Goal: Task Accomplishment & Management: Use online tool/utility

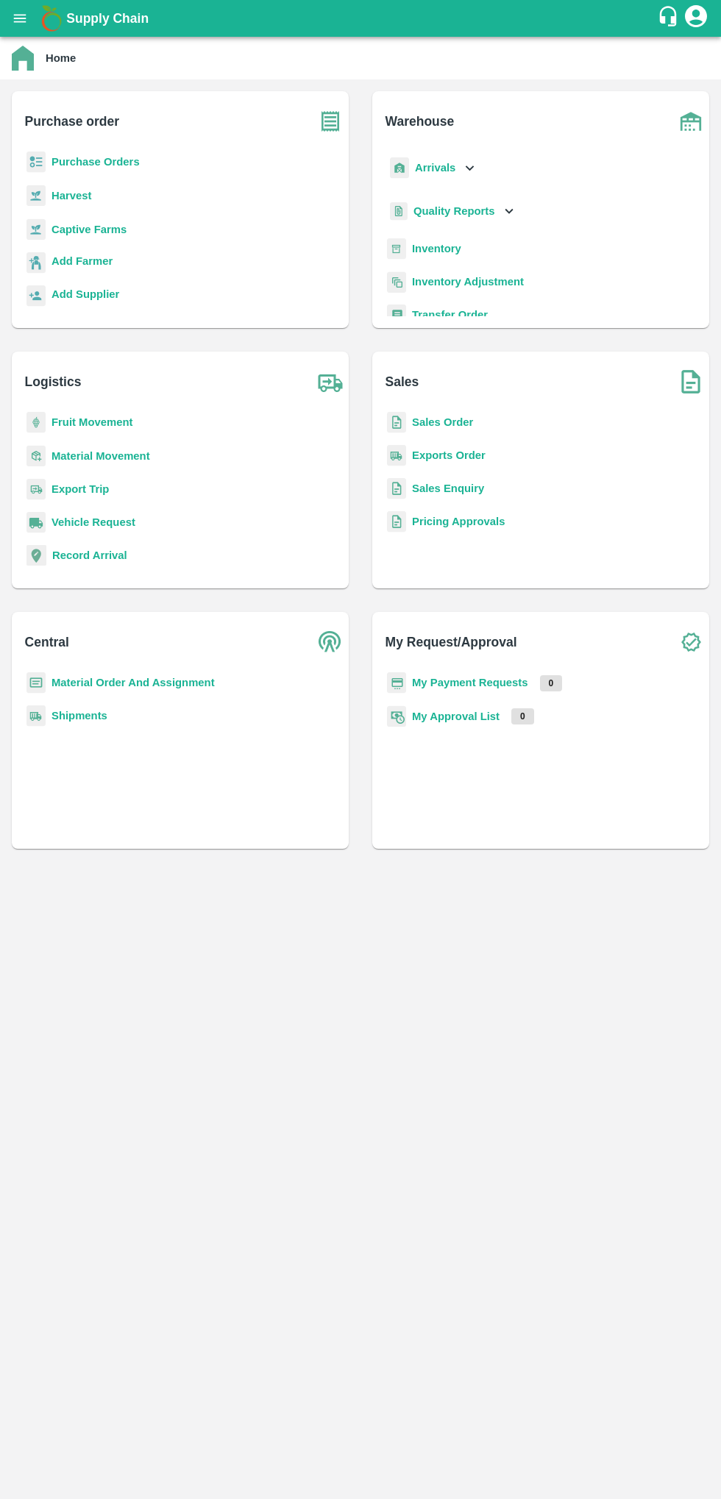
click at [96, 161] on b "Purchase Orders" at bounding box center [95, 162] width 88 height 12
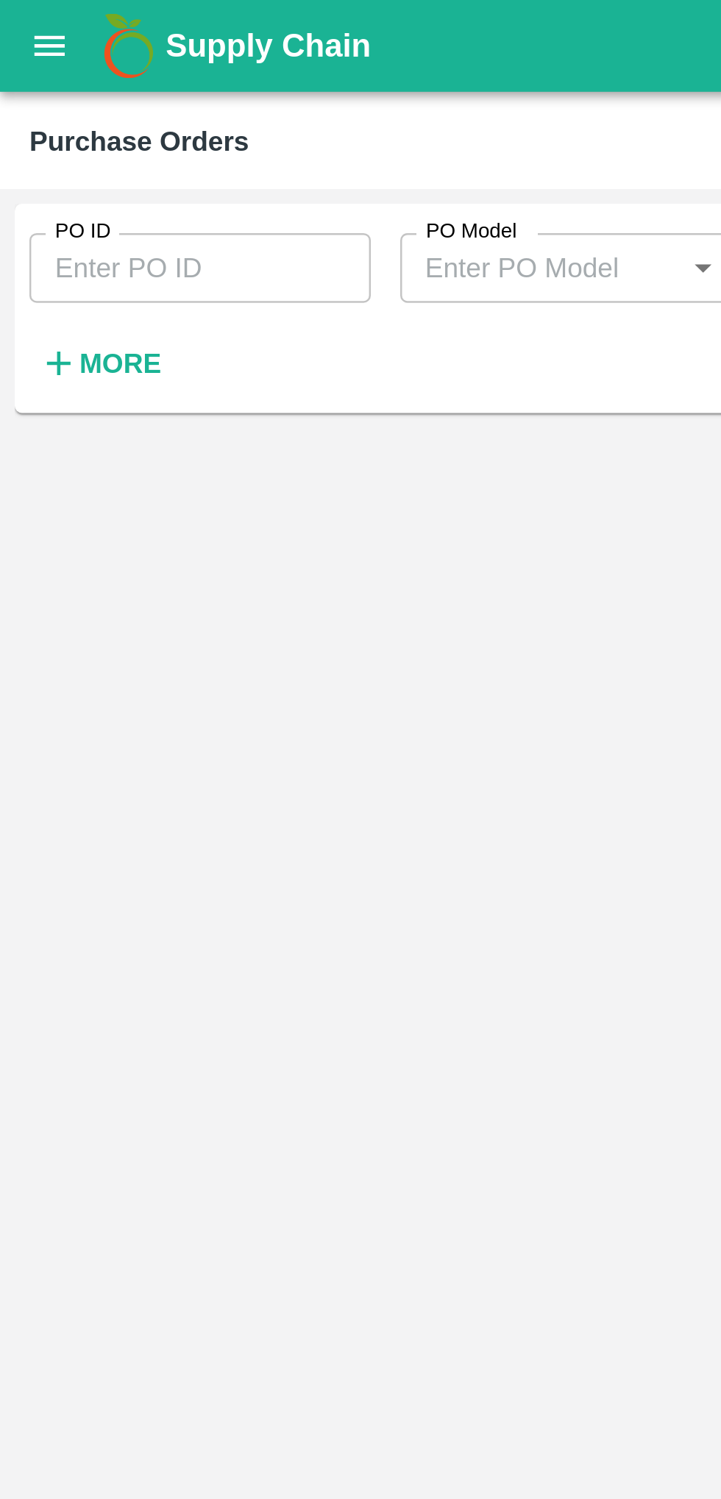
click at [75, 96] on input "PO ID" at bounding box center [80, 107] width 137 height 28
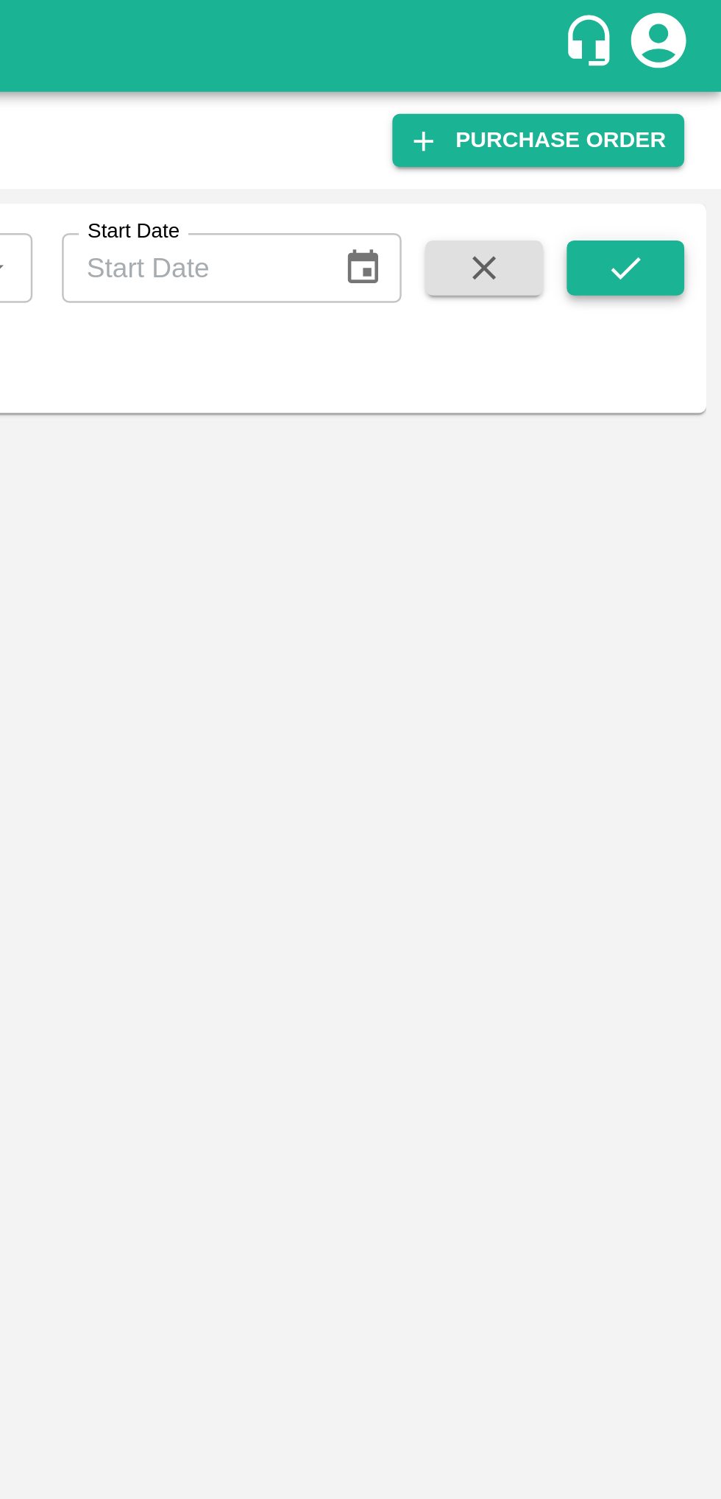
type input "172312"
click at [686, 101] on icon "submit" at bounding box center [683, 107] width 16 height 16
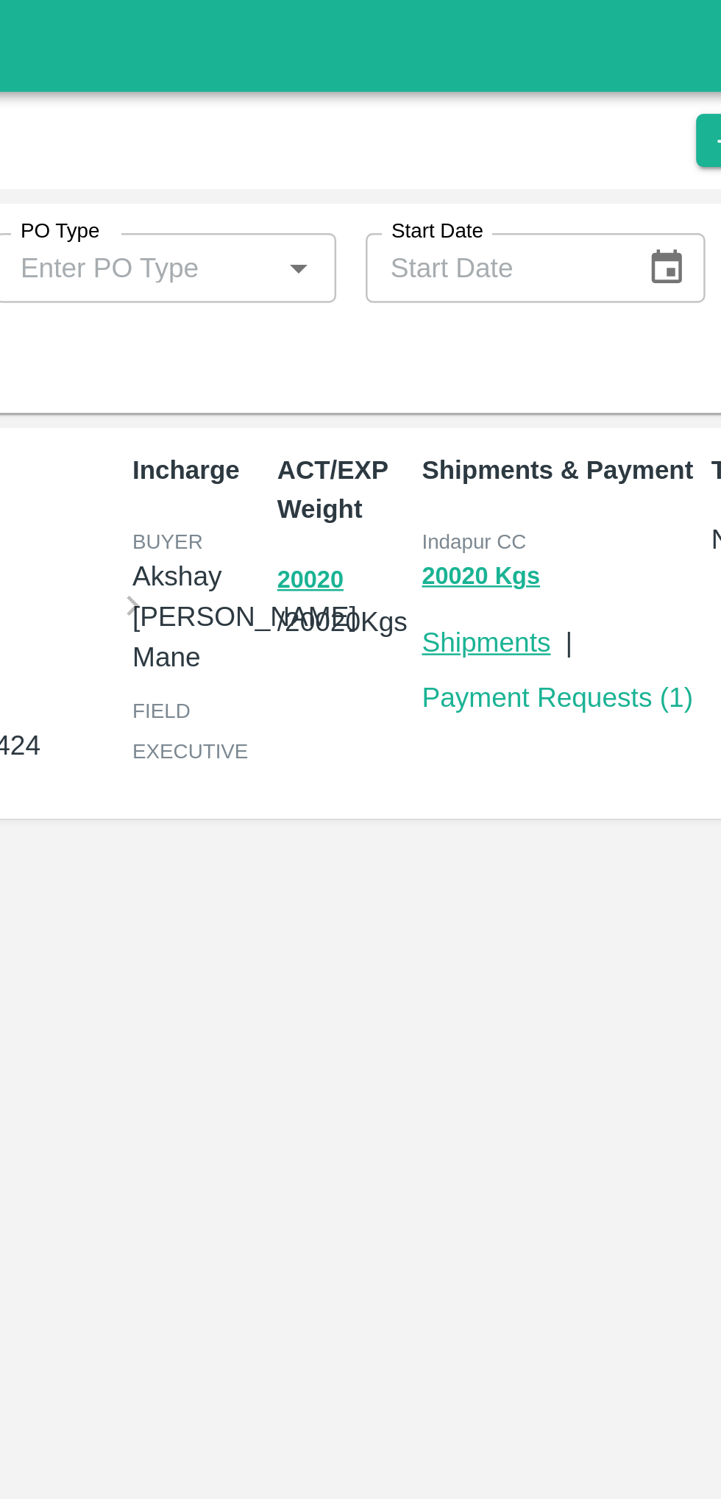
click at [502, 252] on link "Shipments" at bounding box center [505, 258] width 51 height 12
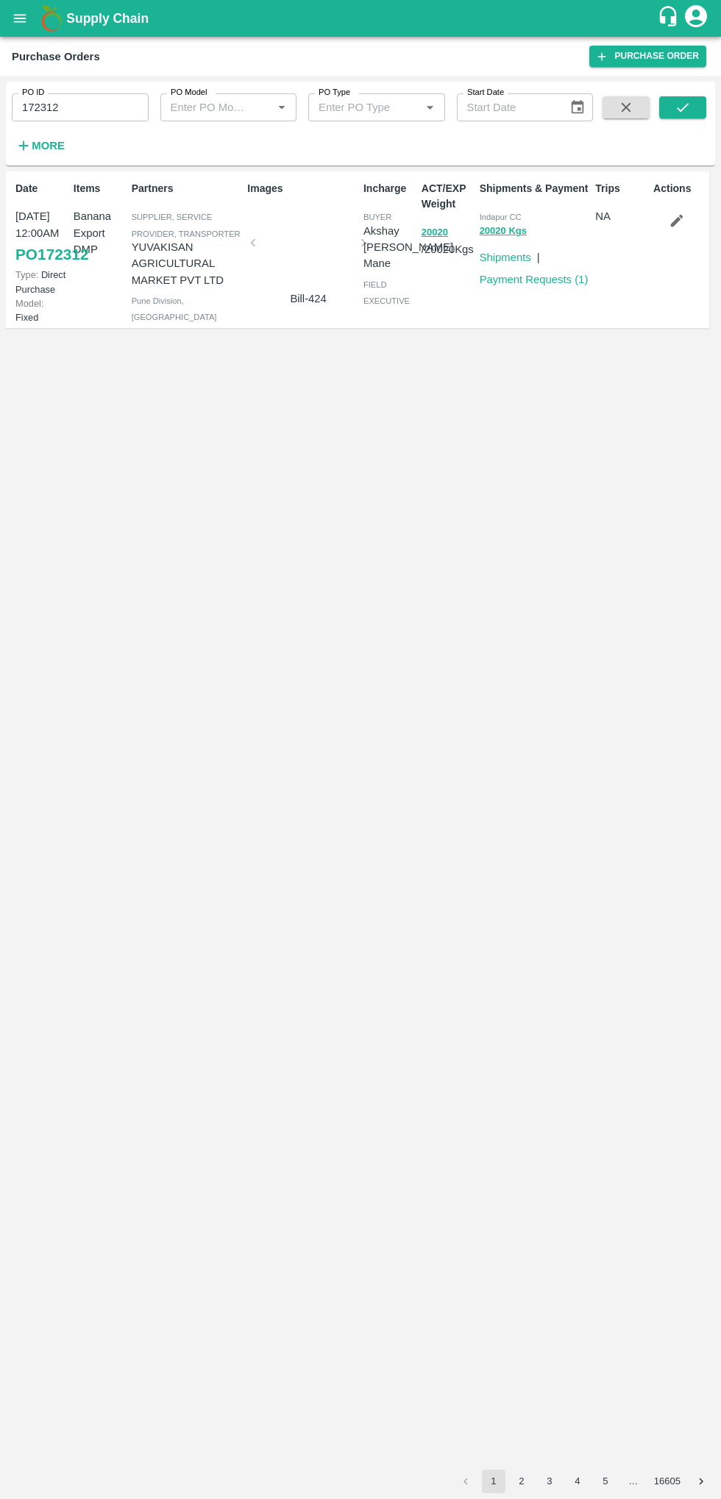
click at [20, 18] on icon "open drawer" at bounding box center [20, 18] width 13 height 8
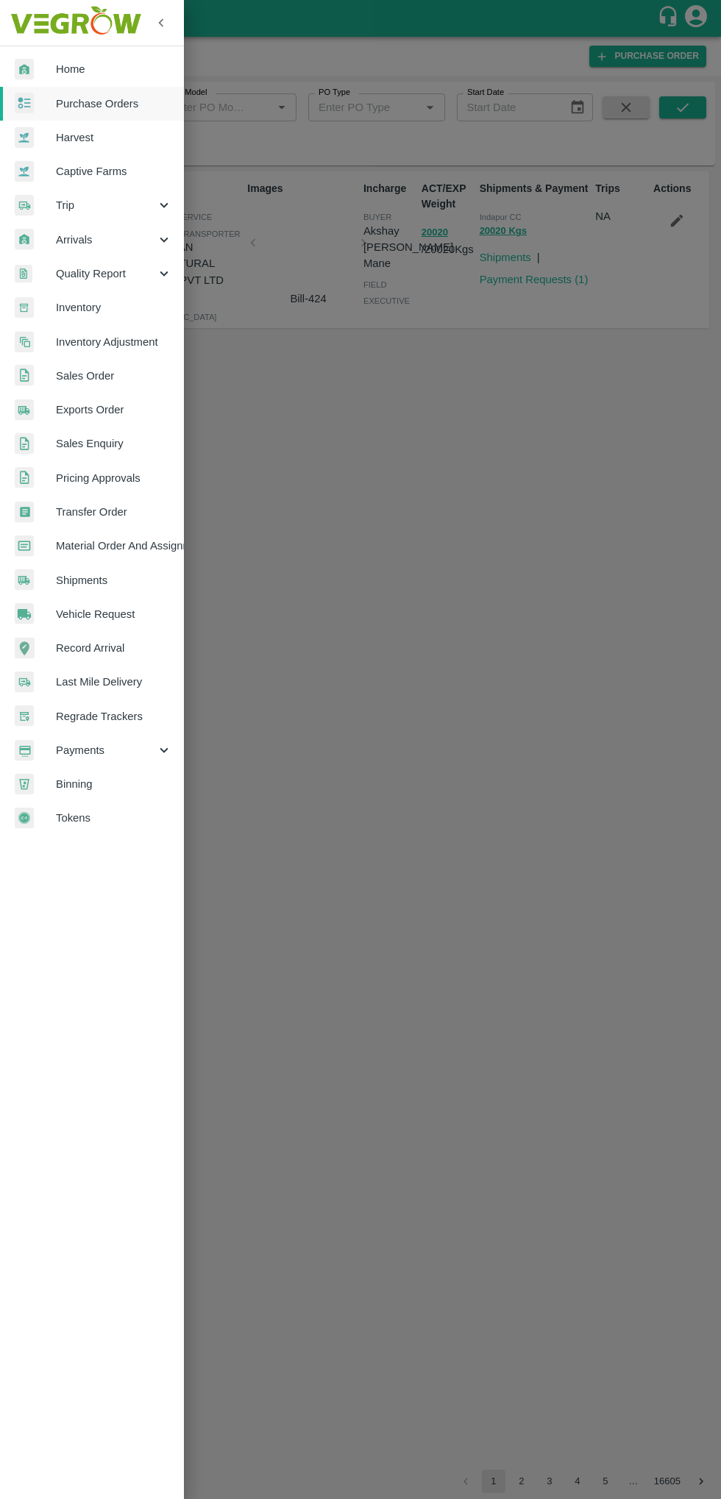
click at [67, 292] on link "Inventory" at bounding box center [92, 308] width 184 height 34
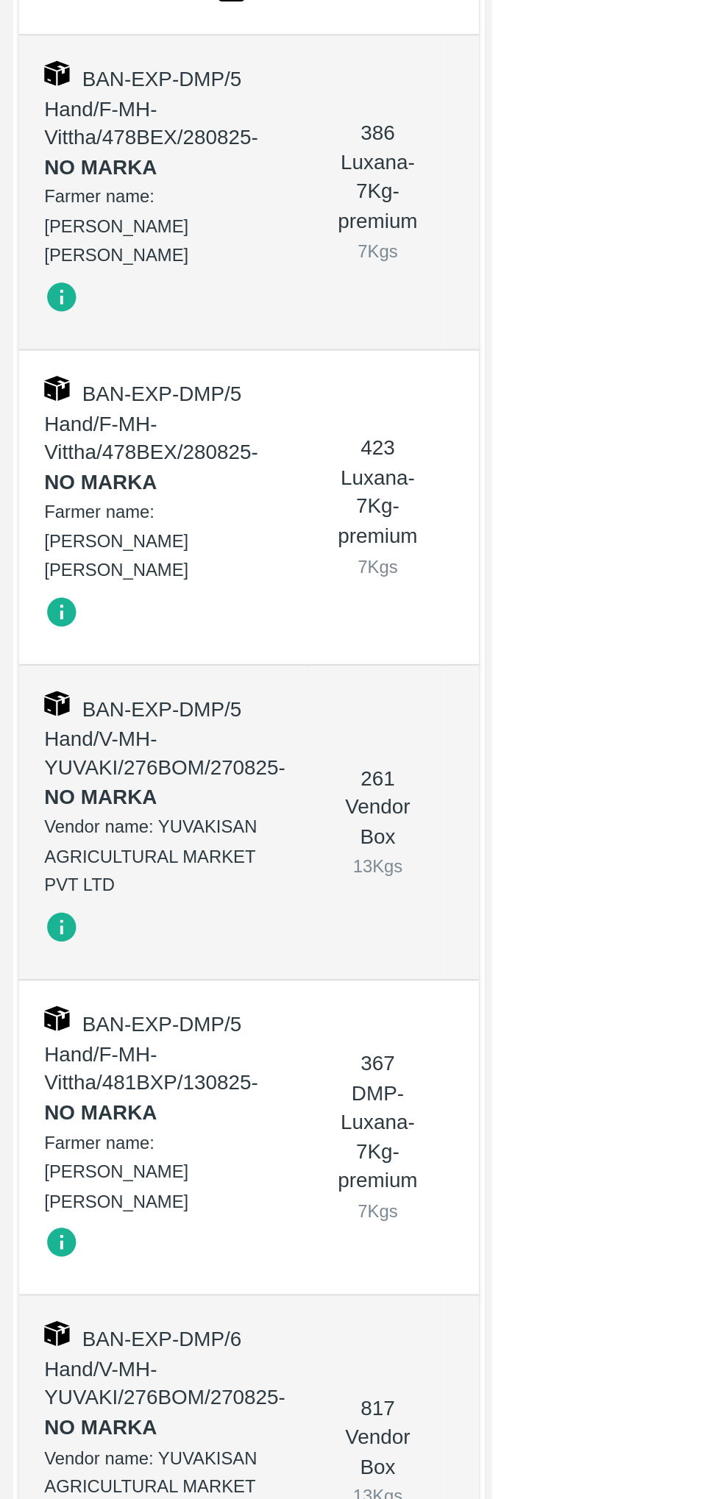
scroll to position [939, 0]
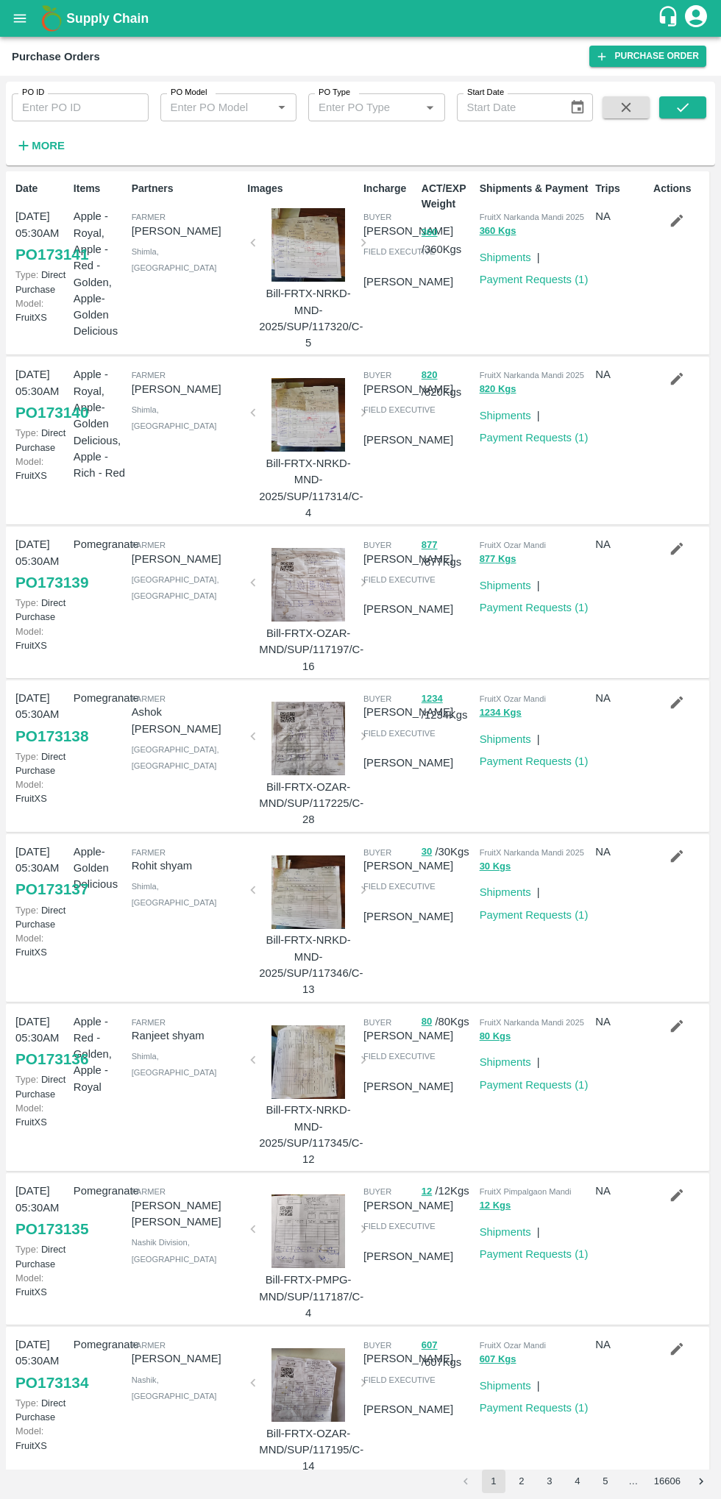
click at [29, 27] on button "open drawer" at bounding box center [20, 18] width 34 height 34
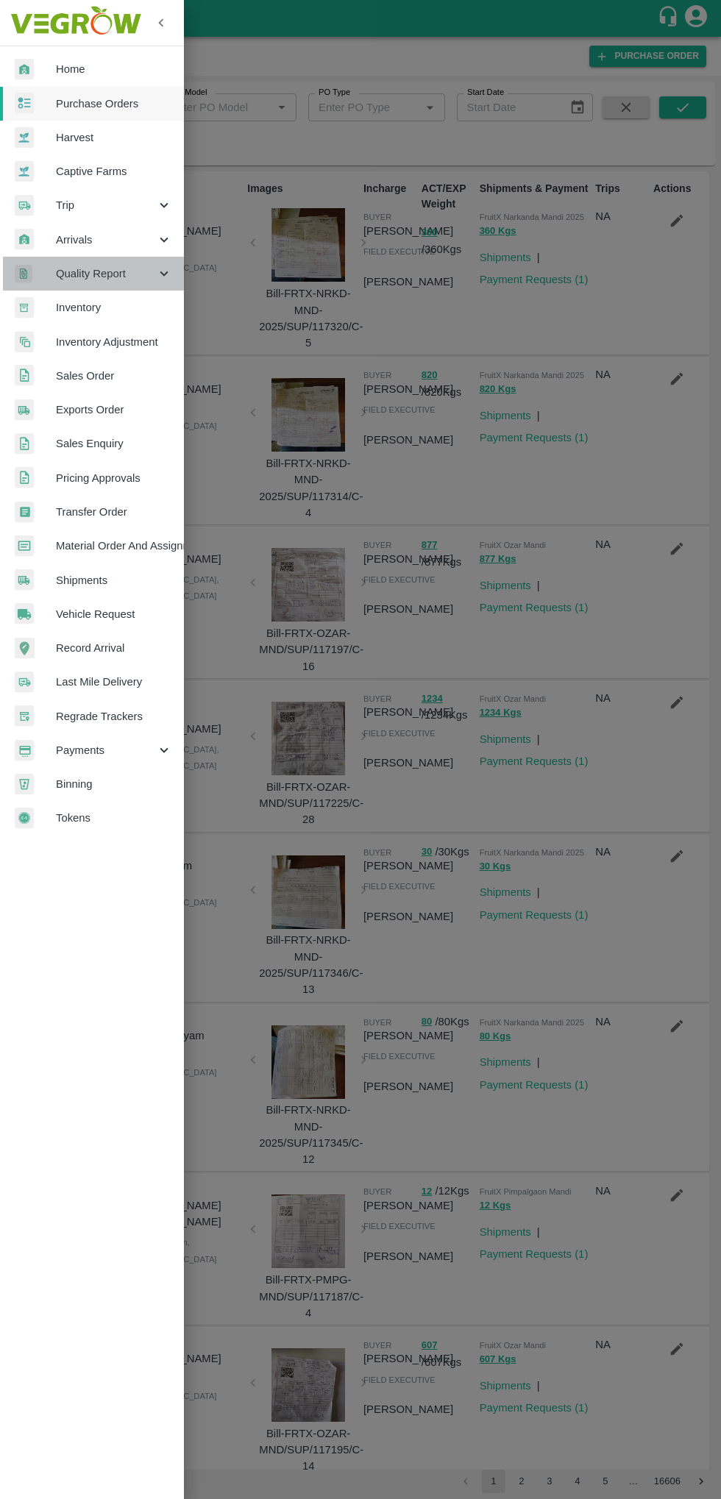
click at [91, 274] on span "Quality Report" at bounding box center [106, 274] width 100 height 16
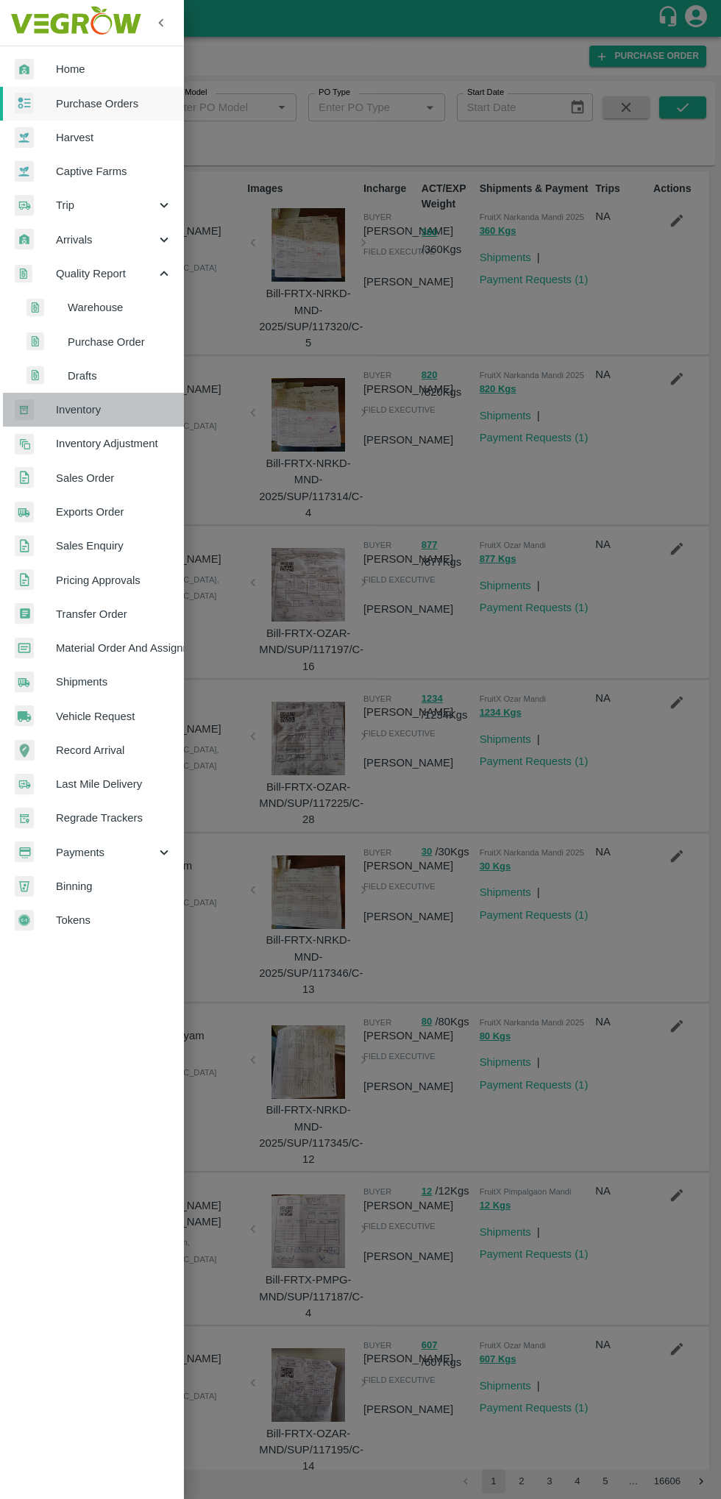
click at [112, 403] on span "Inventory" at bounding box center [114, 410] width 116 height 16
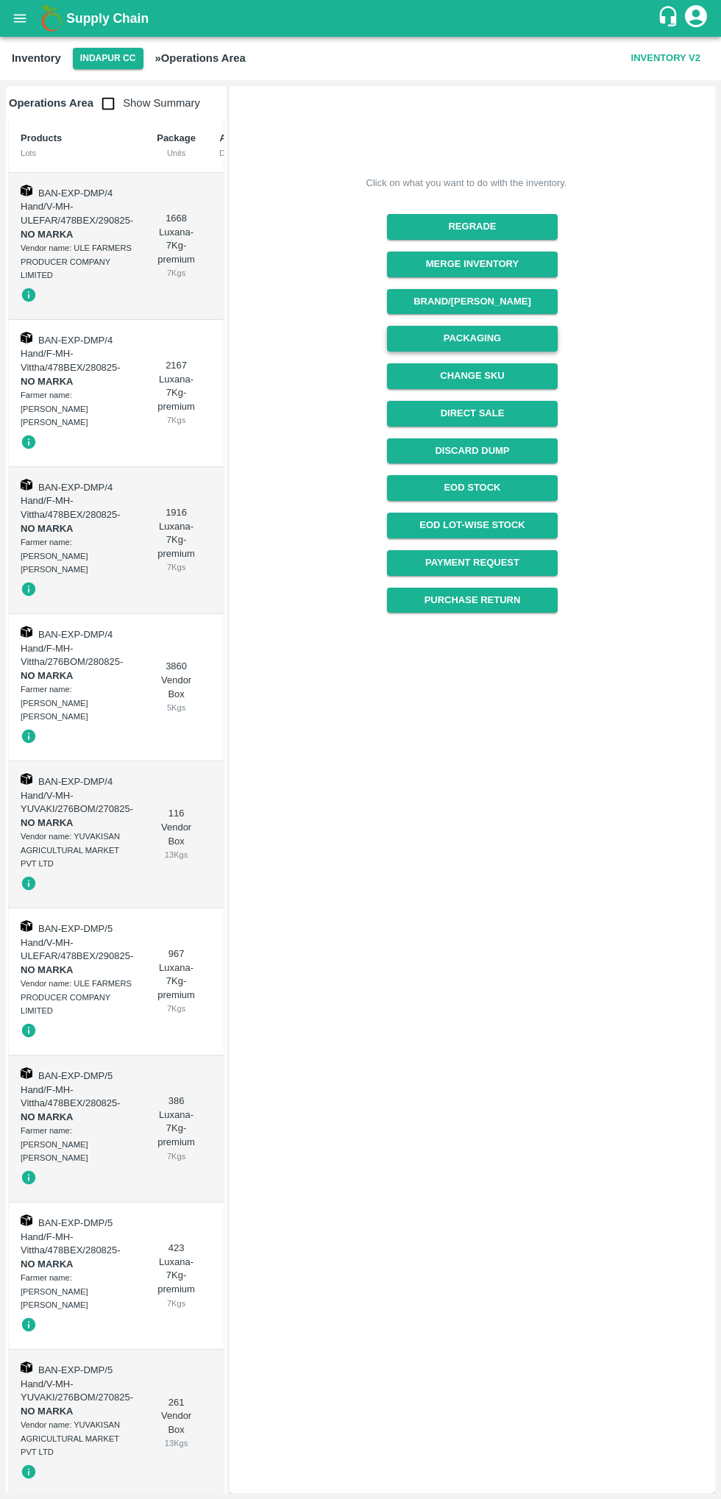
click at [439, 333] on button "Packaging" at bounding box center [472, 339] width 170 height 26
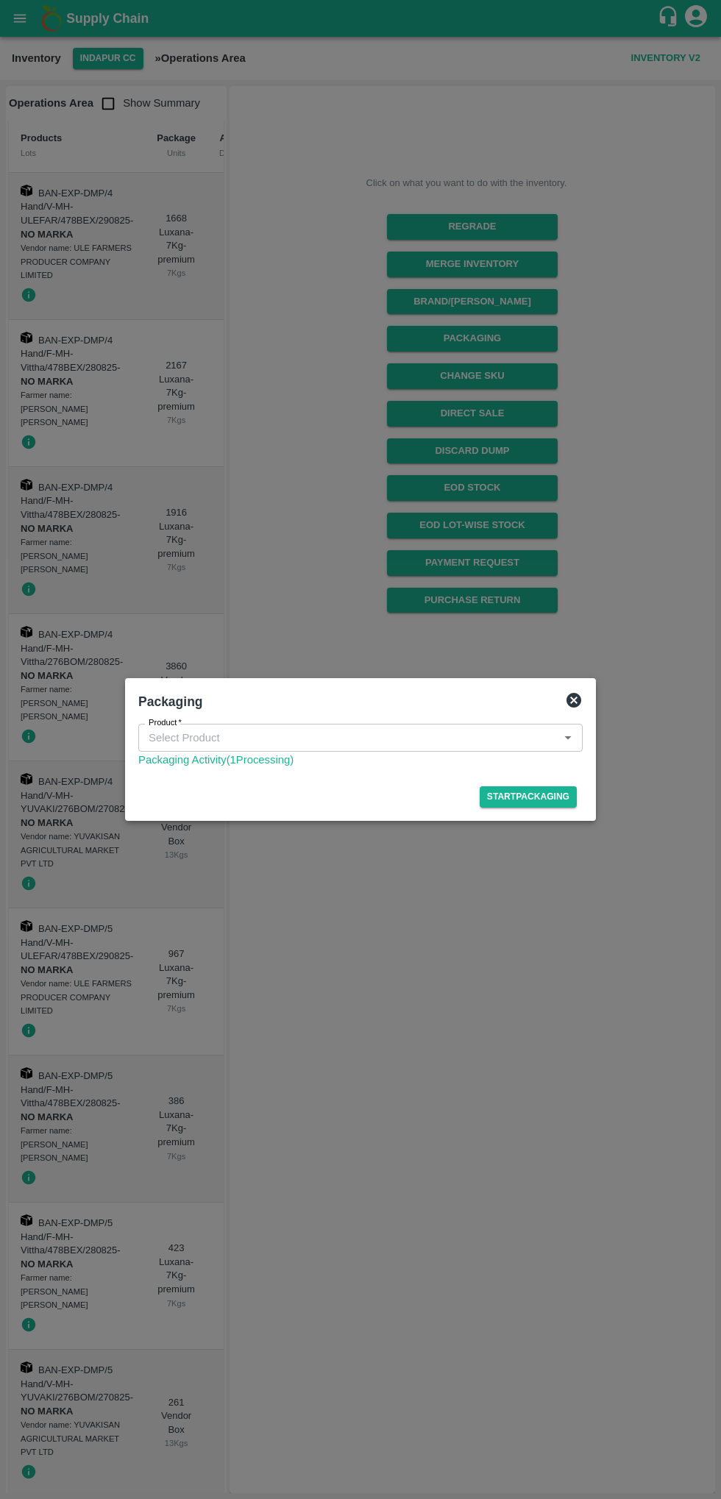
click at [274, 738] on input "Product   *" at bounding box center [348, 737] width 411 height 19
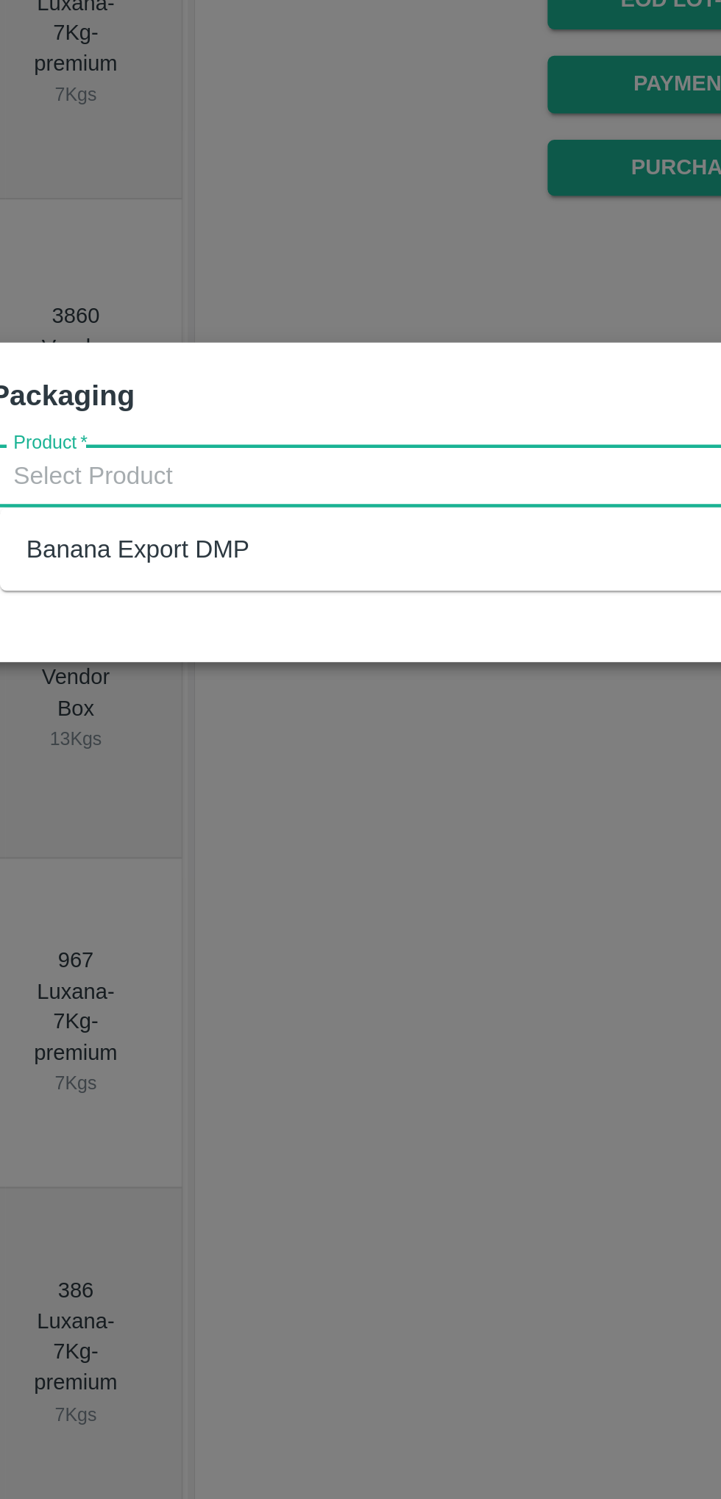
click at [245, 779] on div "Banana Export DMP" at bounding box center [365, 770] width 444 height 25
type input "Banana Export DMP"
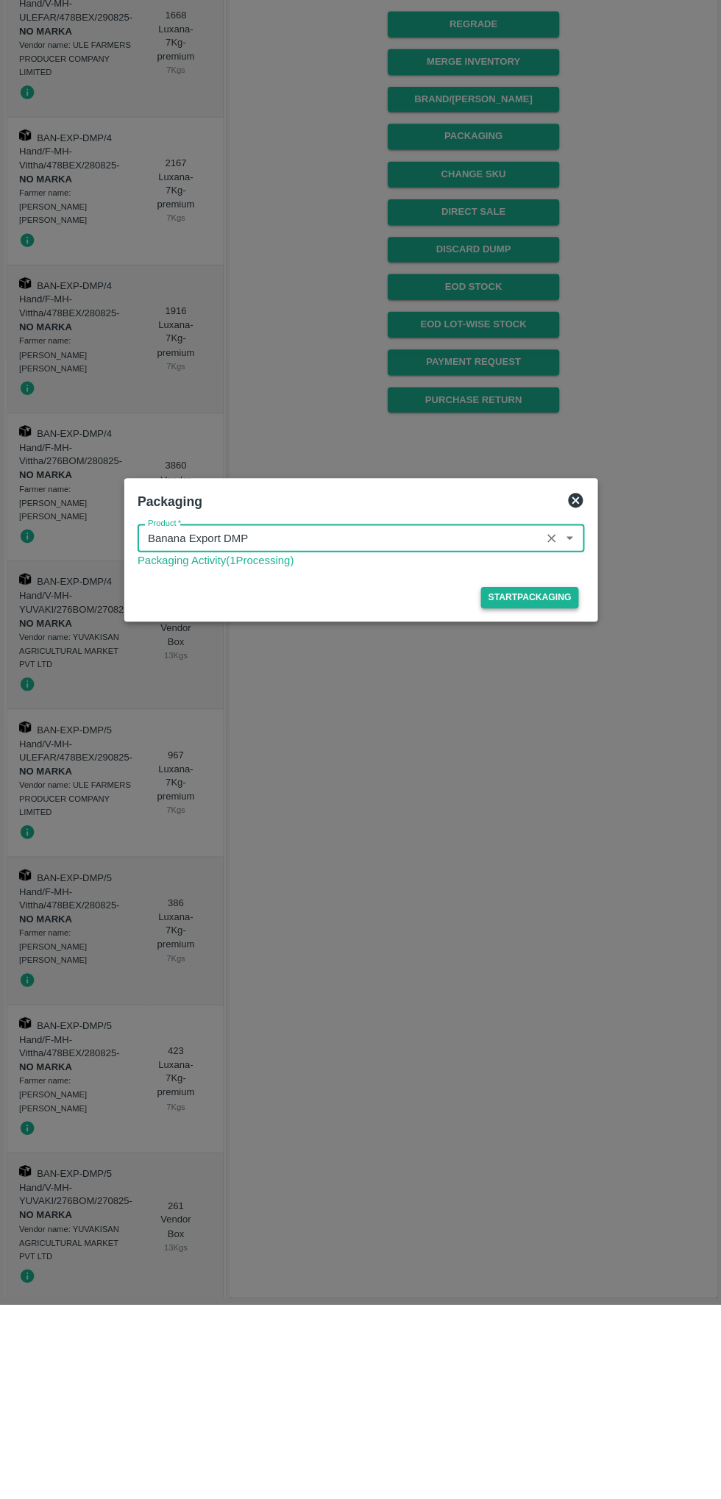
click at [527, 794] on button "Start Packaging" at bounding box center [528, 796] width 97 height 21
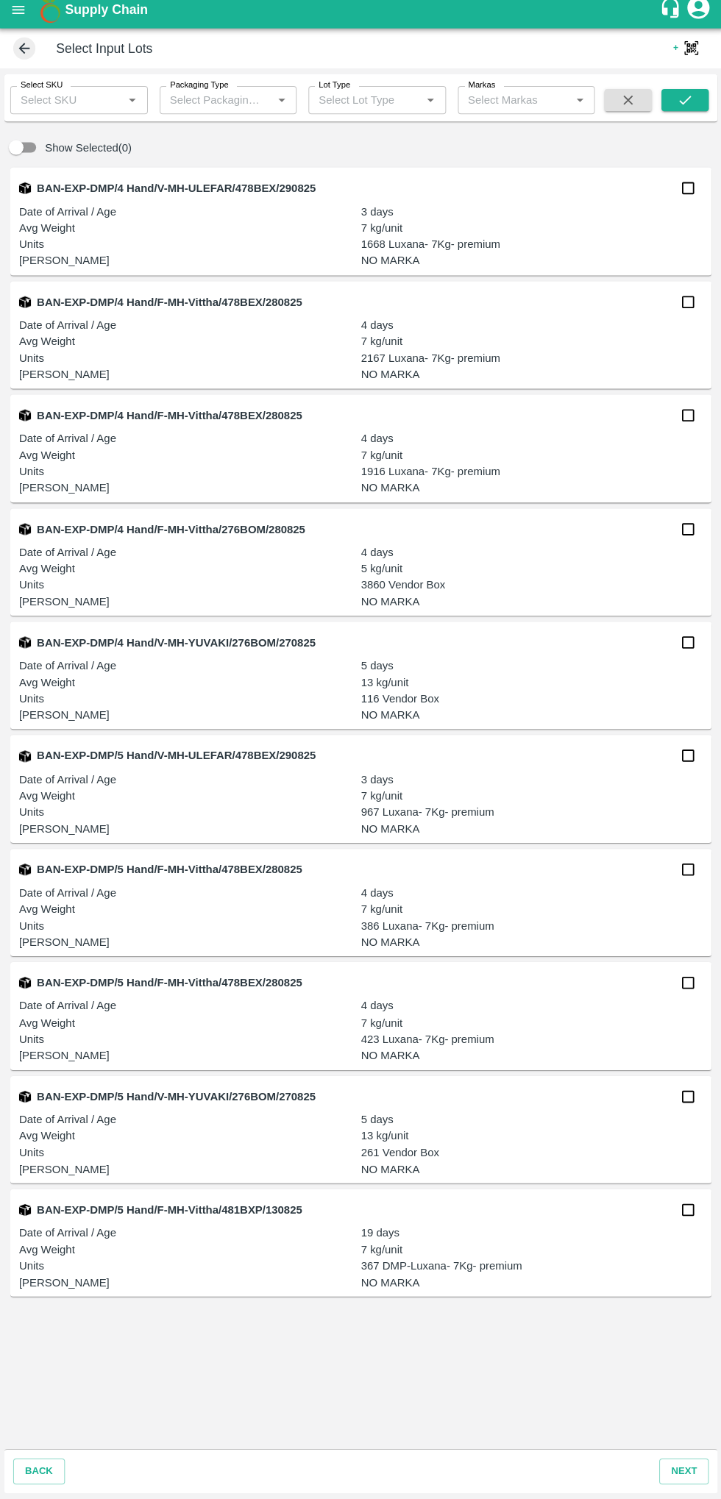
click at [675, 540] on input "checkbox" at bounding box center [685, 534] width 29 height 29
checkbox input "true"
click at [686, 1395] on button "next" at bounding box center [681, 1472] width 49 height 26
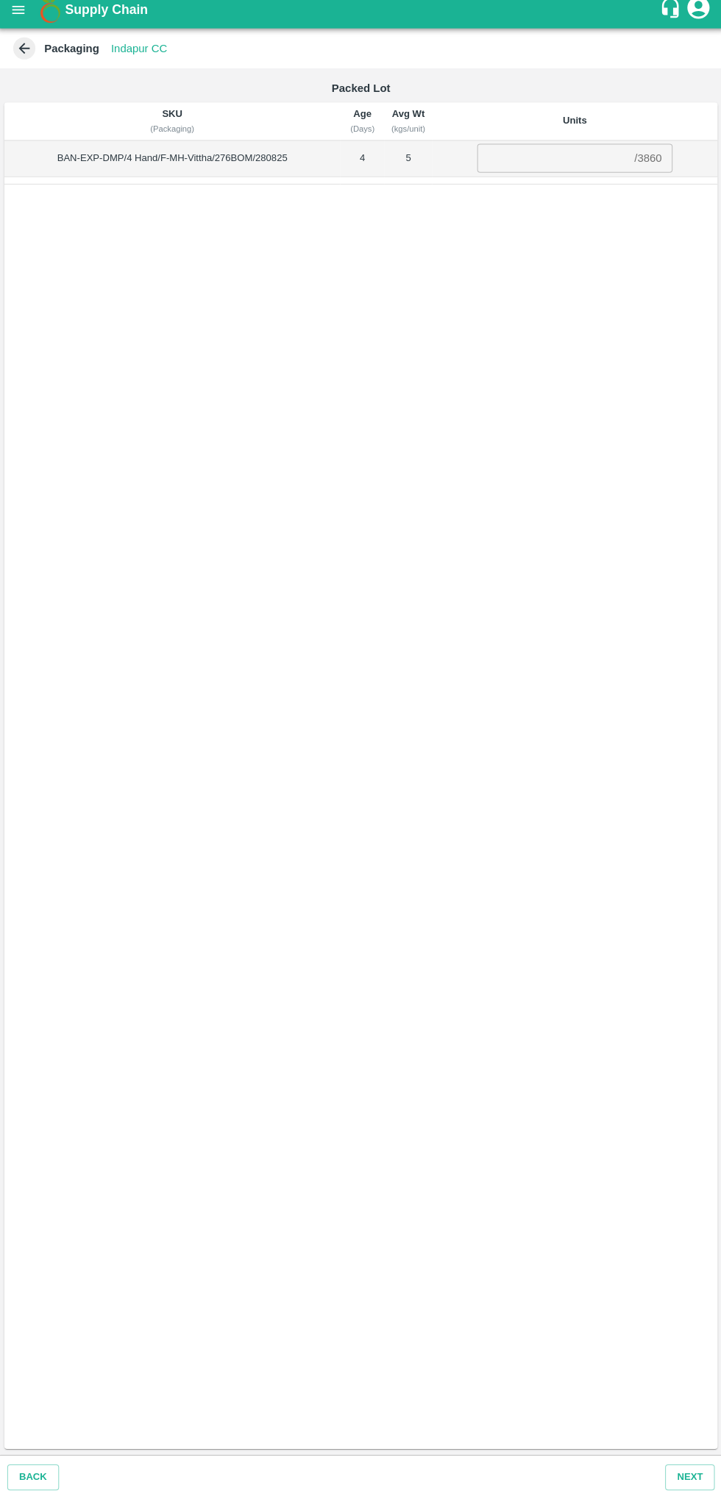
click at [519, 166] on input "number" at bounding box center [551, 166] width 150 height 28
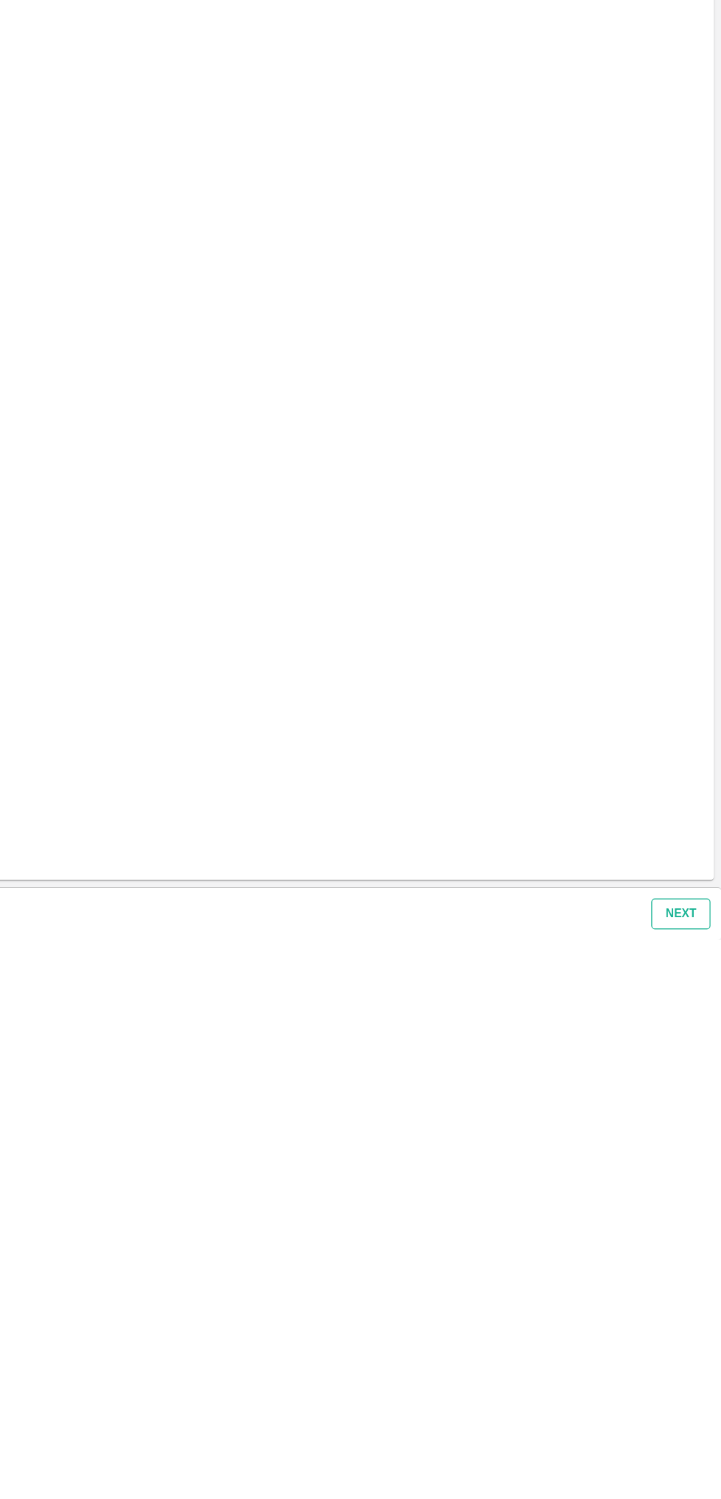
type input "3860"
click at [689, 1395] on button "Next" at bounding box center [687, 1478] width 49 height 26
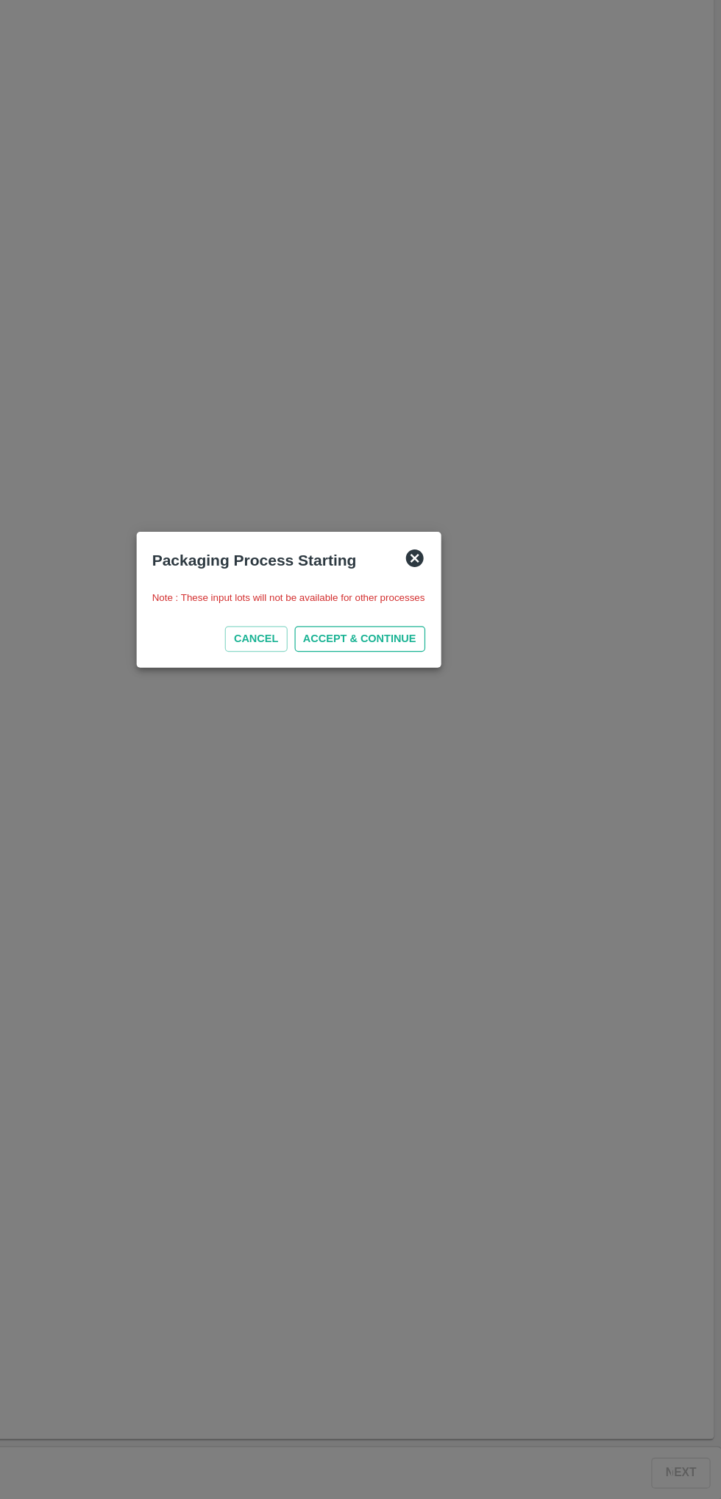
click at [431, 784] on button "ACCEPT & CONTINUE" at bounding box center [420, 782] width 109 height 21
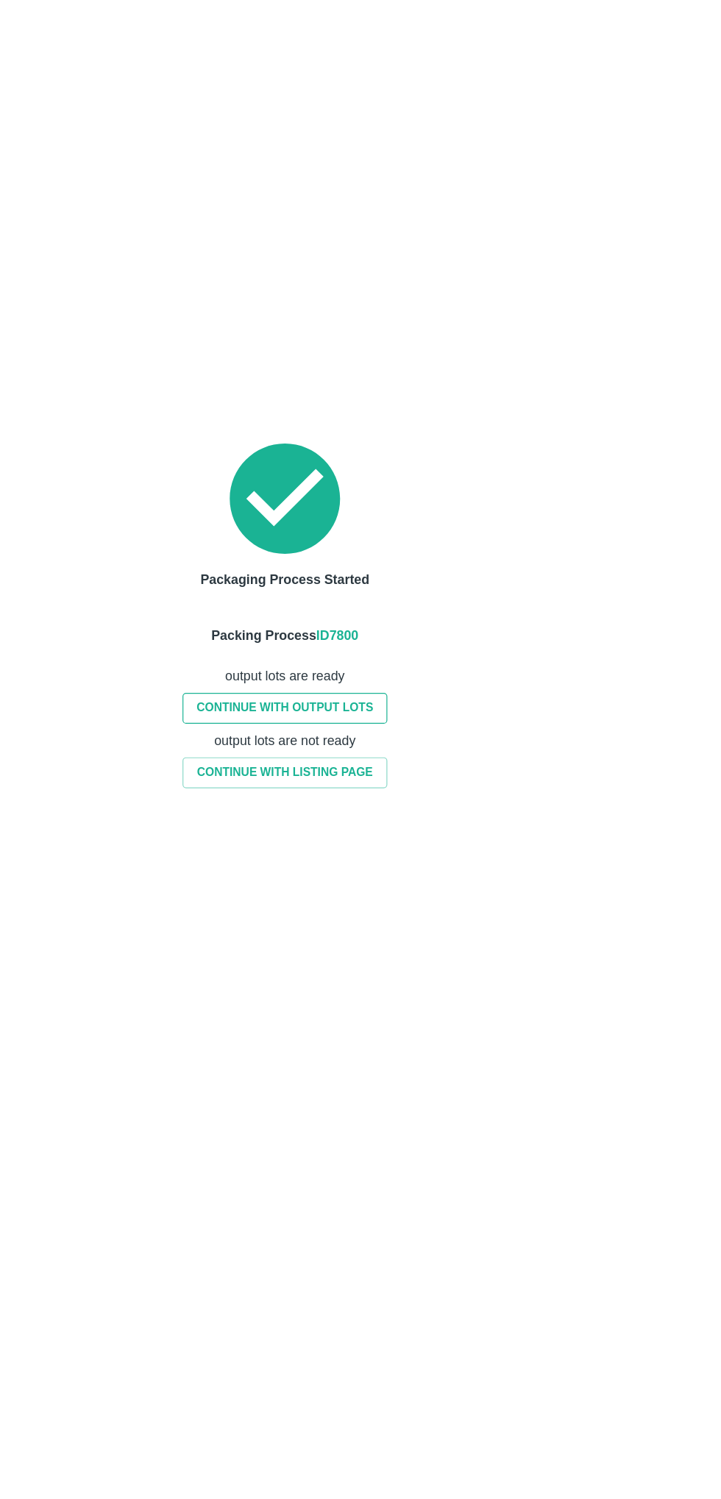
click at [312, 840] on link "CONTINUE WITH OUTPUT LOTS" at bounding box center [357, 841] width 171 height 26
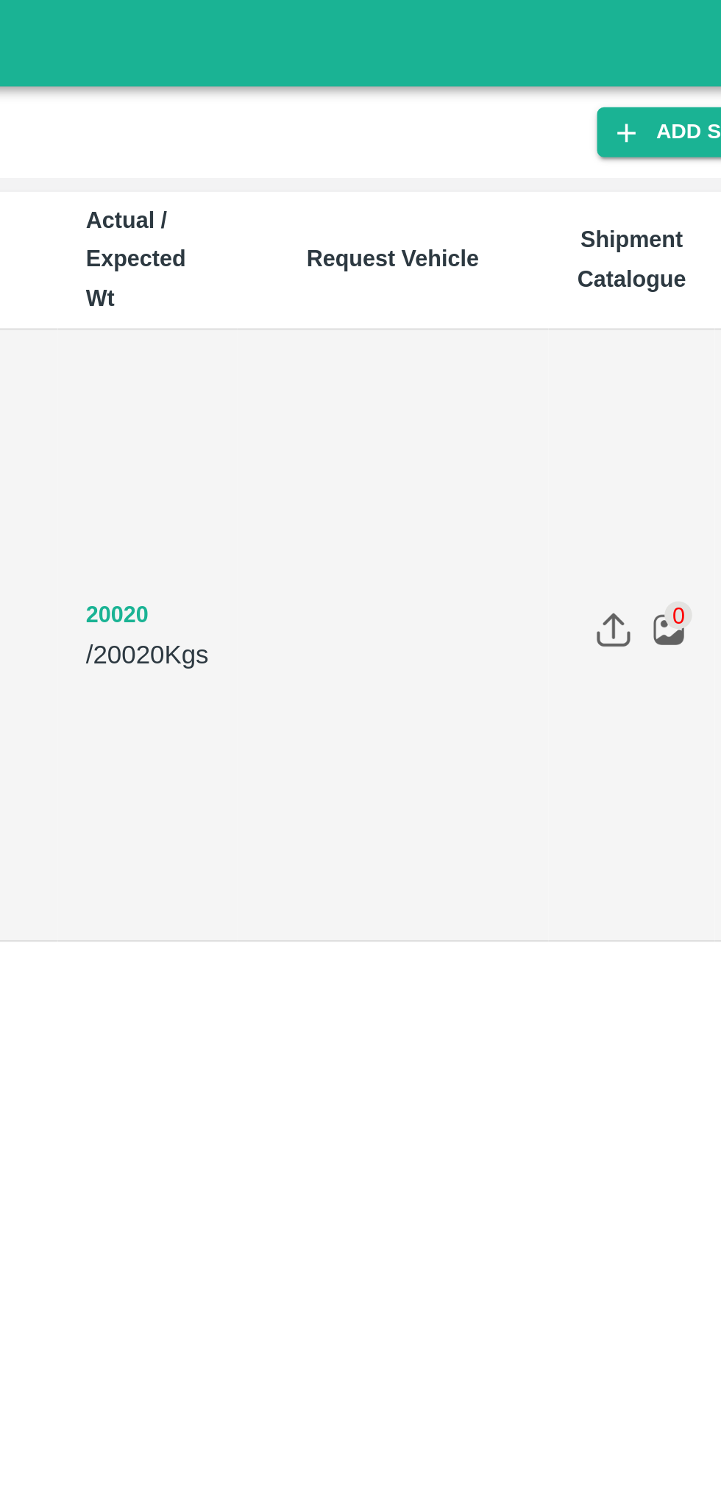
click at [396, 254] on button "20020" at bounding box center [401, 262] width 26 height 17
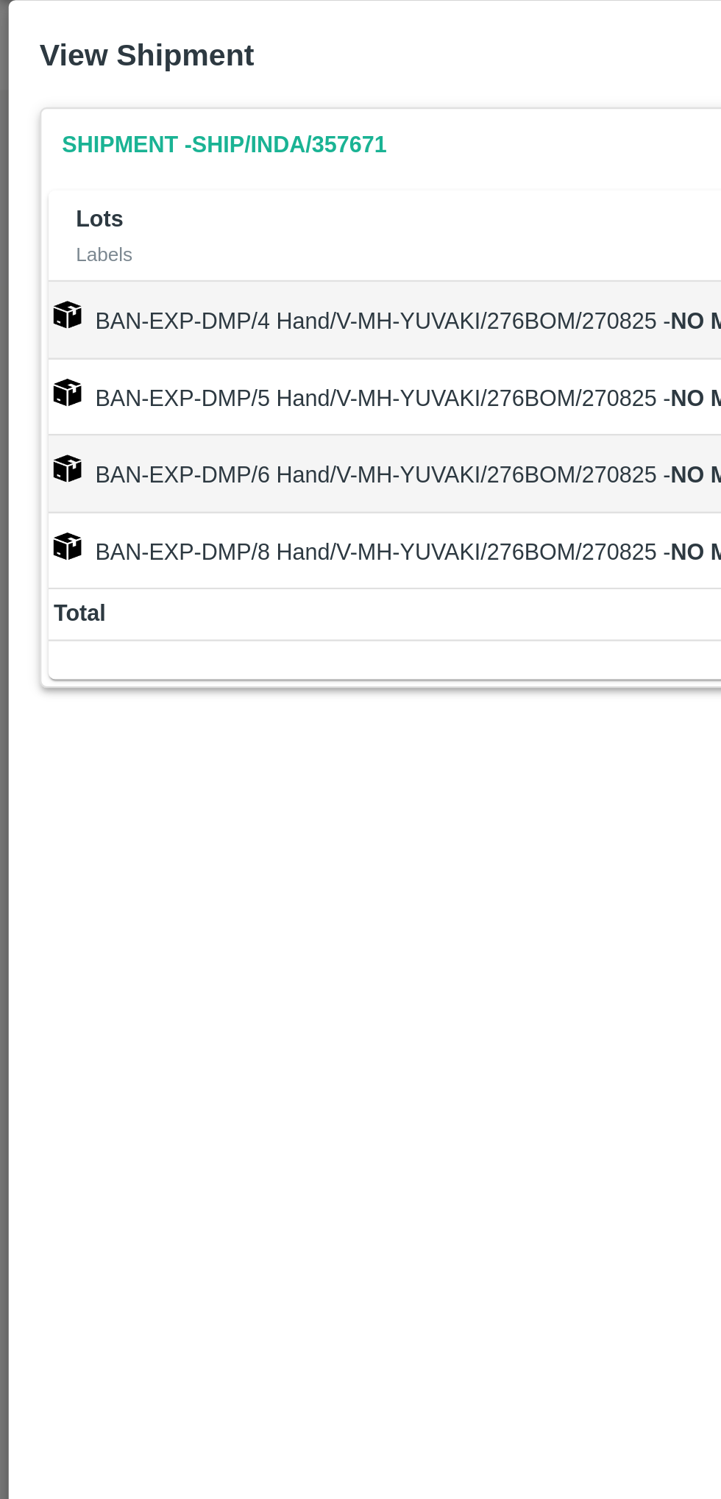
click at [116, 96] on link "Shipment - SHIP/INDA/357671" at bounding box center [96, 100] width 150 height 26
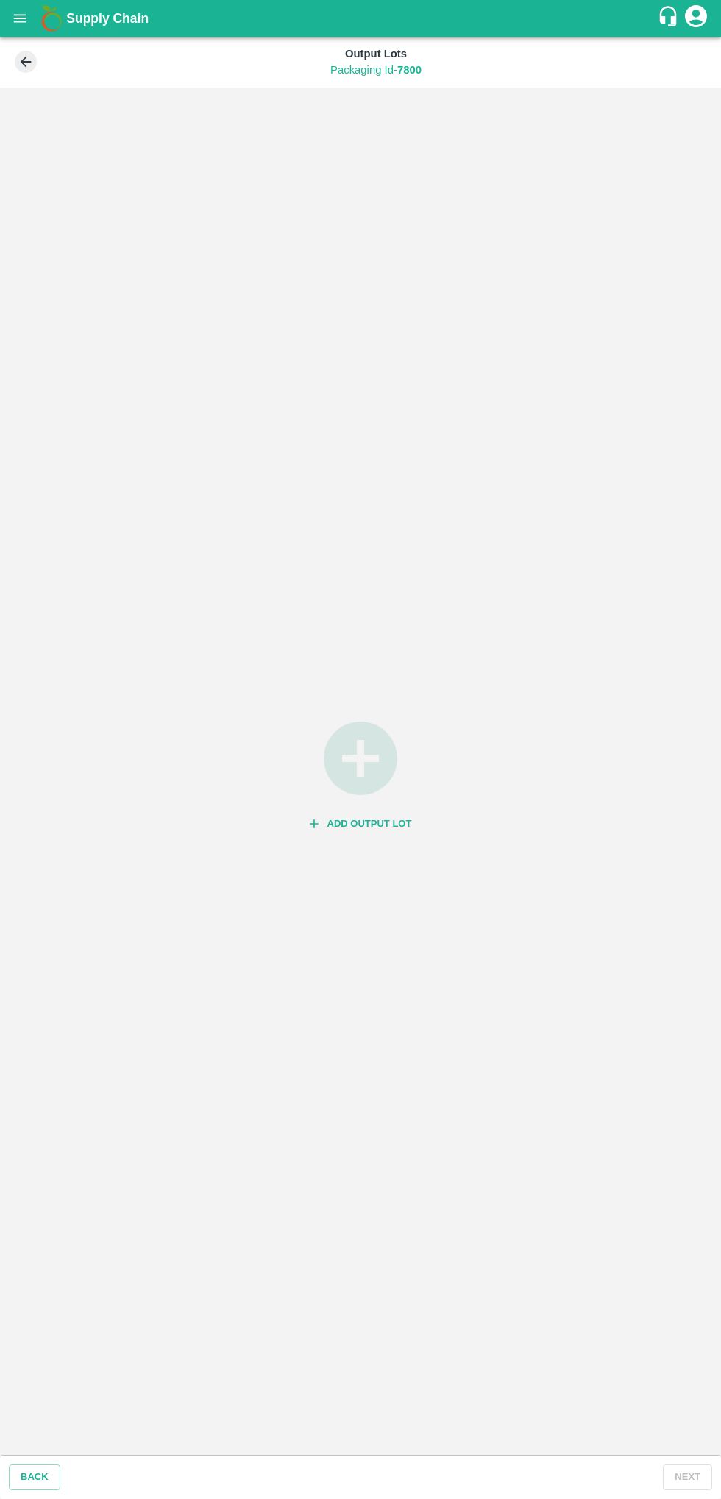
click at [363, 769] on icon "button" at bounding box center [360, 758] width 88 height 88
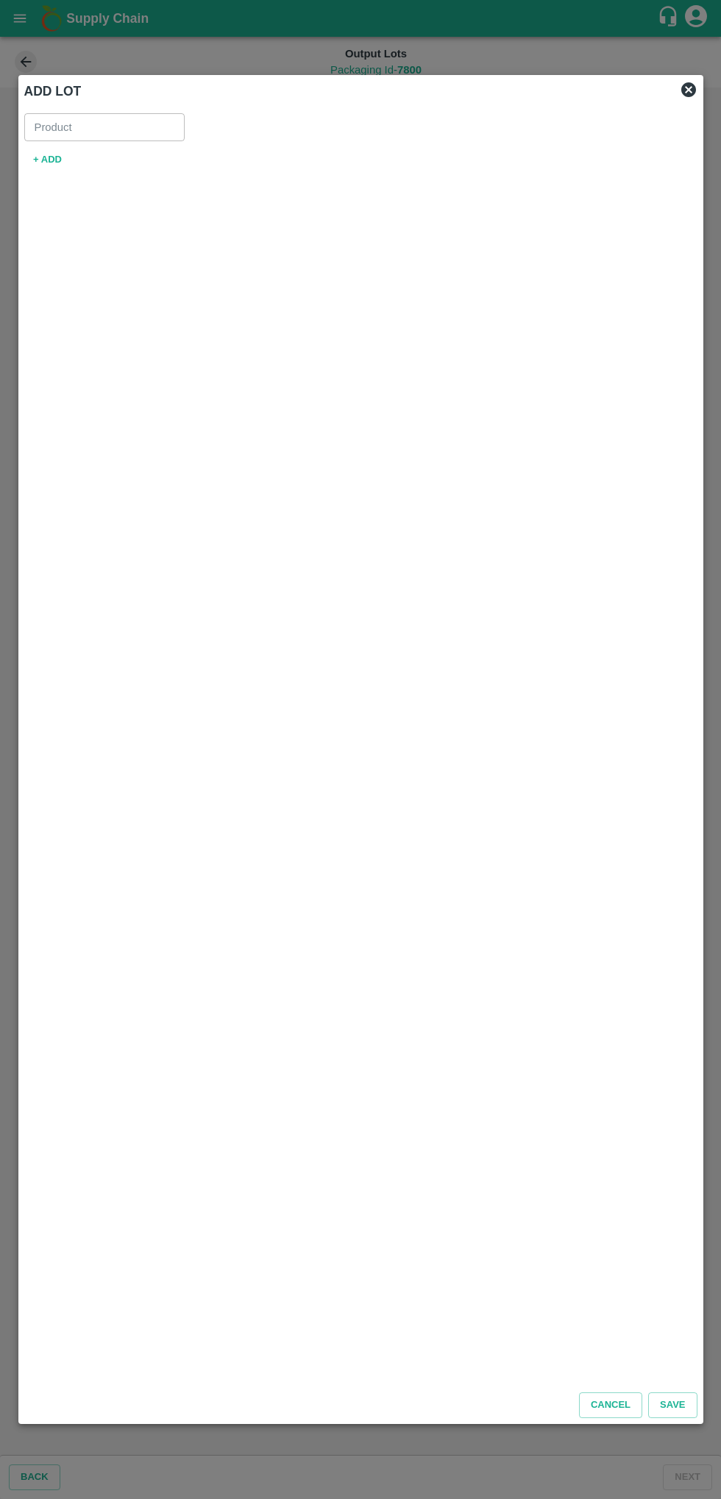
type input "Banana Export DMP"
click at [62, 156] on button "+ ADD" at bounding box center [47, 160] width 47 height 26
click at [104, 154] on span "*" at bounding box center [104, 155] width 5 height 9
click at [104, 160] on input "SKU for New lot   *" at bounding box center [322, 169] width 568 height 19
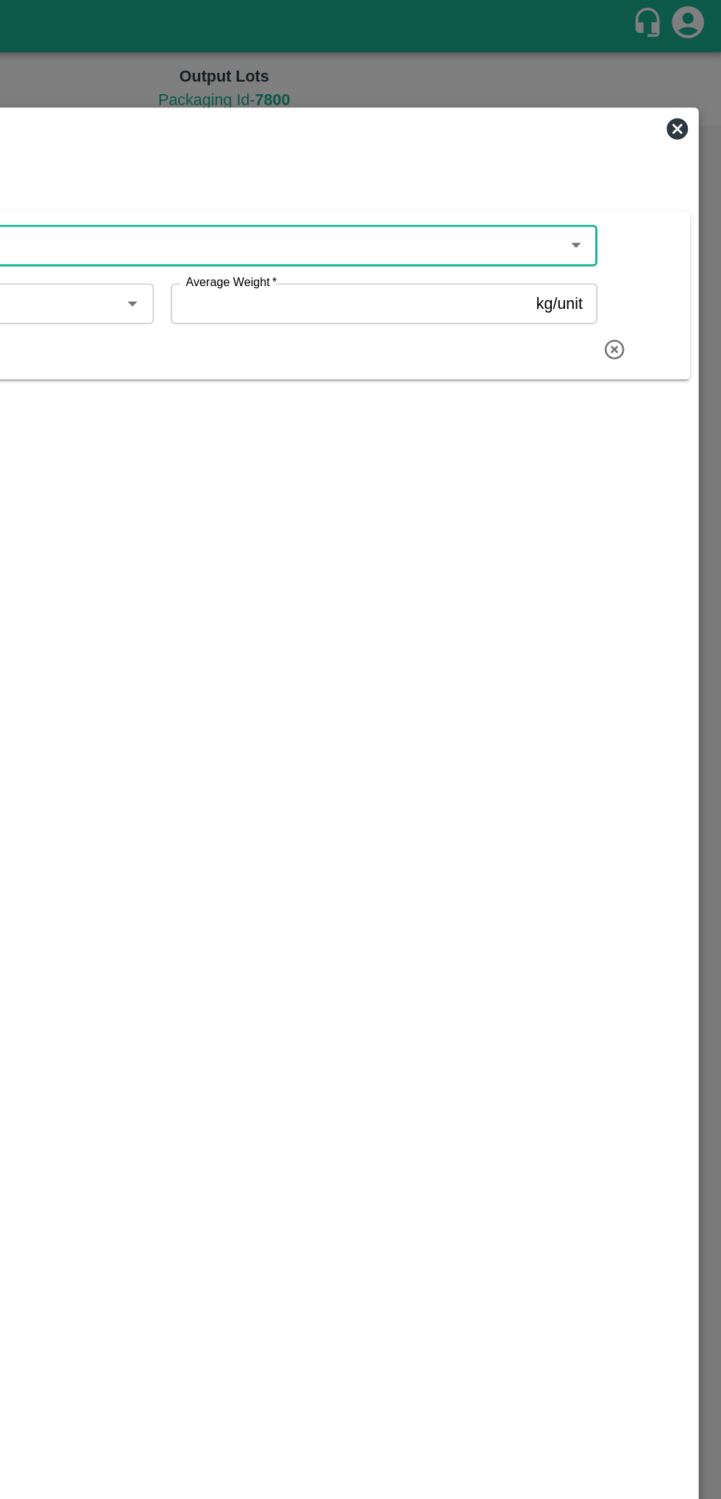
click at [613, 166] on icon "Open" at bounding box center [619, 170] width 16 height 16
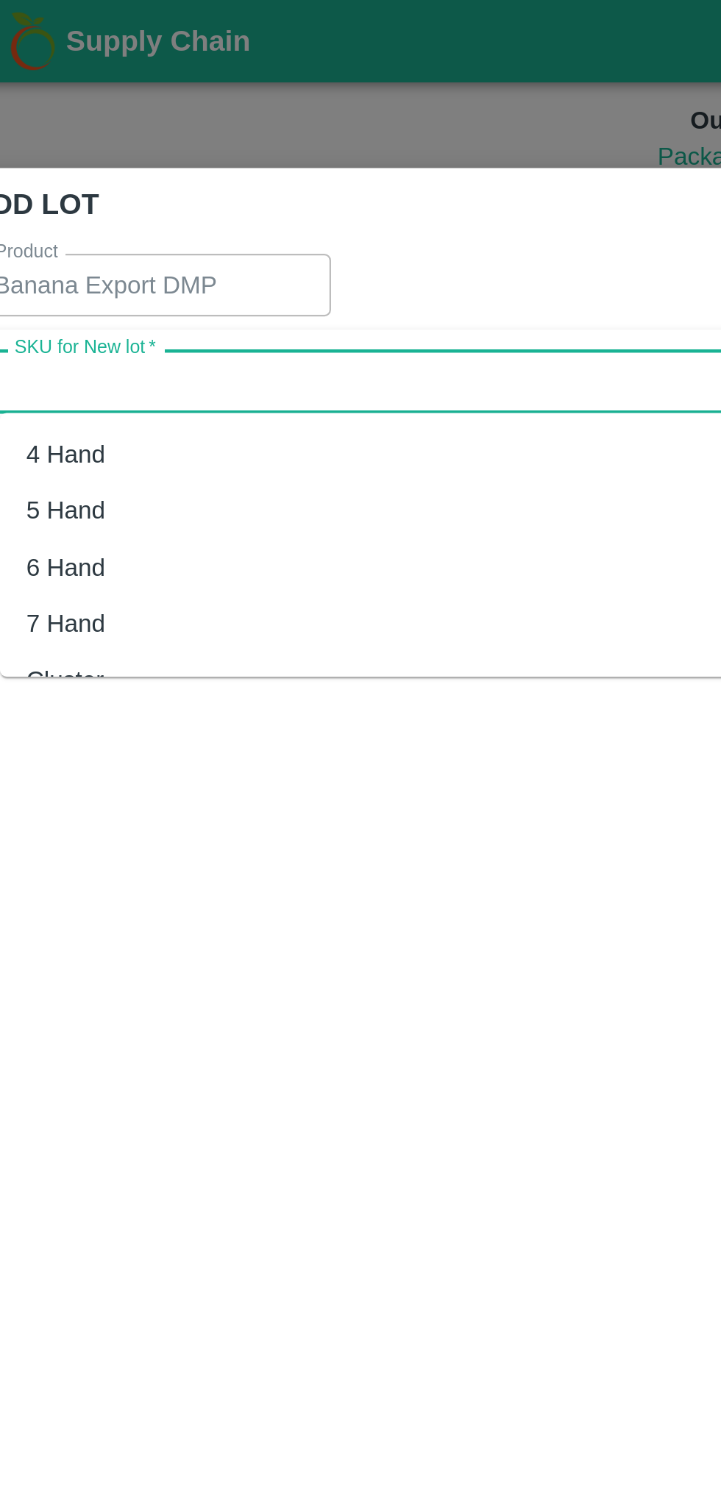
click at [77, 202] on div "4 Hand" at bounding box center [66, 203] width 35 height 16
type input "4 Hand"
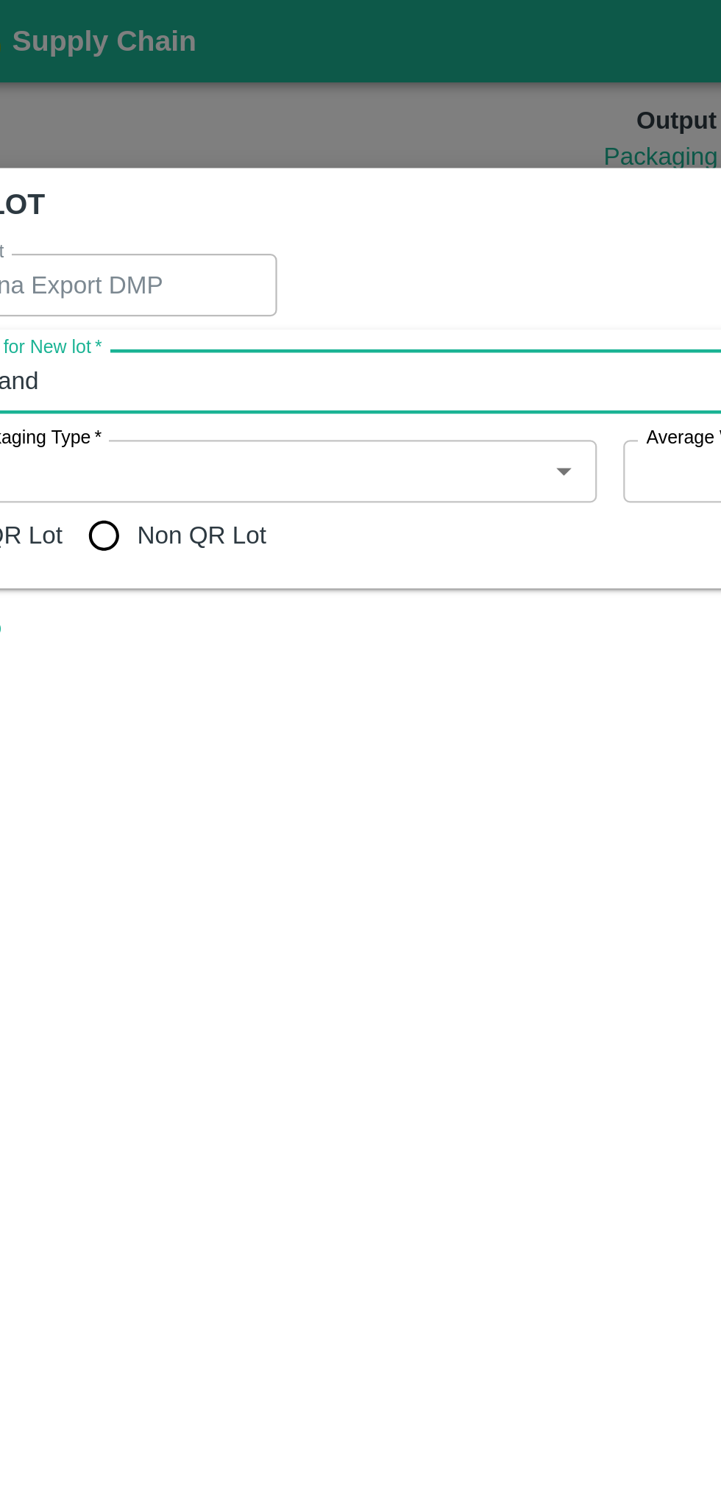
click at [312, 210] on icon "Open" at bounding box center [312, 211] width 7 height 4
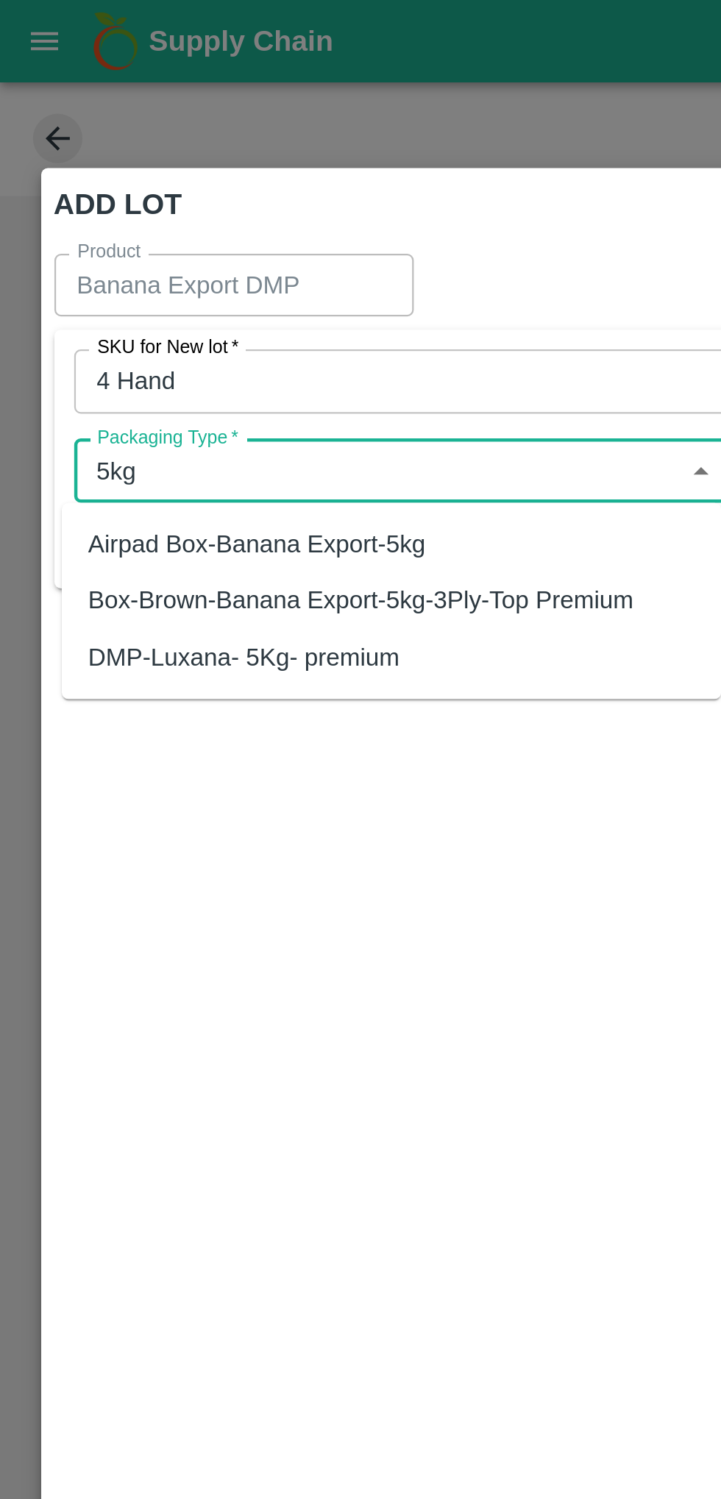
click at [98, 290] on div "DMP-Luxana- 5Kg- premium" at bounding box center [108, 293] width 139 height 16
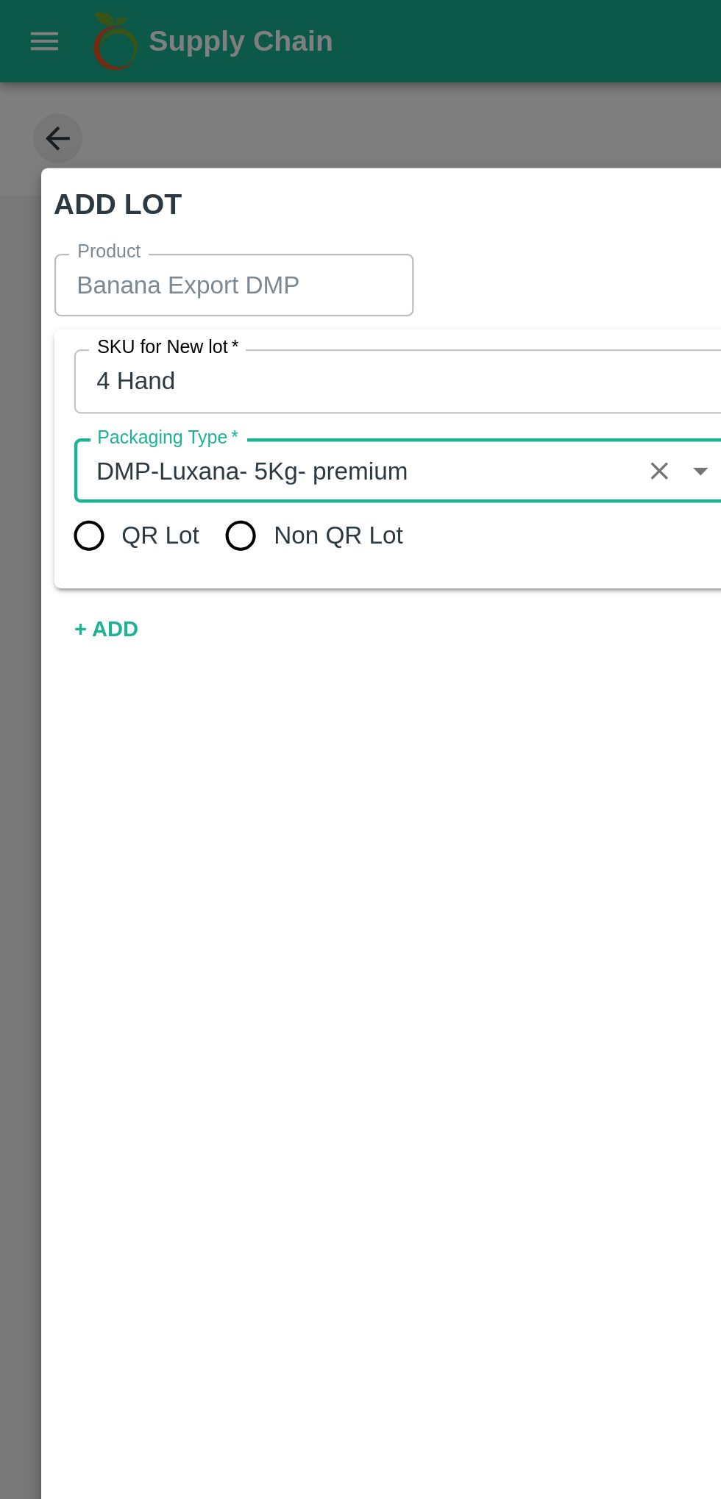
type input "DMP-Luxana- 5Kg- premium"
click at [112, 246] on input "Non QR Lot" at bounding box center [107, 238] width 29 height 29
radio input "true"
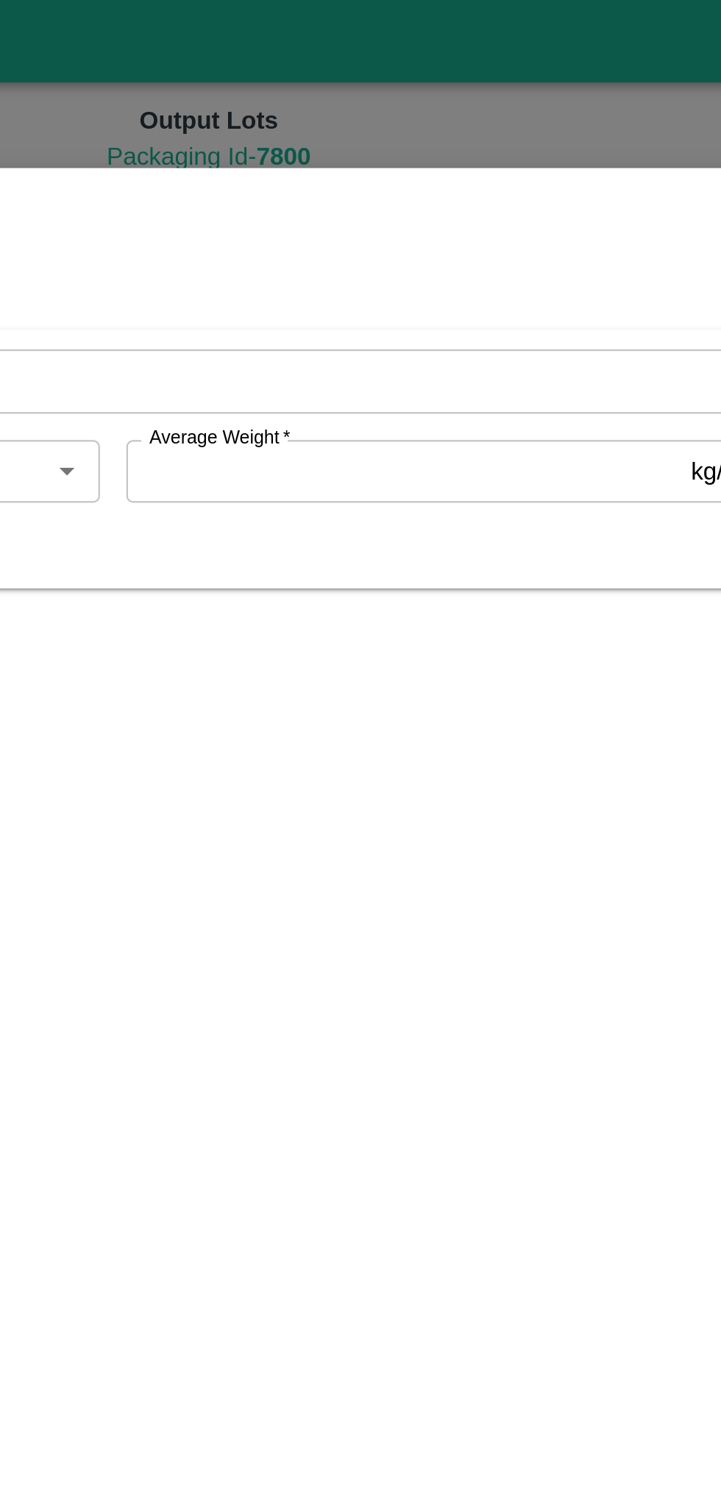
click at [467, 212] on input "Average Weight   *" at bounding box center [462, 210] width 246 height 28
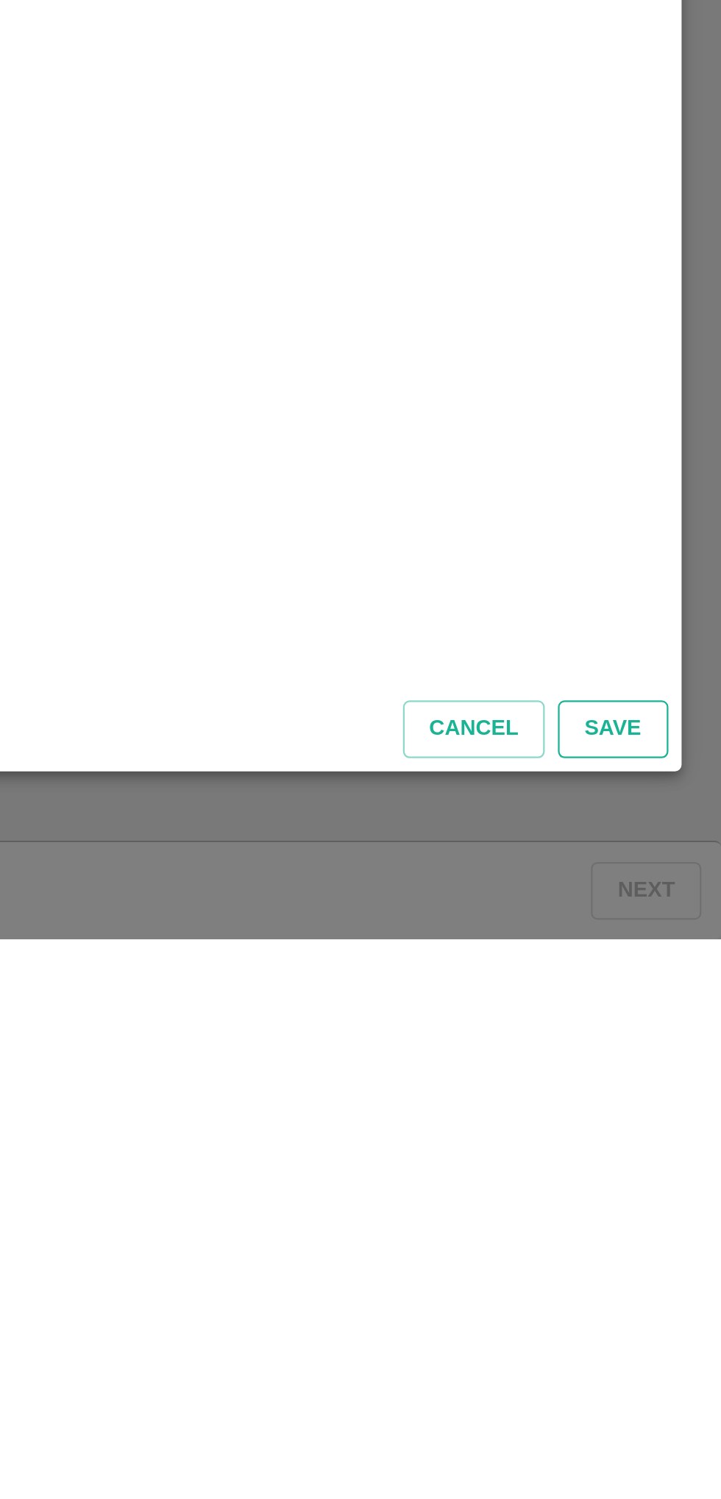
type input "5"
click at [675, 1401] on button "Save" at bounding box center [672, 1406] width 49 height 26
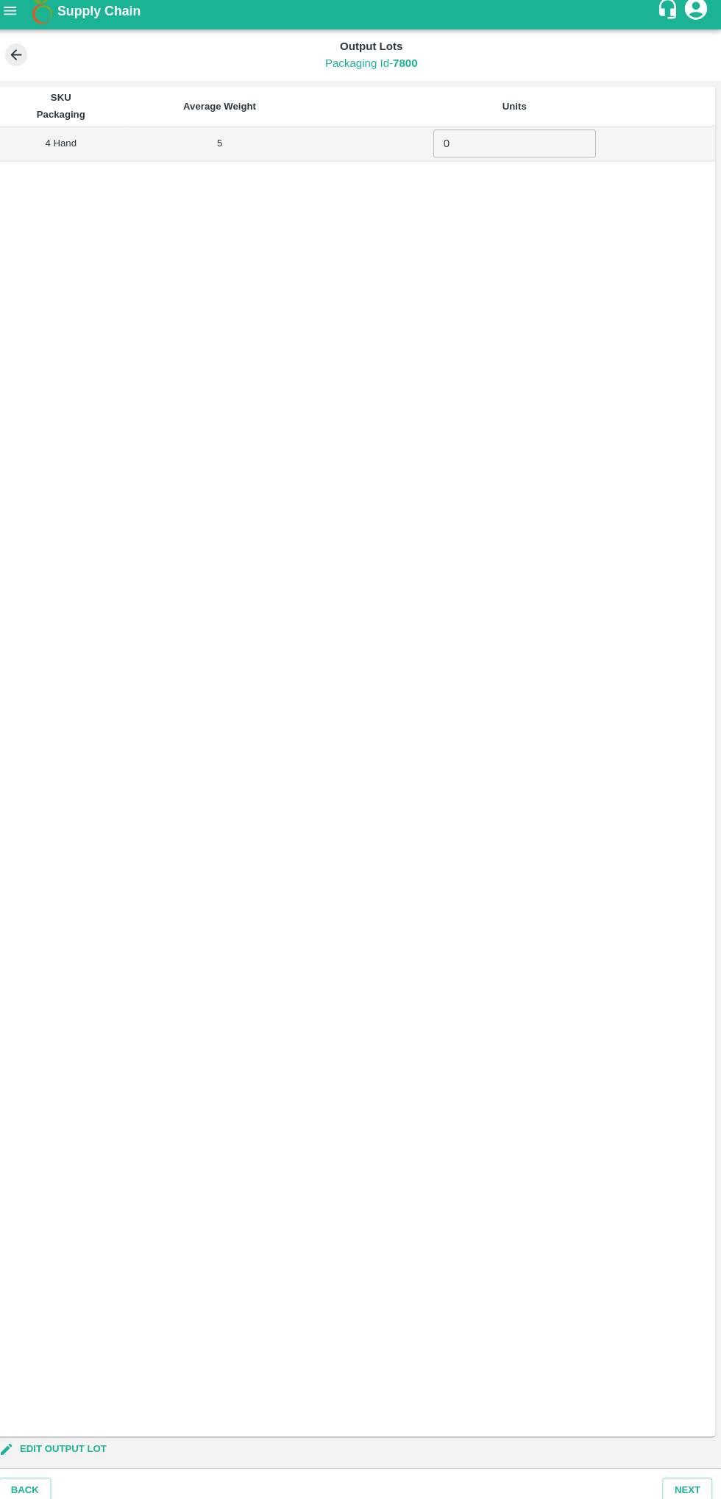
click at [471, 149] on input "0" at bounding box center [517, 149] width 160 height 28
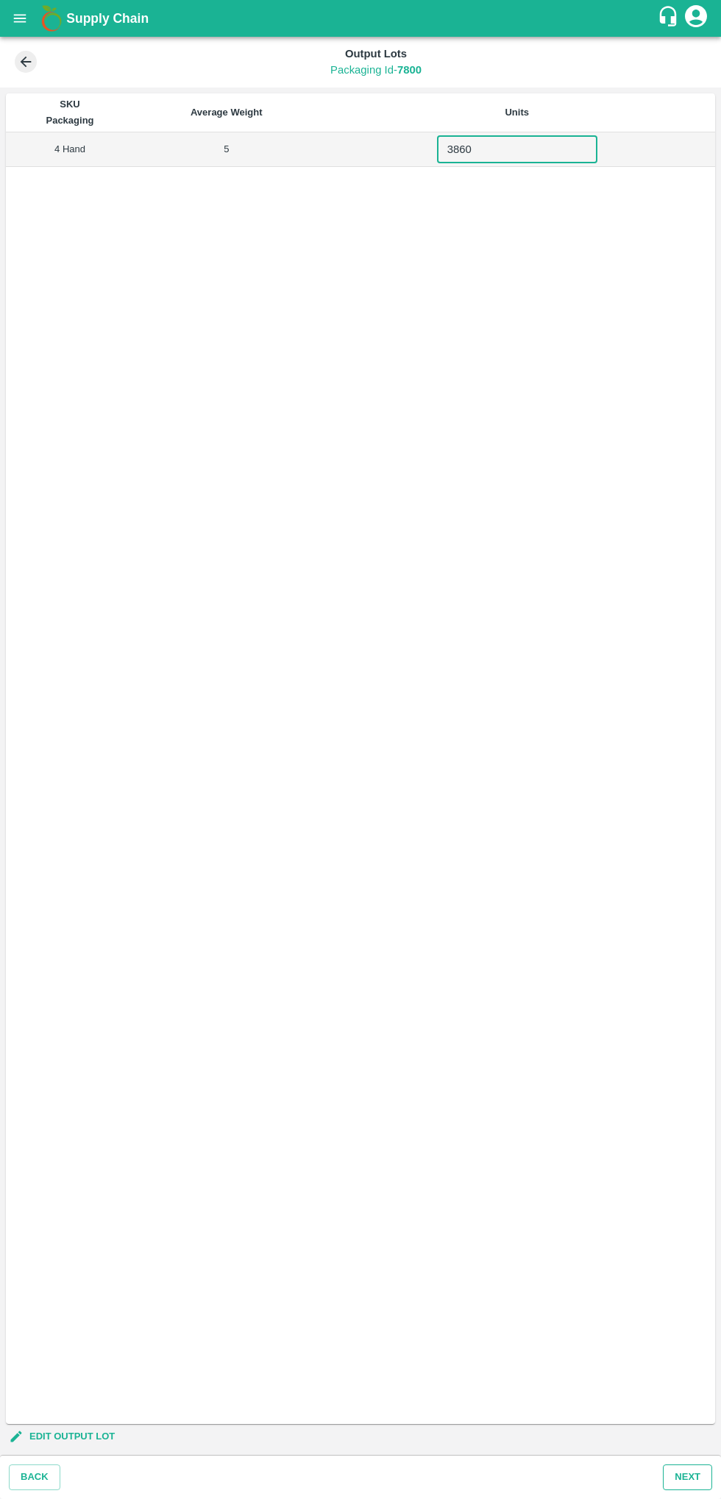
type input "3860"
click at [684, 1476] on button "Next" at bounding box center [687, 1478] width 49 height 26
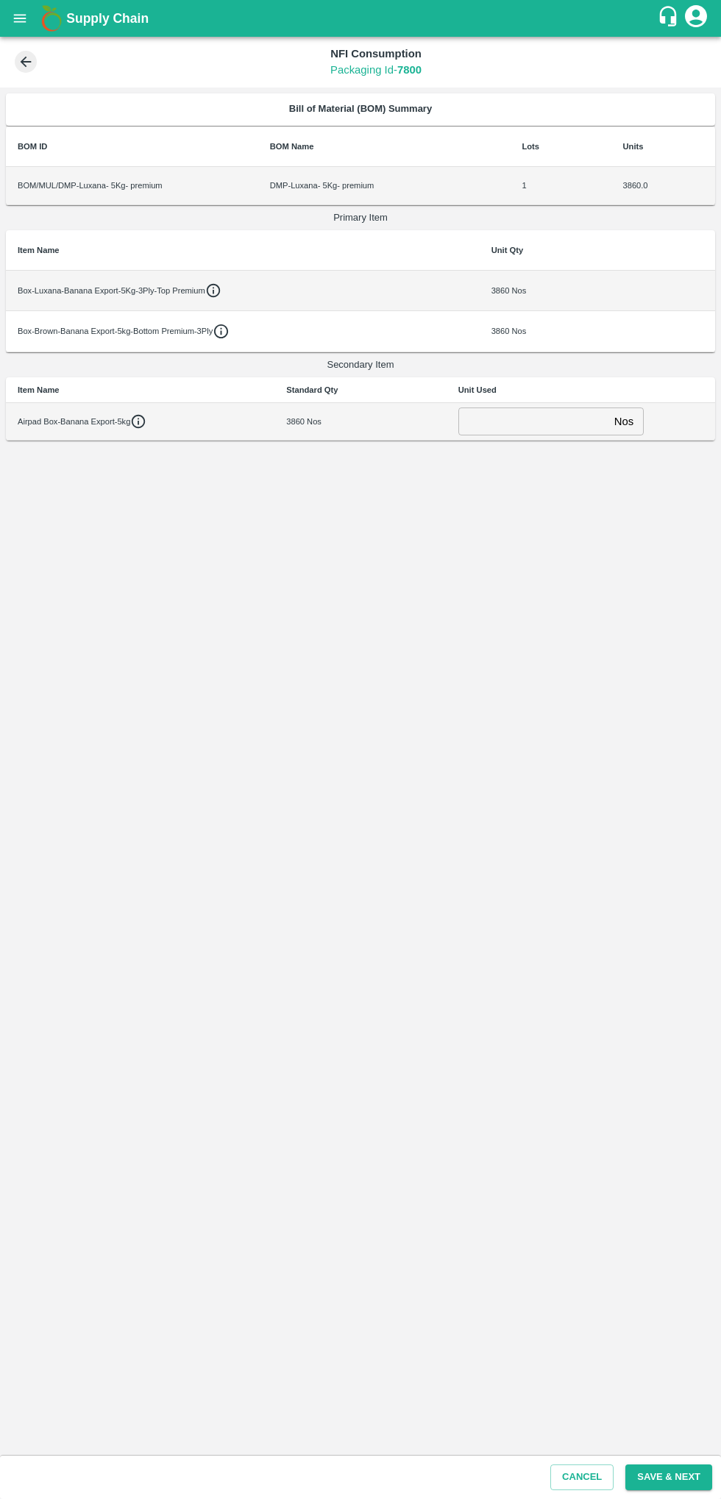
click at [512, 424] on input "number" at bounding box center [533, 422] width 150 height 28
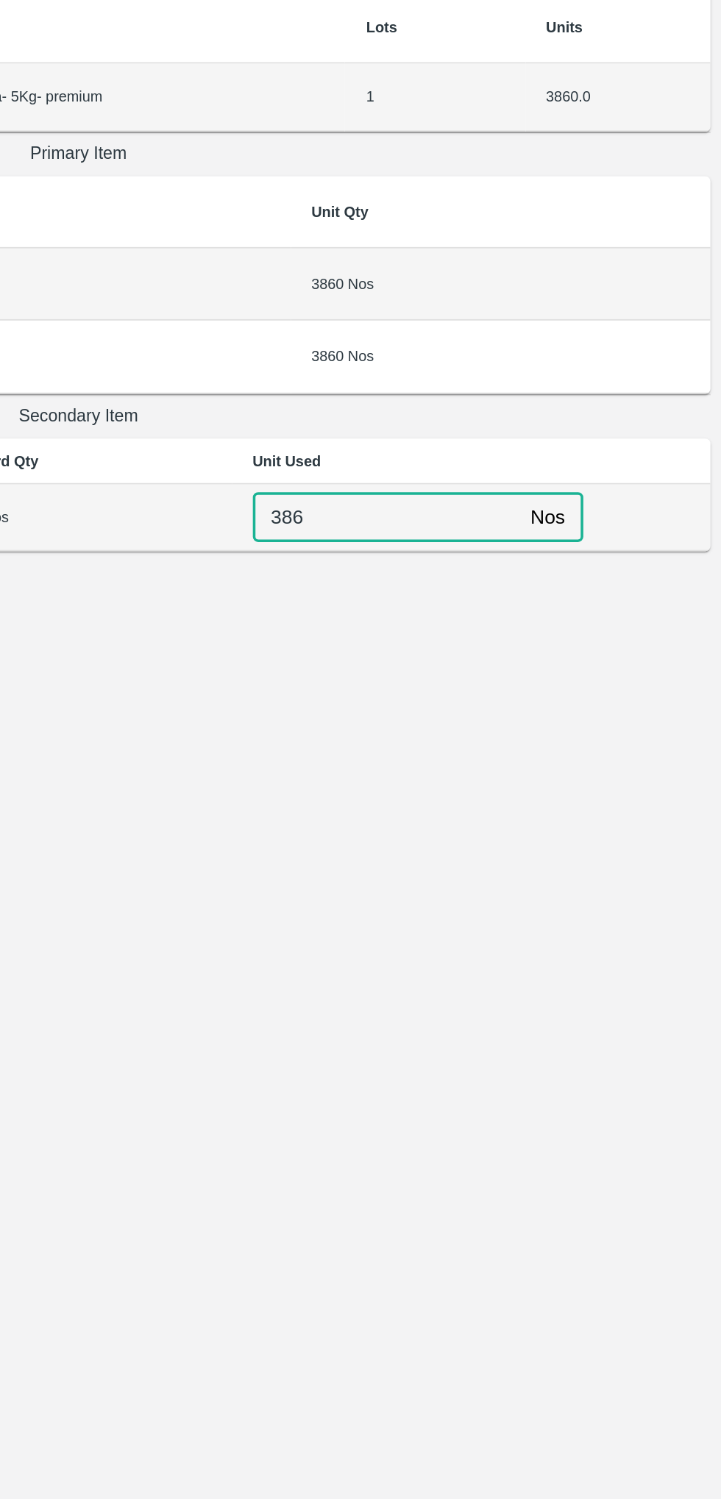
type input "3860"
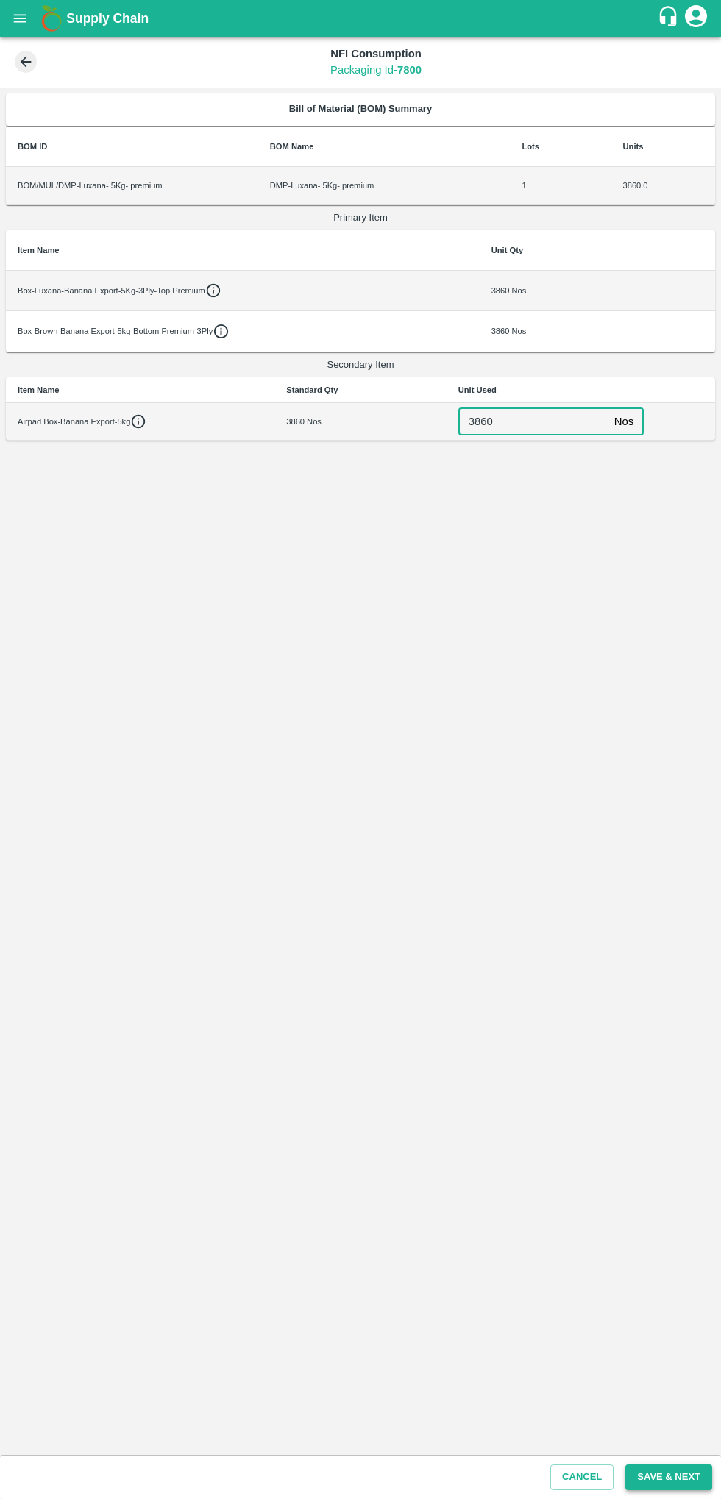
click at [677, 1476] on button "Save & Next" at bounding box center [668, 1478] width 87 height 26
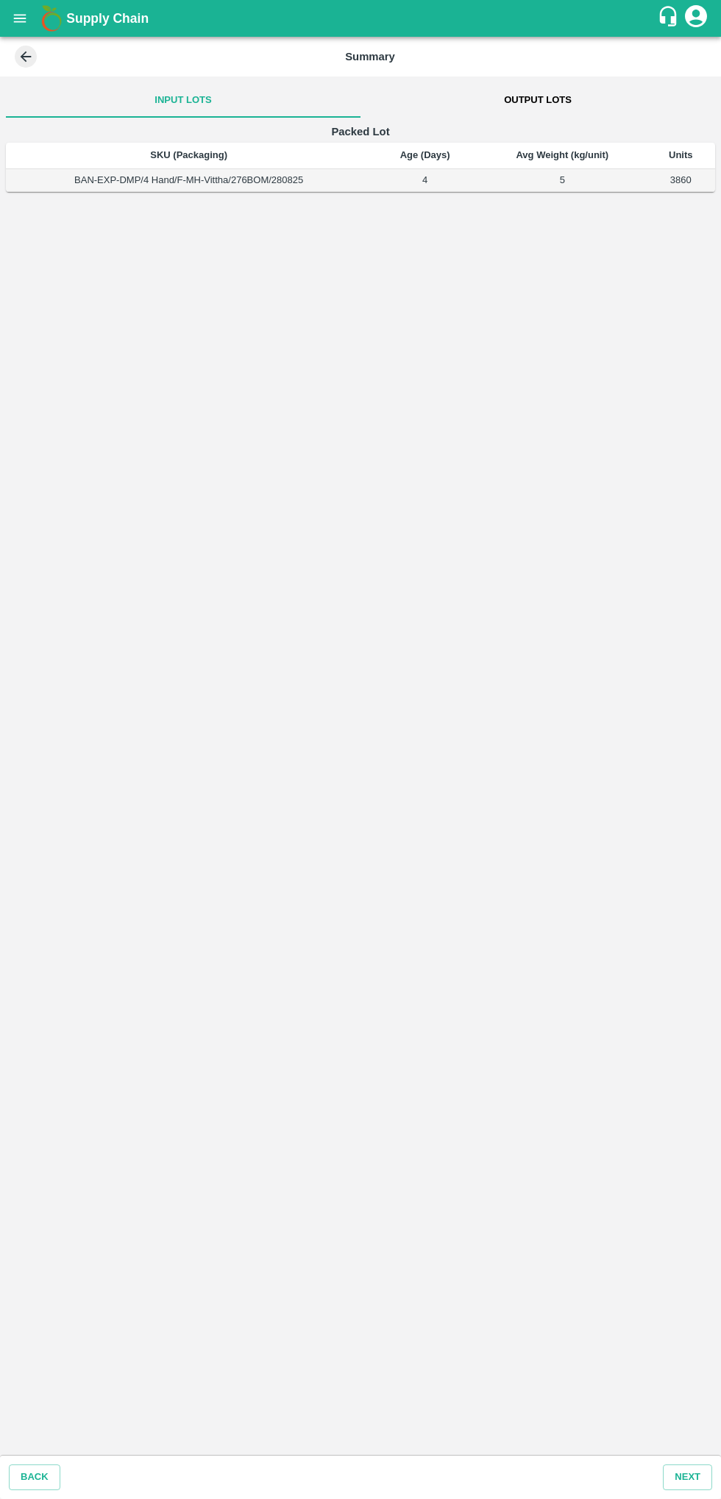
click at [552, 82] on button "Output Lots" at bounding box center [537, 99] width 355 height 35
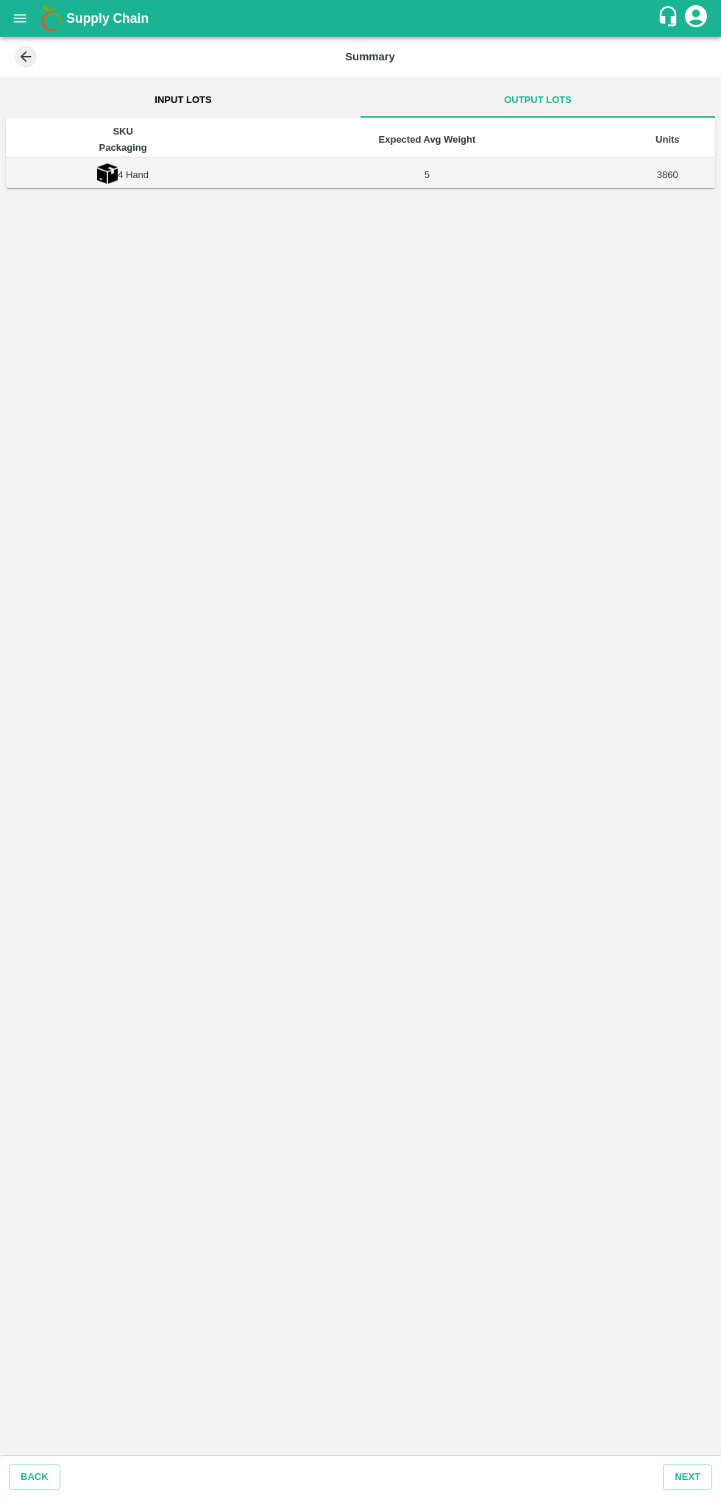
click at [185, 86] on button "Input Lots" at bounding box center [183, 99] width 355 height 35
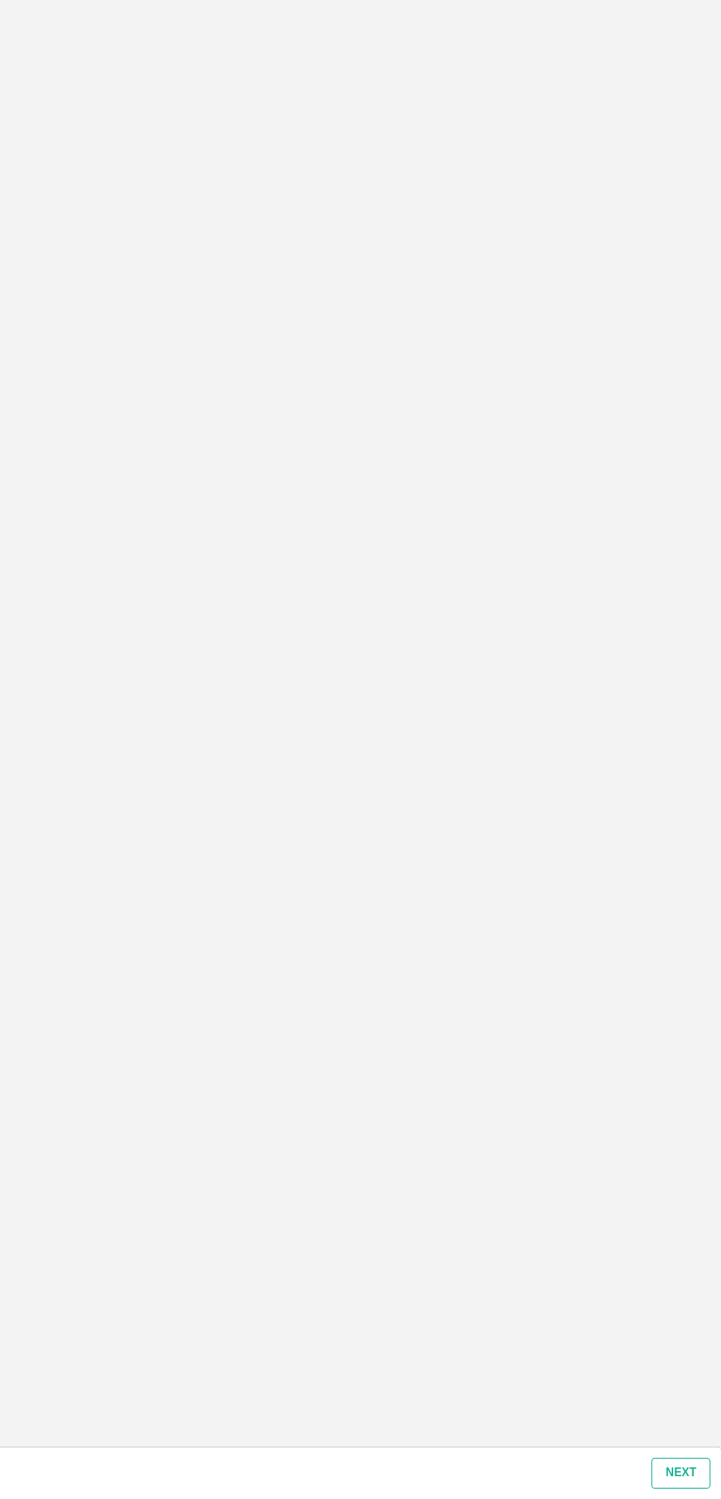
click at [683, 1479] on button "Next" at bounding box center [687, 1478] width 49 height 26
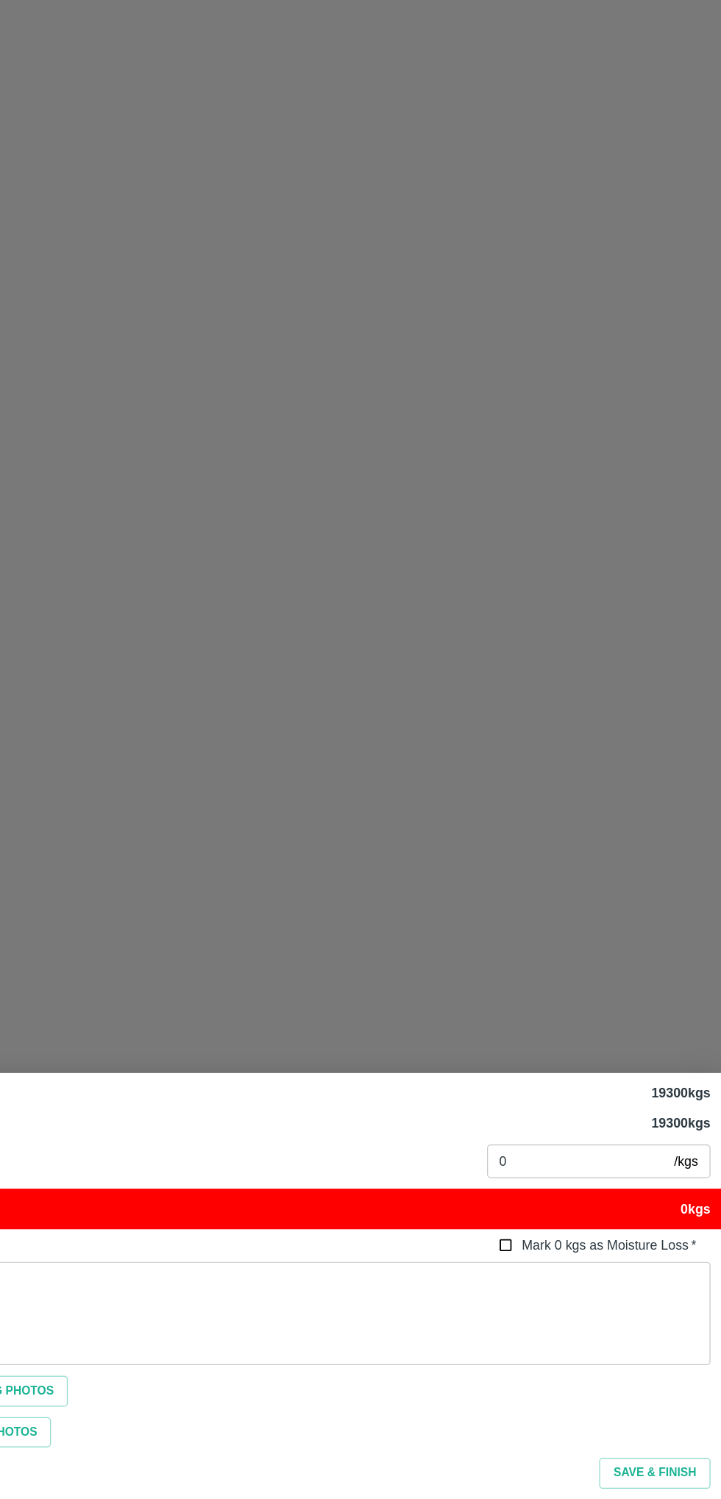
click at [566, 1303] on div "x ​" at bounding box center [360, 1344] width 703 height 86
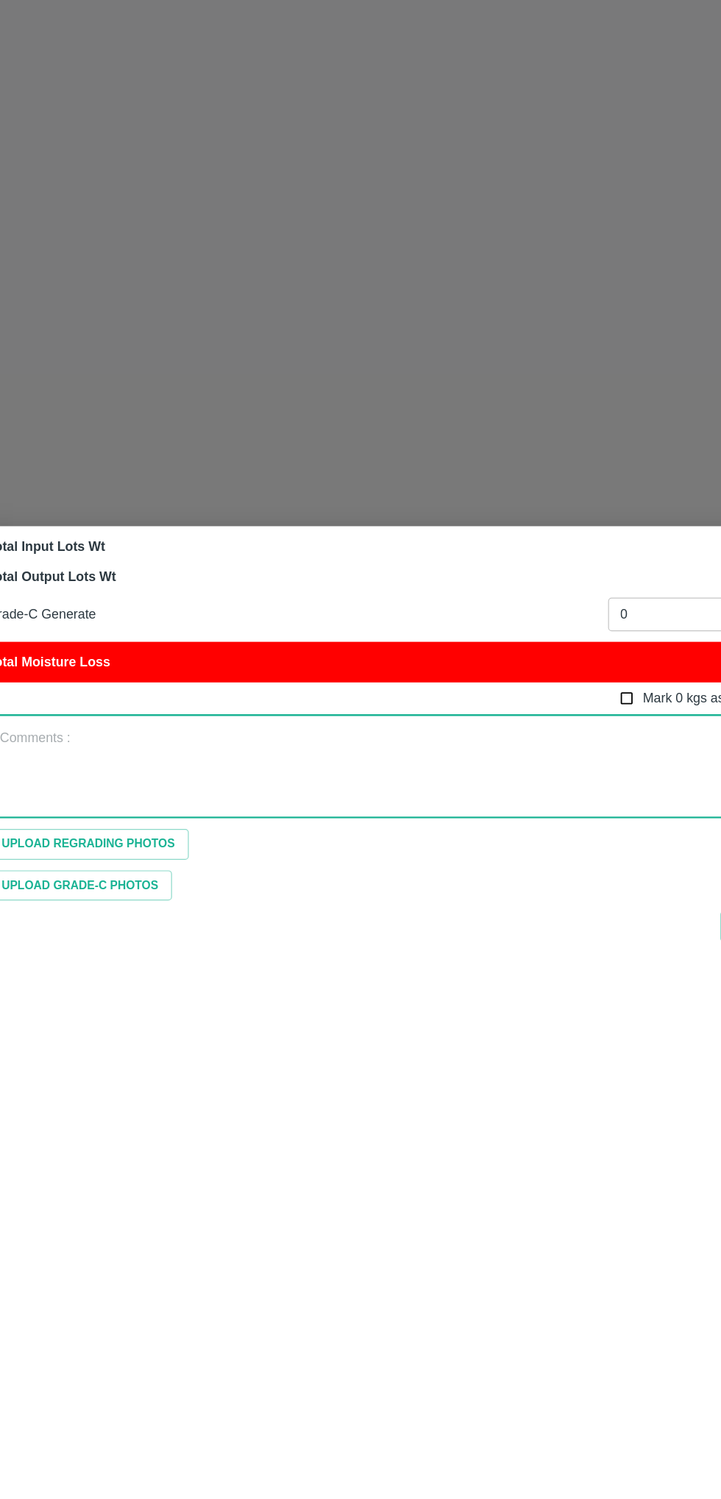
click at [230, 892] on div at bounding box center [360, 749] width 721 height 1499
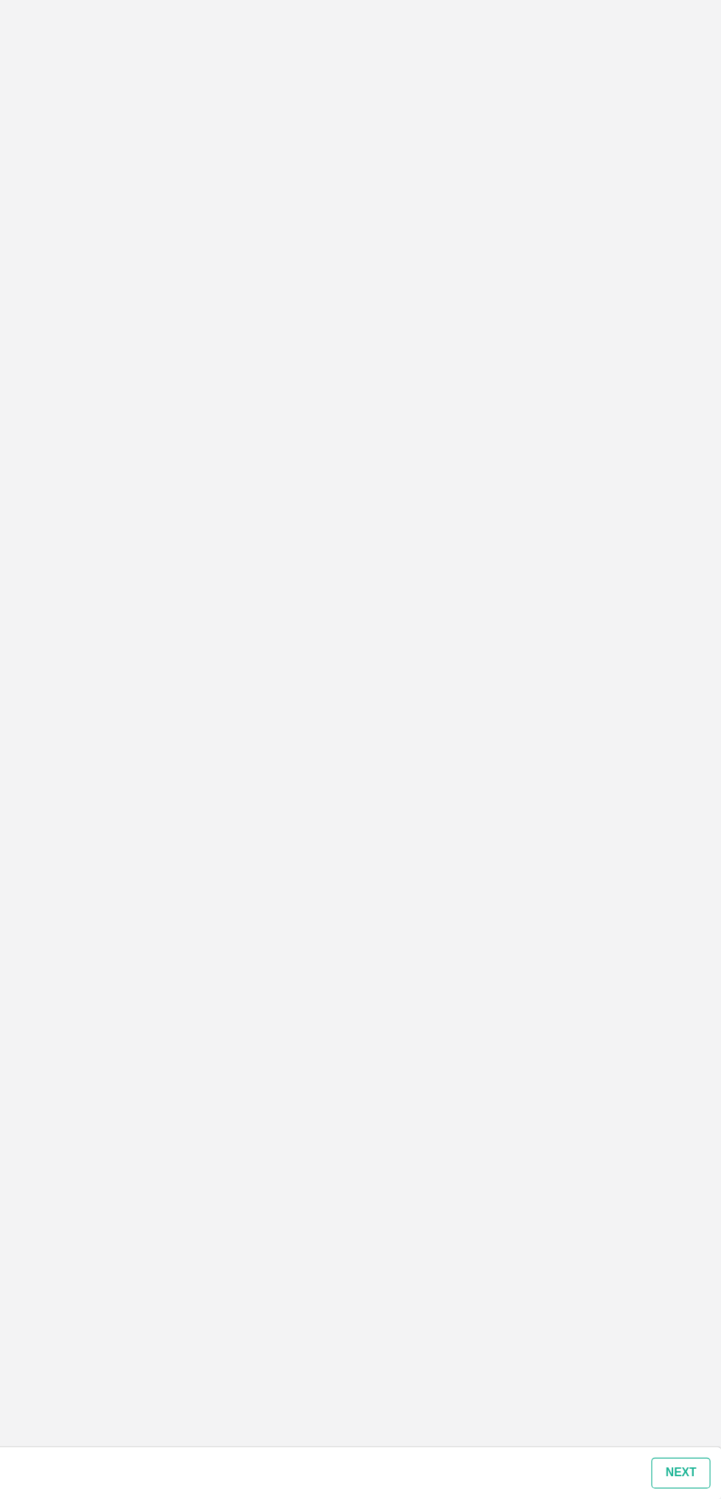
click at [682, 1473] on button "Next" at bounding box center [687, 1478] width 49 height 26
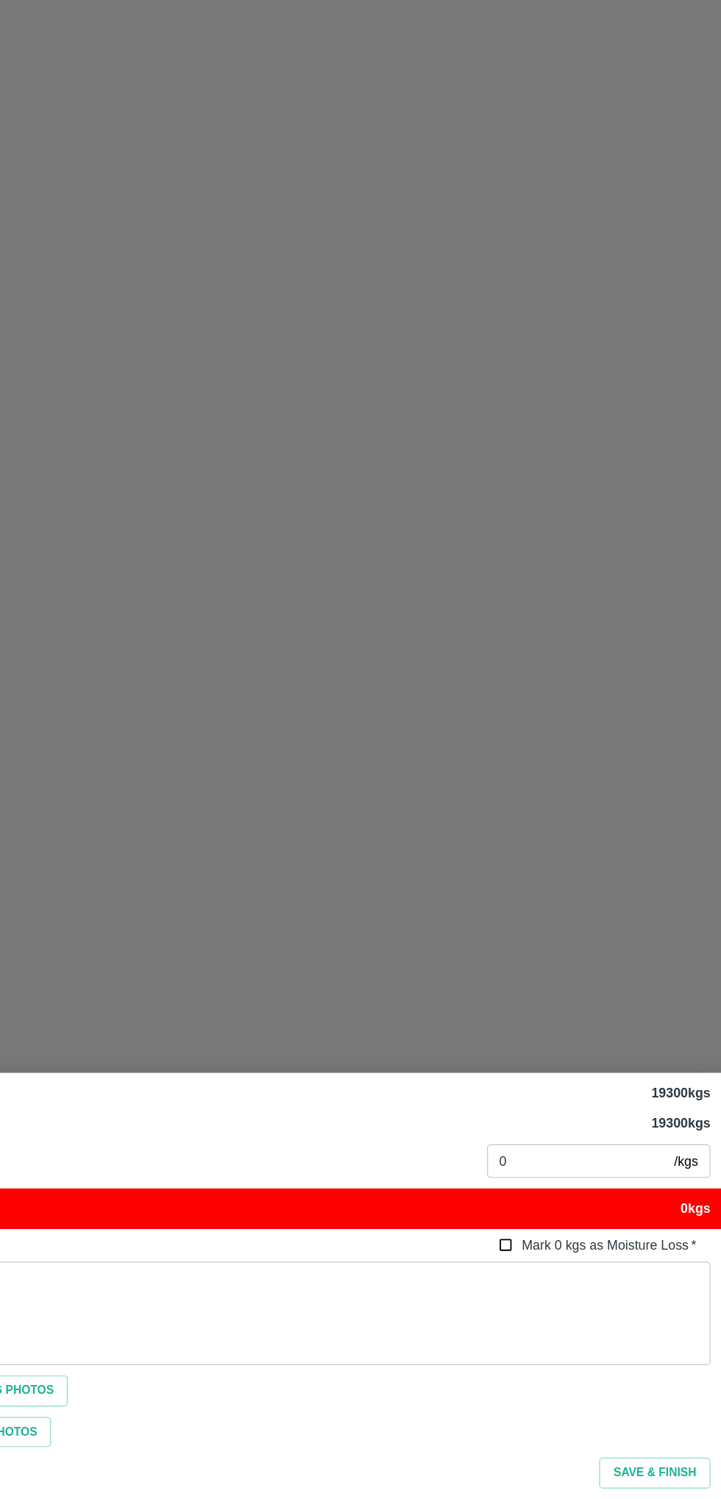
click at [533, 1287] on input "Mark 0 kgs as Moisture Loss   *" at bounding box center [541, 1287] width 27 height 27
checkbox input "true"
click at [680, 1473] on button "Save & Finish" at bounding box center [665, 1478] width 93 height 26
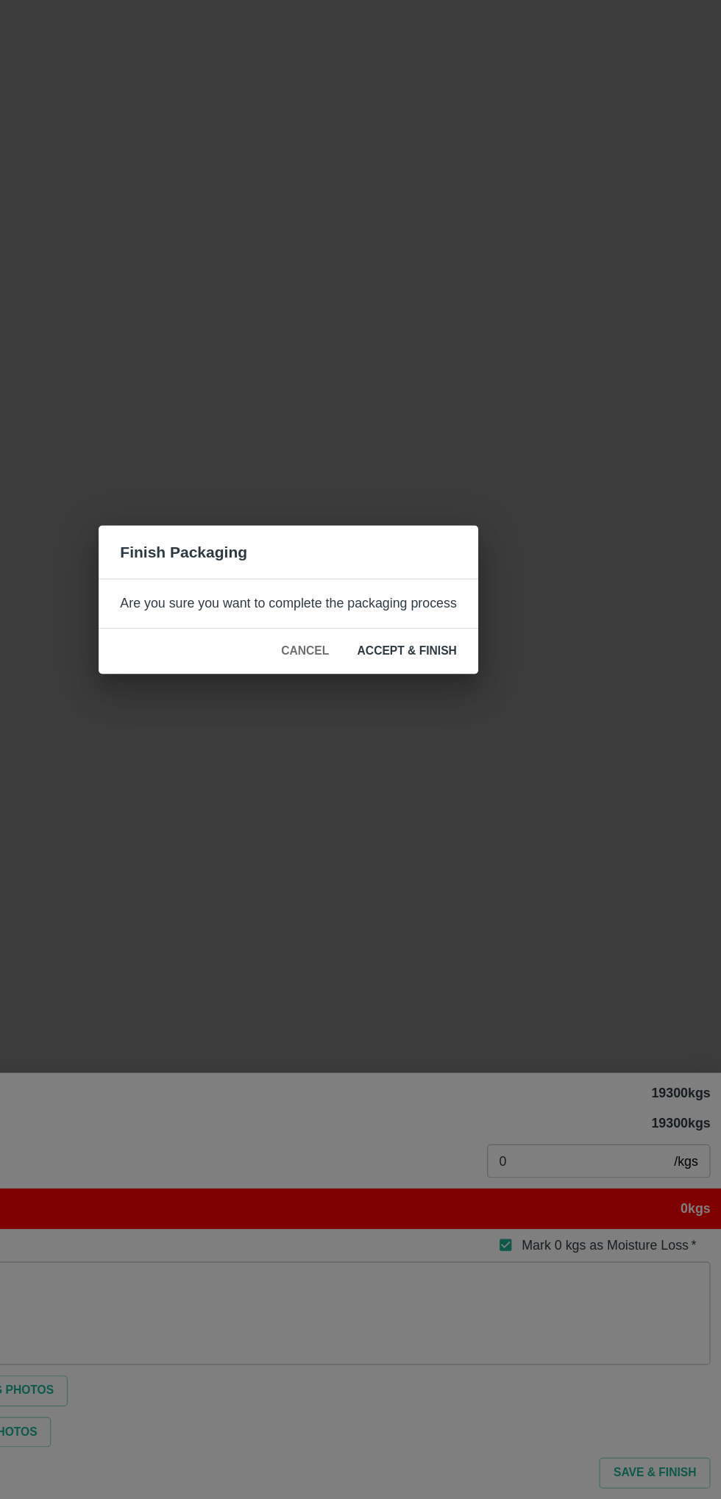
click at [462, 792] on button "ACCEPT & FINISH" at bounding box center [459, 793] width 107 height 26
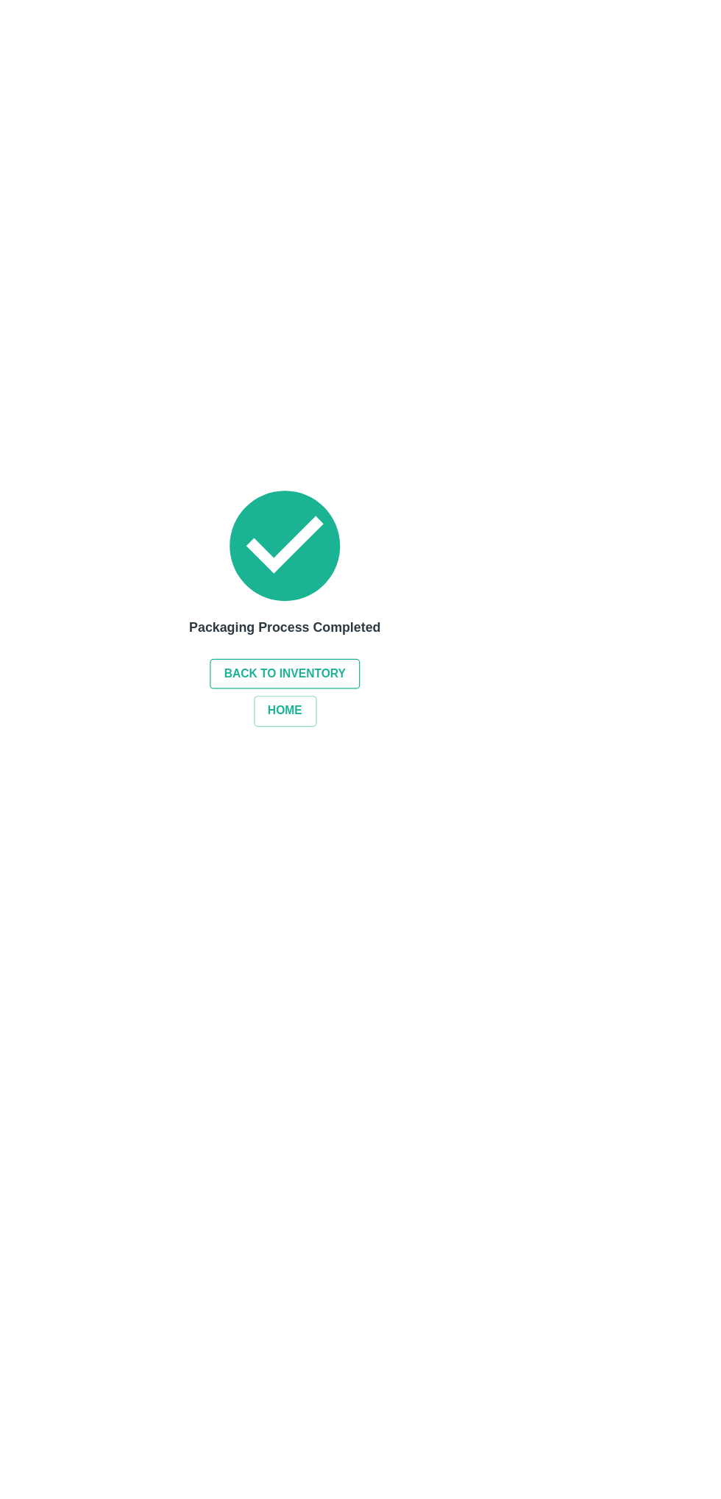
click at [350, 811] on button "Back to Inventory" at bounding box center [357, 812] width 125 height 26
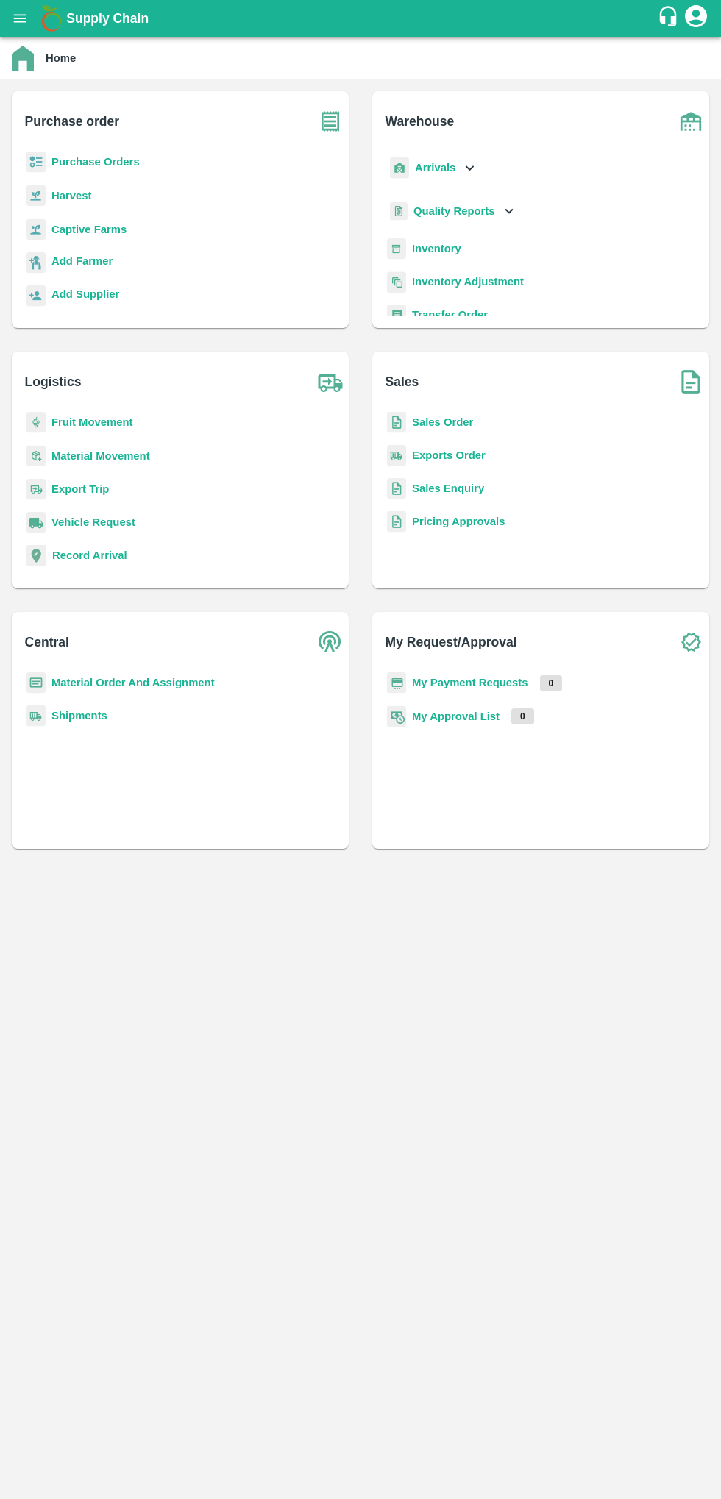
click at [29, 18] on button "open drawer" at bounding box center [20, 18] width 34 height 34
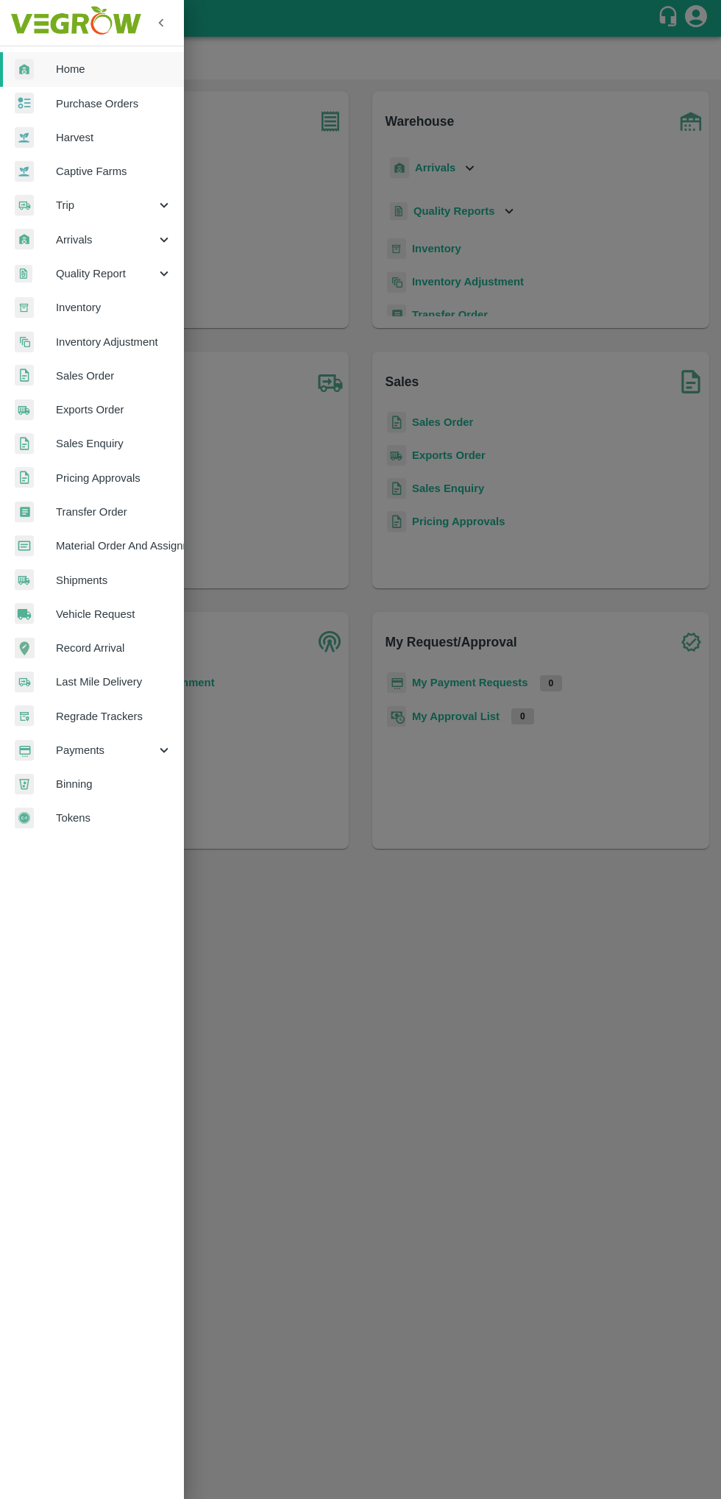
click at [127, 302] on span "Inventory" at bounding box center [114, 307] width 116 height 16
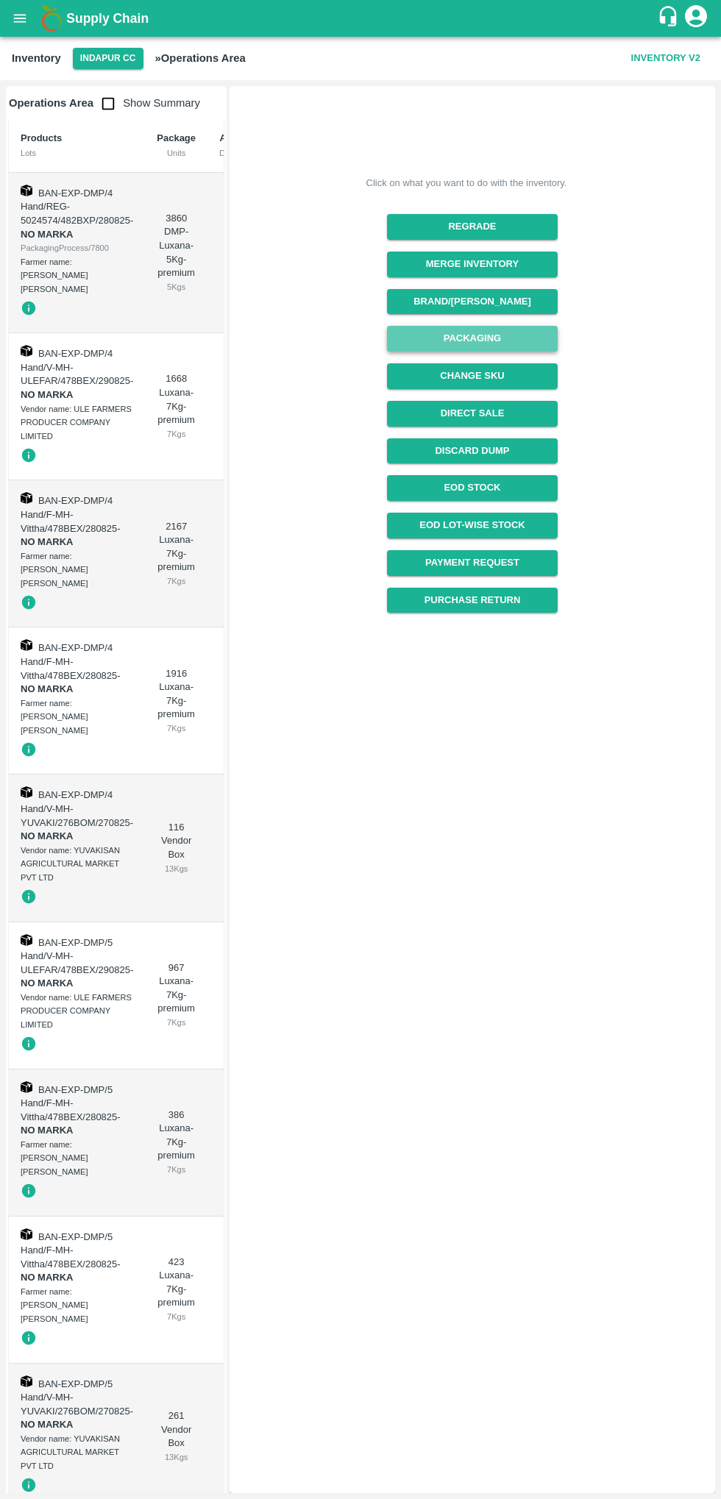
click at [420, 332] on button "Packaging" at bounding box center [472, 339] width 170 height 26
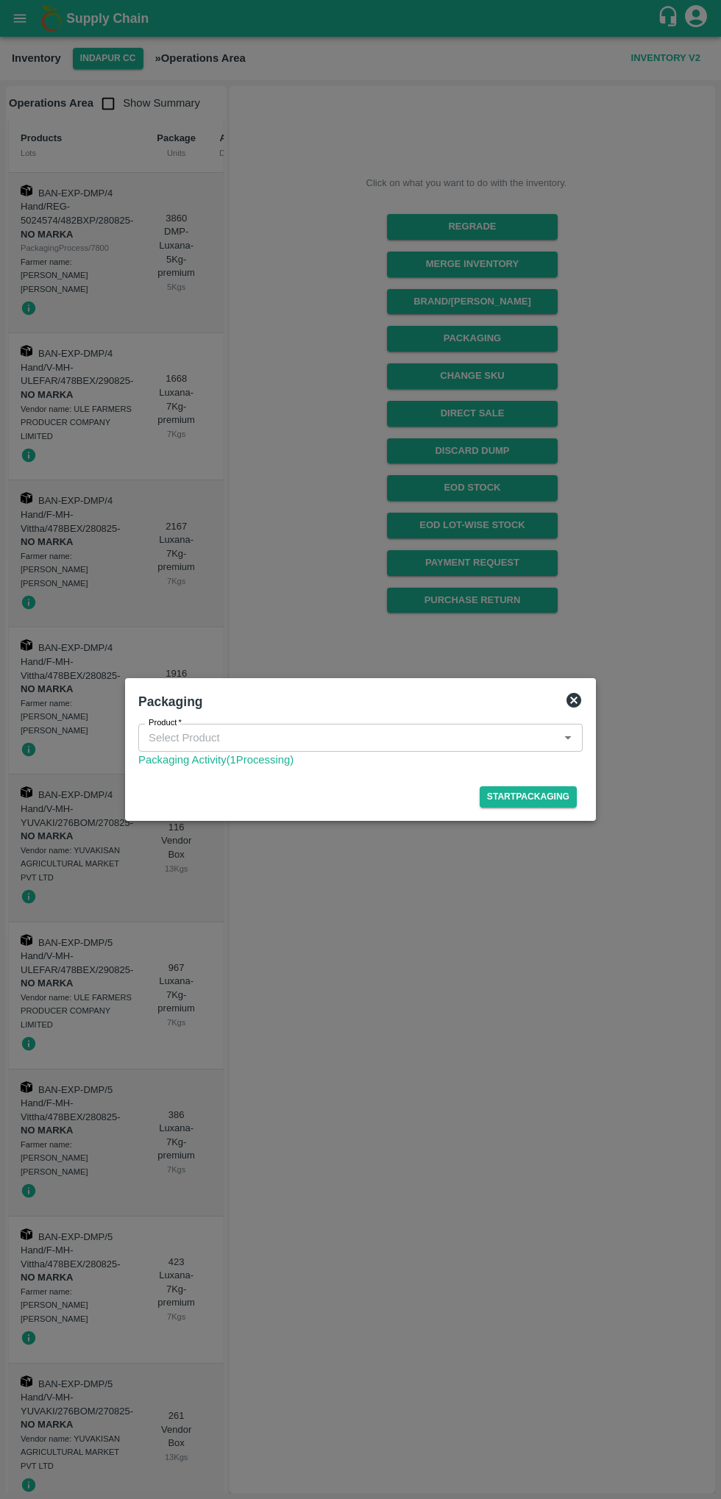
click at [225, 743] on input "Product   *" at bounding box center [348, 737] width 411 height 19
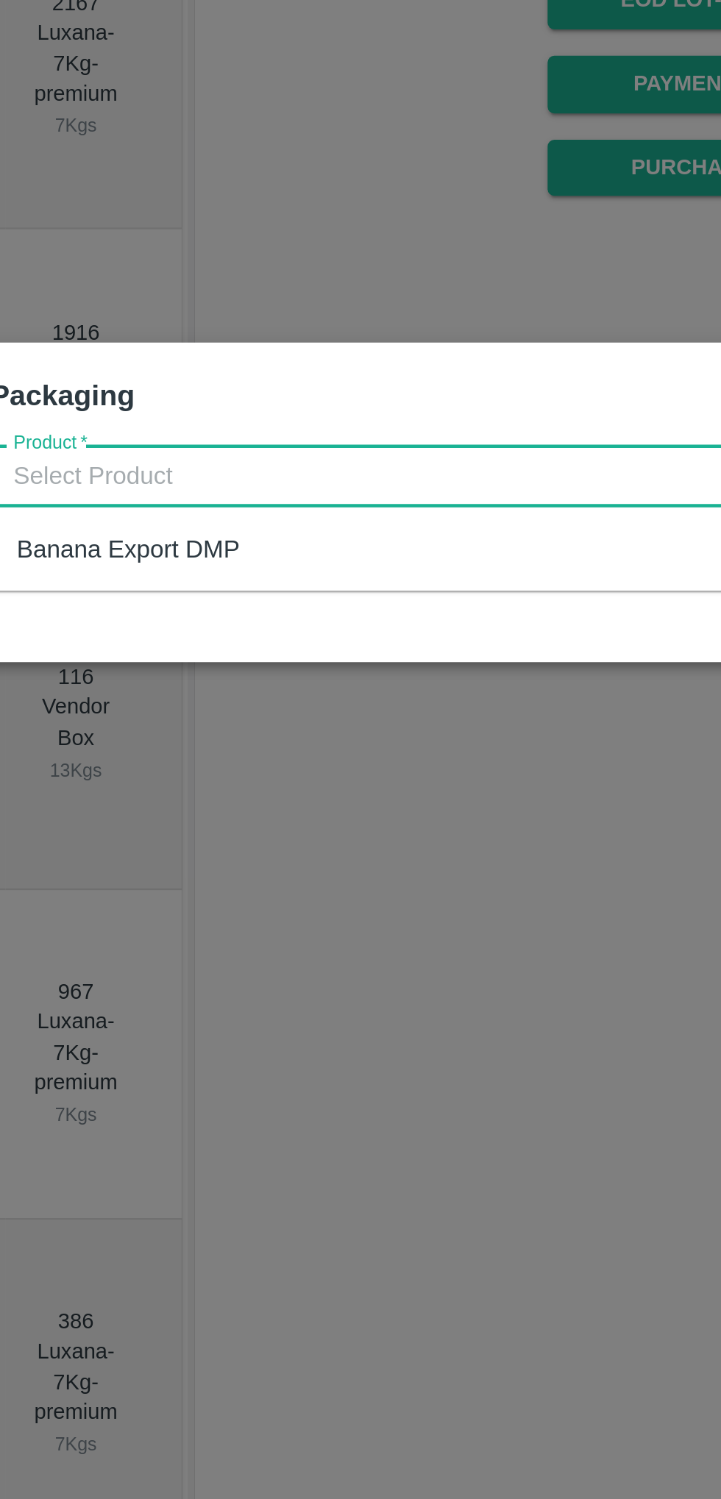
click at [224, 873] on div at bounding box center [360, 749] width 721 height 1499
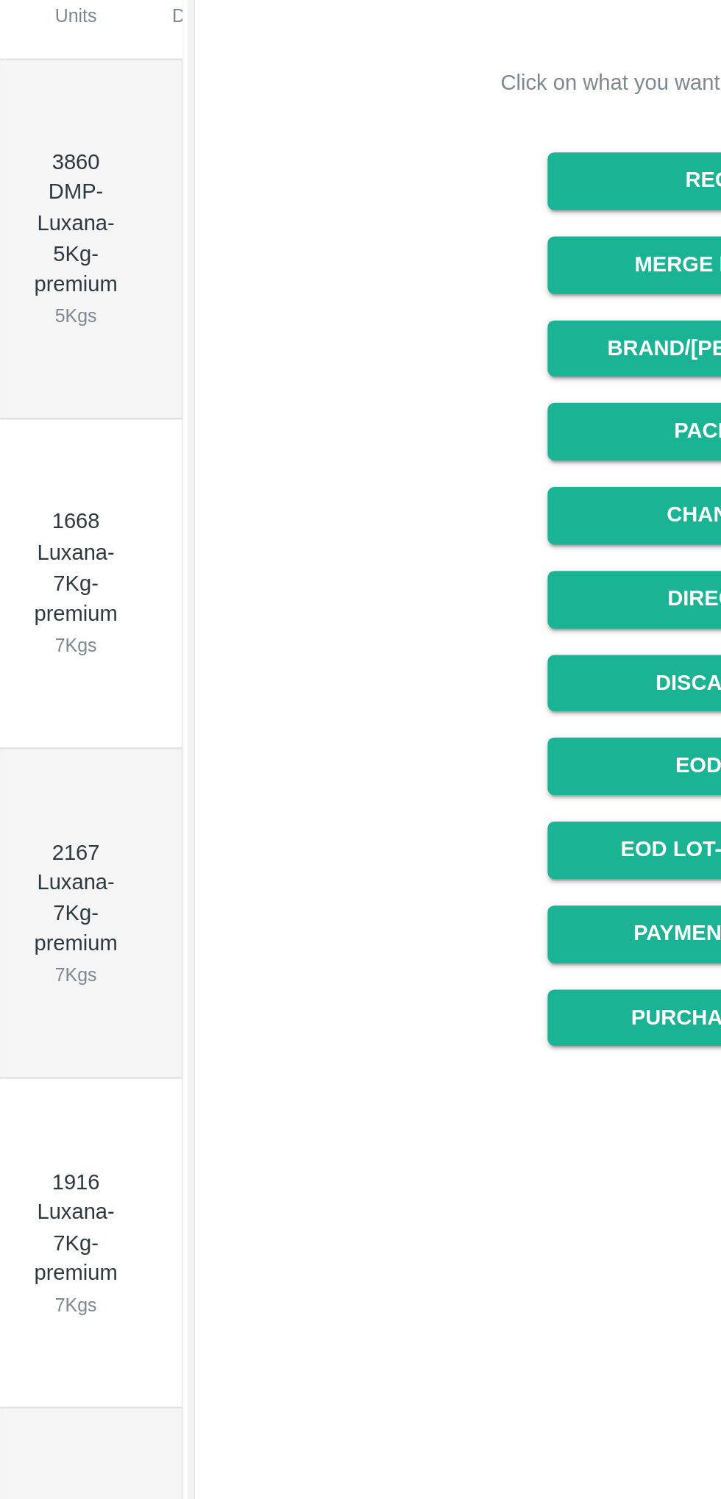
click at [212, 395] on td "3" at bounding box center [228, 406] width 42 height 147
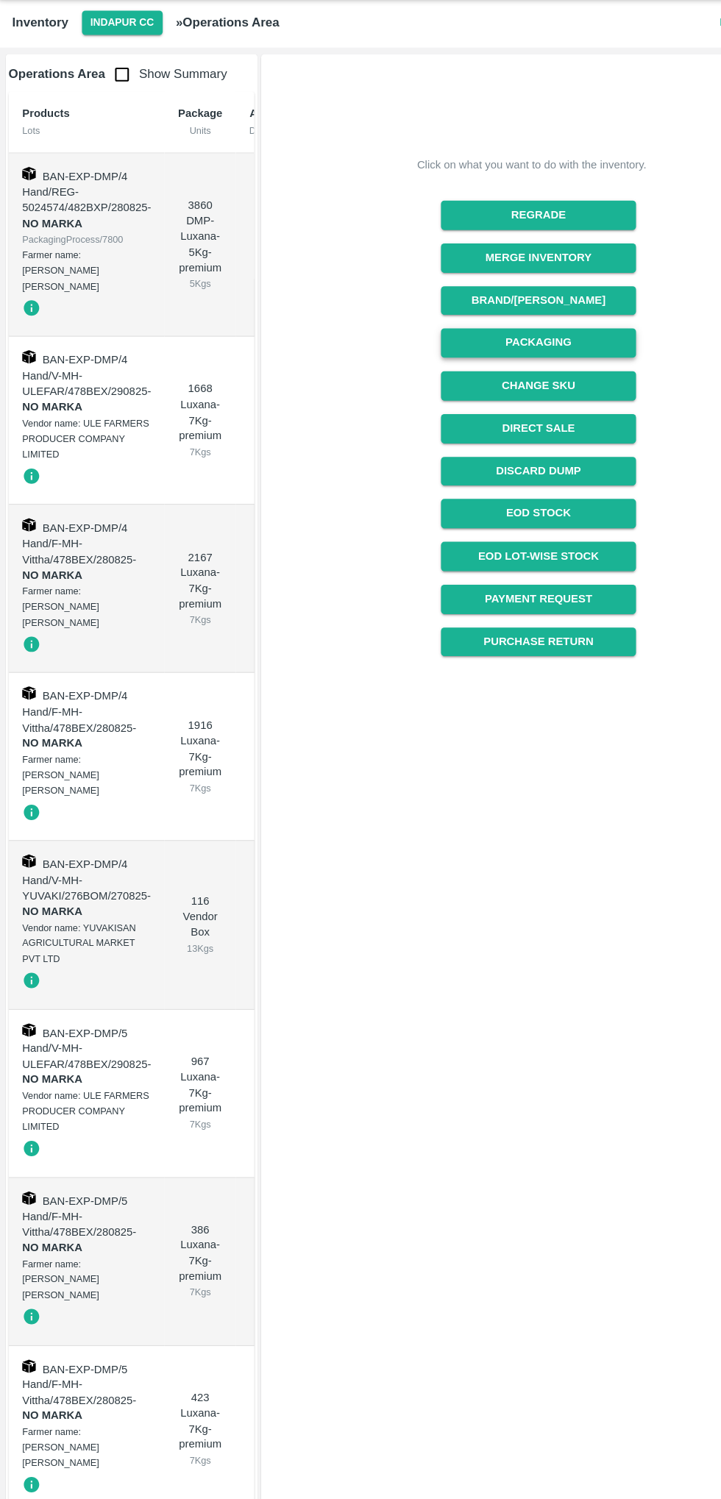
click at [514, 343] on button "Packaging" at bounding box center [472, 339] width 170 height 26
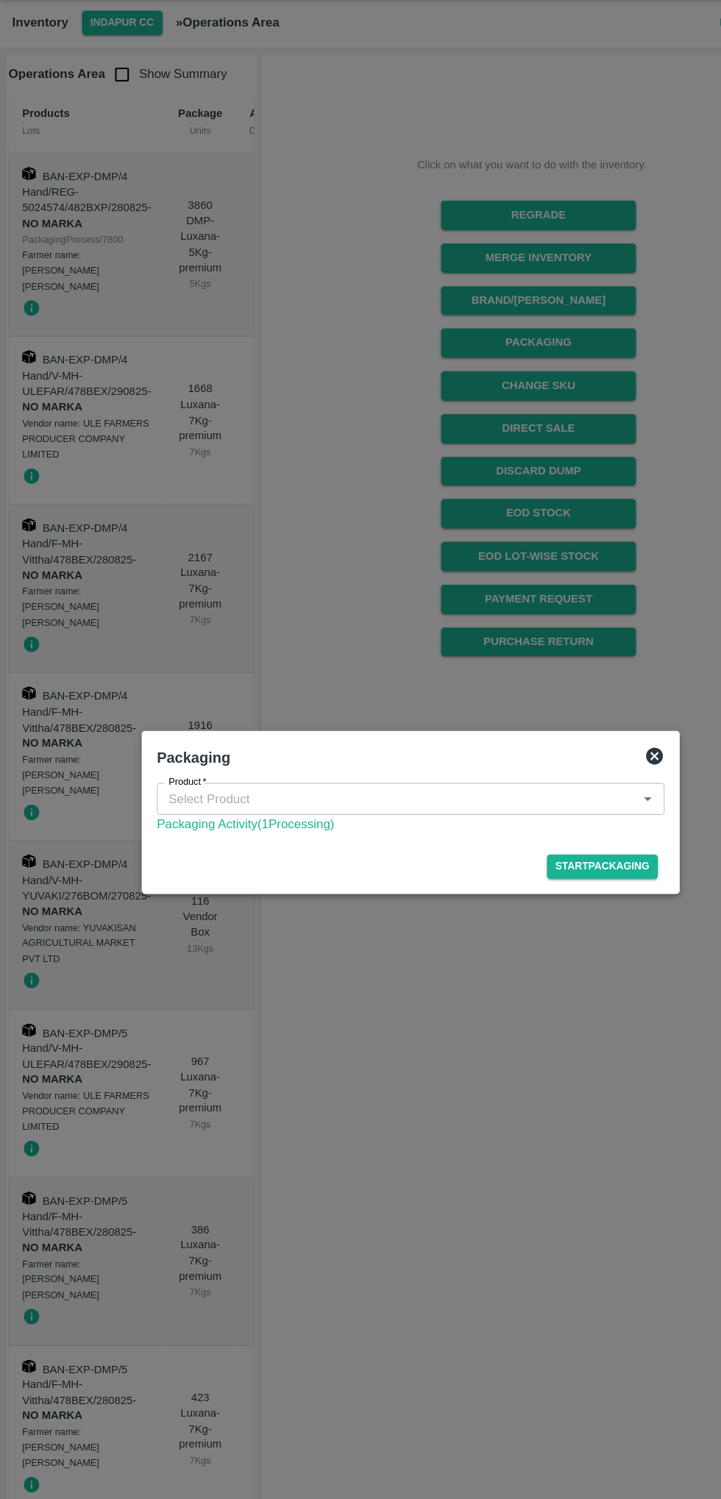
click at [410, 733] on input "Product   *" at bounding box center [348, 737] width 411 height 19
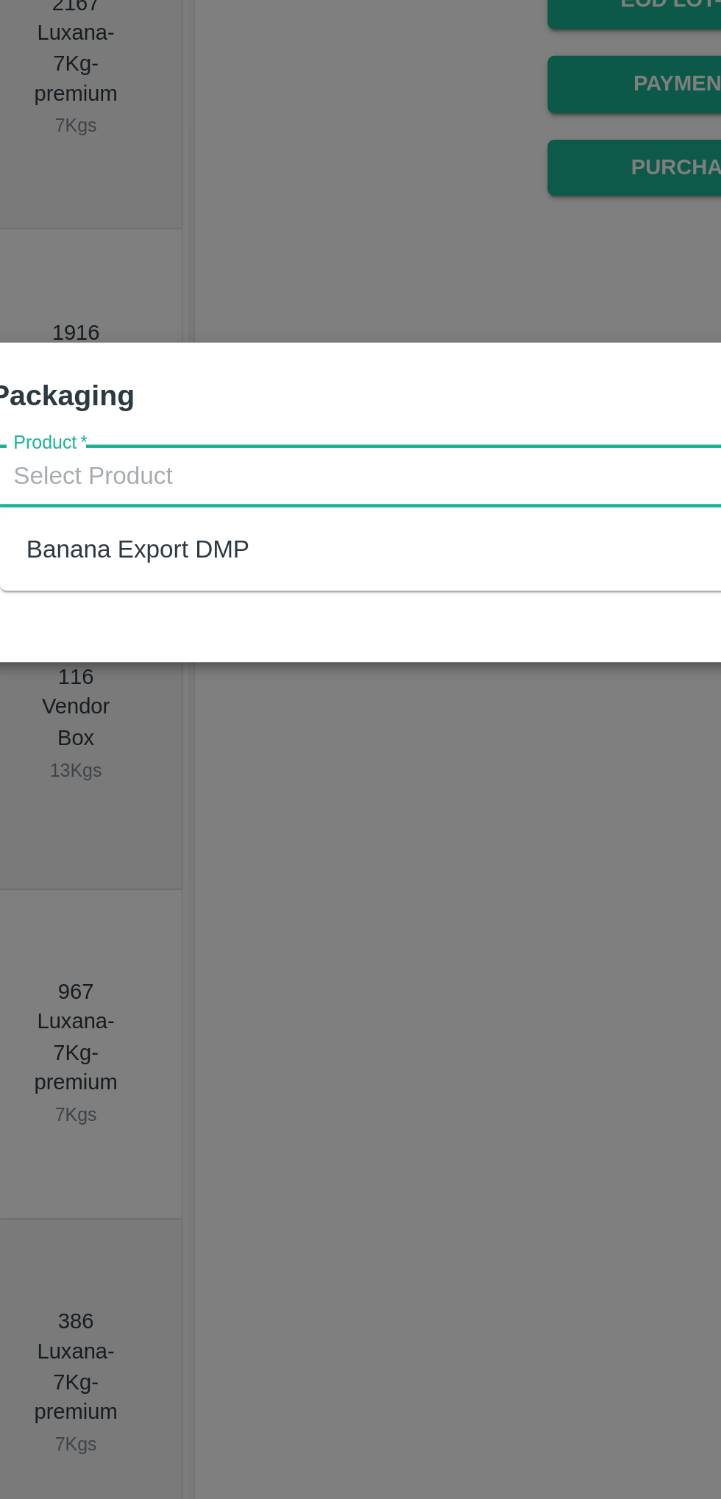
click at [326, 766] on div "Banana Export DMP" at bounding box center [365, 770] width 444 height 25
type input "Banana Export DMP"
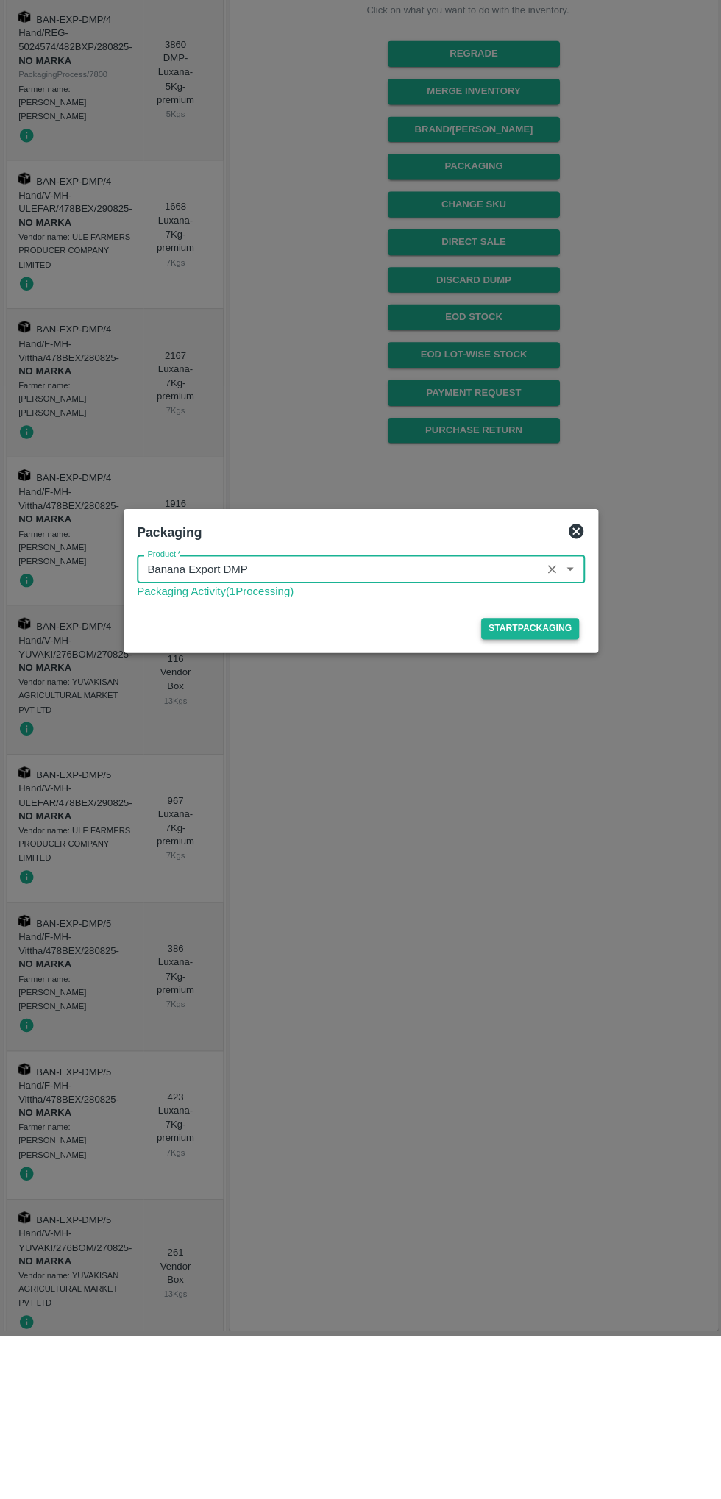
click at [545, 804] on button "Start Packaging" at bounding box center [528, 796] width 97 height 21
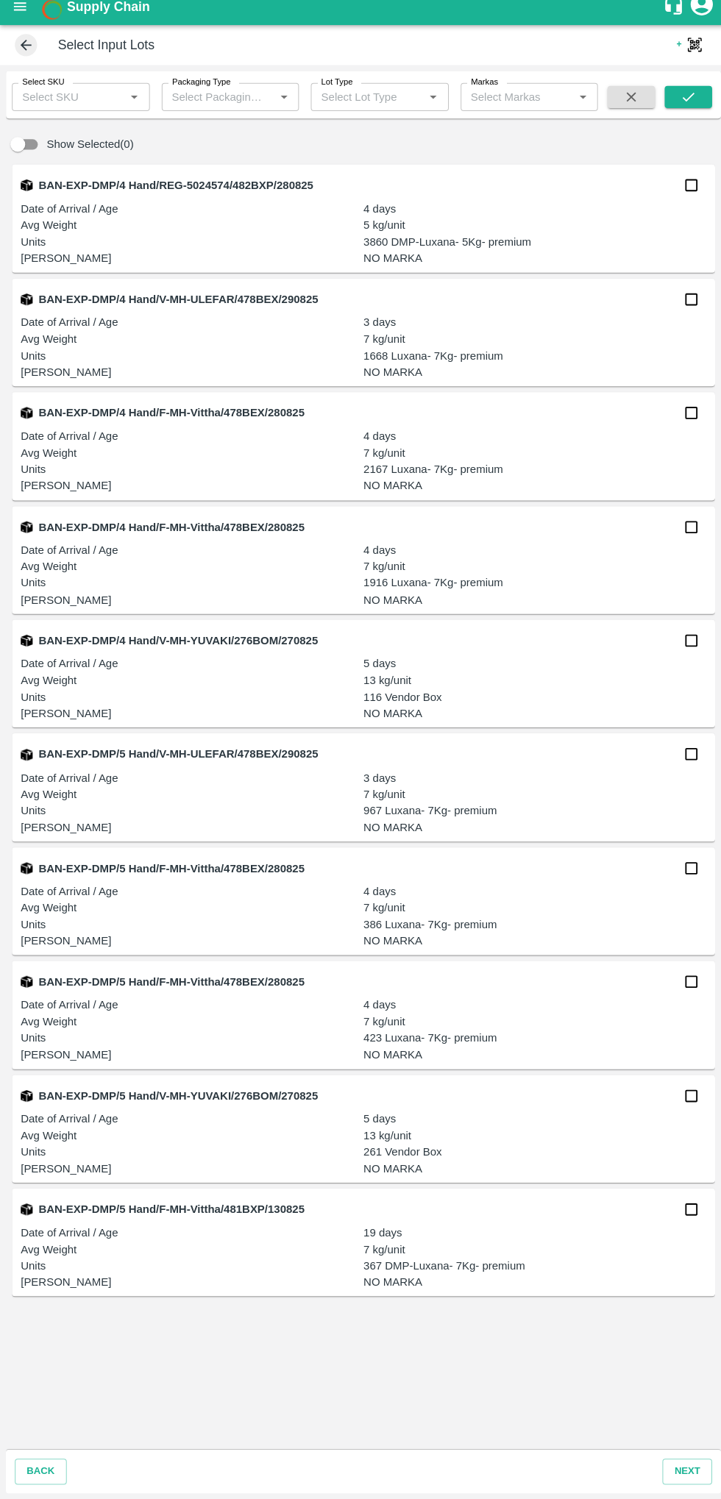
click at [691, 648] on input "checkbox" at bounding box center [685, 647] width 29 height 29
checkbox input "true"
click at [683, 1100] on input "checkbox" at bounding box center [685, 1098] width 29 height 29
checkbox input "true"
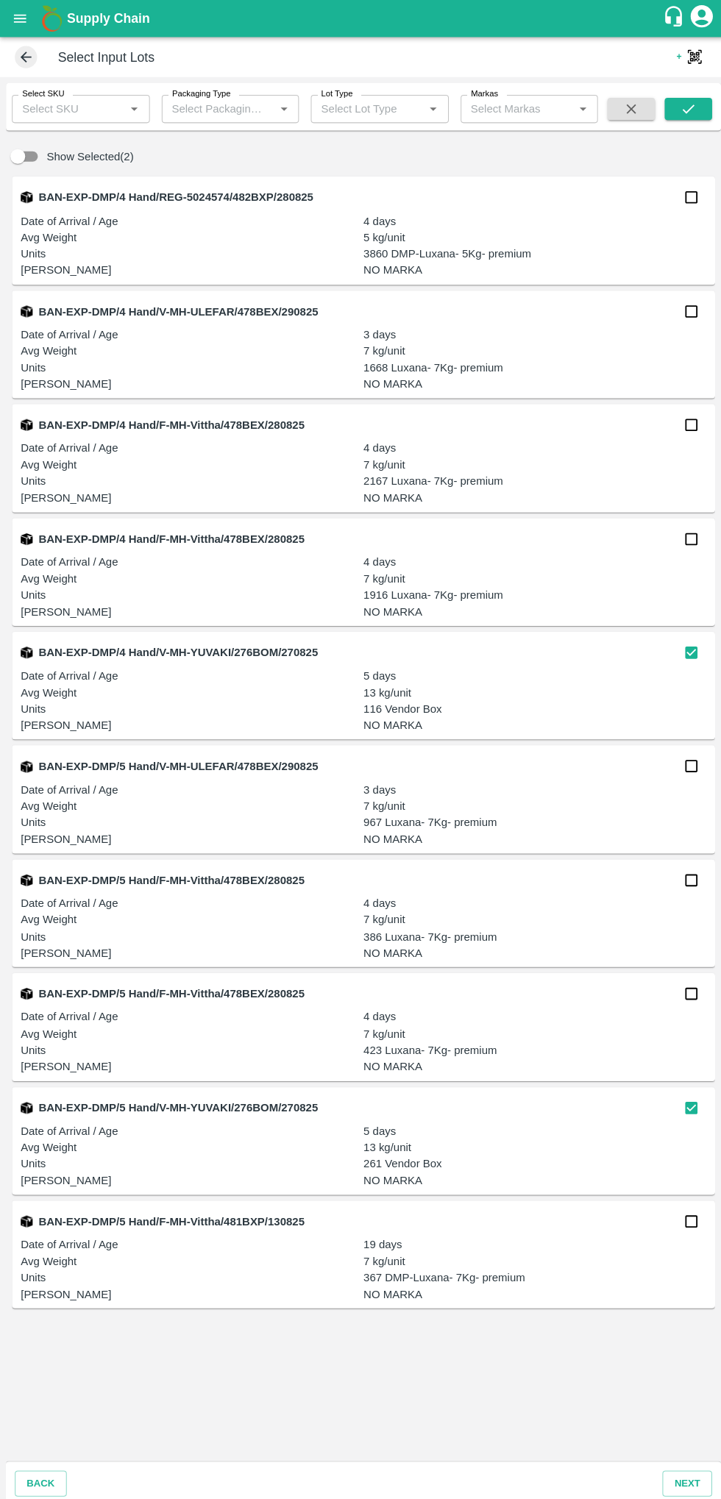
click at [110, 104] on input "Select SKU" at bounding box center [68, 108] width 104 height 19
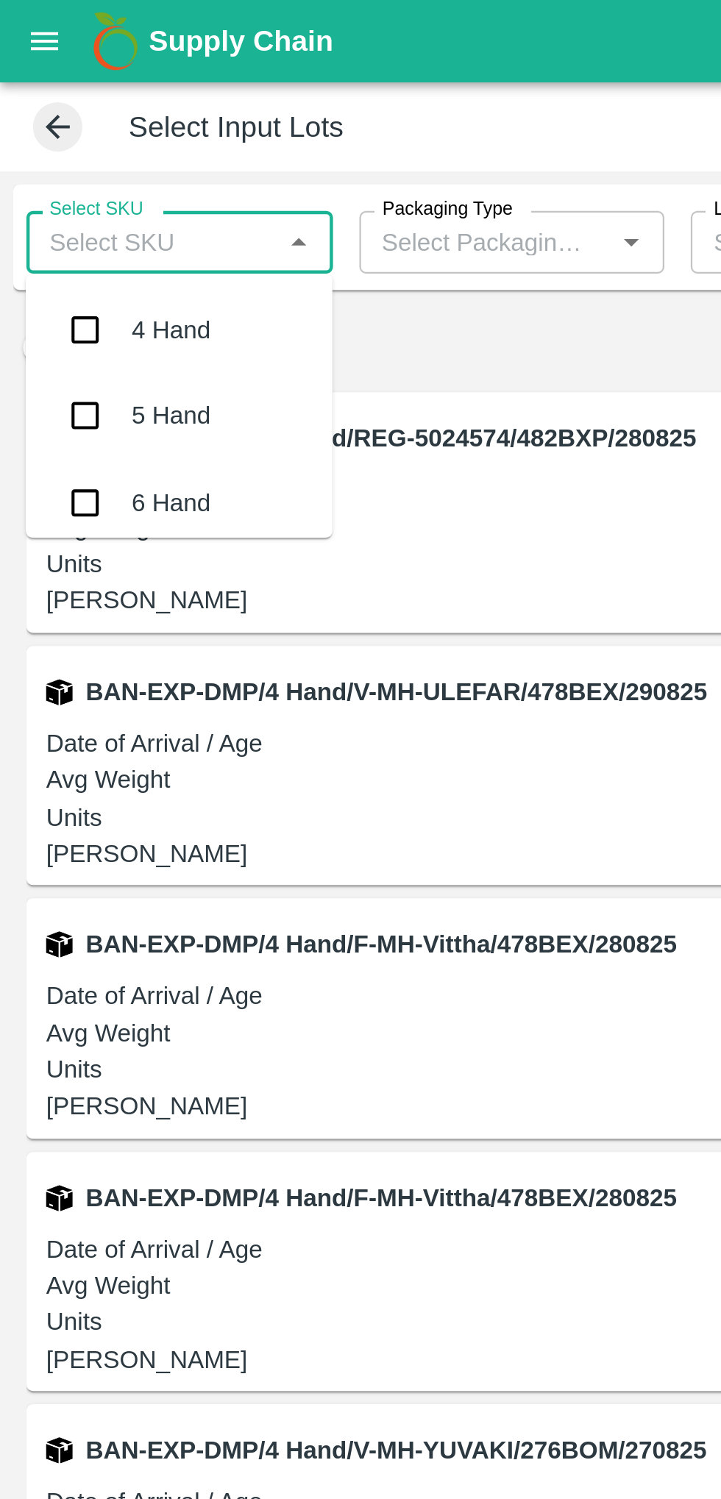
click at [100, 219] on div "6 Hand" at bounding box center [80, 224] width 137 height 38
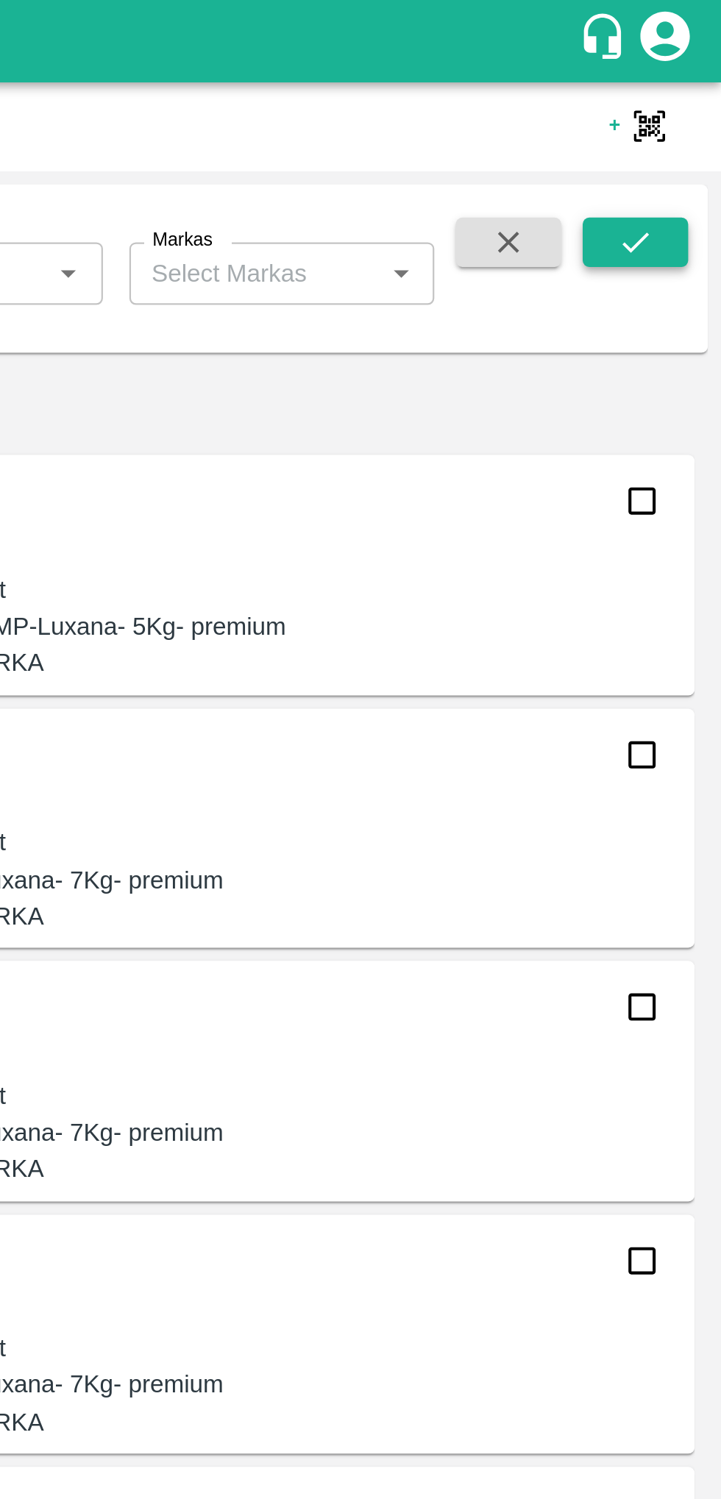
click at [686, 110] on icon "submit" at bounding box center [683, 108] width 16 height 16
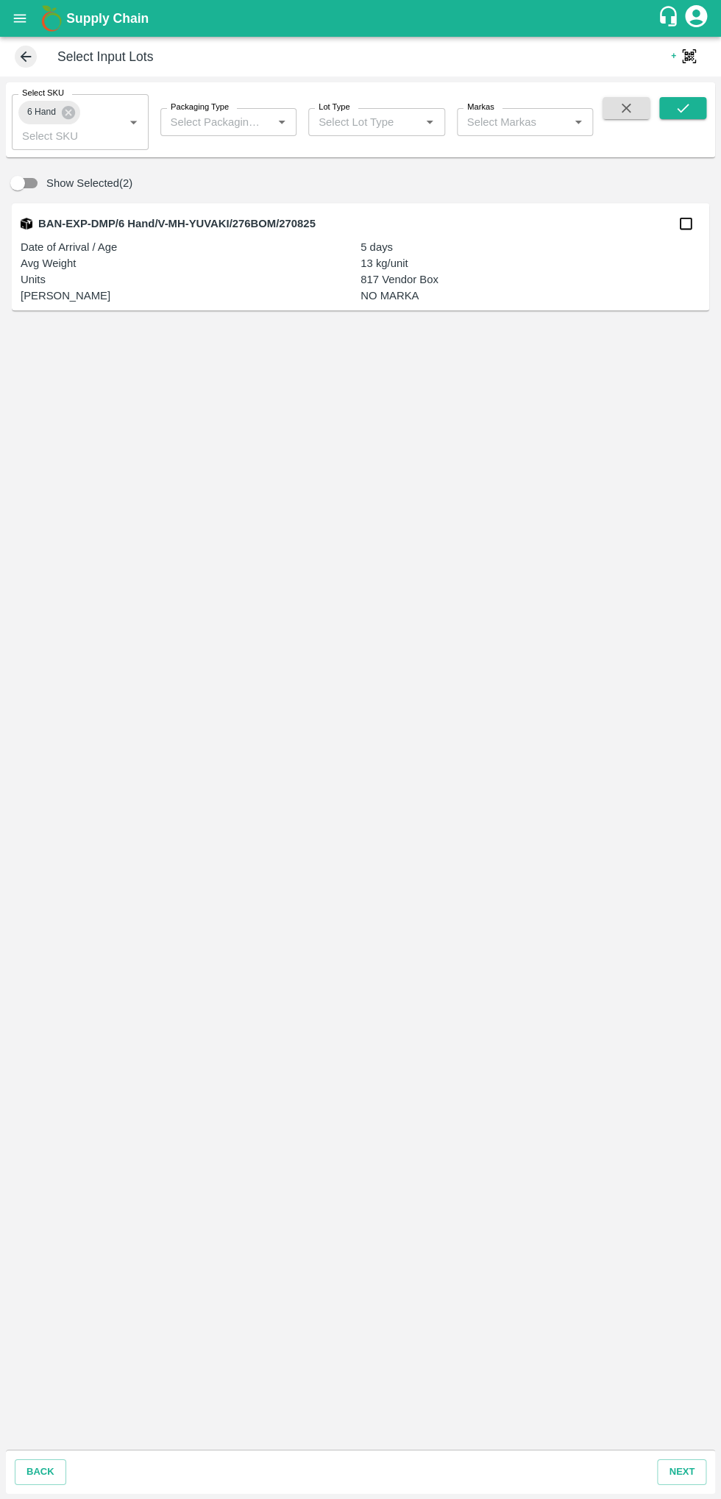
click at [677, 224] on input "checkbox" at bounding box center [685, 223] width 29 height 29
checkbox input "true"
click at [132, 122] on icon "Open" at bounding box center [133, 123] width 7 height 4
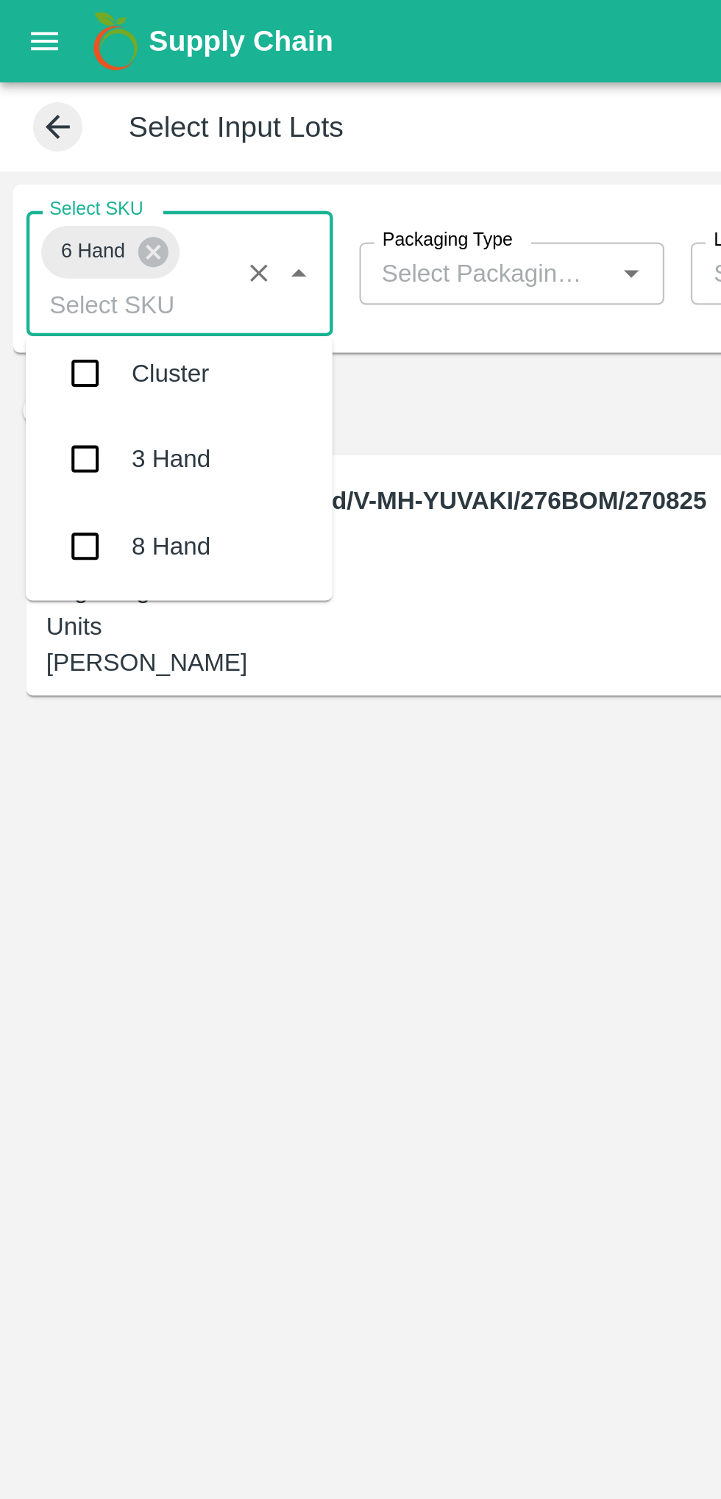
scroll to position [160, 0]
click at [104, 242] on div "8 Hand" at bounding box center [80, 246] width 137 height 38
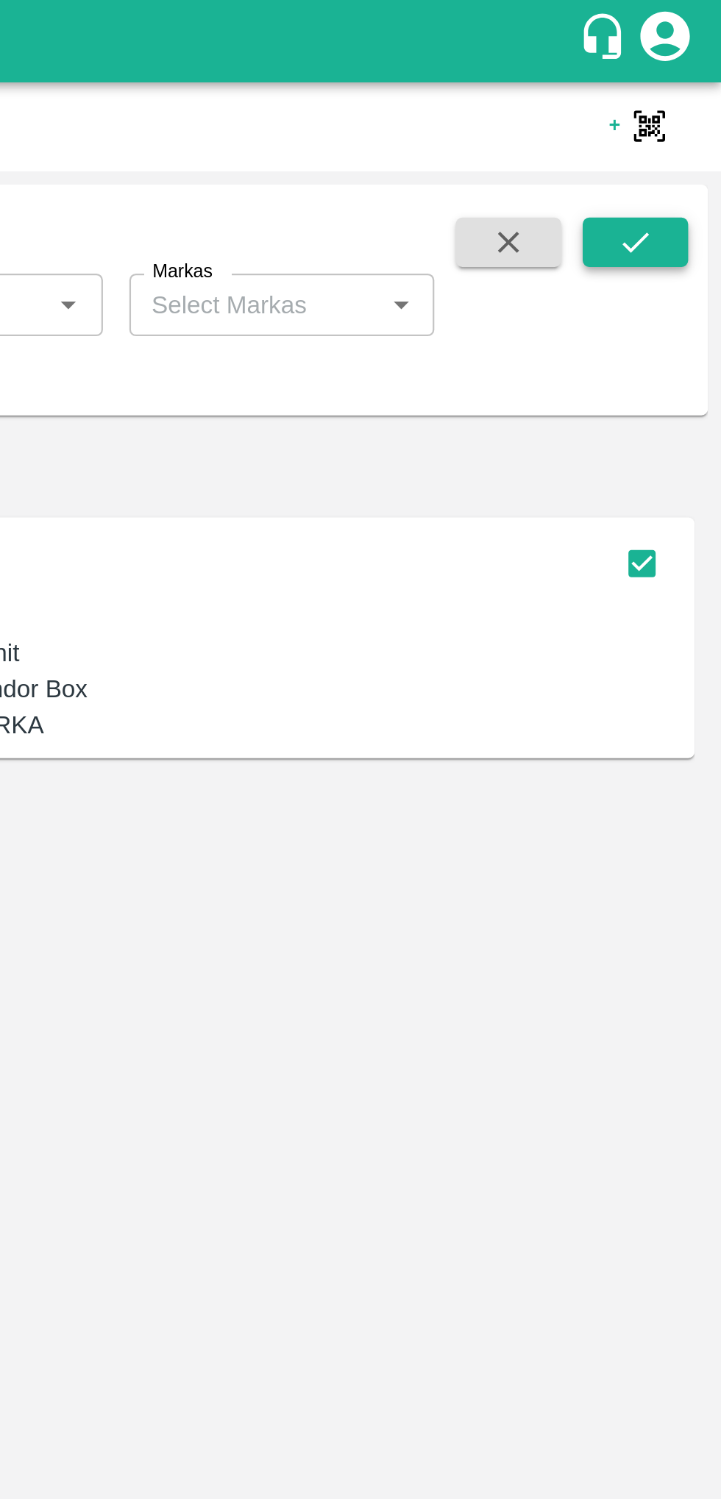
click at [684, 107] on icon "submit" at bounding box center [683, 108] width 12 height 9
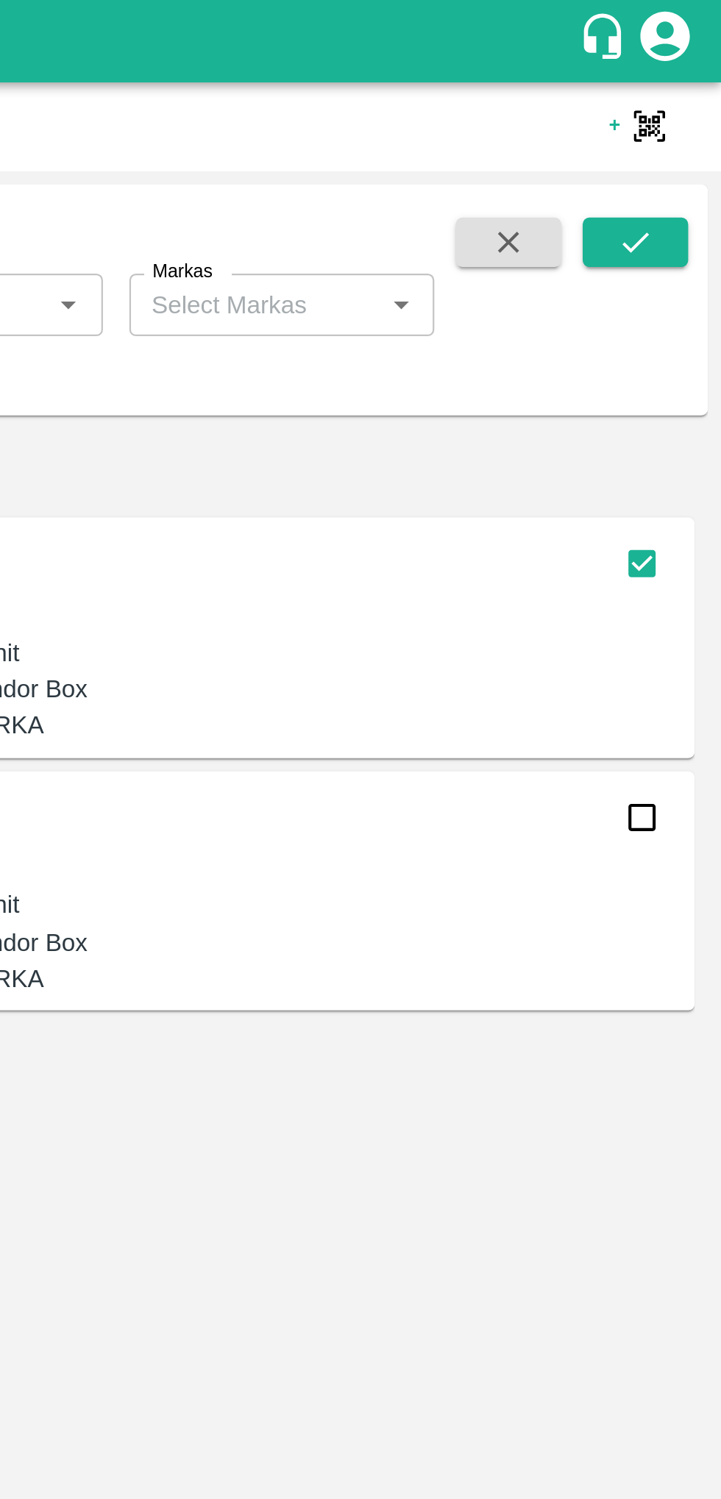
click at [684, 369] on input "checkbox" at bounding box center [685, 364] width 29 height 29
checkbox input "true"
click at [689, 109] on icon "submit" at bounding box center [683, 108] width 16 height 16
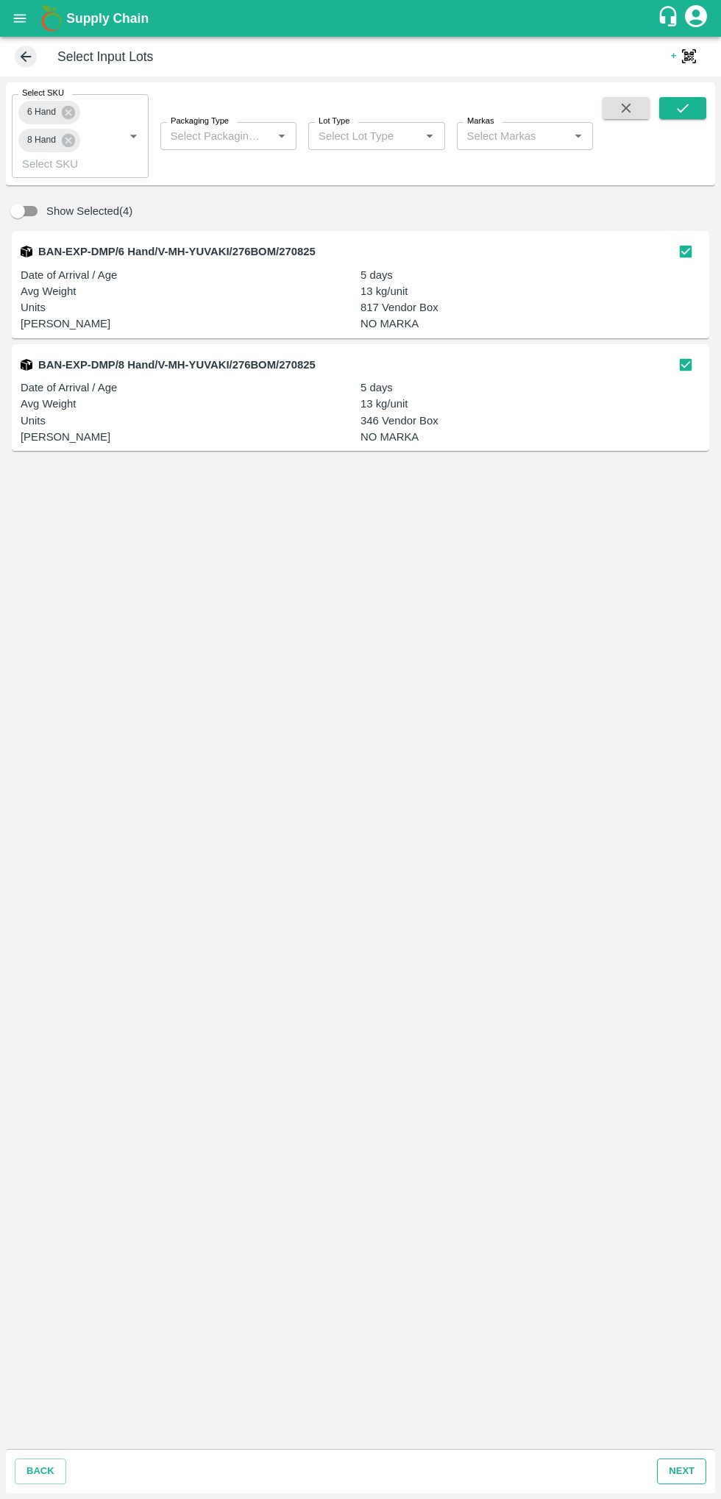
click at [680, 1395] on button "next" at bounding box center [681, 1472] width 49 height 26
click at [669, 1465] on button "next" at bounding box center [681, 1472] width 49 height 26
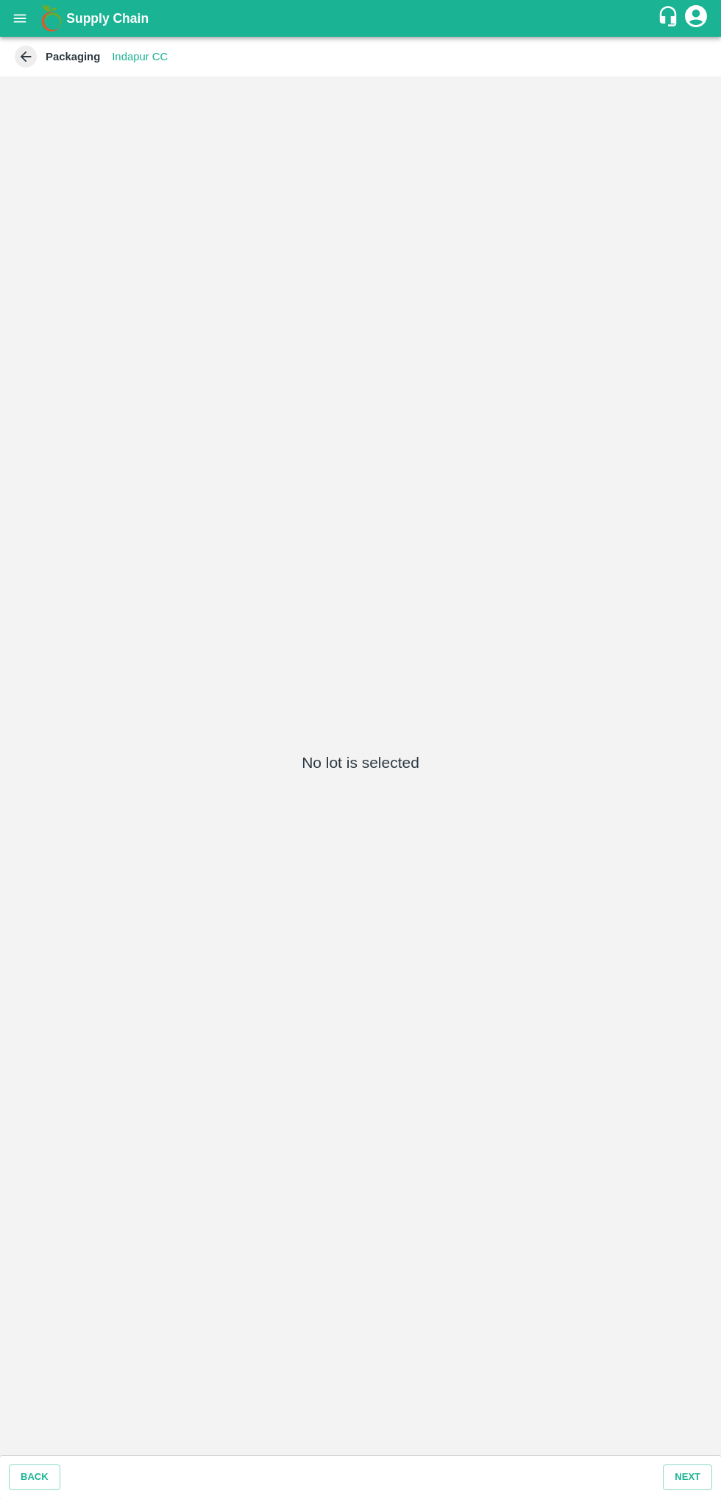
click at [25, 57] on icon at bounding box center [26, 57] width 16 height 16
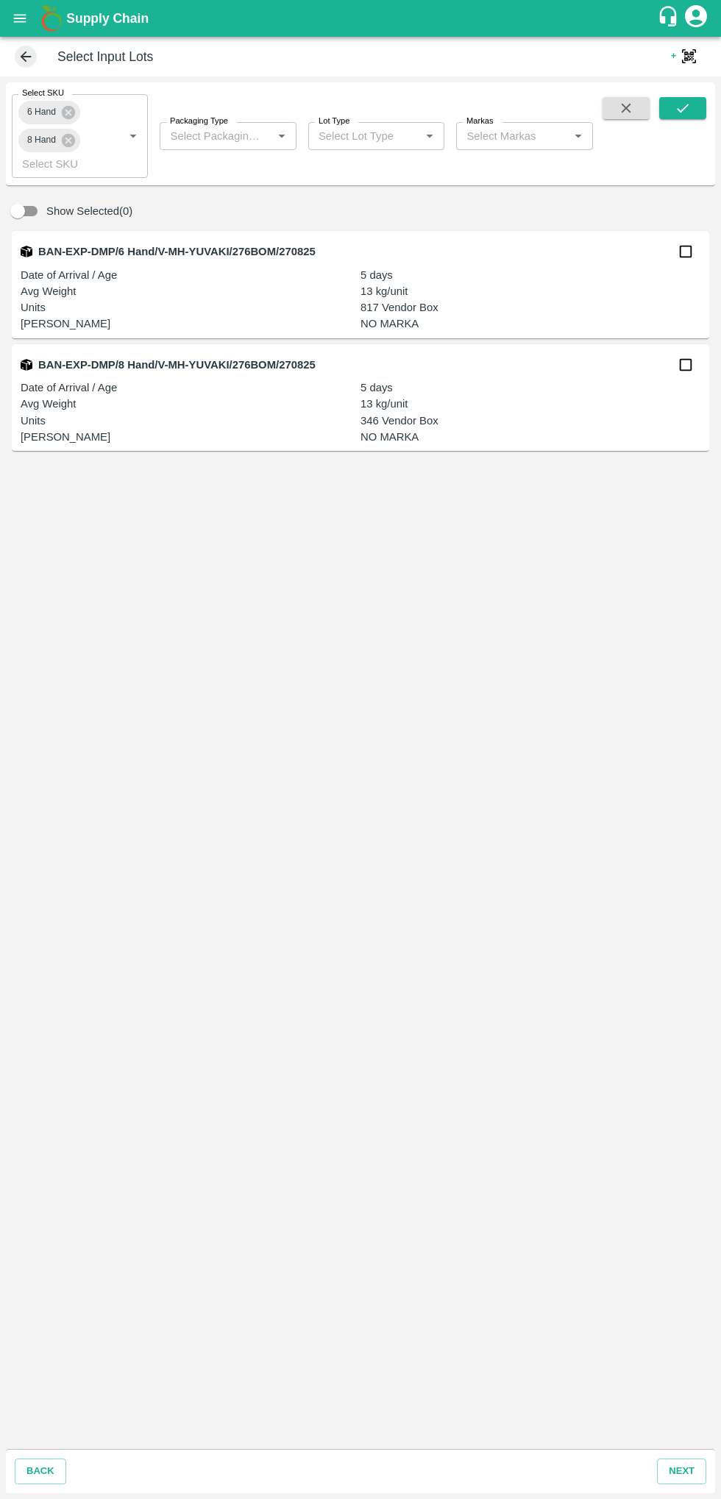
click at [691, 372] on input "checkbox" at bounding box center [685, 364] width 29 height 29
checkbox input "true"
click at [677, 253] on input "checkbox" at bounding box center [685, 251] width 29 height 29
checkbox input "true"
click at [683, 1471] on button "next" at bounding box center [681, 1472] width 49 height 26
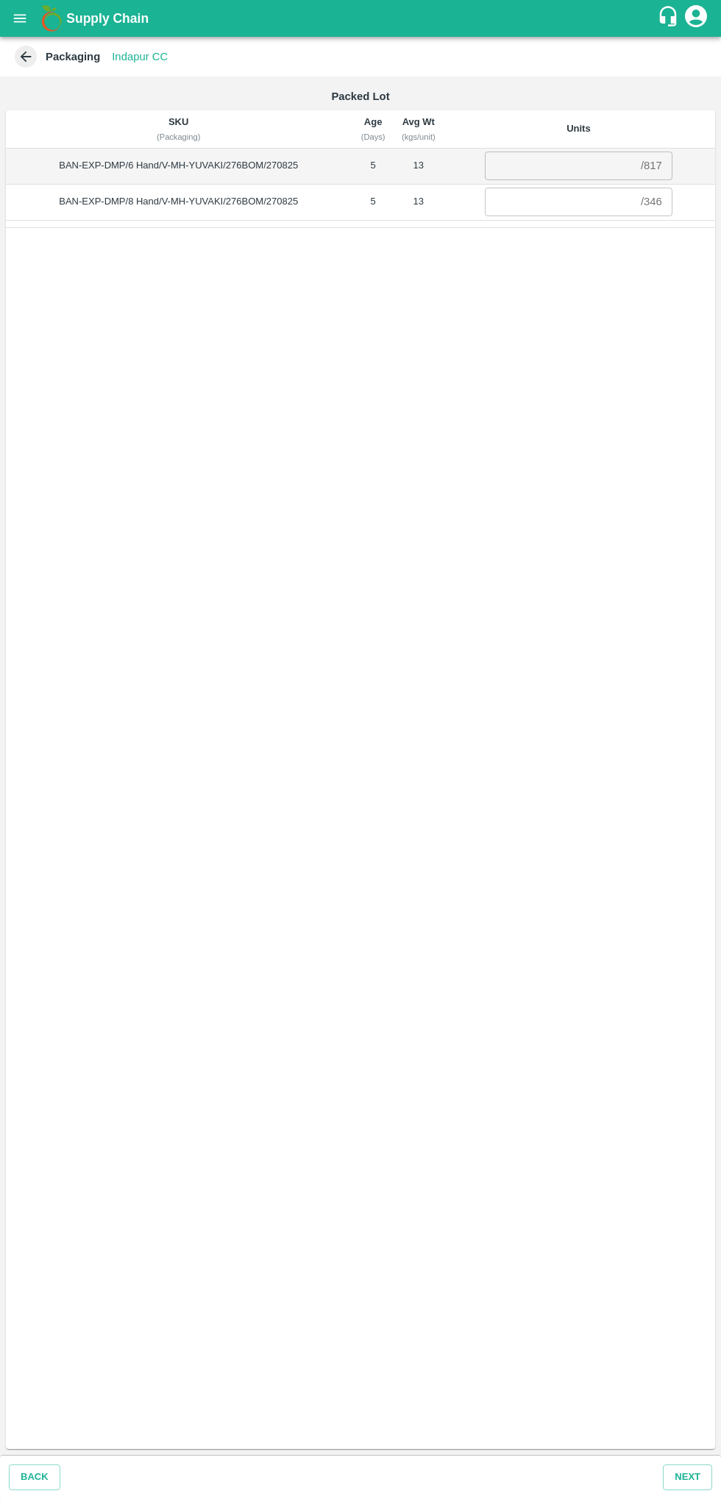
click at [26, 57] on icon at bounding box center [26, 56] width 11 height 11
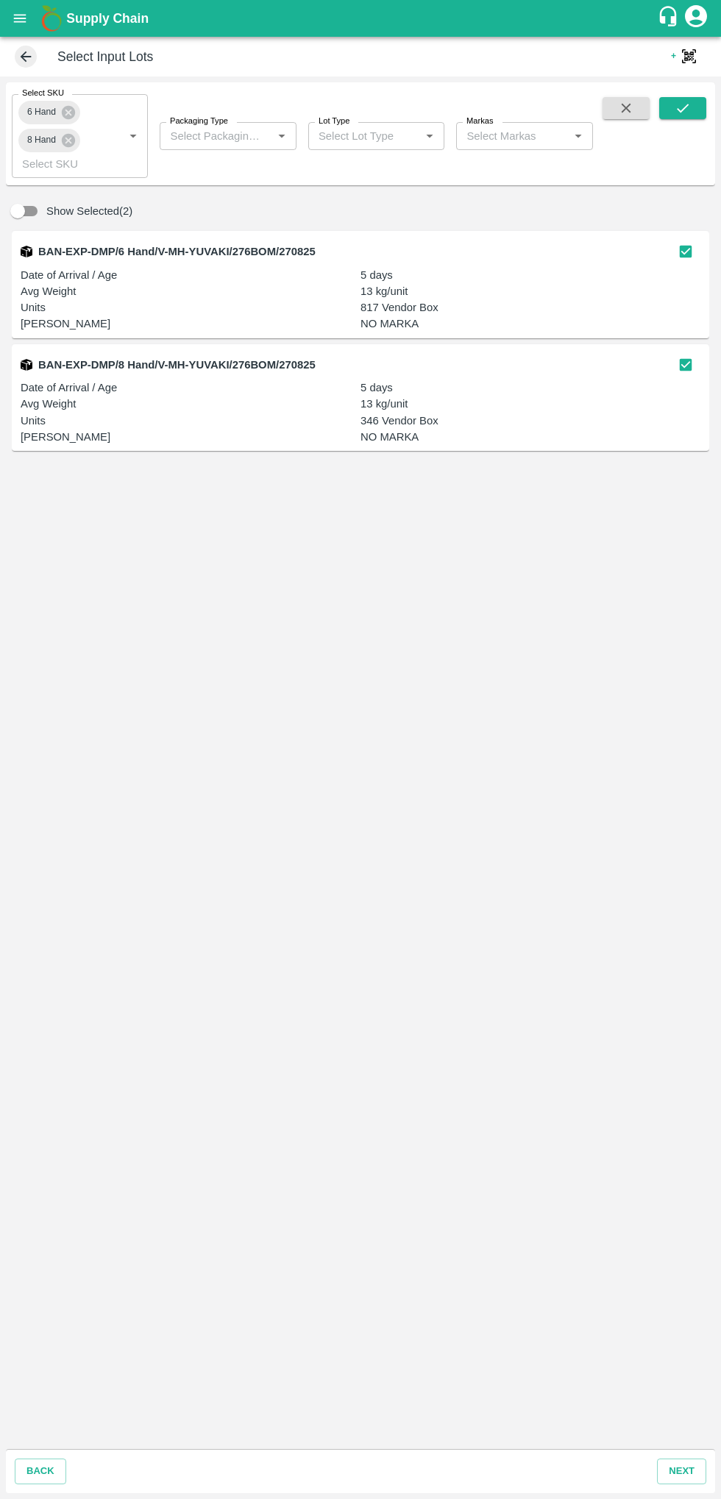
click at [127, 143] on icon "Open" at bounding box center [133, 136] width 16 height 16
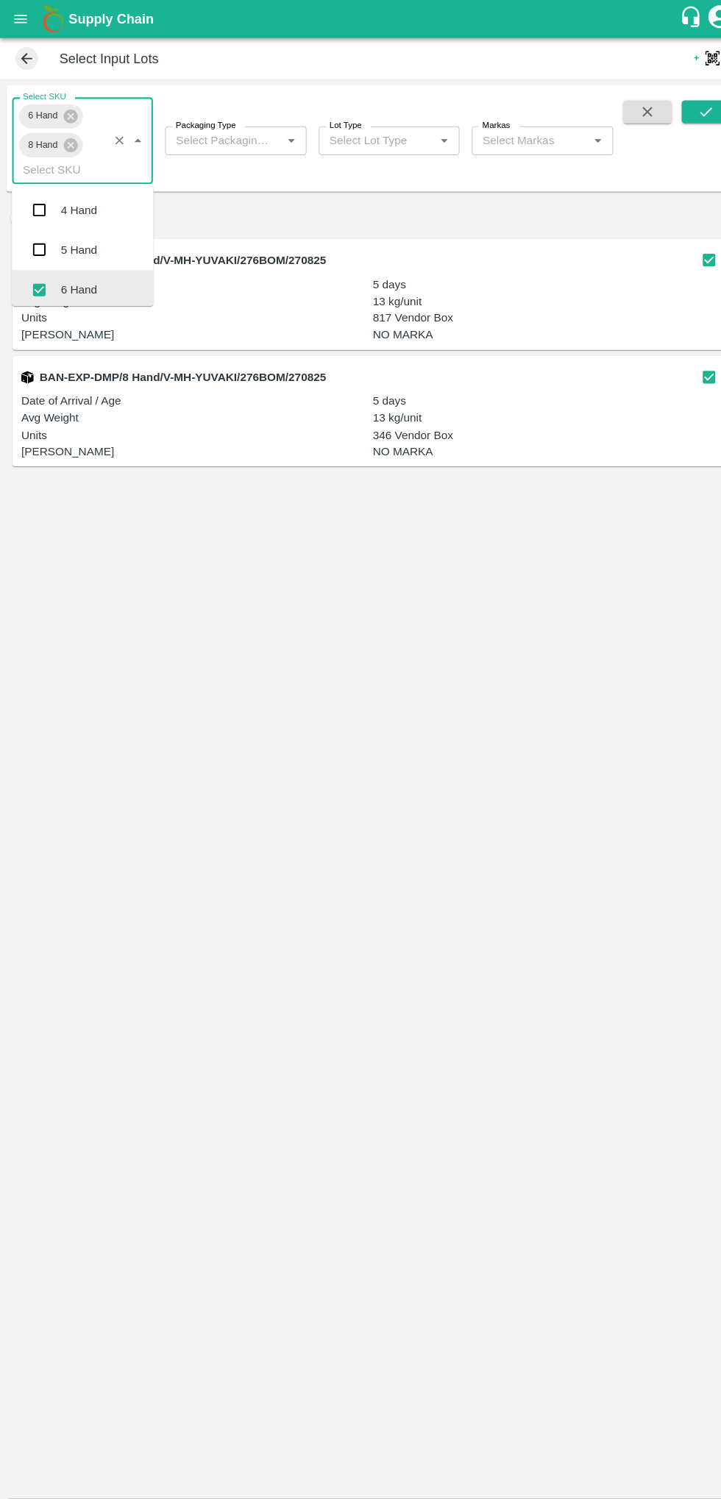
scroll to position [4, 0]
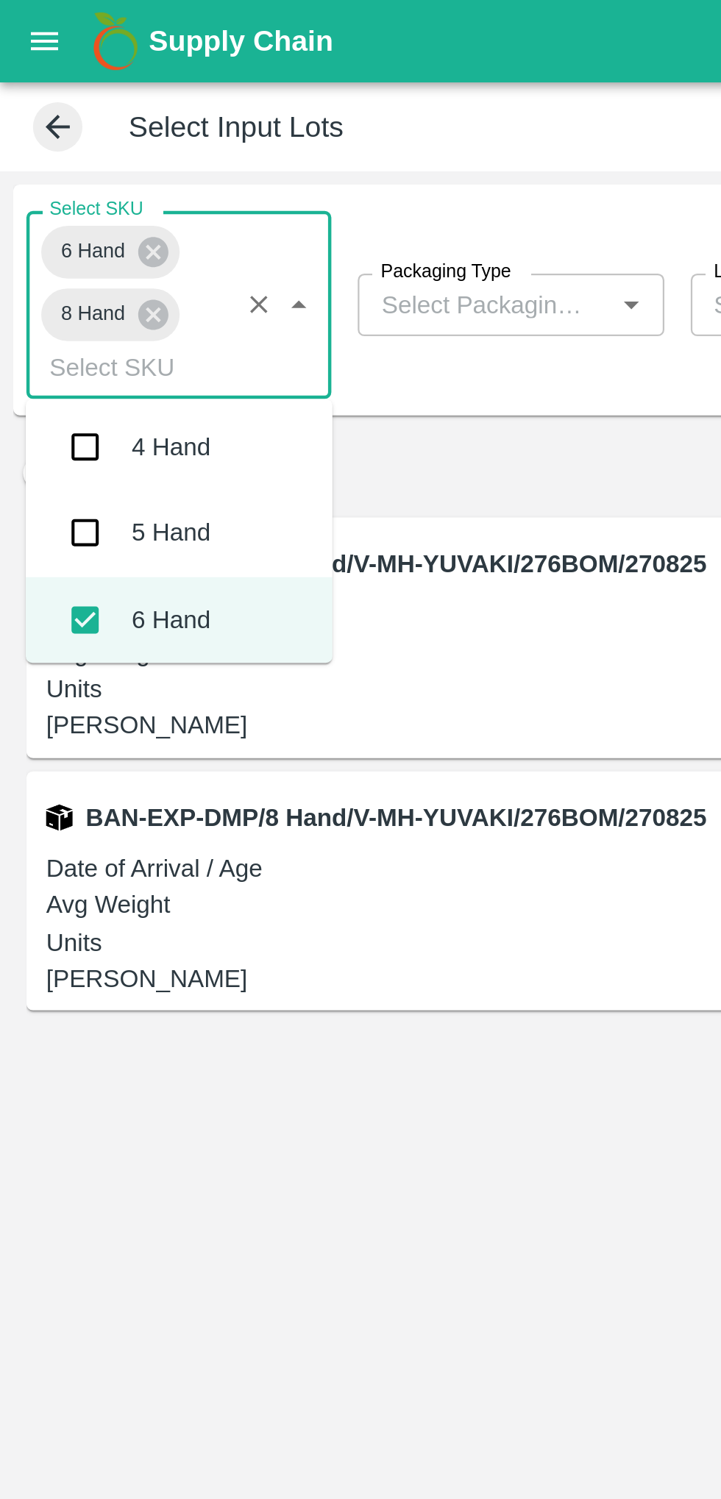
click at [88, 198] on div "4 Hand" at bounding box center [76, 199] width 35 height 16
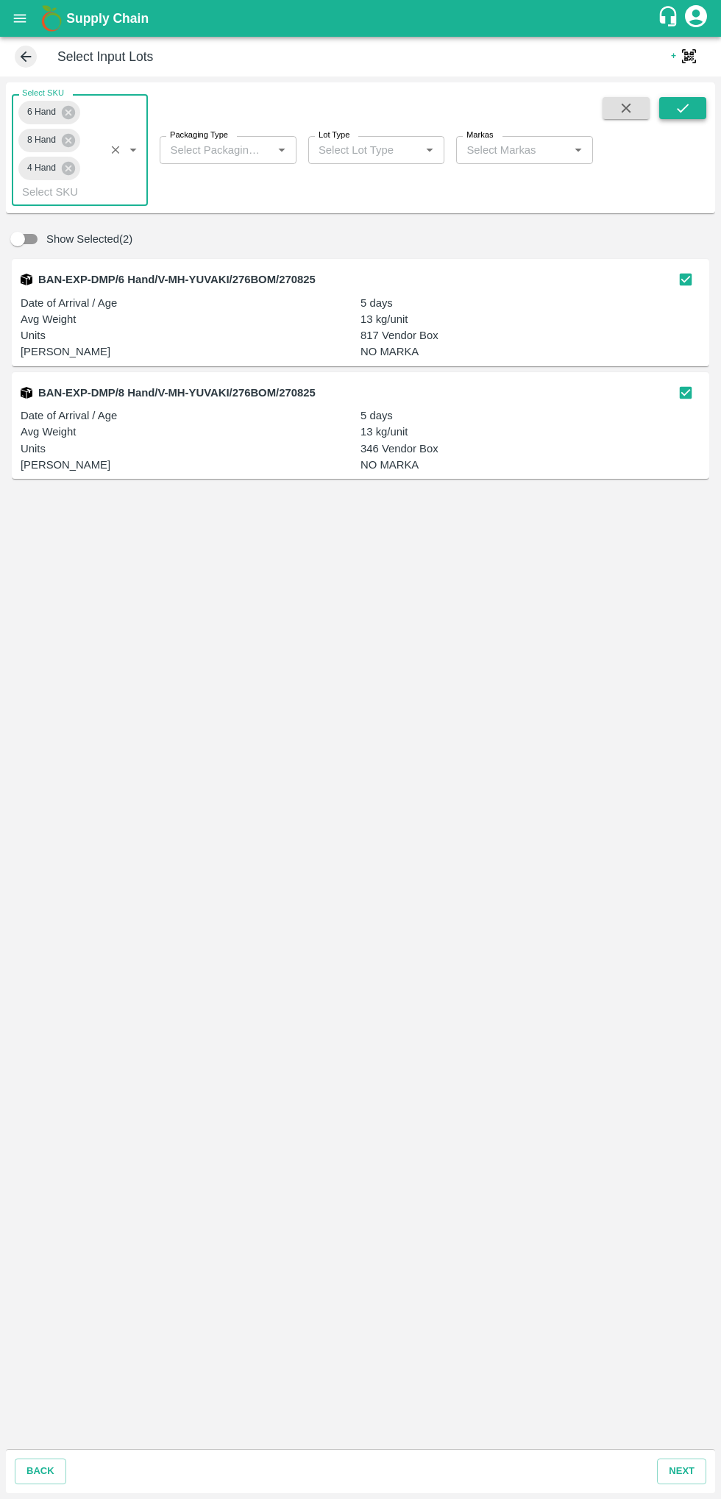
click at [680, 100] on icon "submit" at bounding box center [683, 108] width 16 height 16
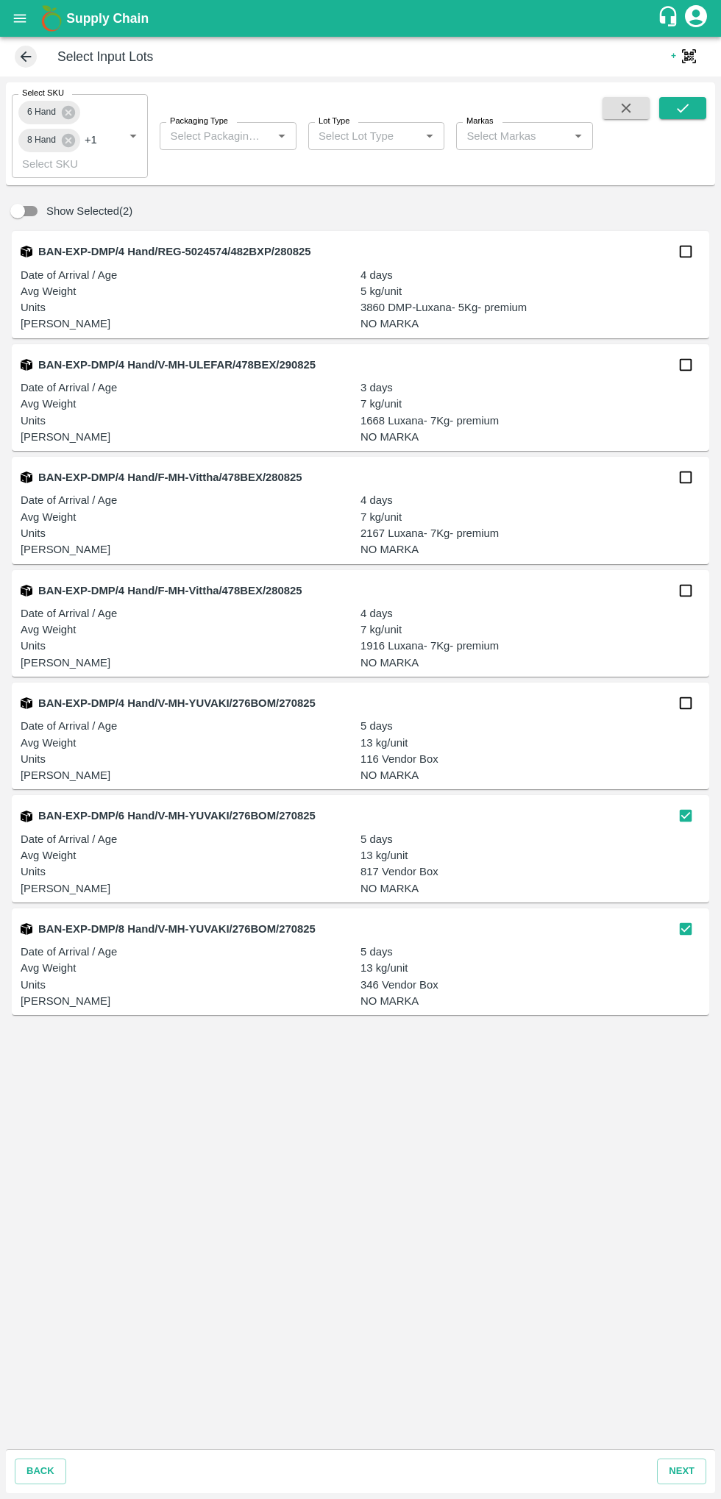
click at [680, 714] on input "checkbox" at bounding box center [685, 703] width 29 height 29
checkbox input "true"
click at [680, 1472] on button "next" at bounding box center [681, 1472] width 49 height 26
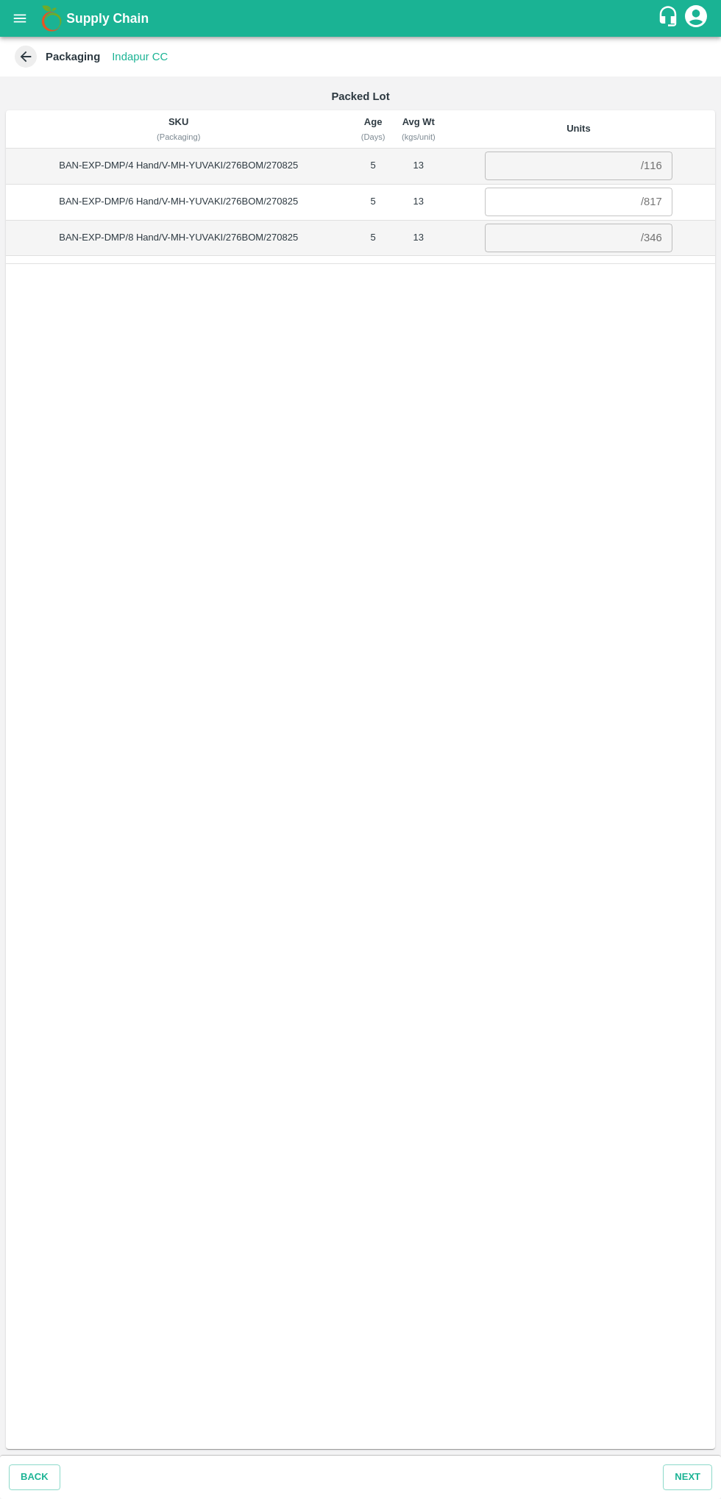
click at [25, 57] on icon at bounding box center [26, 56] width 11 height 11
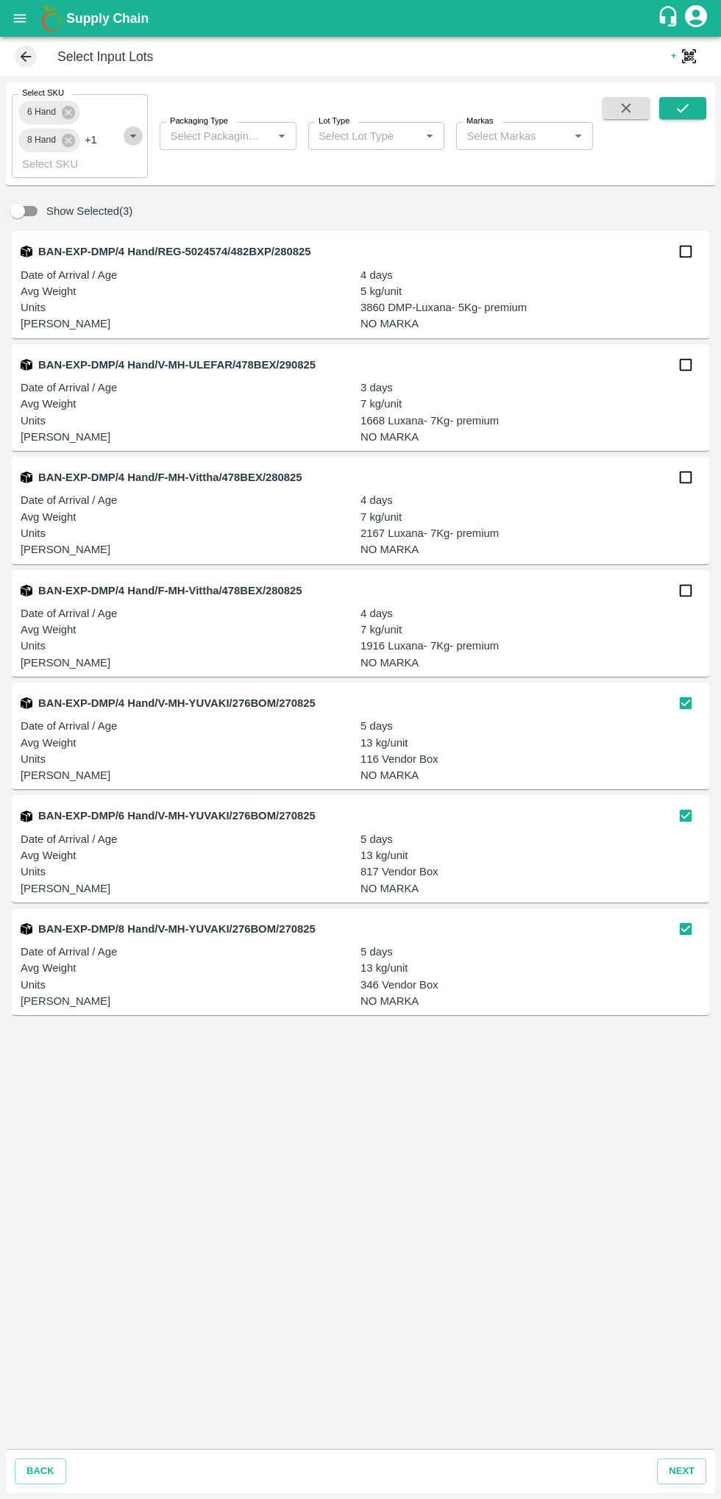
click at [129, 136] on icon "Open" at bounding box center [133, 136] width 16 height 16
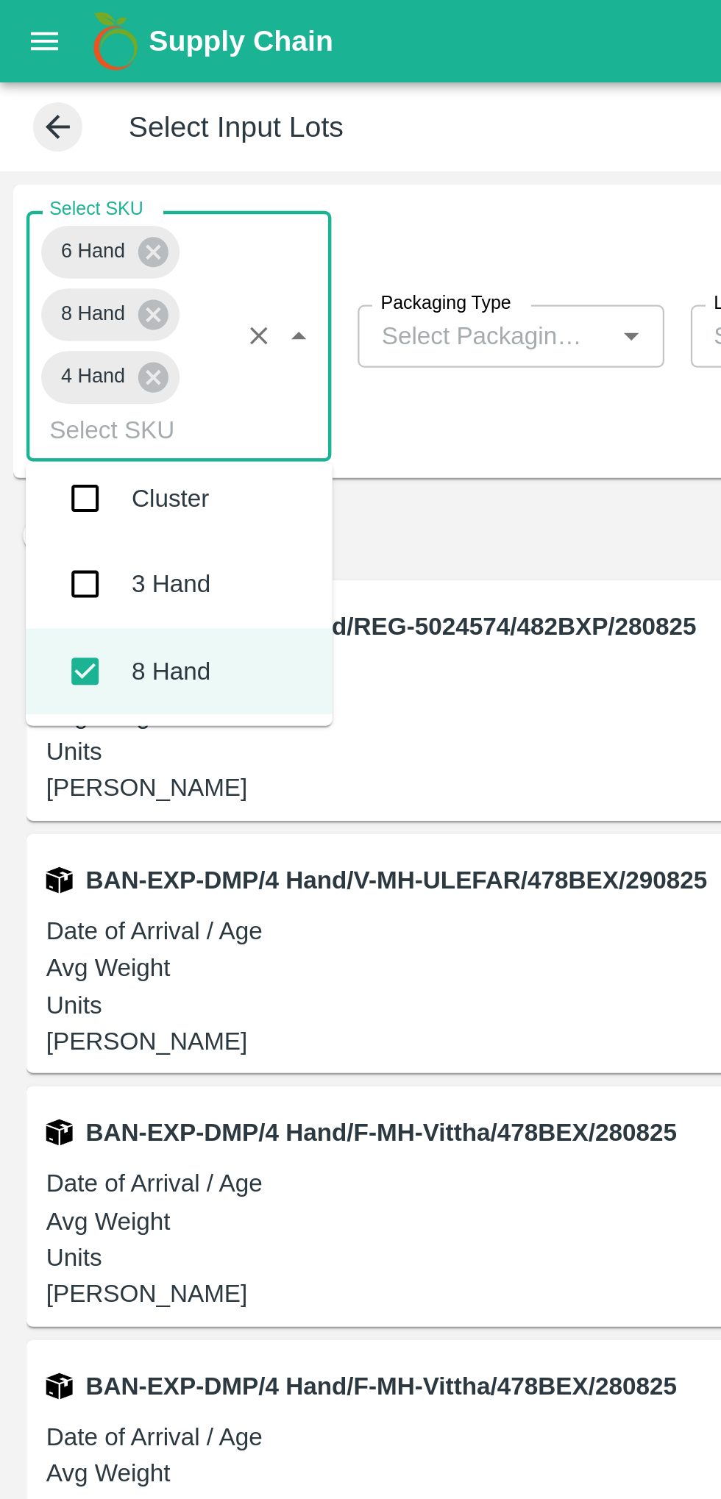
scroll to position [161, 0]
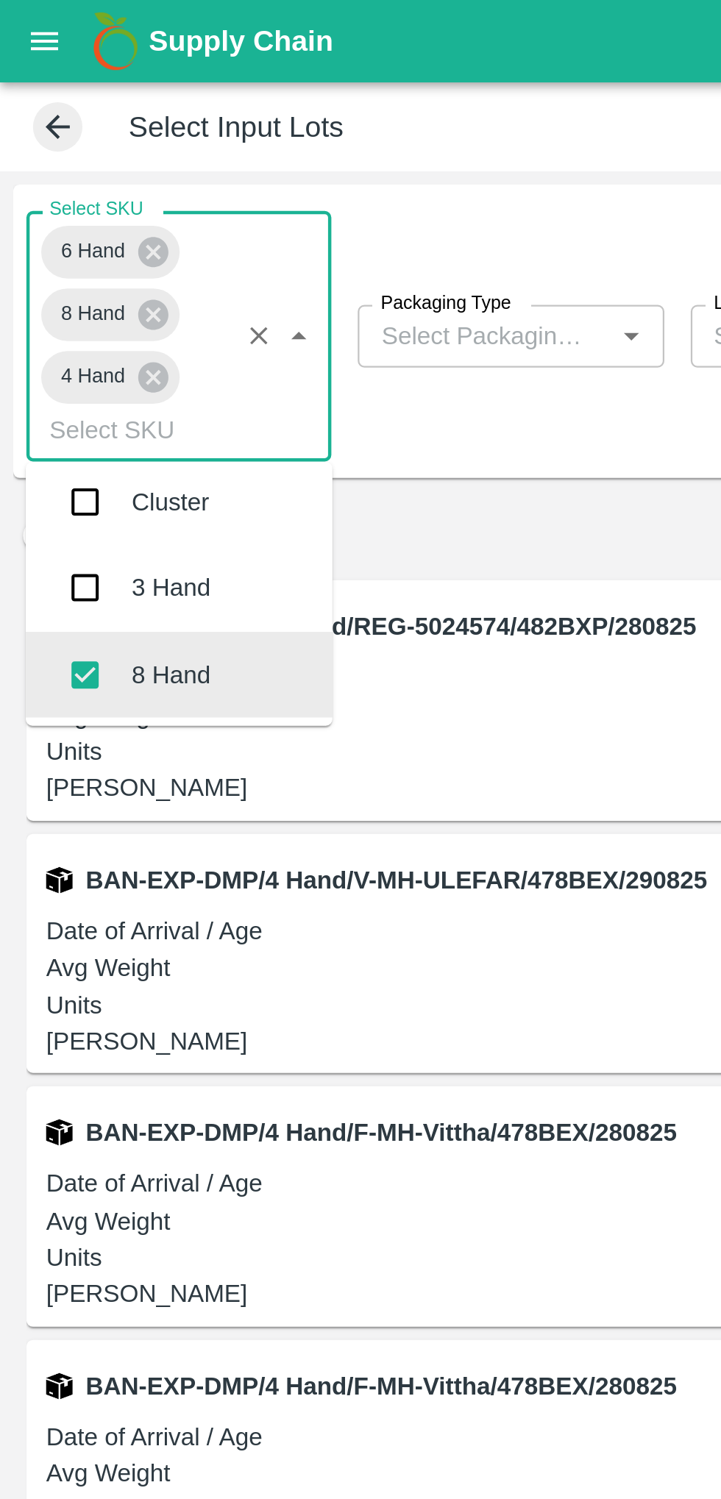
click at [102, 304] on div "8 Hand" at bounding box center [80, 301] width 137 height 38
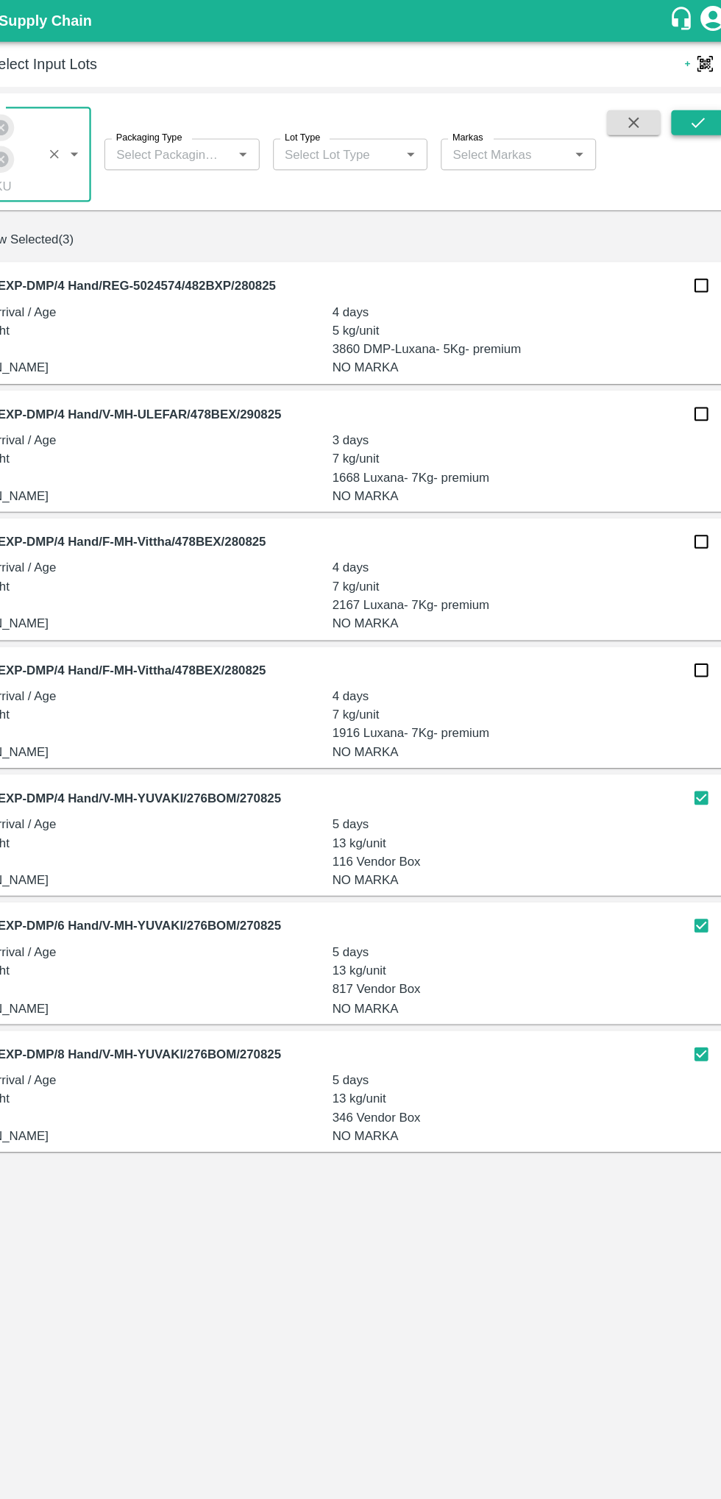
click at [666, 104] on button "submit" at bounding box center [682, 108] width 47 height 22
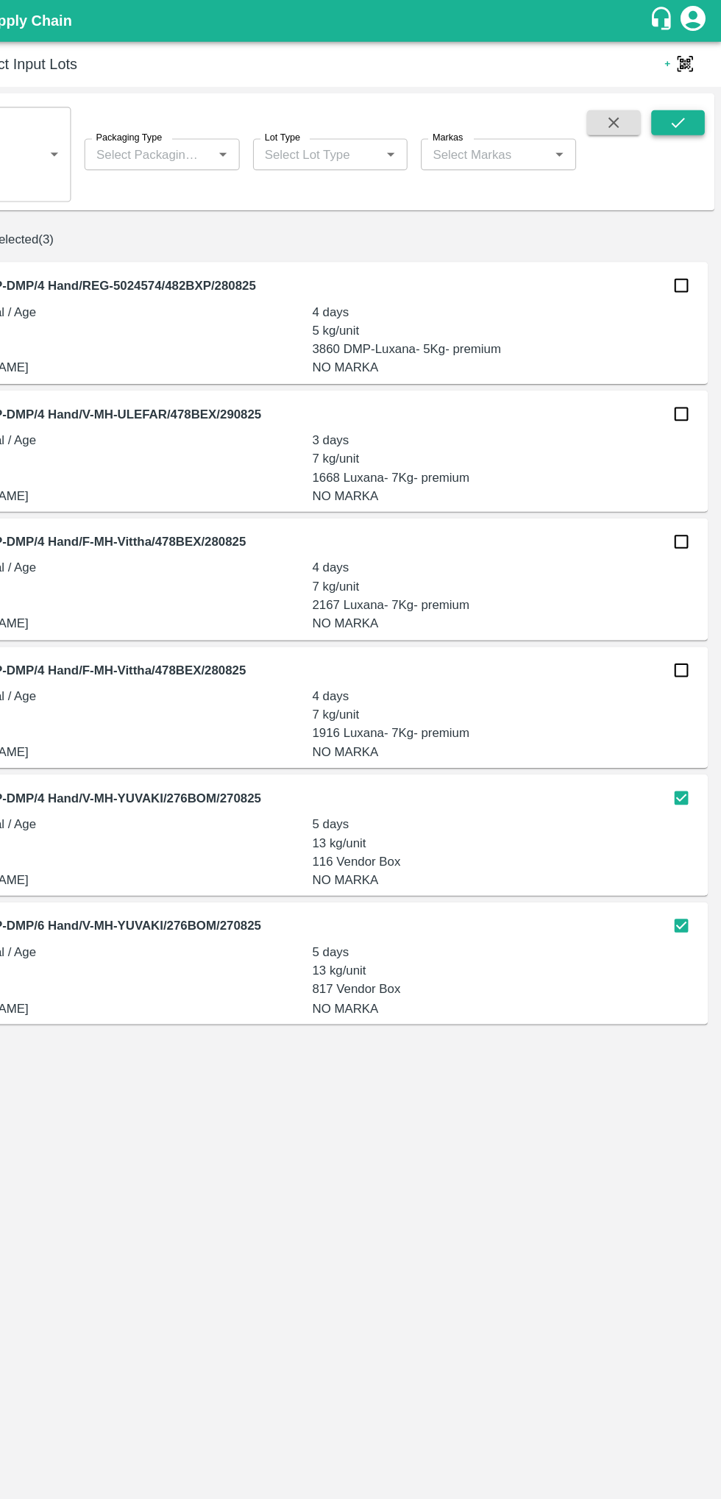
click at [675, 100] on icon "submit" at bounding box center [683, 108] width 16 height 16
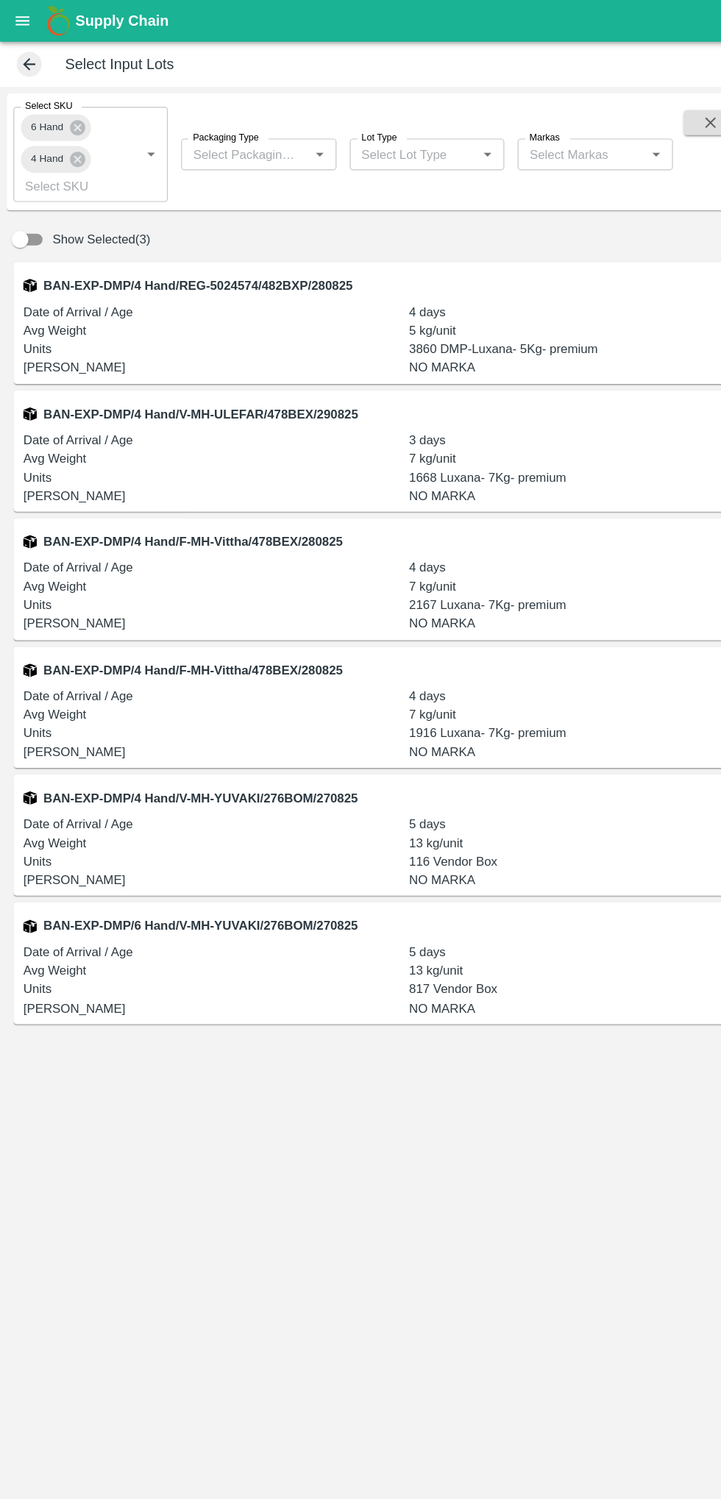
click at [133, 136] on icon "Open" at bounding box center [133, 137] width 7 height 4
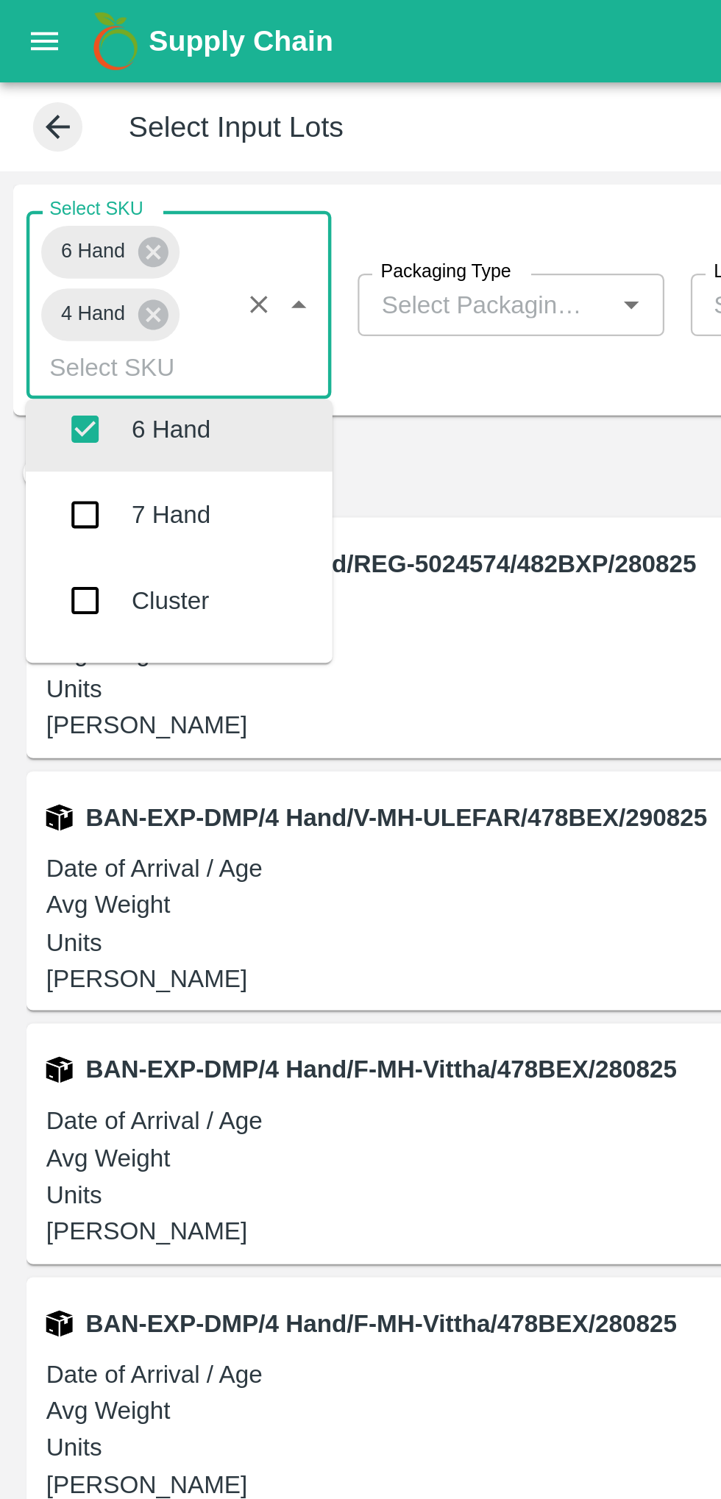
scroll to position [163, 0]
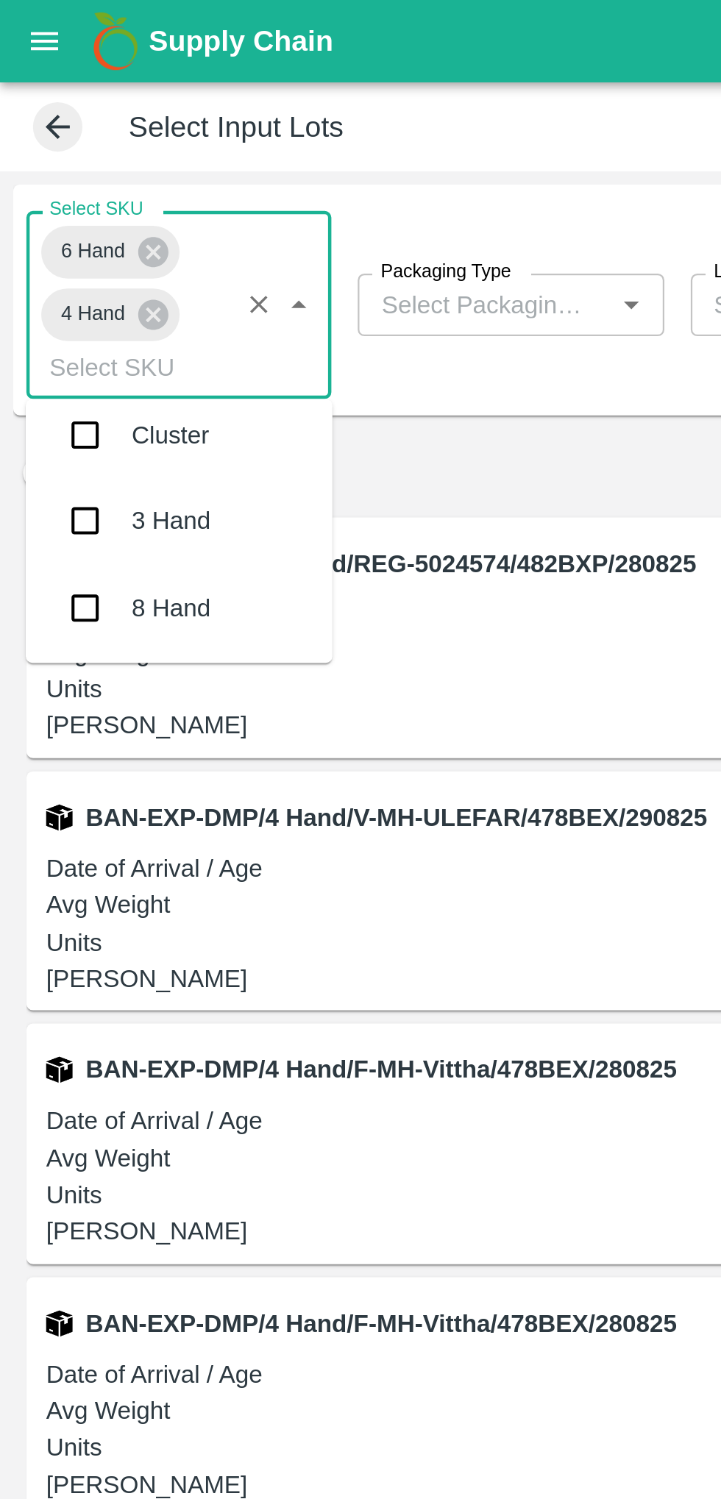
click at [98, 273] on div "8 Hand" at bounding box center [80, 271] width 137 height 38
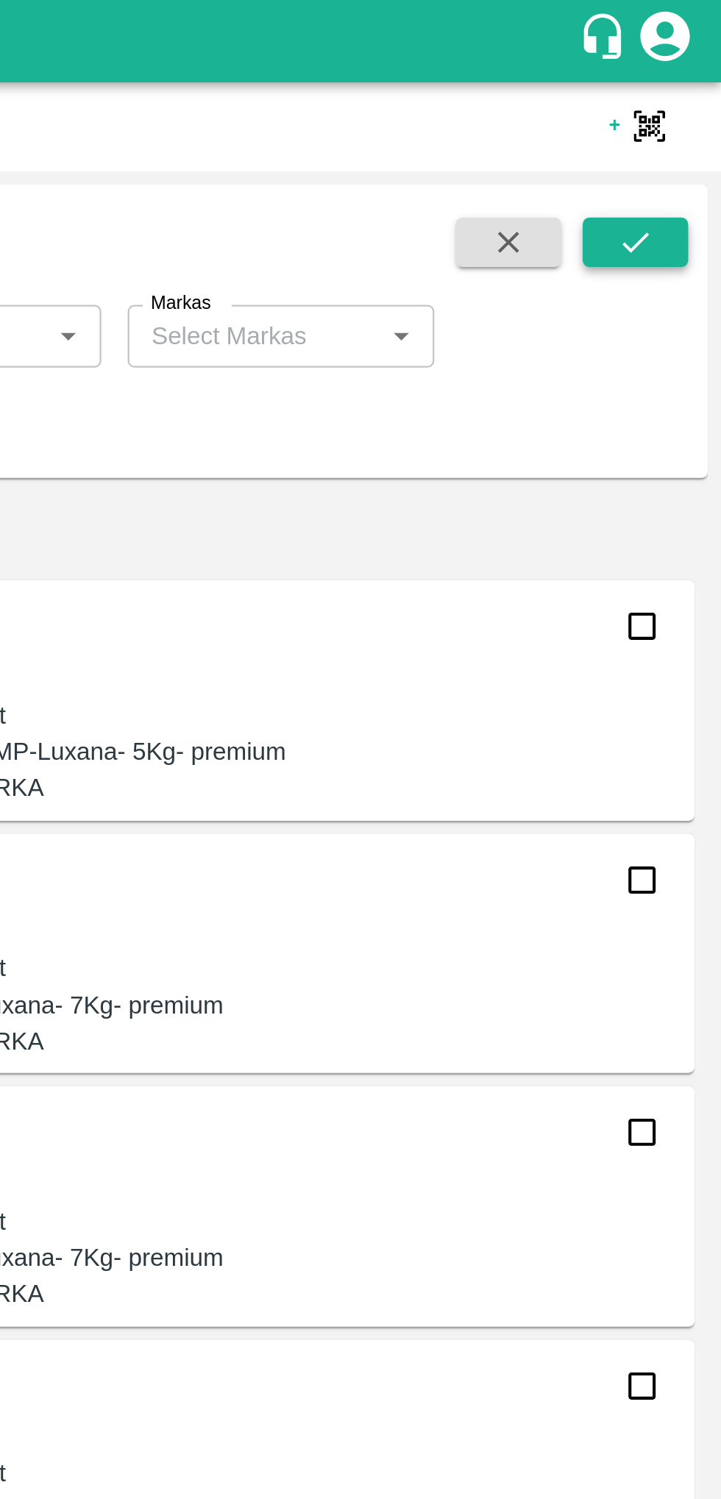
click at [684, 103] on icon "submit" at bounding box center [683, 108] width 16 height 16
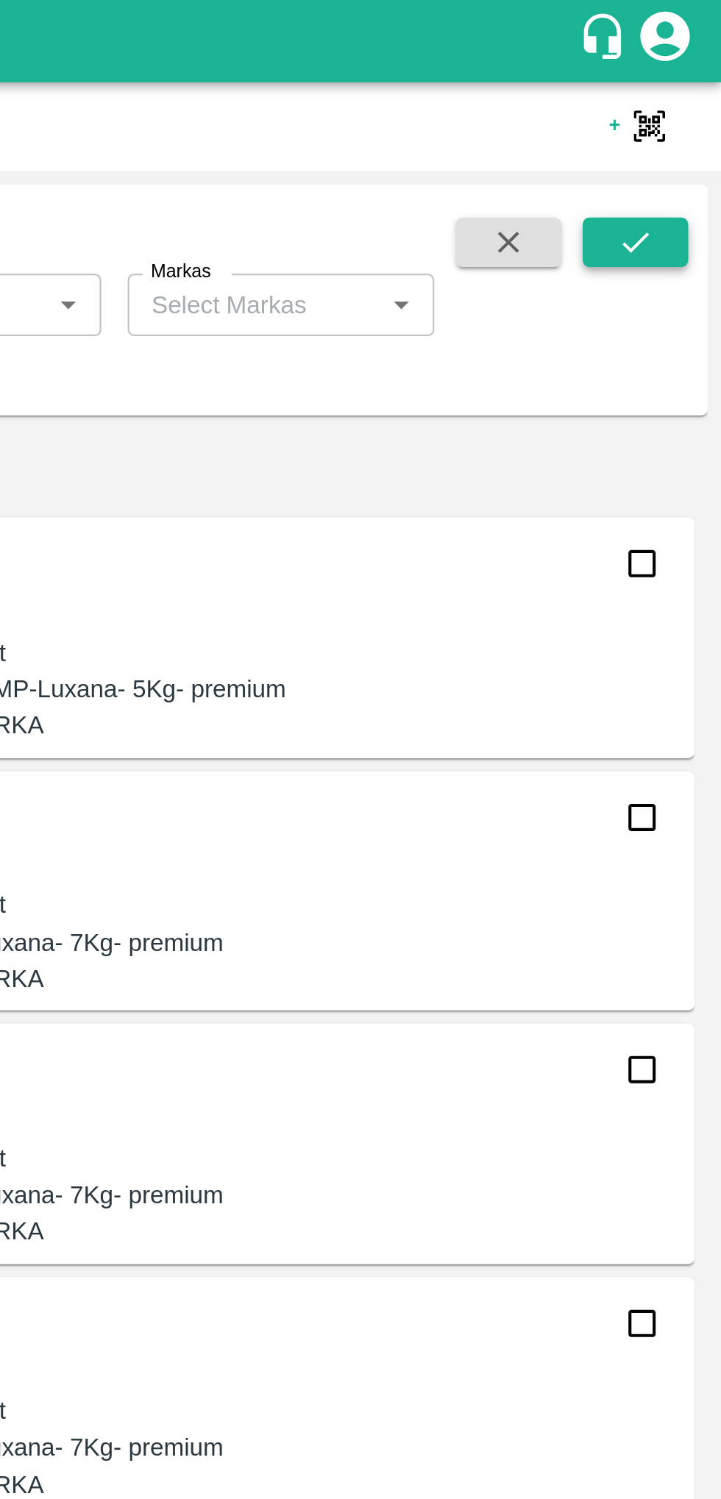
click at [677, 110] on icon "submit" at bounding box center [683, 108] width 16 height 16
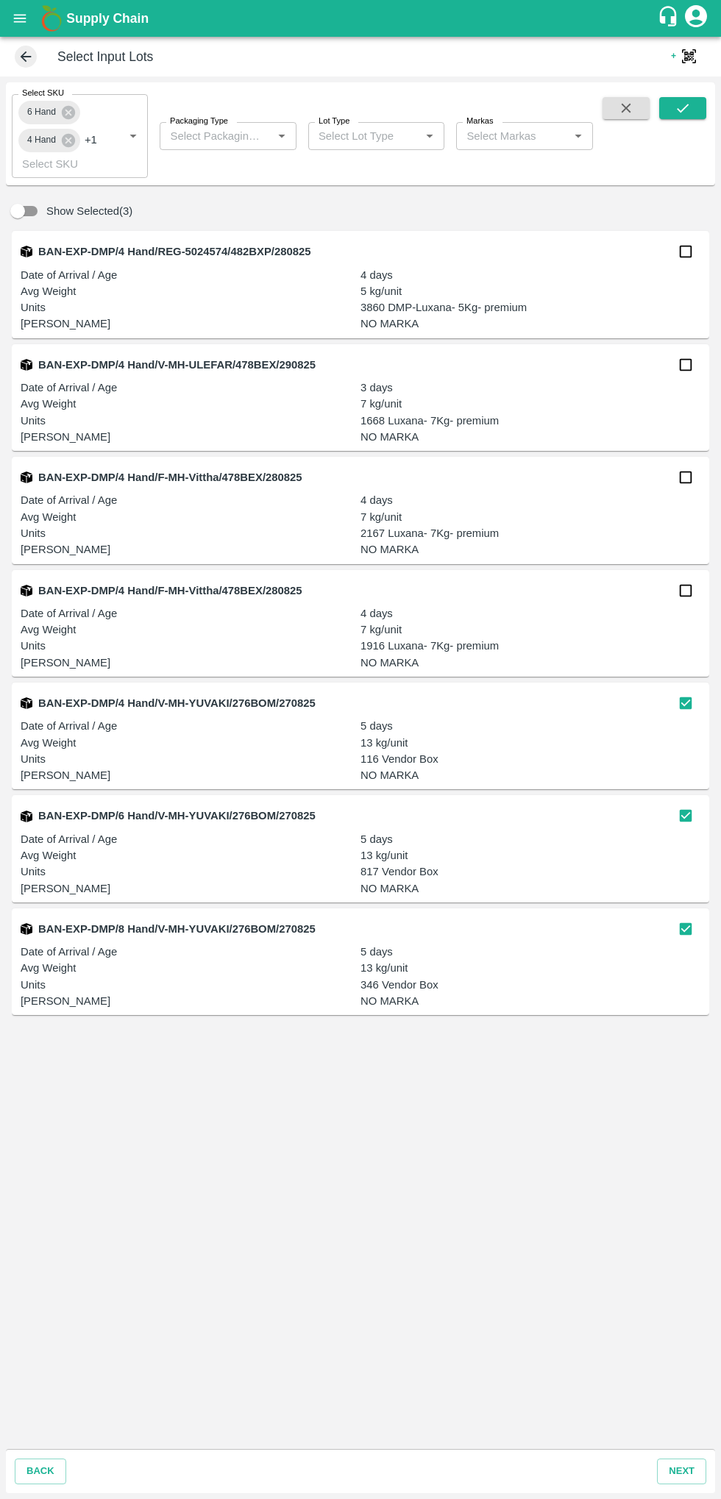
click at [127, 138] on icon "Open" at bounding box center [133, 136] width 16 height 16
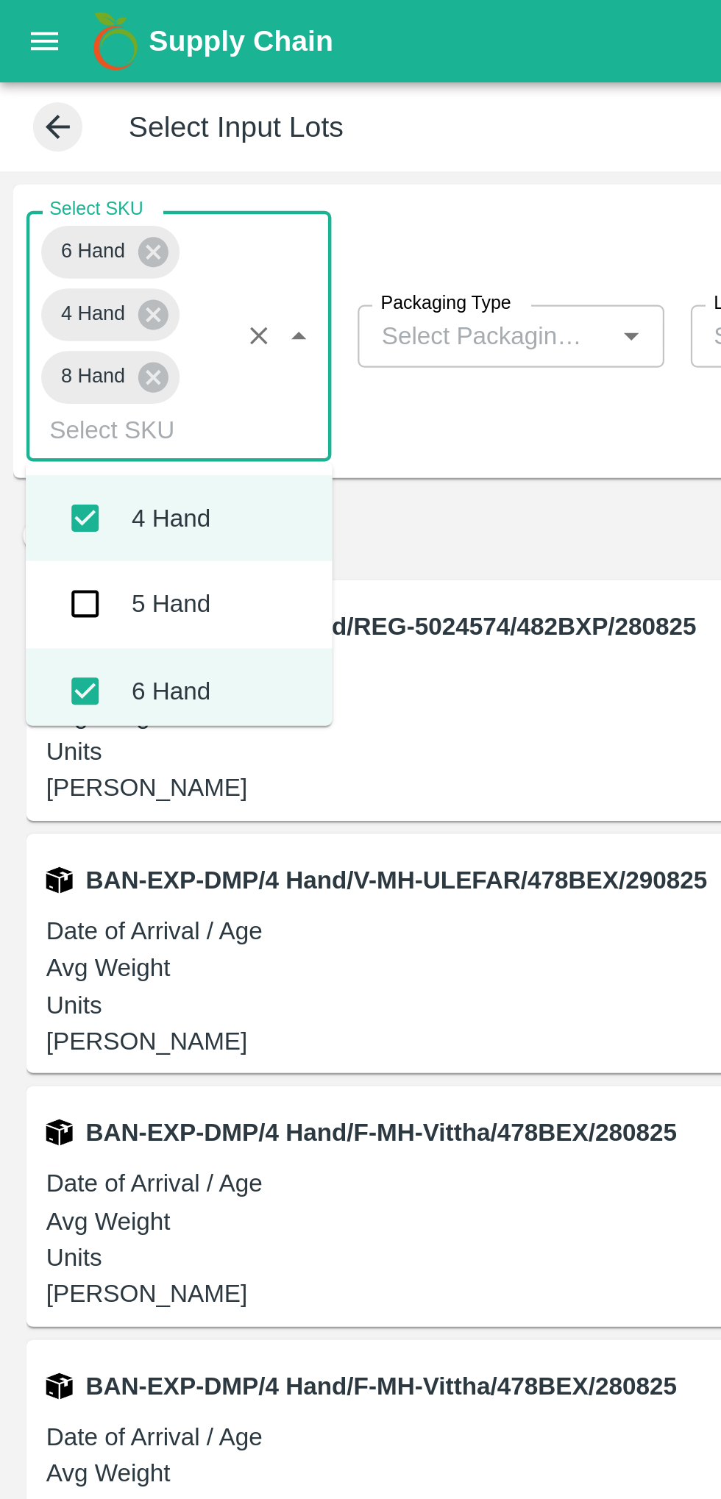
click at [89, 272] on div "5 Hand" at bounding box center [76, 270] width 35 height 16
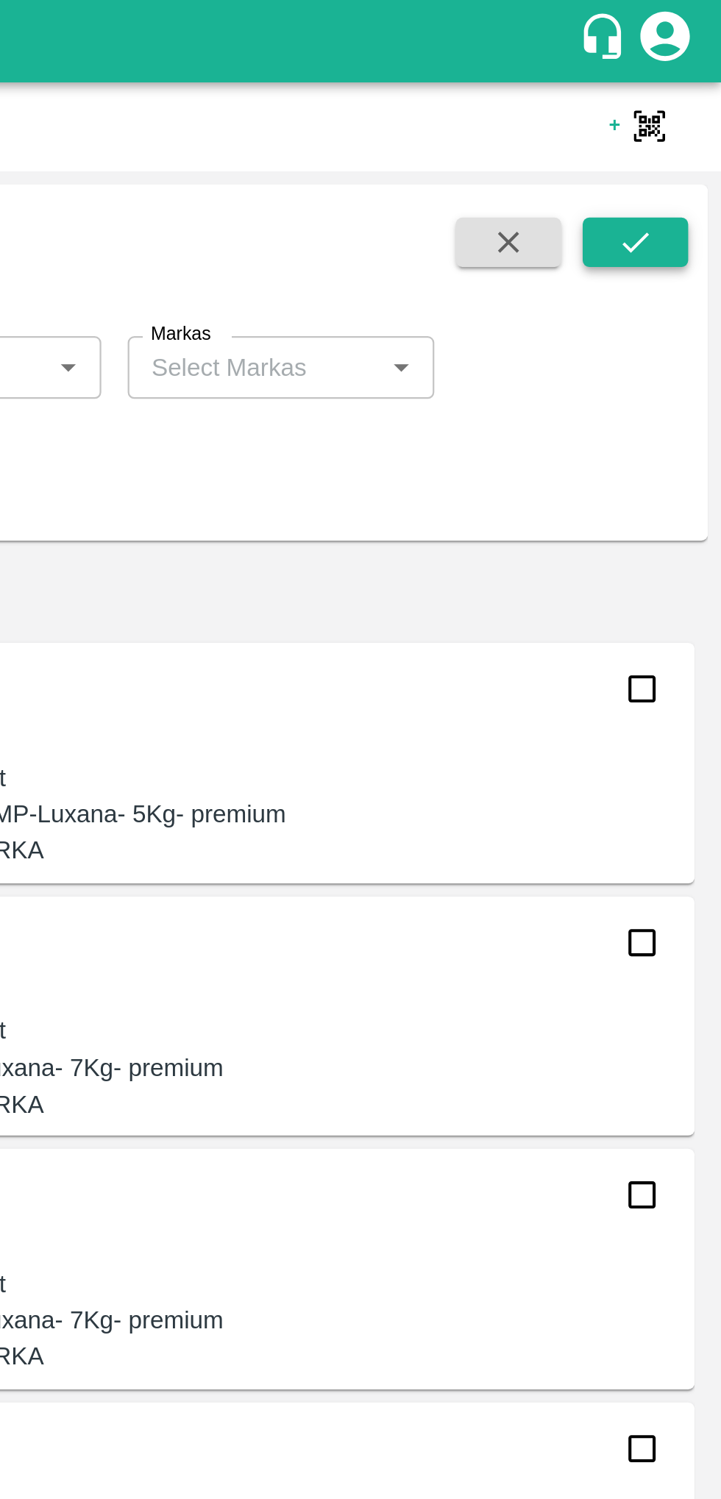
click at [680, 110] on icon "submit" at bounding box center [683, 108] width 12 height 9
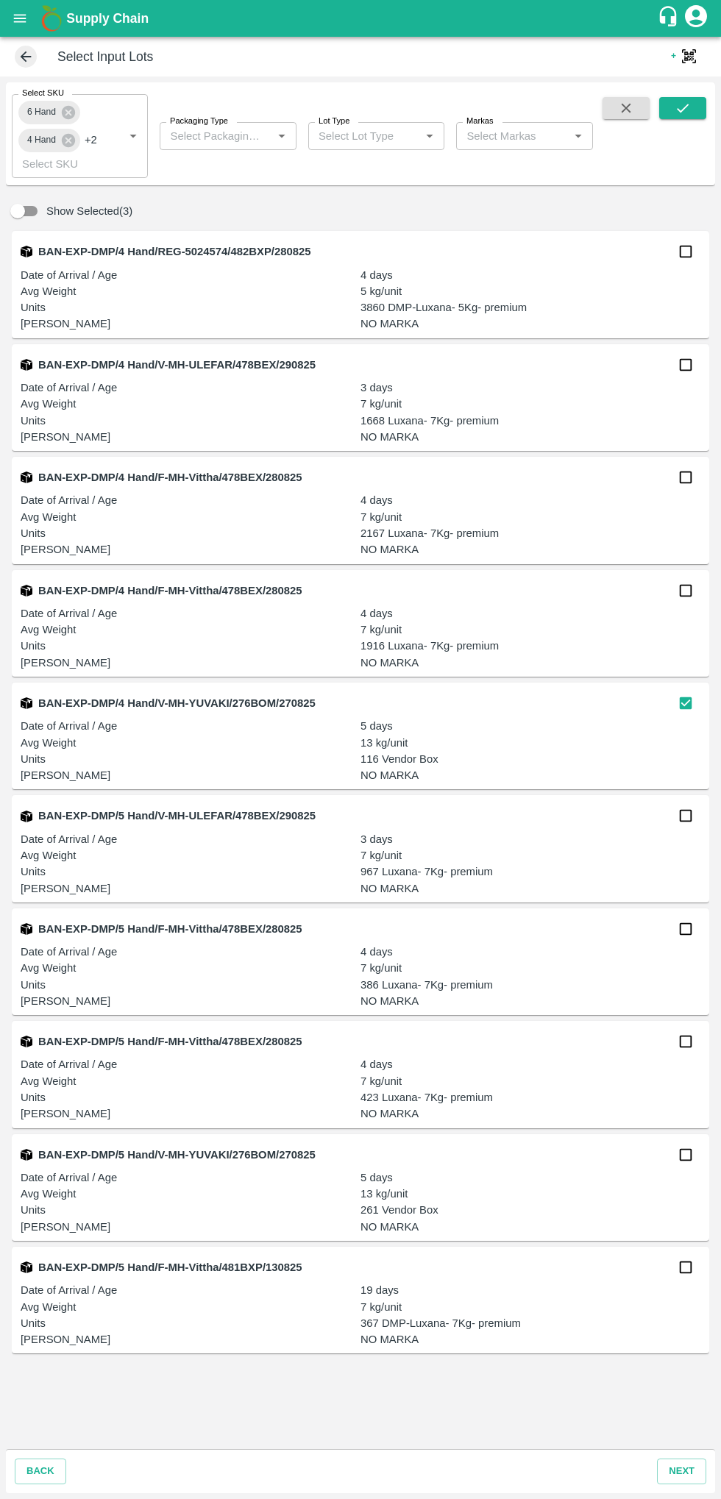
click at [680, 1148] on input "checkbox" at bounding box center [685, 1154] width 29 height 29
checkbox input "true"
click at [683, 1473] on button "next" at bounding box center [681, 1472] width 49 height 26
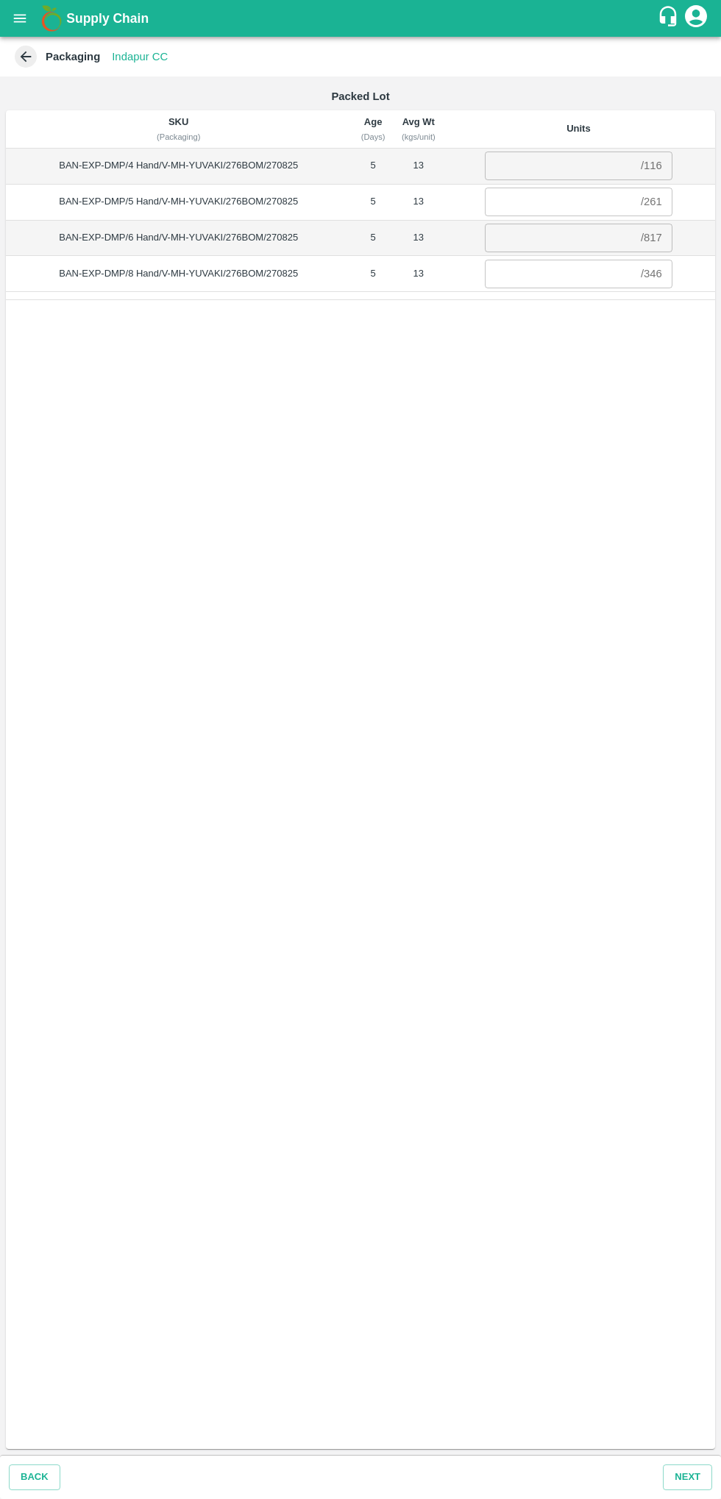
click at [539, 168] on input "number" at bounding box center [560, 166] width 150 height 28
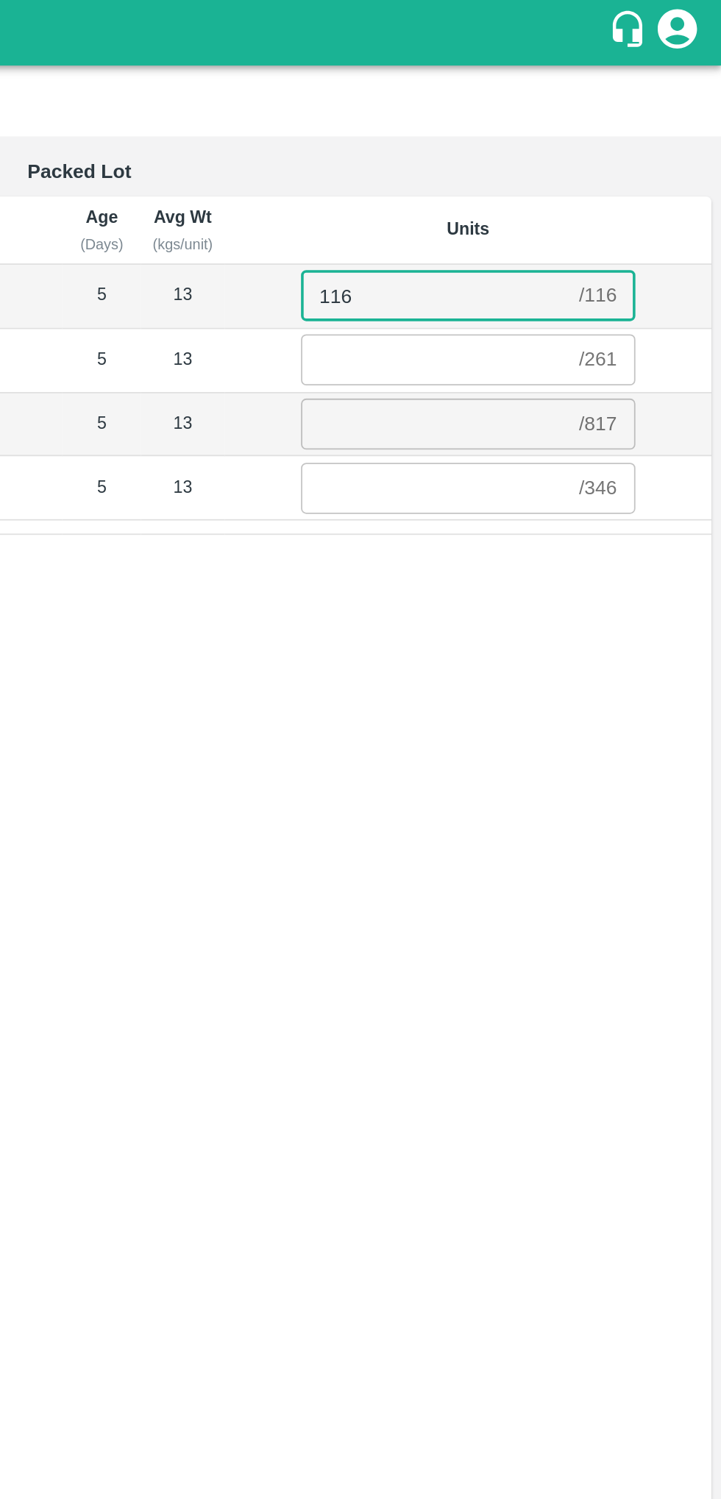
type input "116"
click at [547, 198] on input "number" at bounding box center [560, 202] width 150 height 28
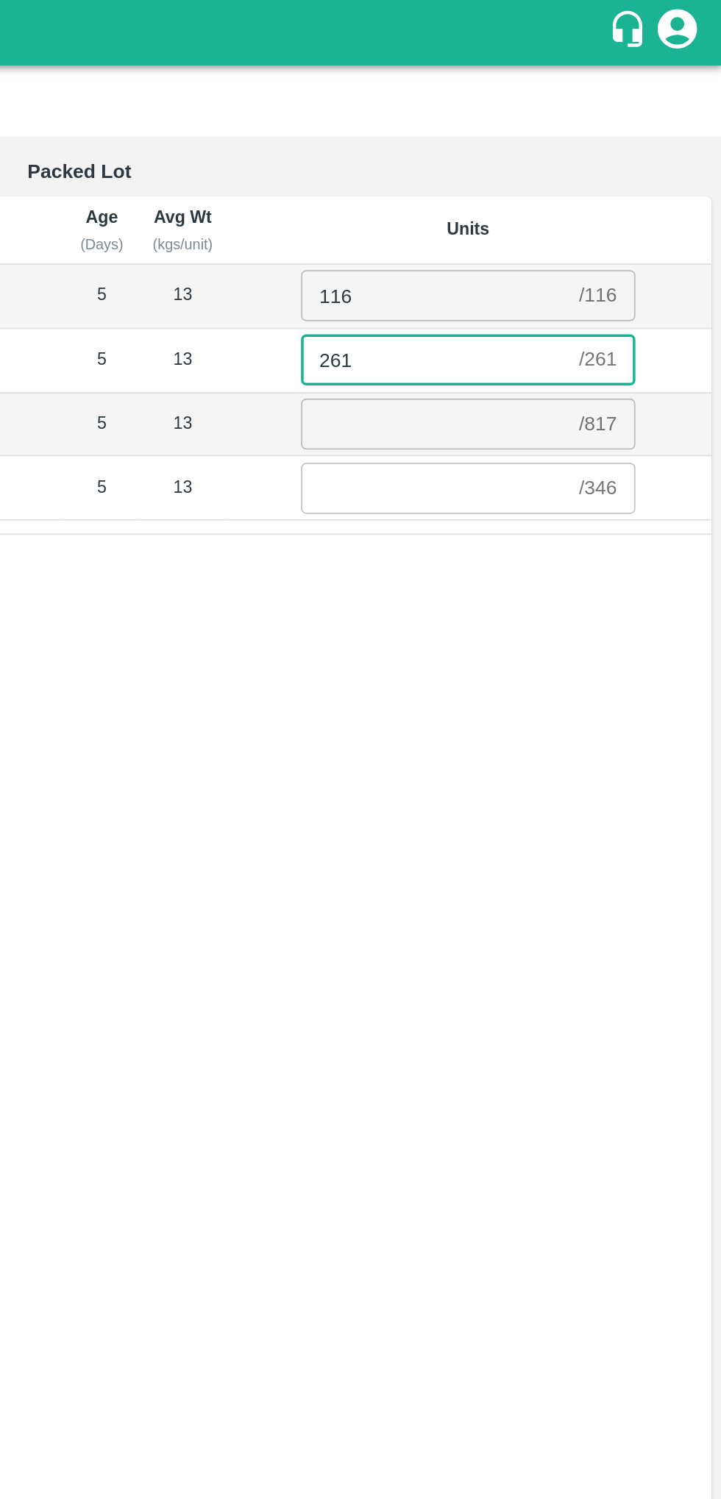
type input "261"
click at [538, 234] on input "number" at bounding box center [560, 238] width 150 height 28
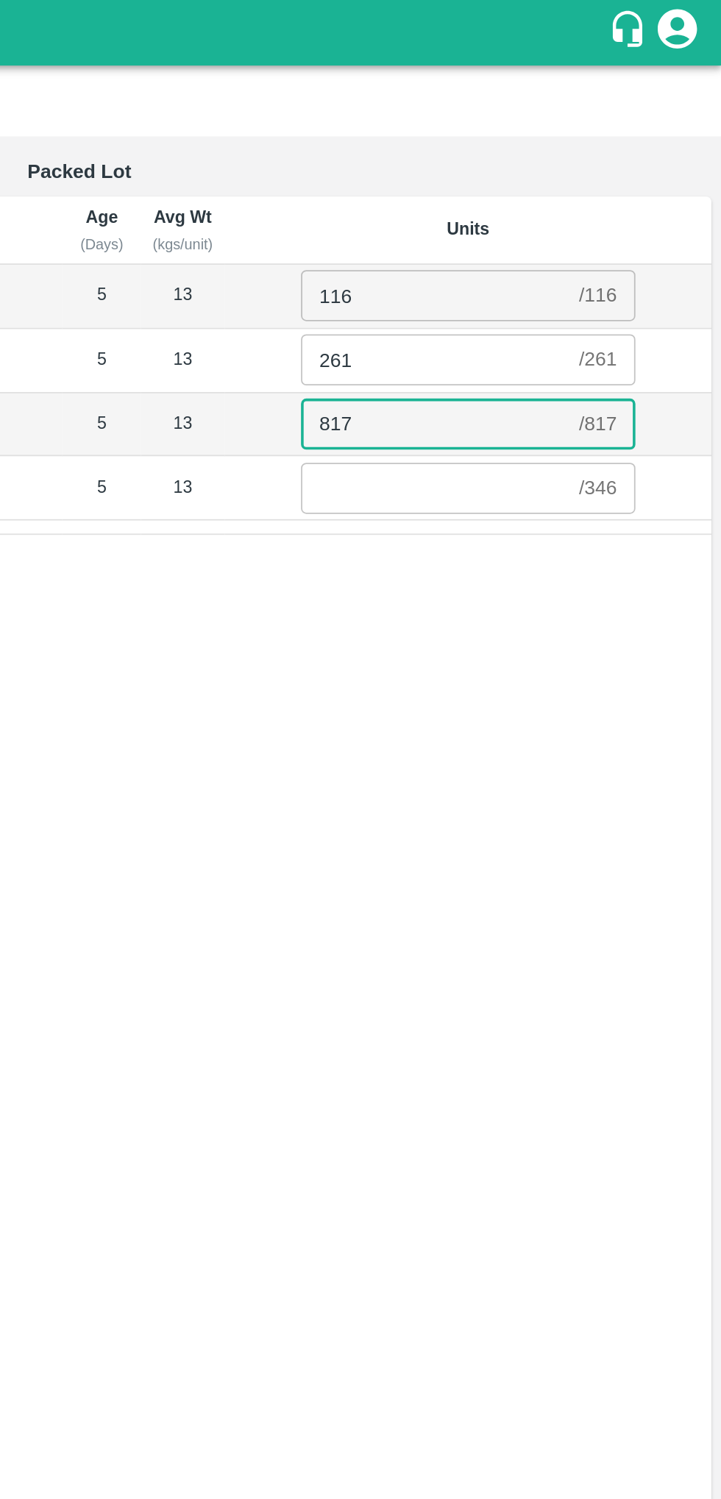
type input "817"
click at [534, 270] on input "number" at bounding box center [560, 274] width 150 height 28
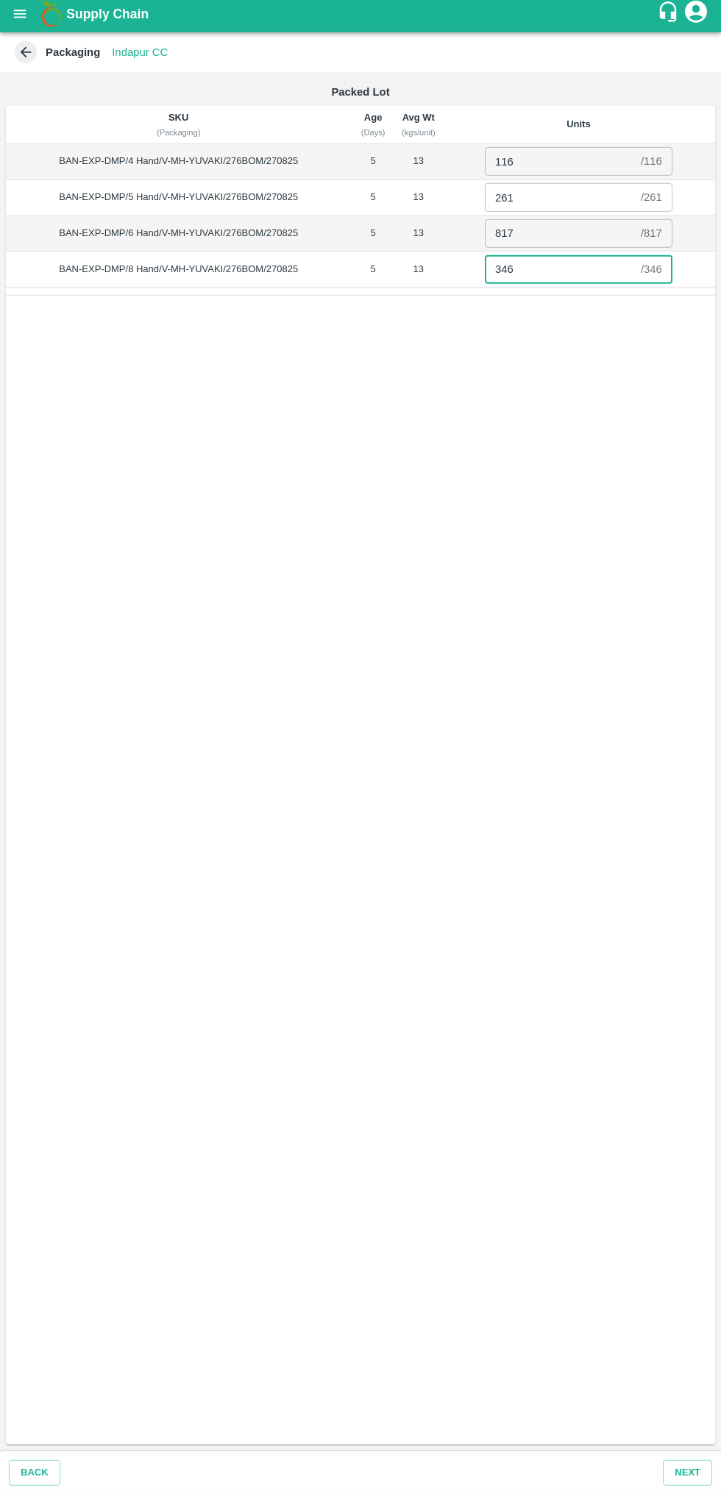
type input "346"
click at [711, 682] on div "SKU (Packaging) Age (Days) Avg Wt (kgs/unit) Units BAN-EXP-DMP/4 Hand/V-MH-YUVA…" at bounding box center [360, 779] width 709 height 1339
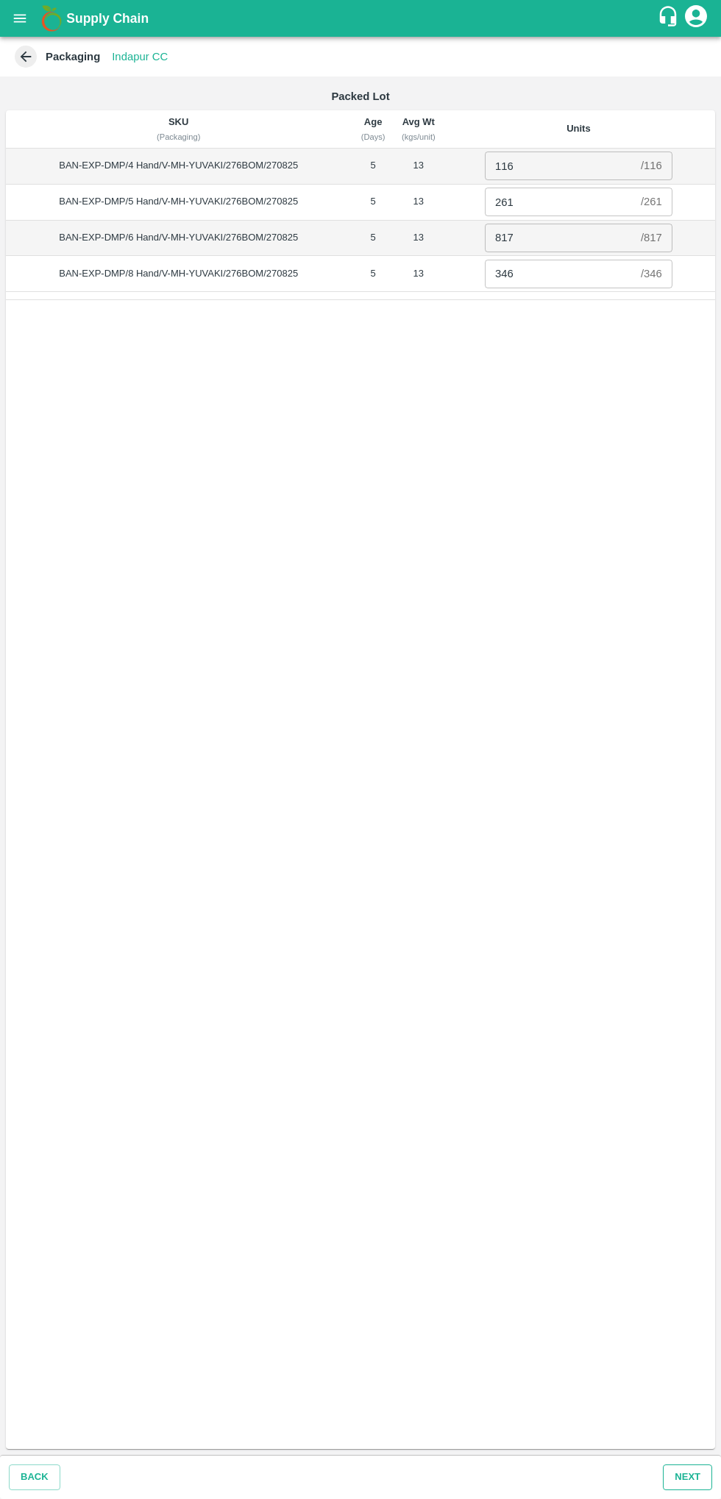
click at [696, 1473] on button "Next" at bounding box center [687, 1478] width 49 height 26
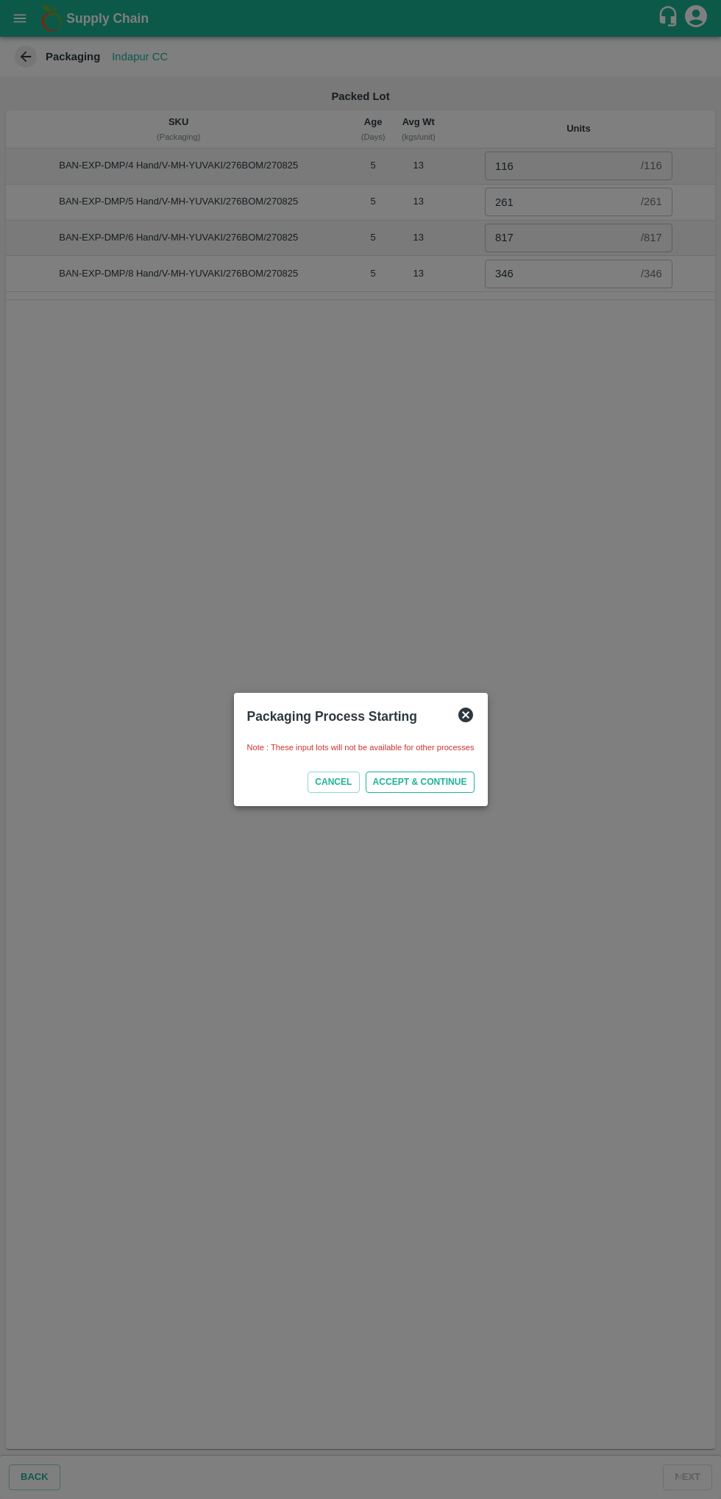
click at [441, 779] on button "ACCEPT & CONTINUE" at bounding box center [420, 782] width 109 height 21
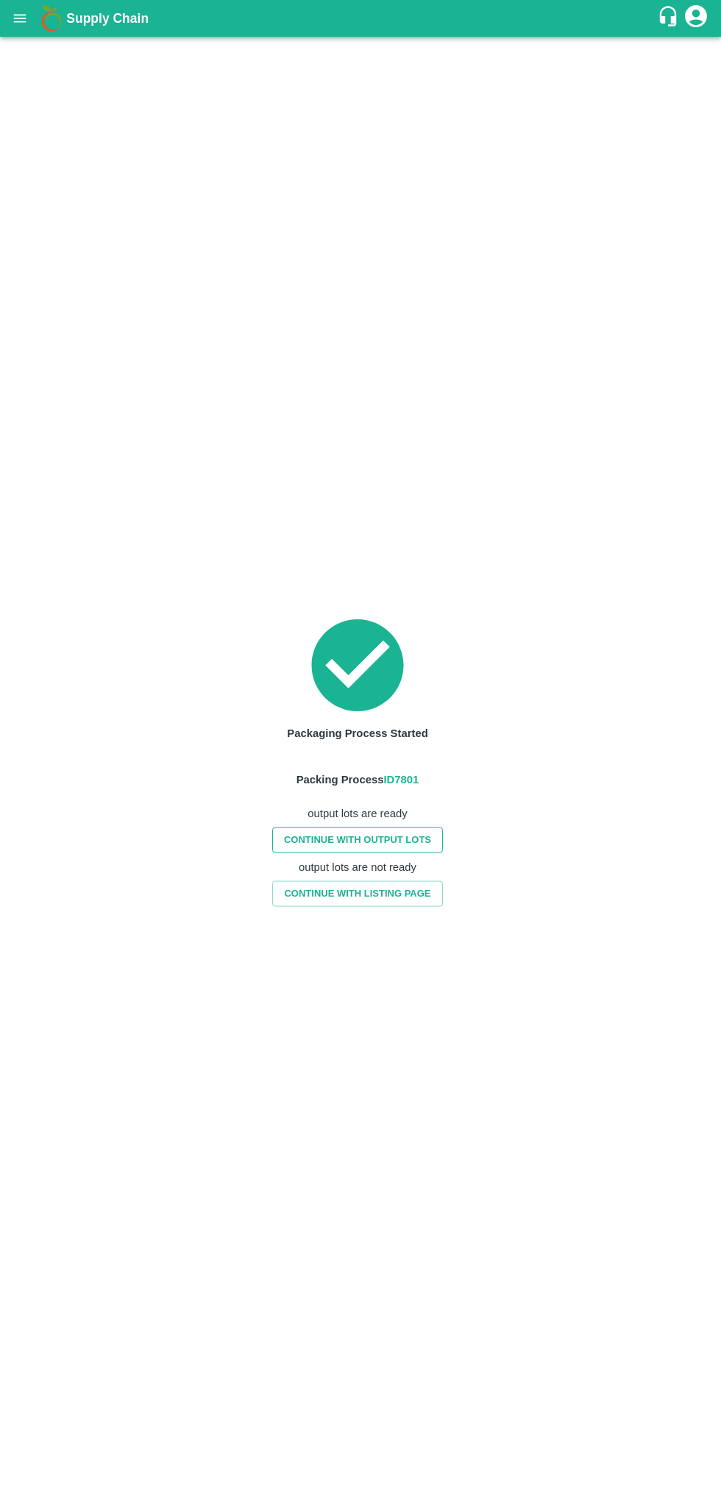
click at [397, 839] on link "CONTINUE WITH OUTPUT LOTS" at bounding box center [357, 841] width 171 height 26
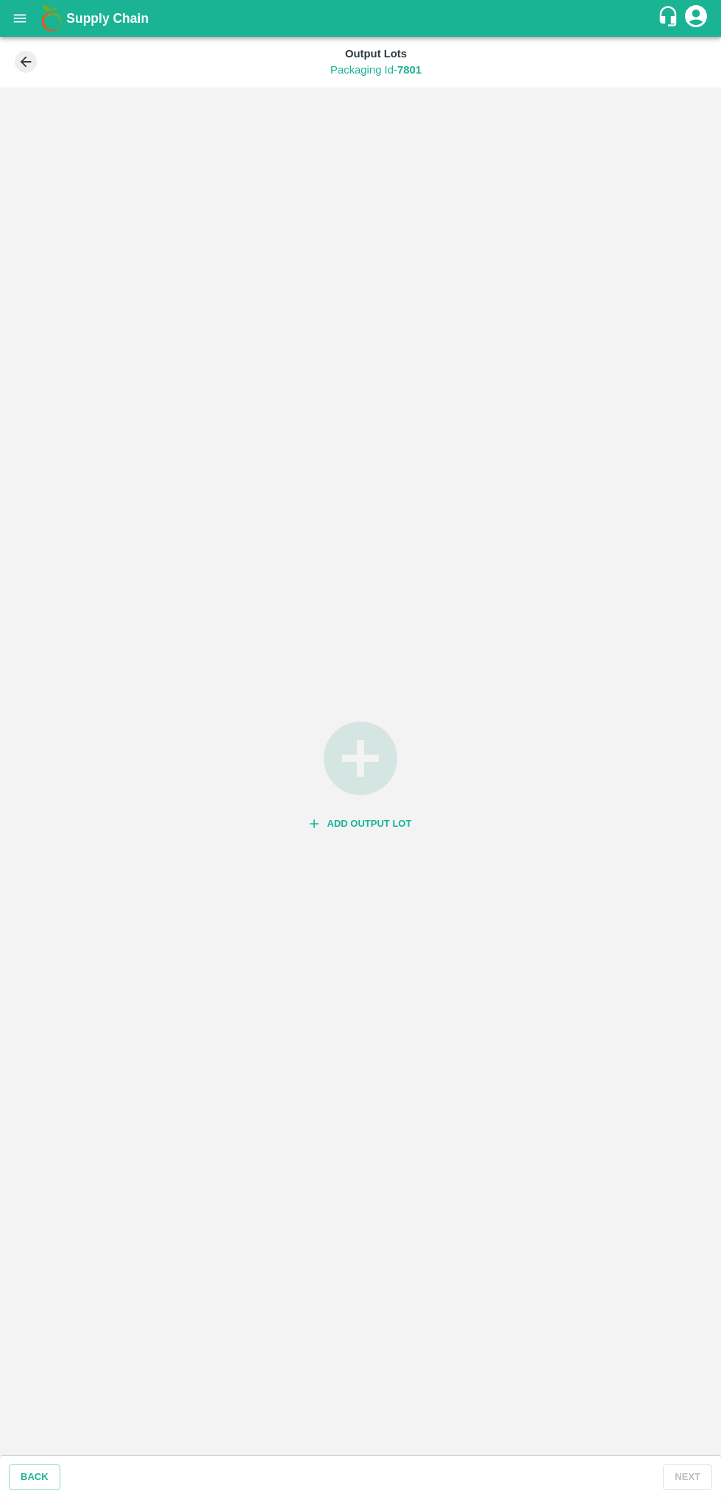
click at [341, 767] on icon "button" at bounding box center [361, 759] width 74 height 74
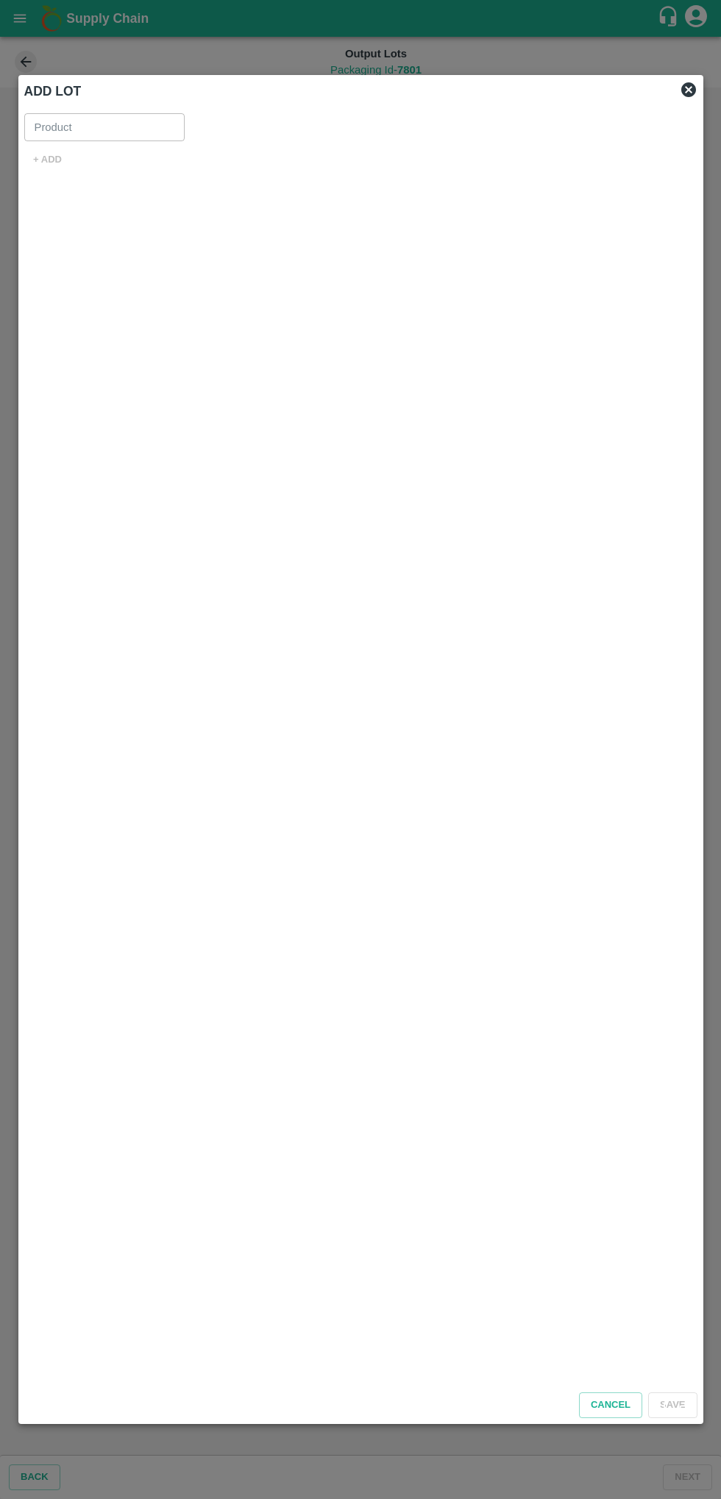
type input "Banana Export DMP"
click at [53, 168] on button "+ ADD" at bounding box center [47, 160] width 47 height 26
click at [352, 168] on input "SKU for New lot   *" at bounding box center [322, 169] width 568 height 19
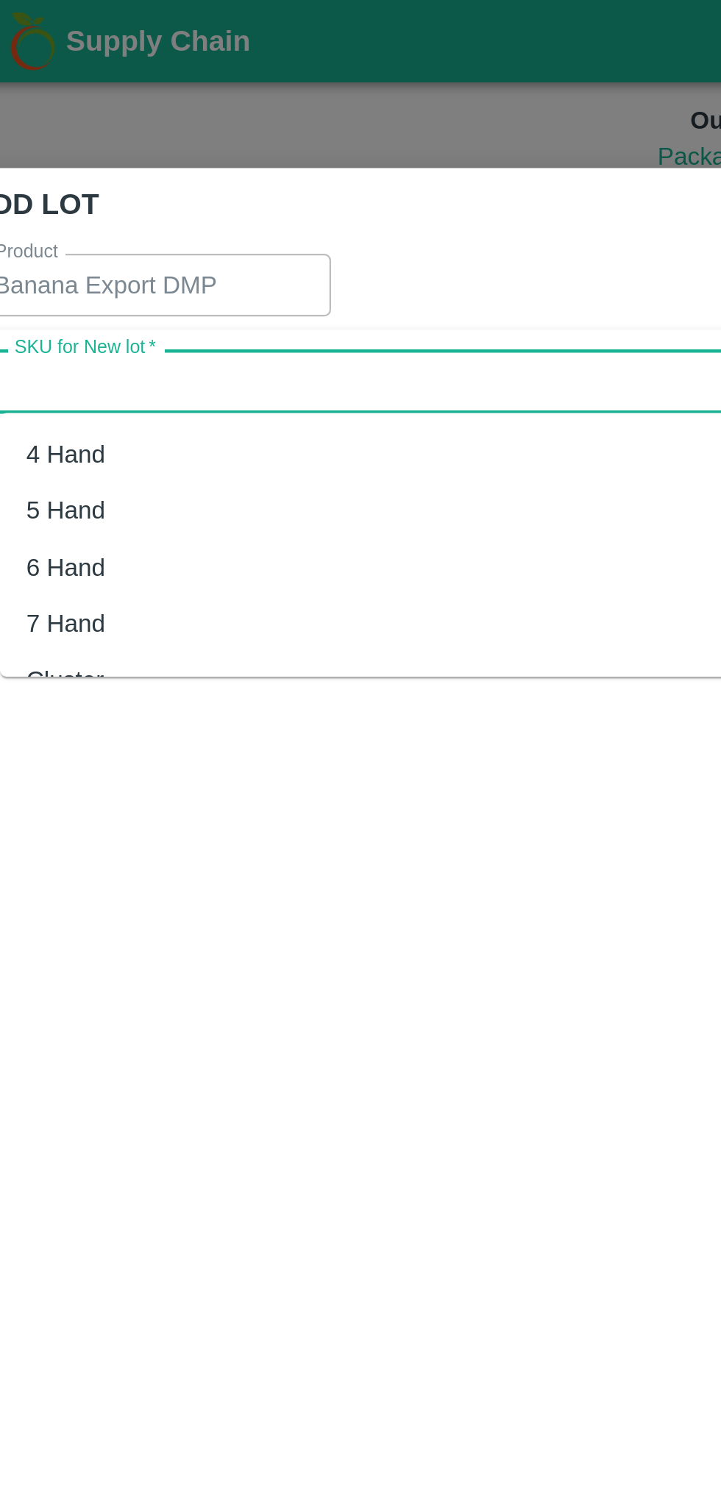
click at [106, 197] on div "4 Hand" at bounding box center [337, 203] width 601 height 25
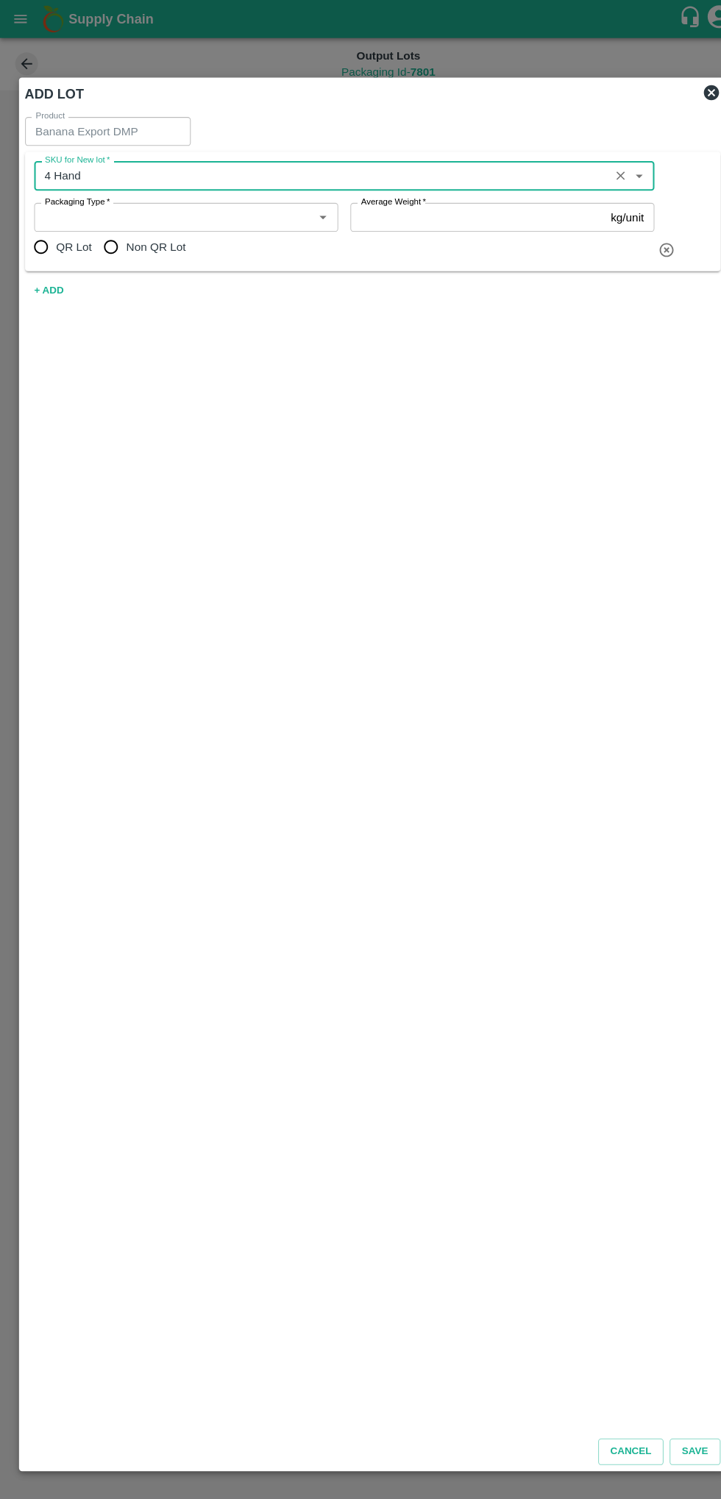
click at [619, 171] on icon "Open" at bounding box center [618, 171] width 7 height 4
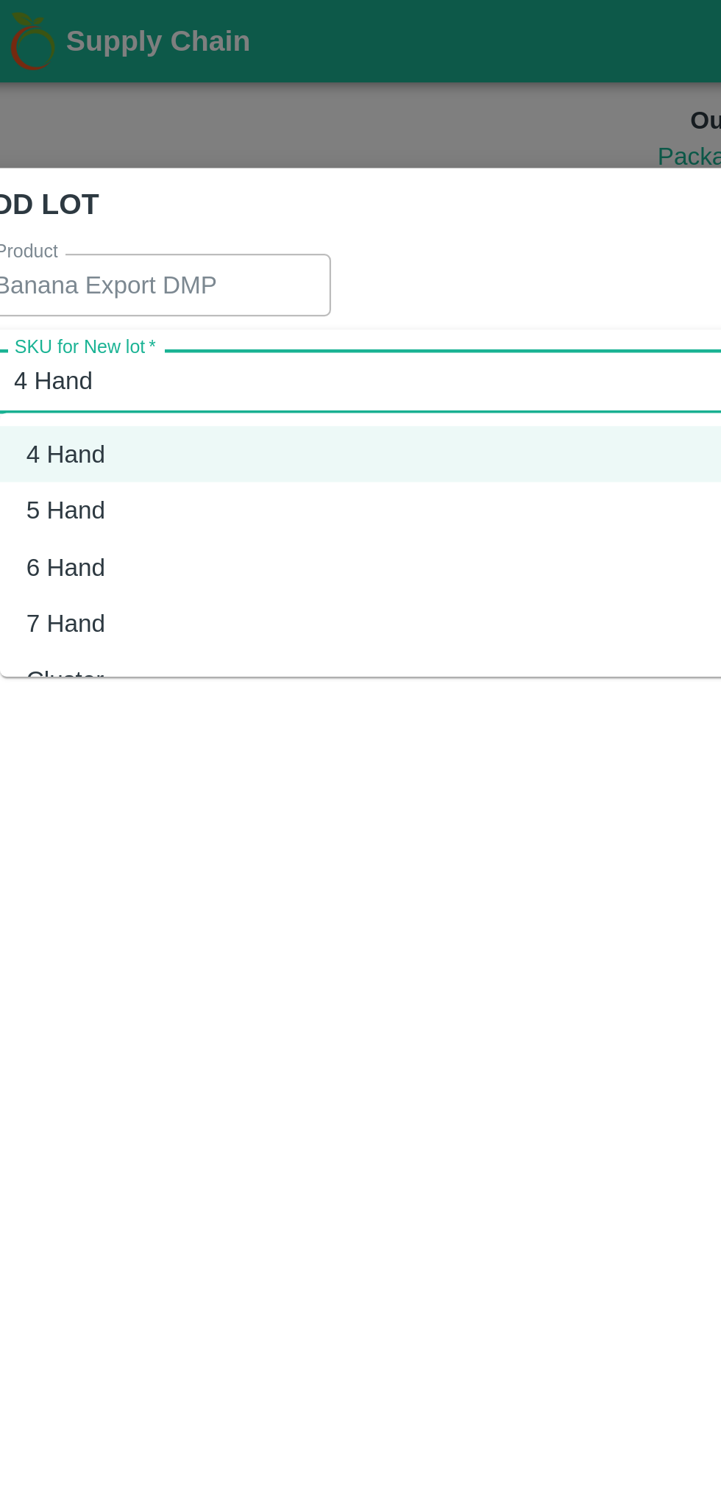
click at [107, 233] on div "5 Hand" at bounding box center [337, 228] width 601 height 25
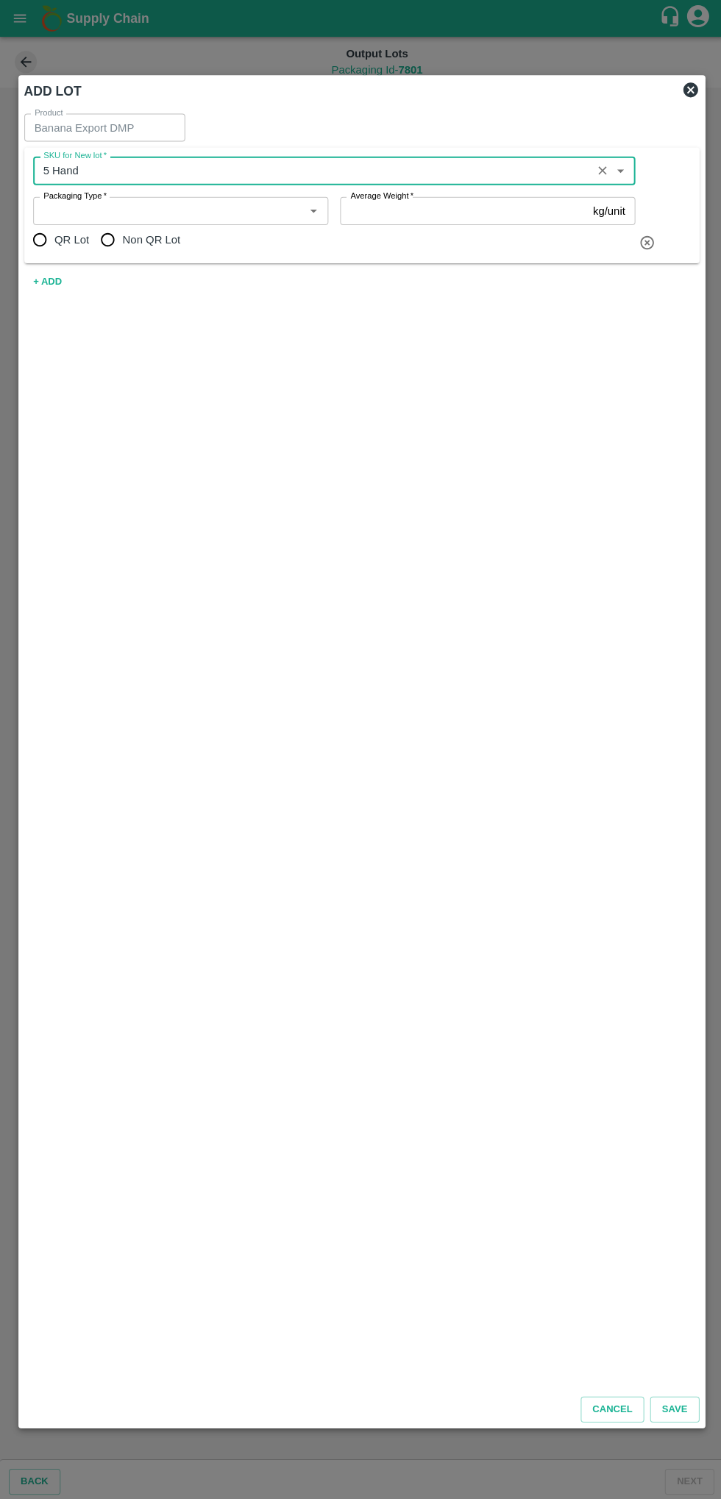
click at [623, 164] on icon "Open" at bounding box center [619, 170] width 16 height 16
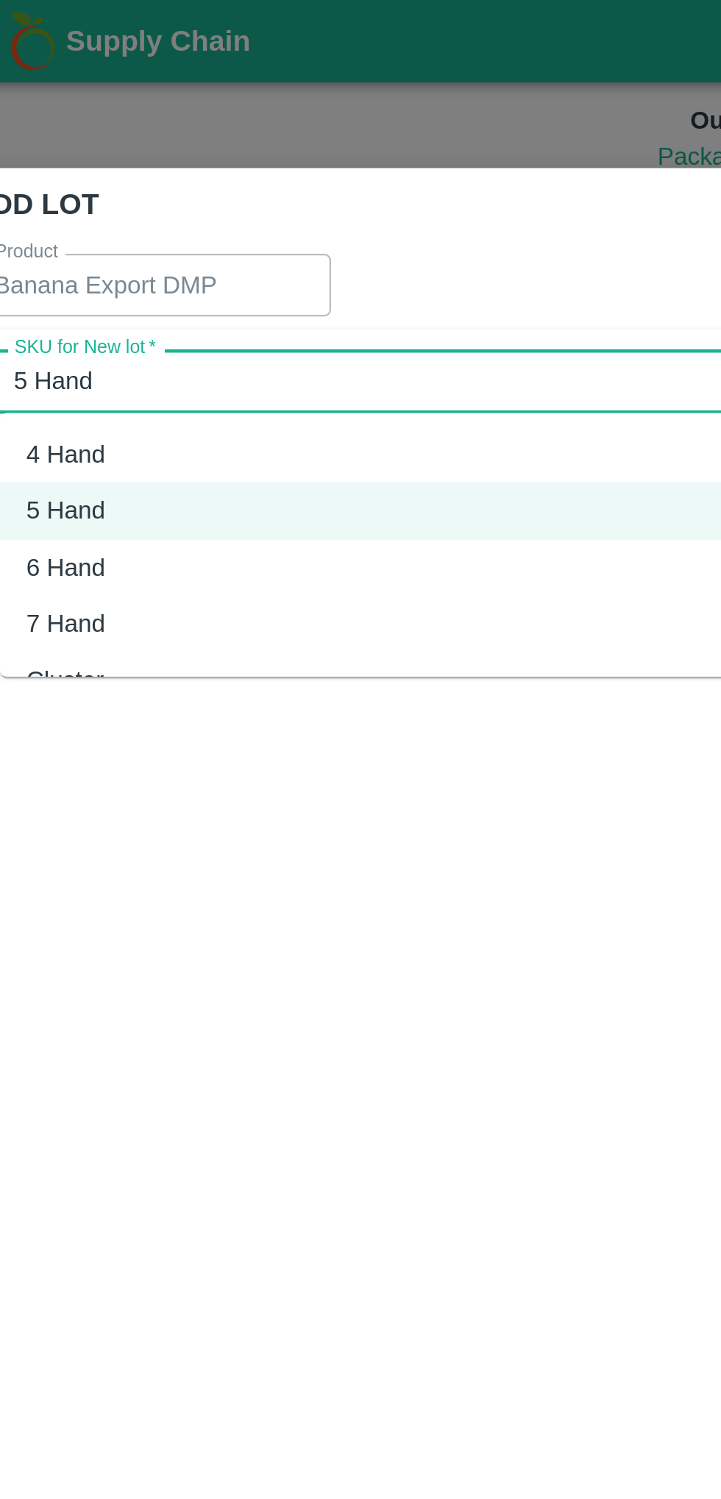
click at [115, 195] on div "4 Hand" at bounding box center [337, 203] width 601 height 25
type input "4 Hand"
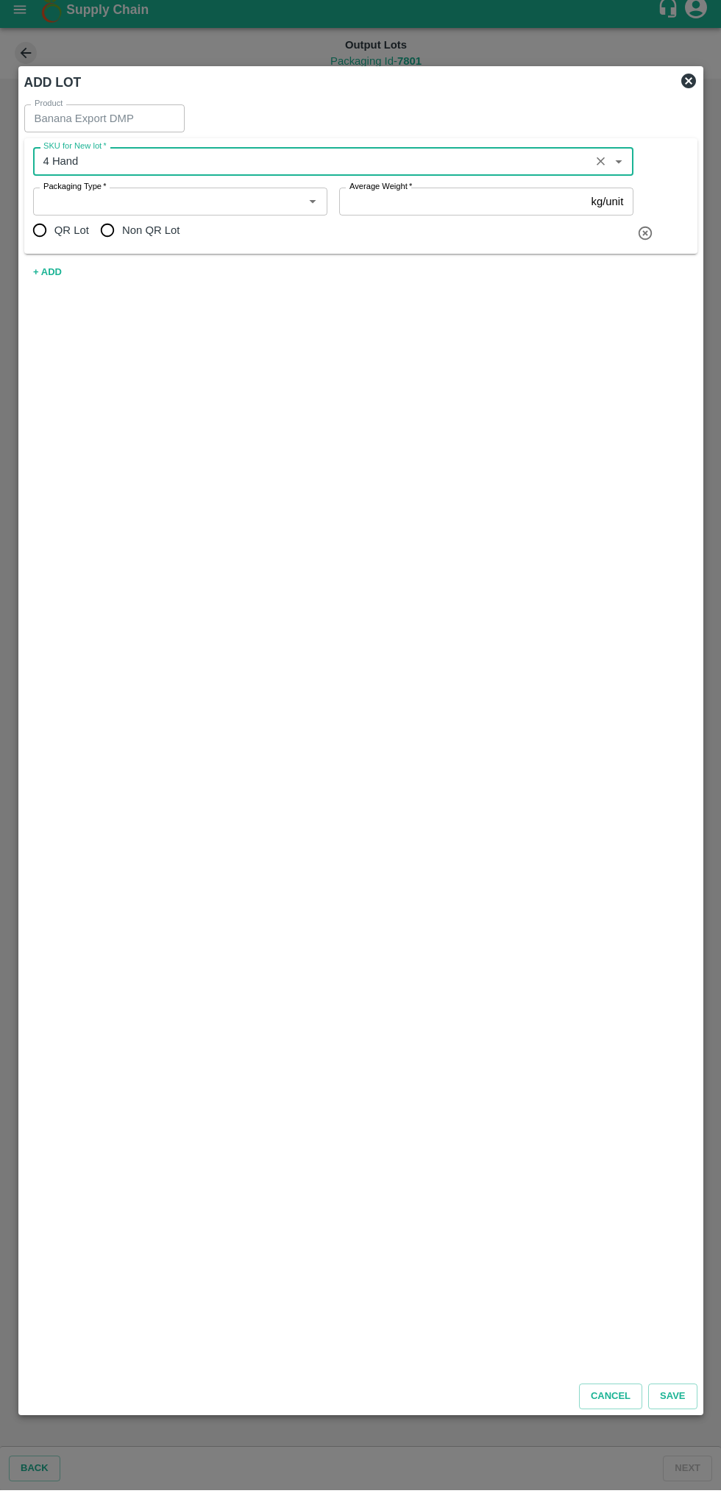
click at [282, 210] on input "Packaging Type   *" at bounding box center [168, 210] width 261 height 19
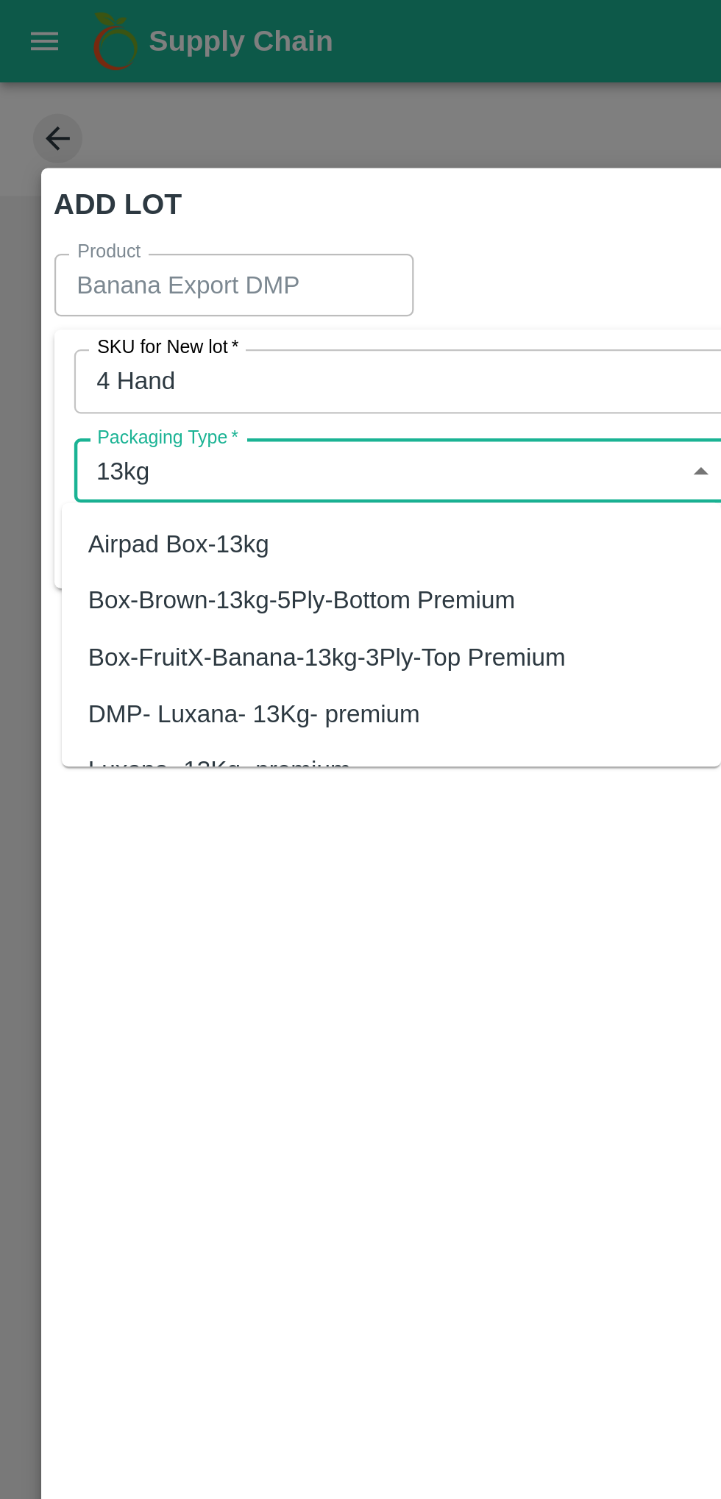
click at [252, 285] on div "Box-FruitX-Banana-13kg-3Ply-Top Premium" at bounding box center [174, 293] width 294 height 25
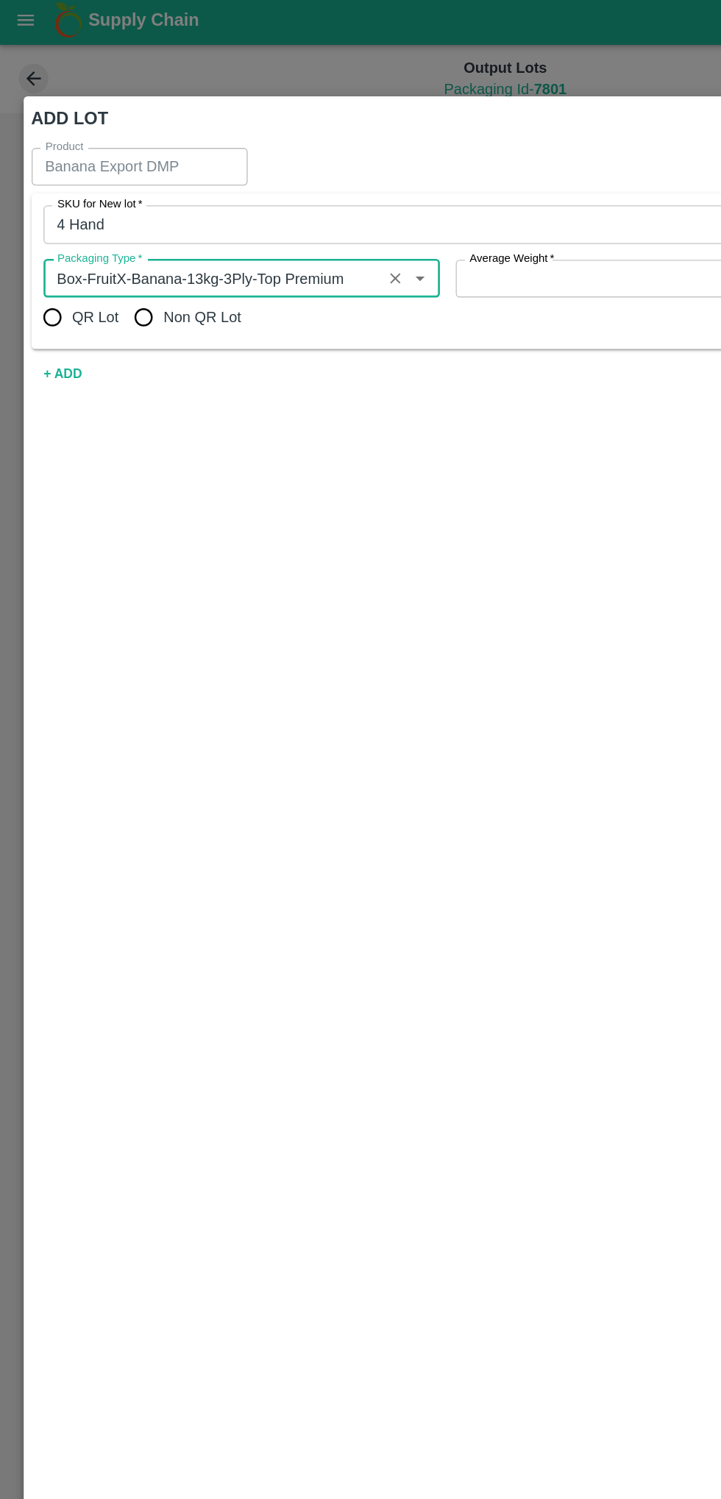
click at [312, 211] on icon "Open" at bounding box center [312, 211] width 7 height 4
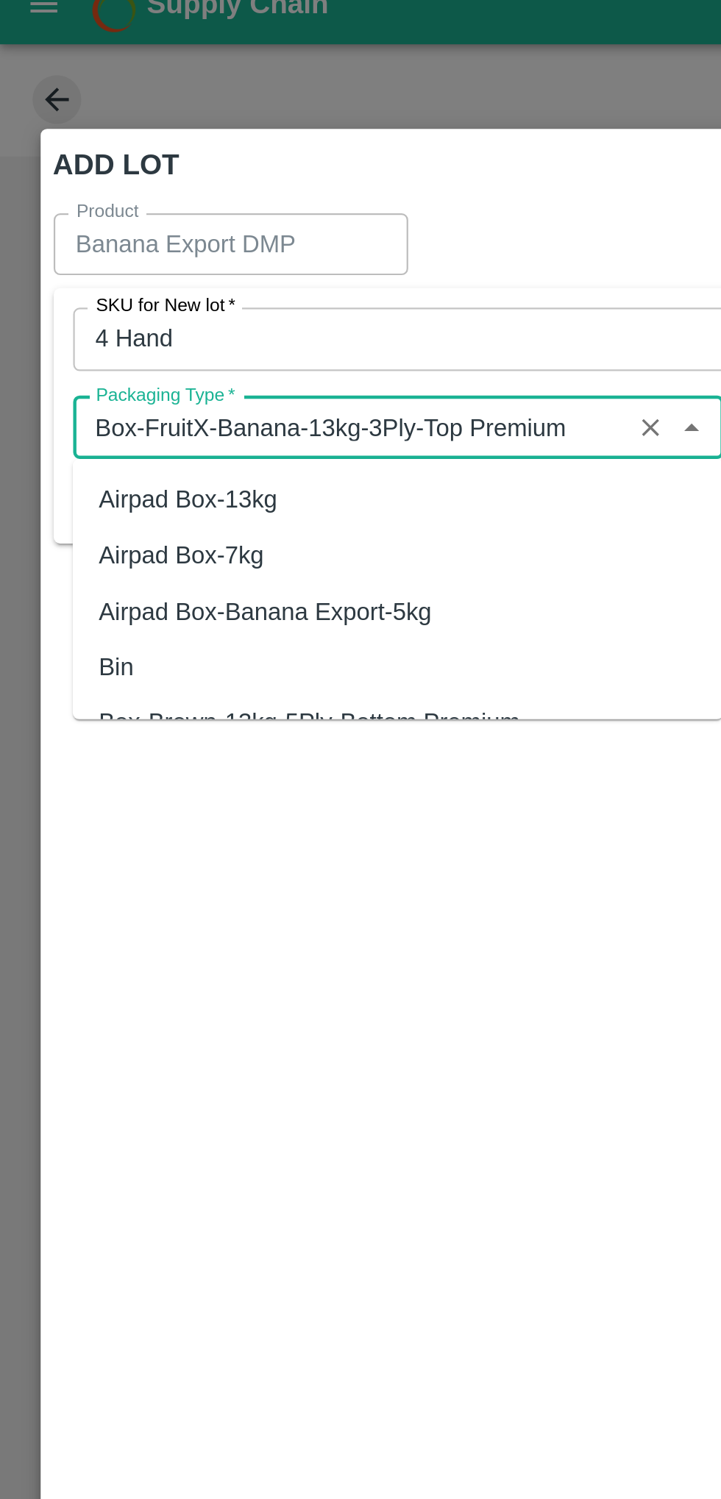
scroll to position [90, 0]
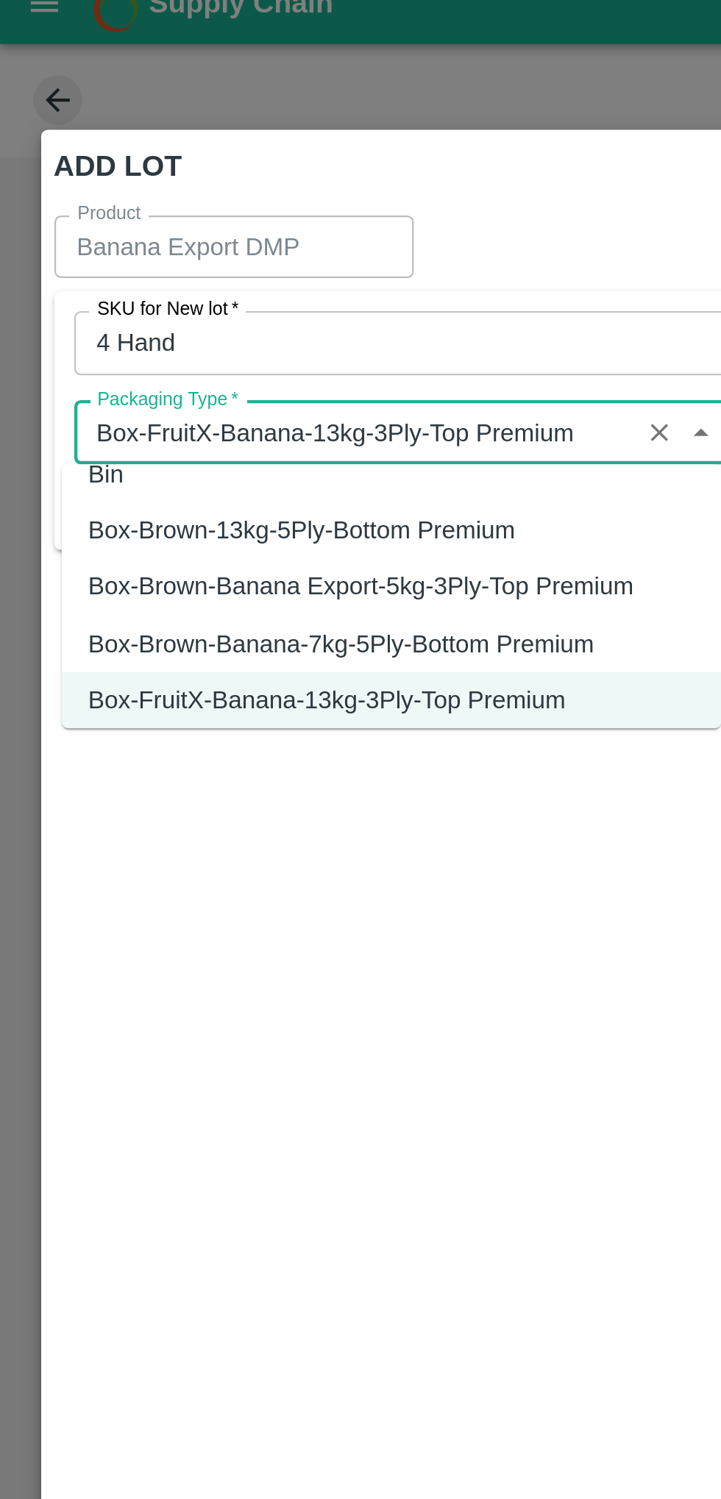
click at [217, 255] on div "Box-Brown-13kg-5Ply-Bottom Premium" at bounding box center [134, 254] width 191 height 16
type input "Box-Brown-13kg-5Ply-Bottom Premium"
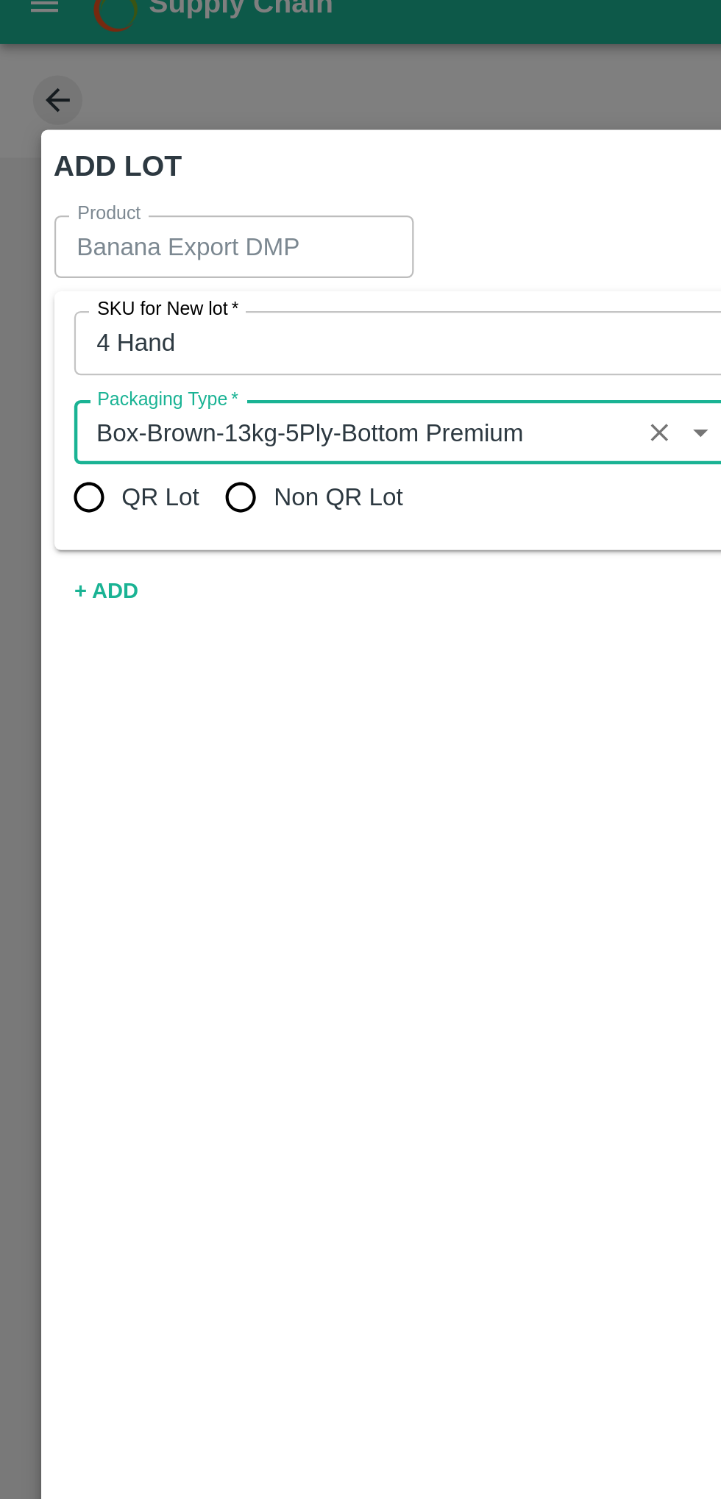
click at [312, 210] on icon "Open" at bounding box center [312, 211] width 7 height 4
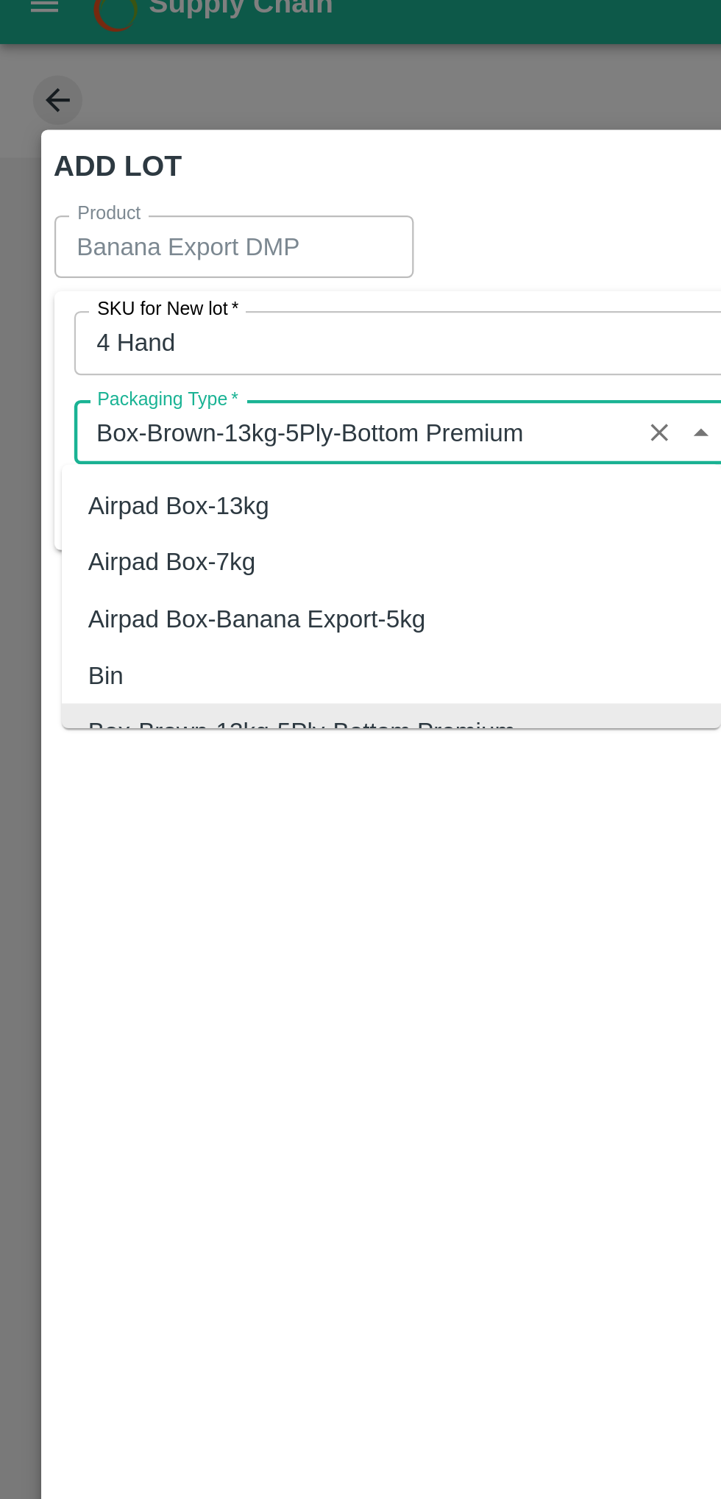
scroll to position [13, 0]
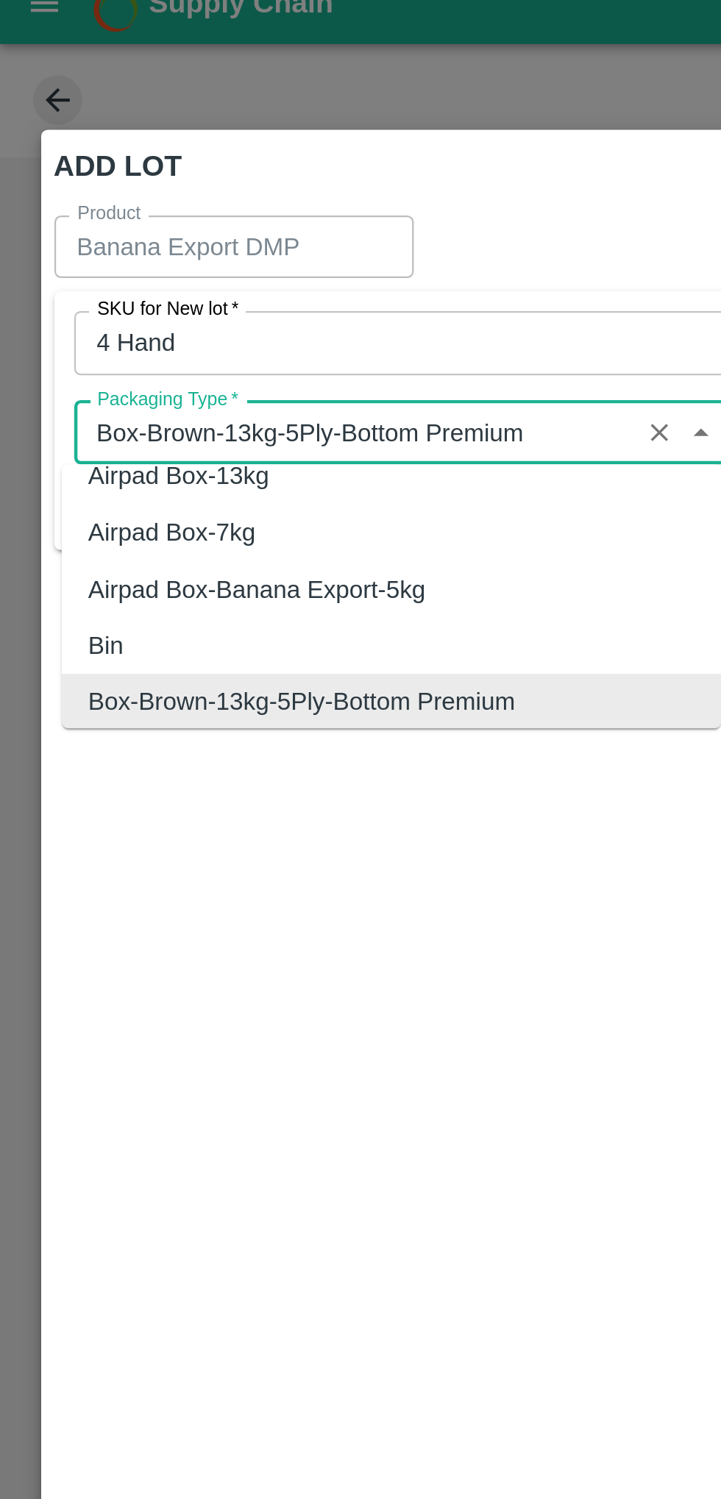
click at [295, 212] on icon "Clear" at bounding box center [295, 210] width 14 height 14
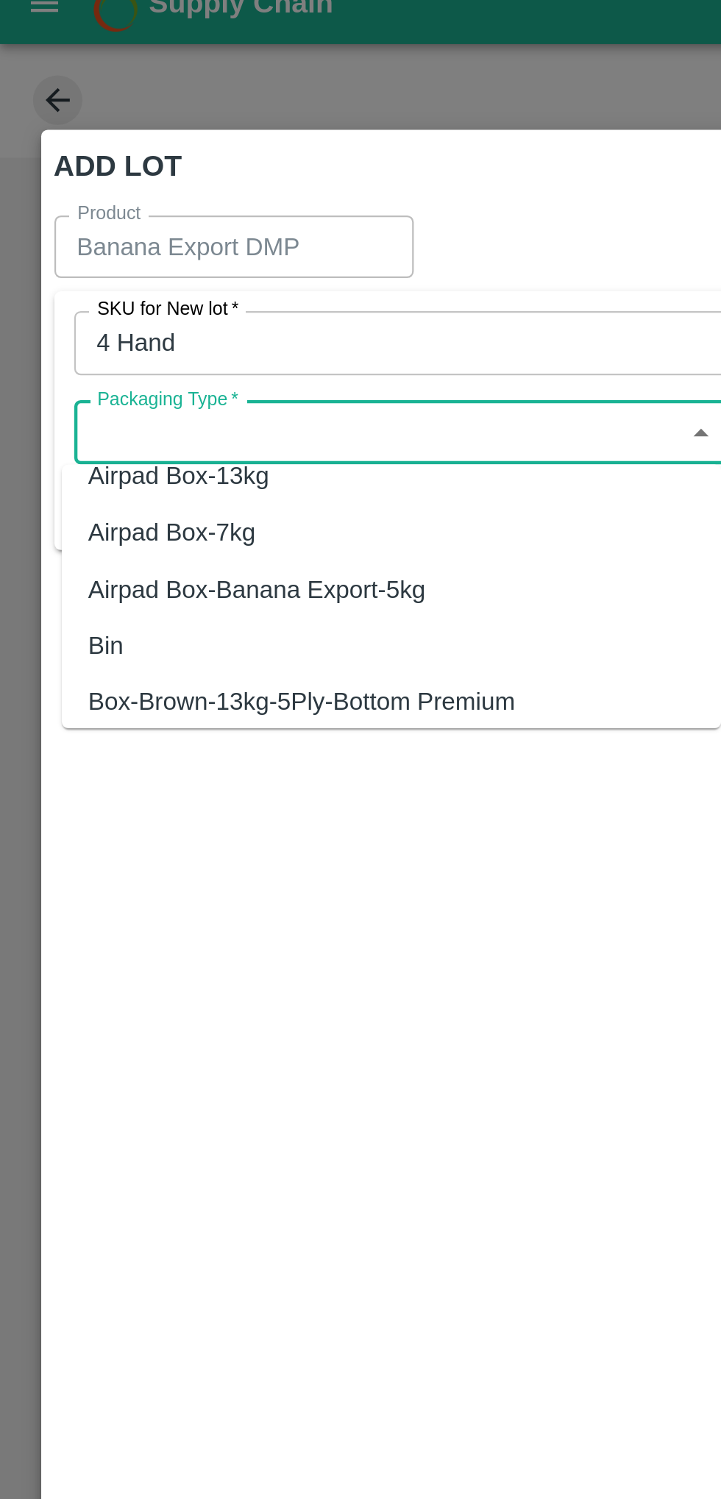
scroll to position [0, 0]
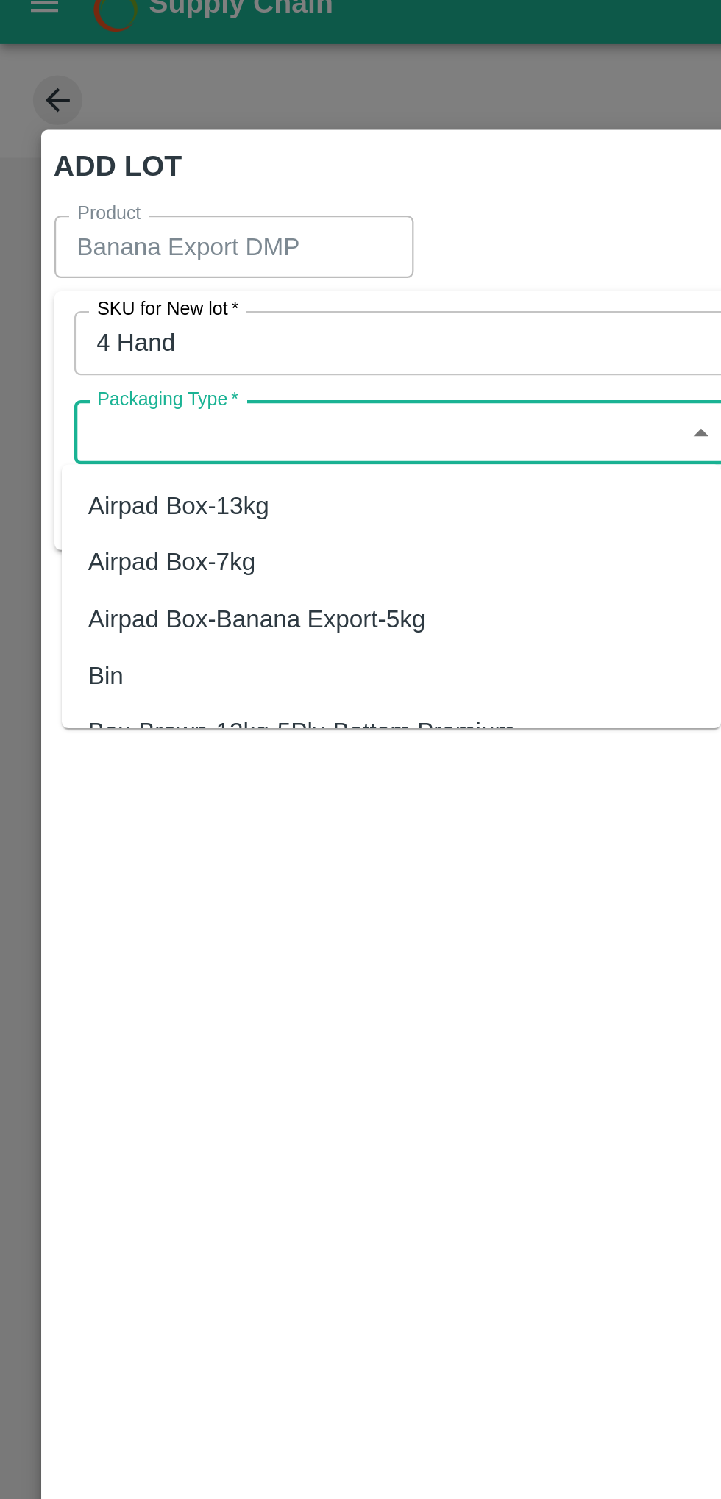
click at [225, 210] on input "Packaging Type   *" at bounding box center [168, 210] width 261 height 19
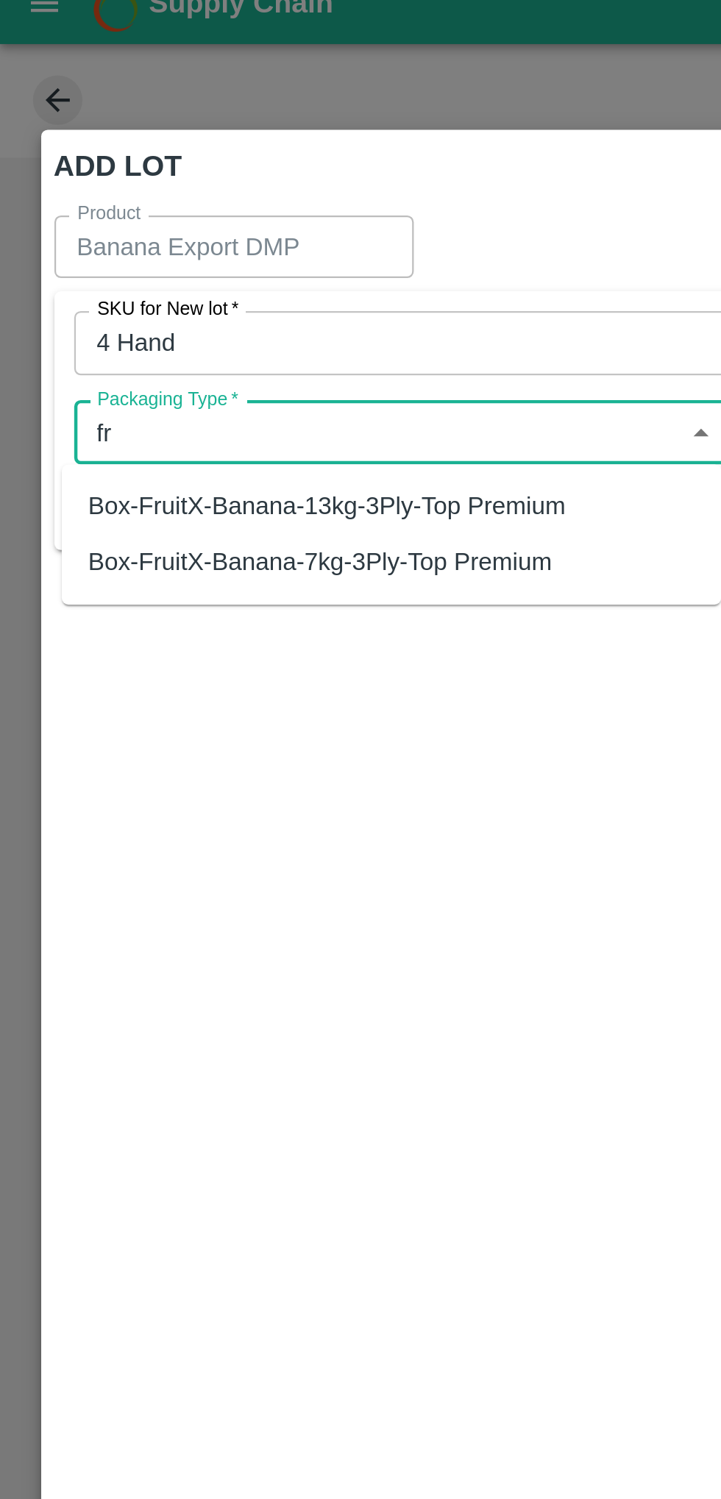
click at [250, 239] on div "Box-FruitX-Banana-13kg-3Ply-Top Premium" at bounding box center [174, 242] width 294 height 25
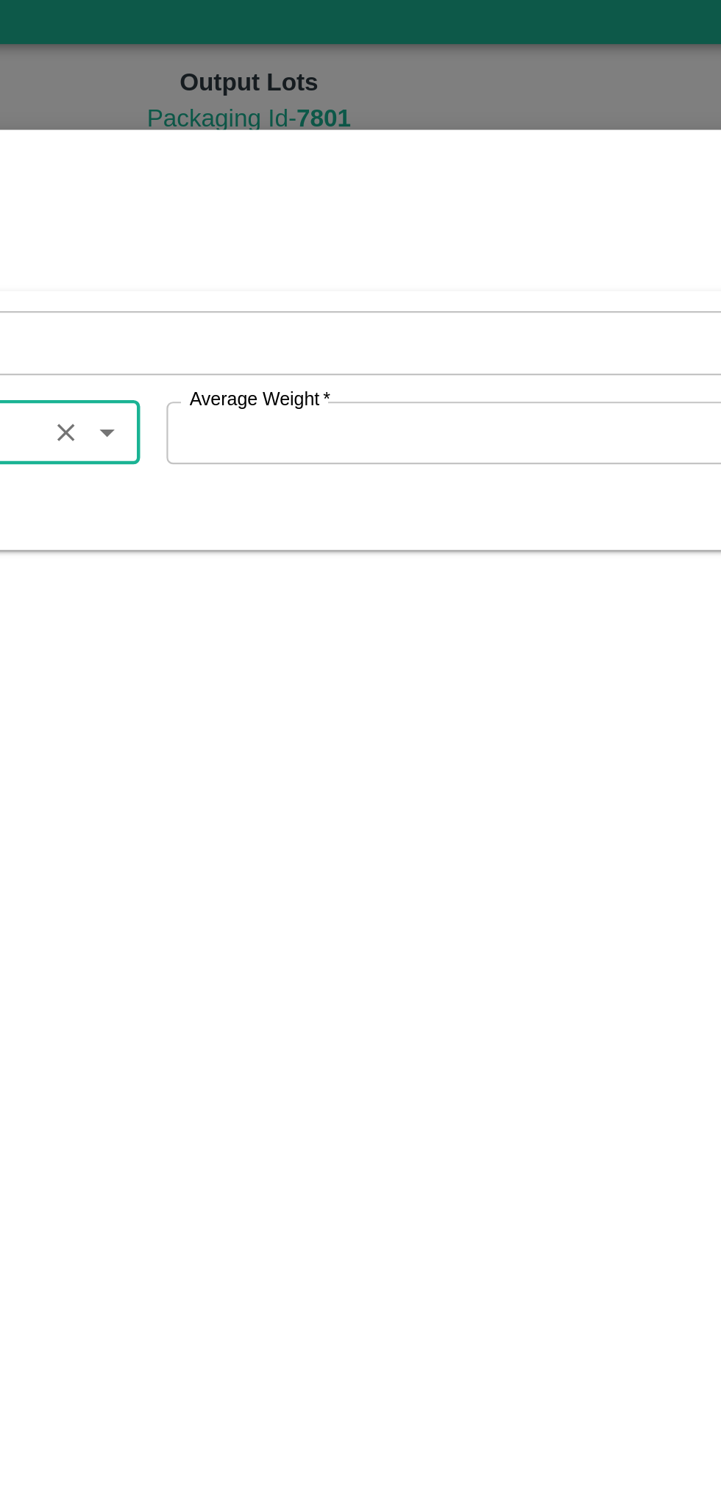
type input "Box-FruitX-Banana-13kg-3Ply-Top Premium"
click at [496, 205] on input "Average Weight   *" at bounding box center [462, 210] width 246 height 28
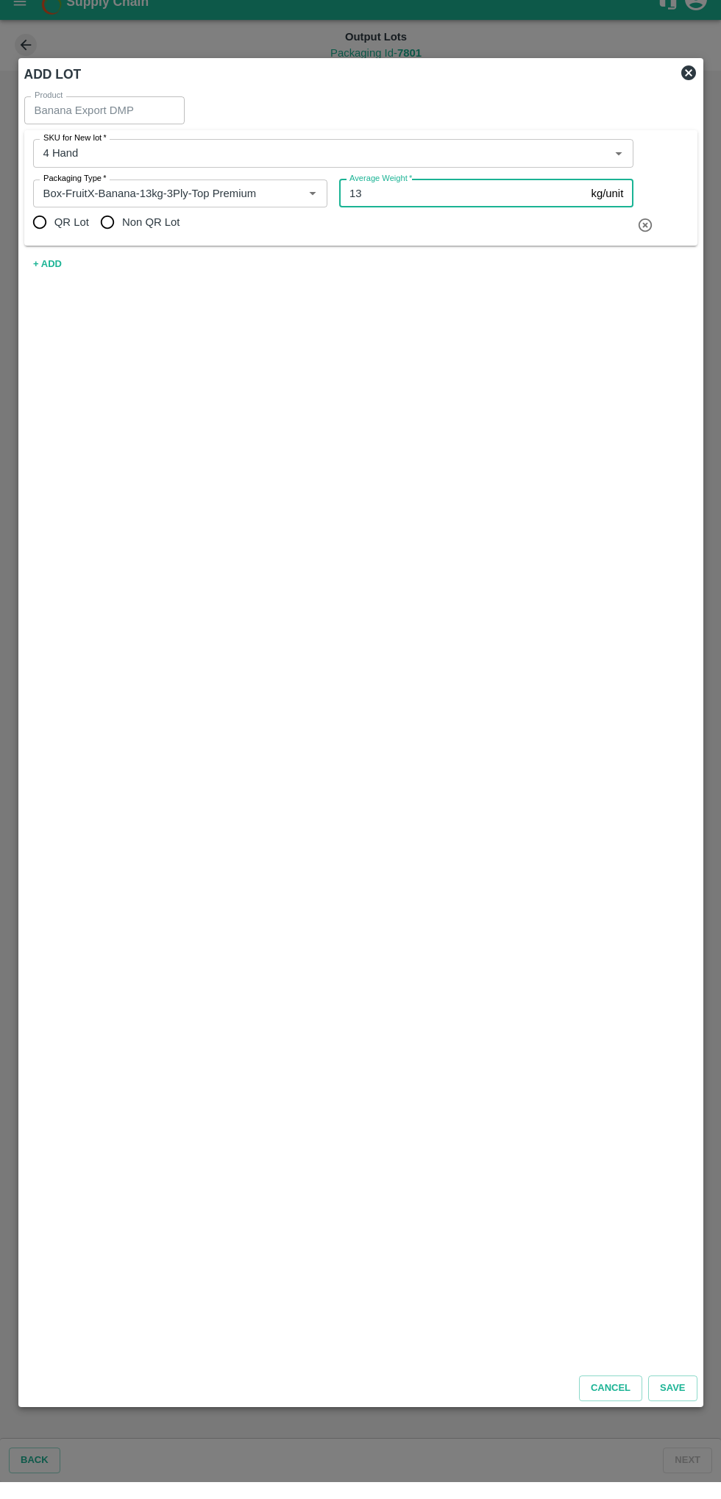
type input "13"
click at [45, 240] on input "QR Lot" at bounding box center [39, 238] width 29 height 29
radio input "true"
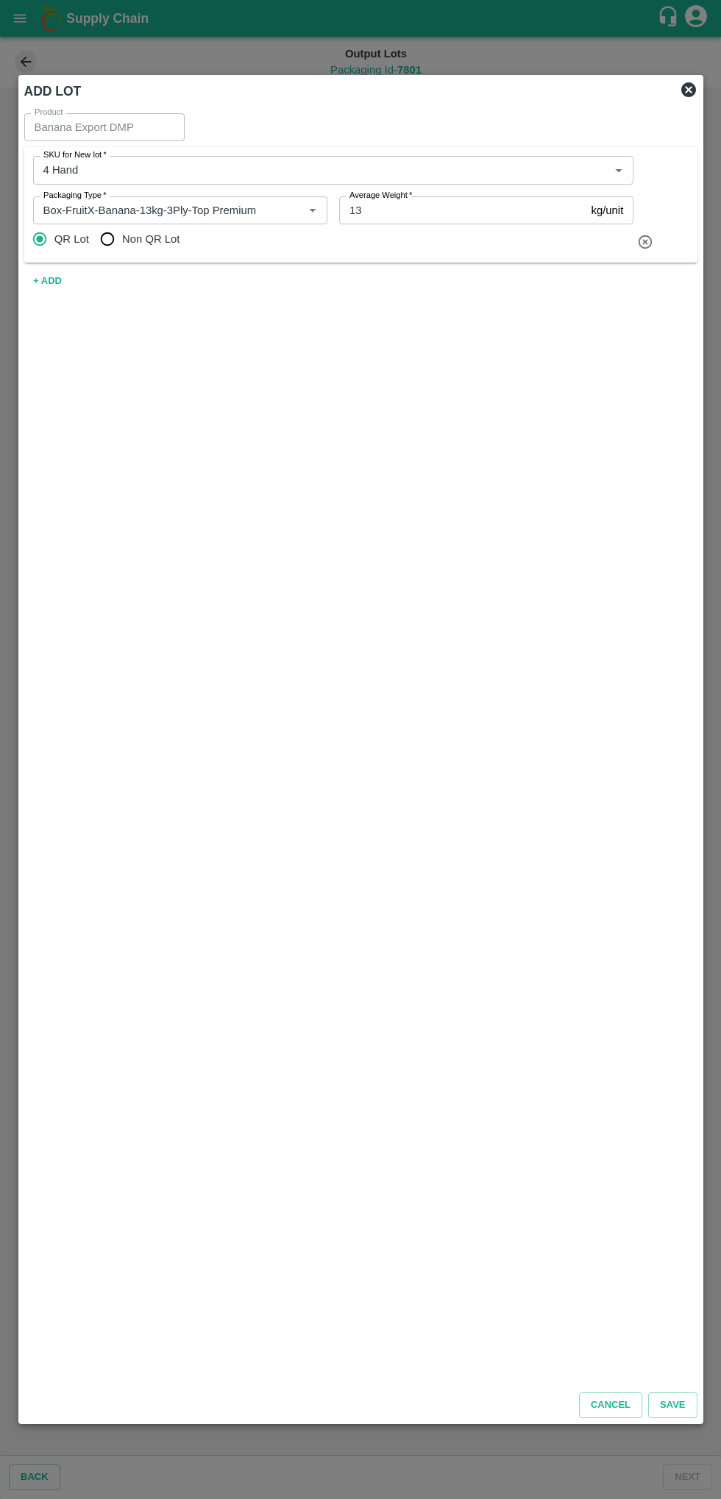
click at [113, 239] on input "Non QR Lot" at bounding box center [107, 238] width 29 height 29
radio input "true"
click at [675, 1410] on button "Save" at bounding box center [672, 1406] width 49 height 26
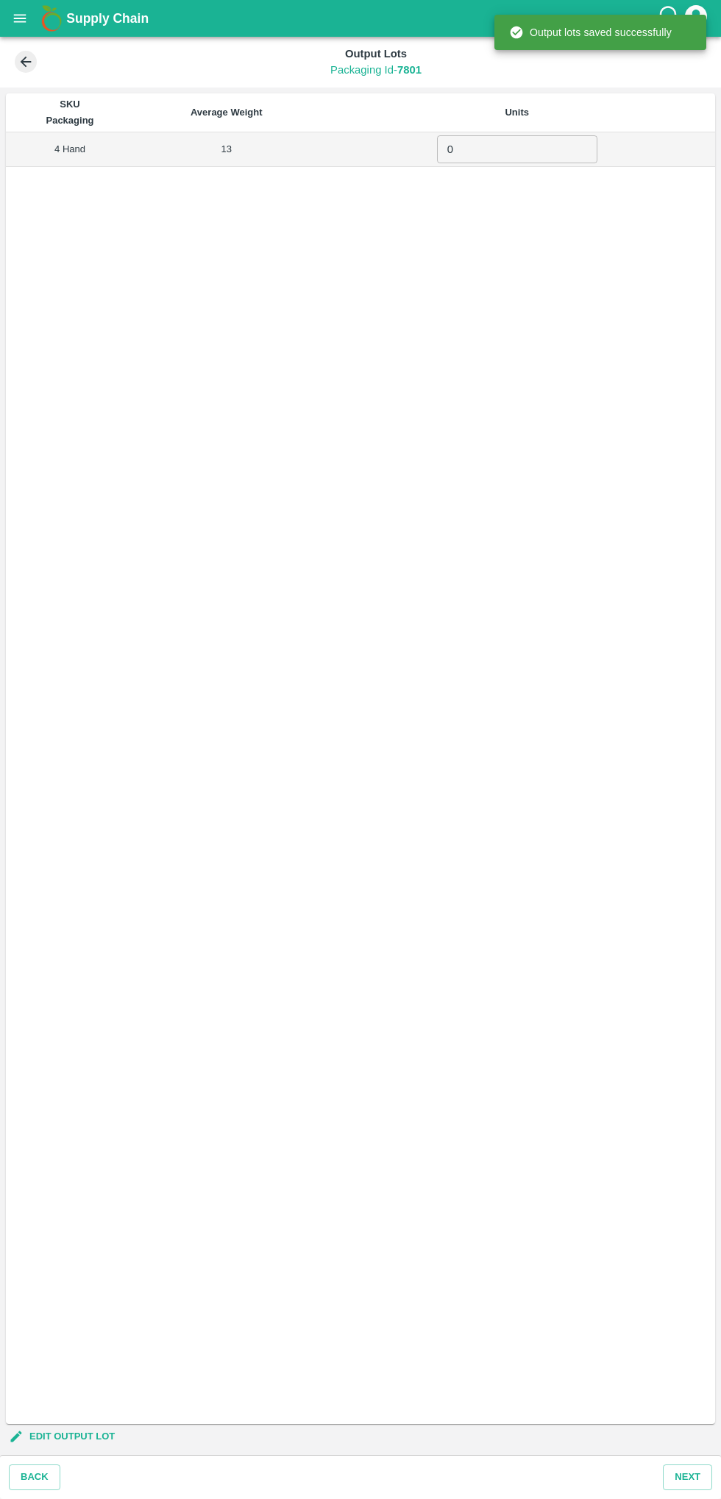
click at [495, 149] on input "0" at bounding box center [517, 149] width 160 height 28
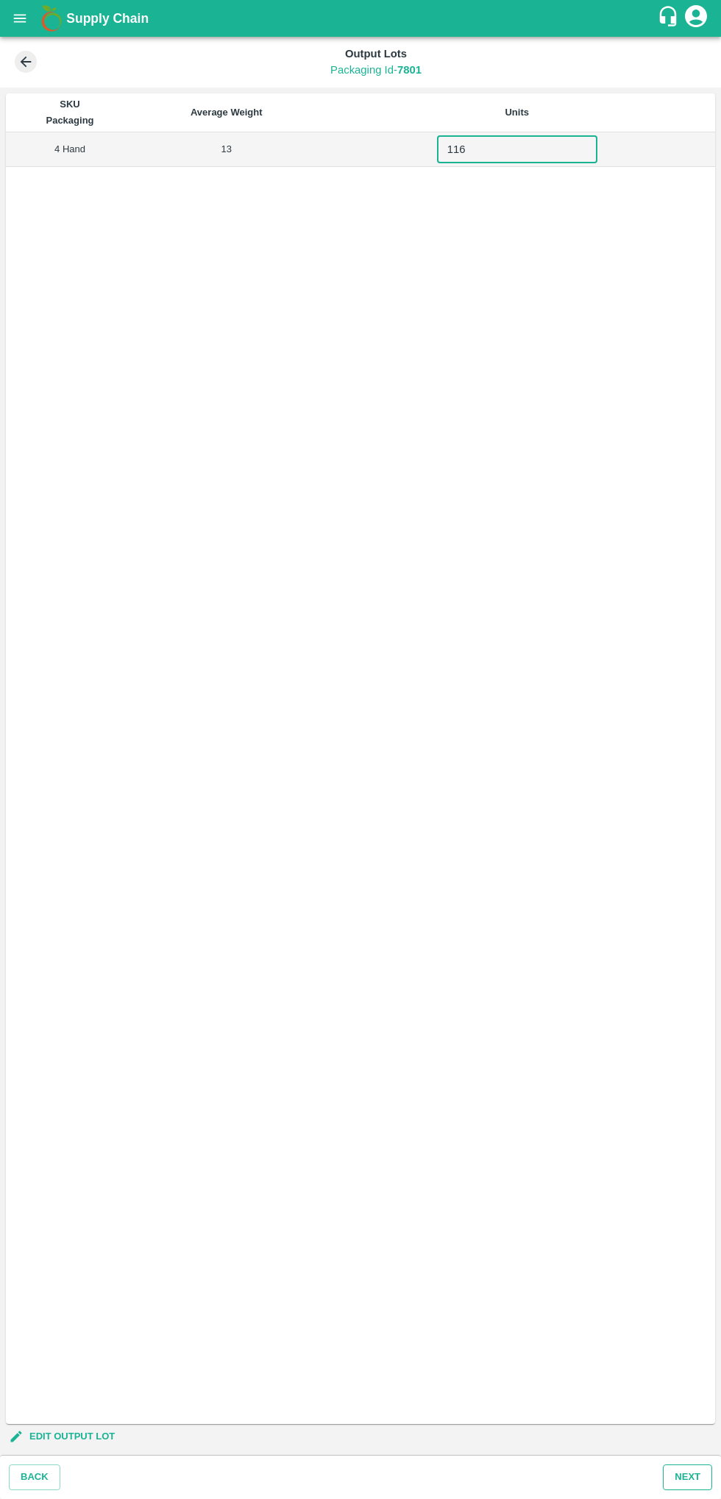
type input "116"
click at [703, 1477] on button "Next" at bounding box center [687, 1478] width 49 height 26
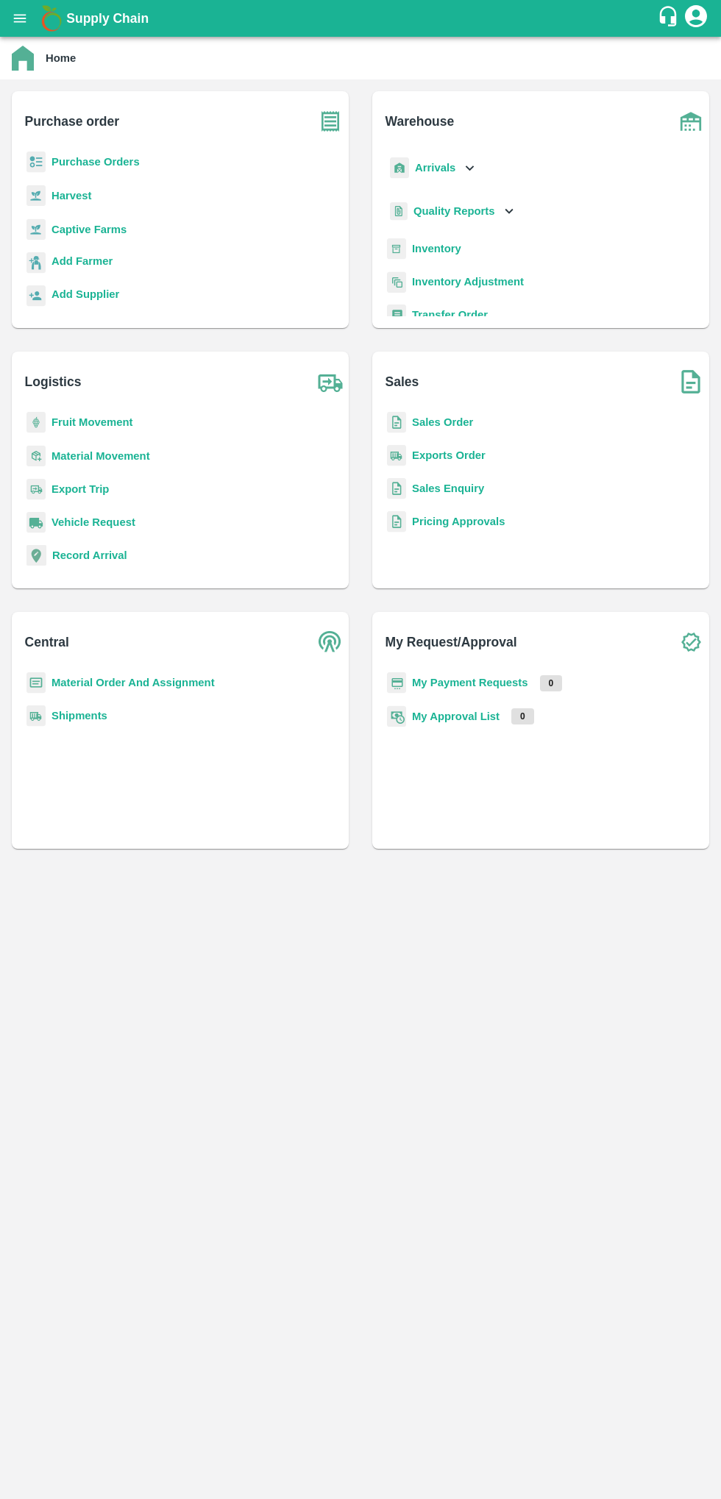
click at [13, 20] on icon "open drawer" at bounding box center [20, 18] width 16 height 16
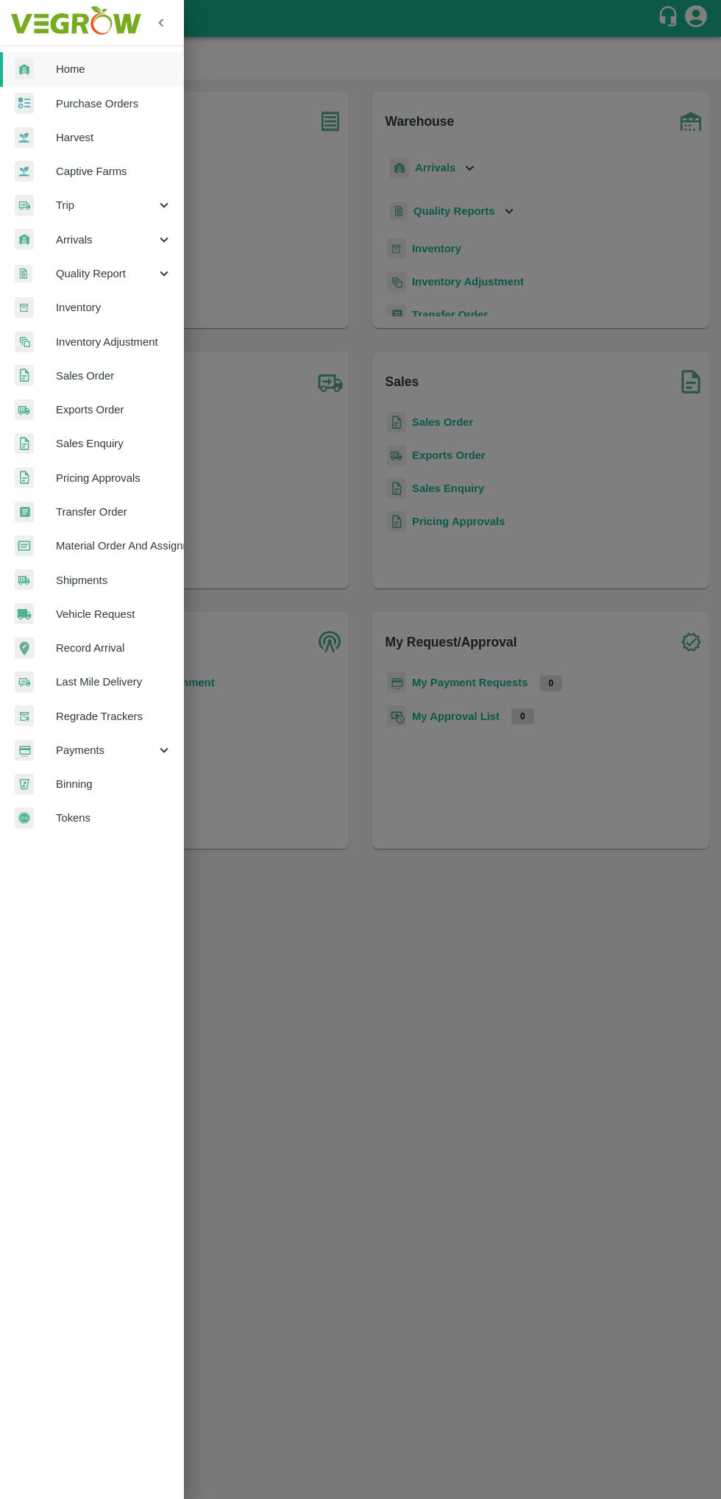
click at [108, 275] on span "Quality Report" at bounding box center [106, 274] width 100 height 16
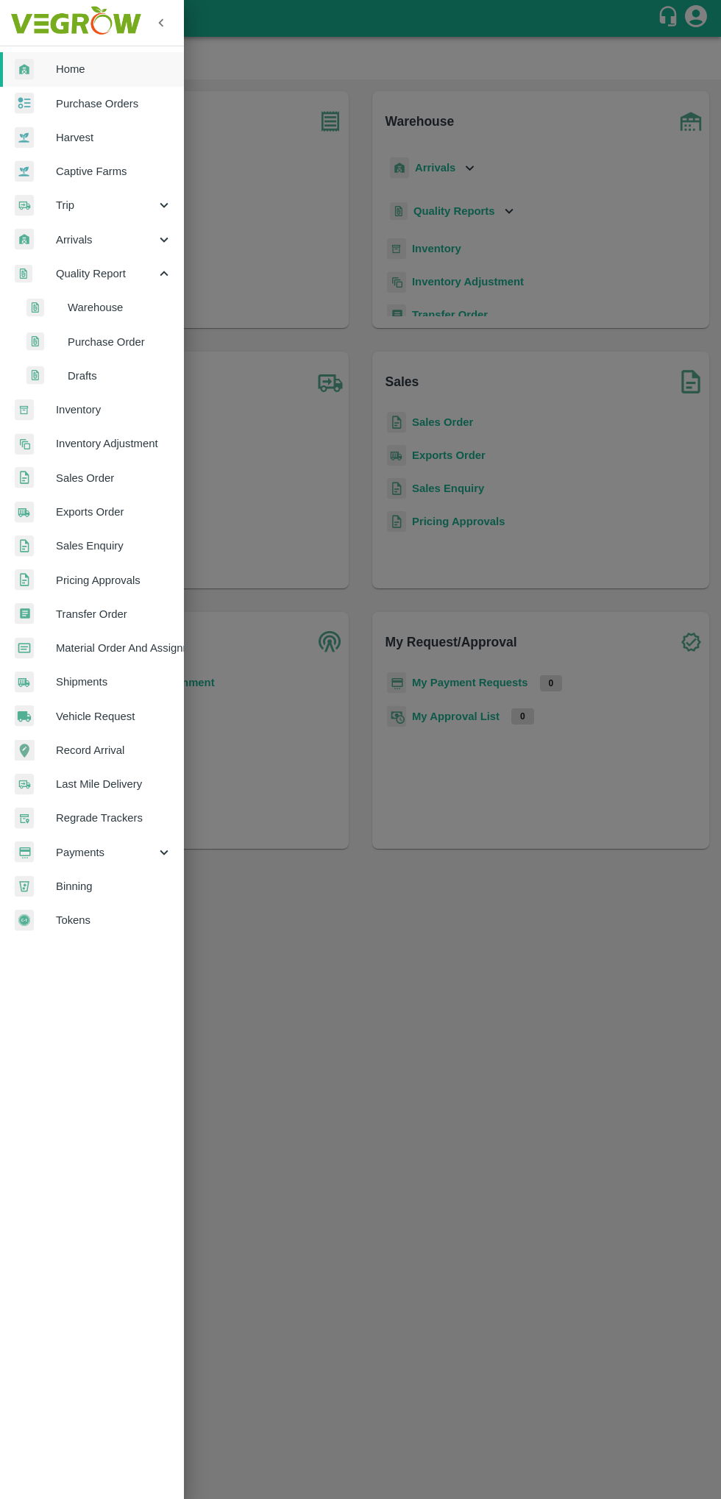
click at [112, 404] on span "Inventory" at bounding box center [114, 410] width 116 height 16
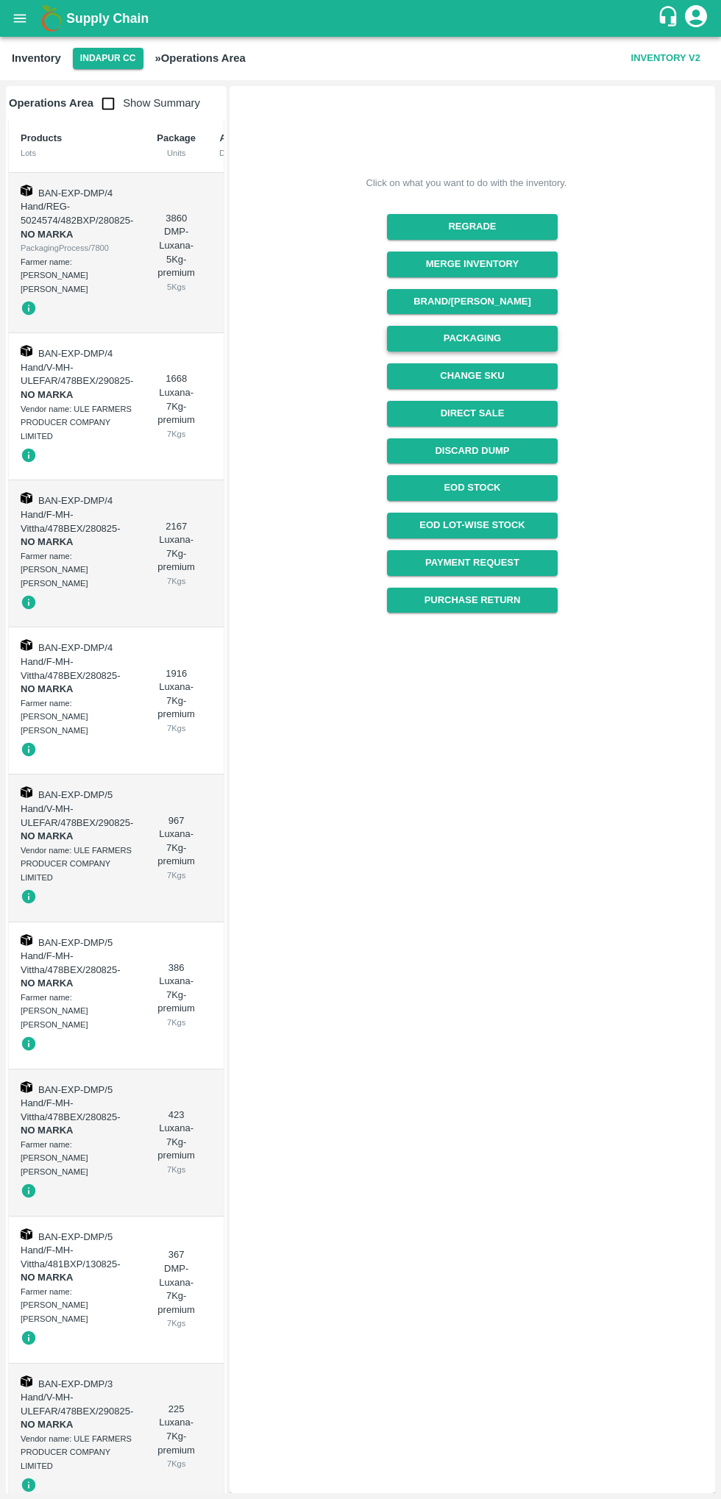
click at [519, 335] on button "Packaging" at bounding box center [472, 339] width 170 height 26
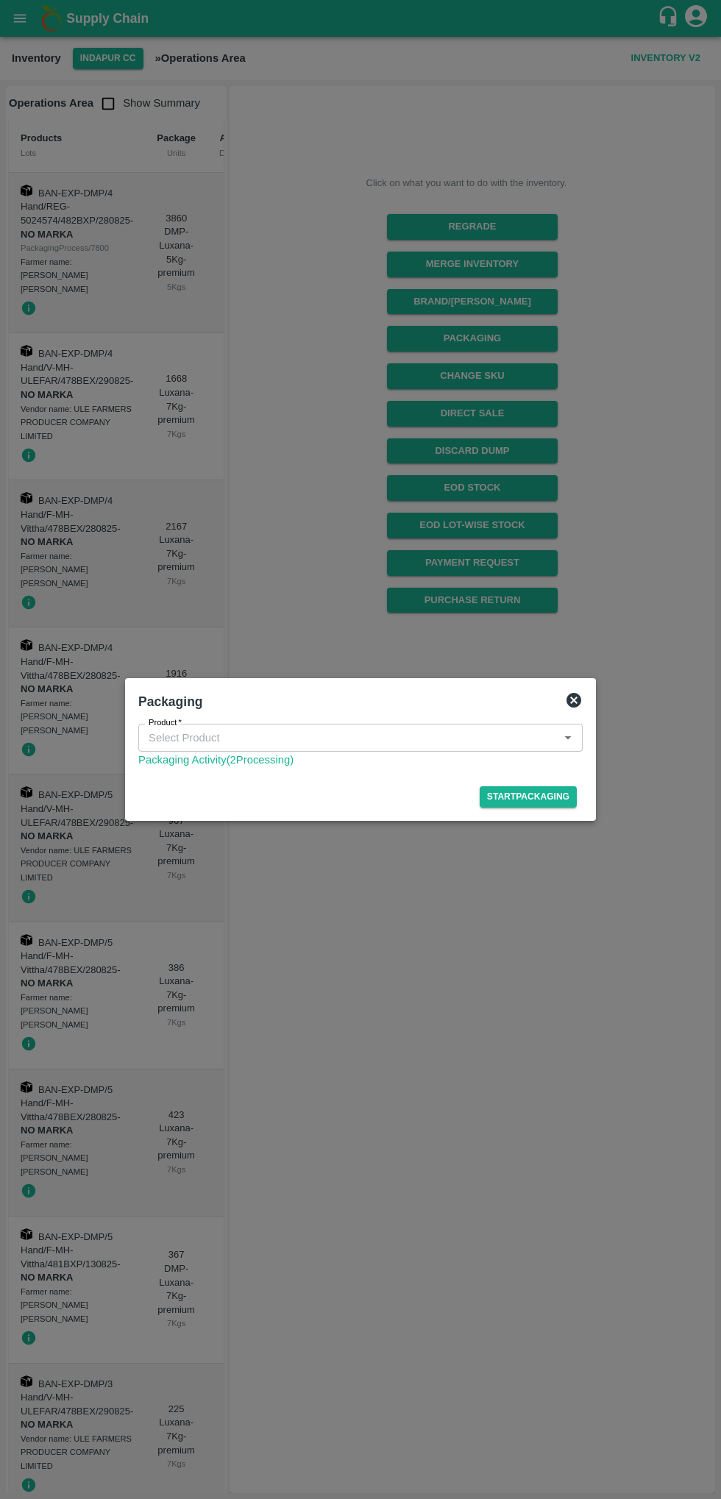
click at [462, 738] on input "Product   *" at bounding box center [348, 737] width 411 height 19
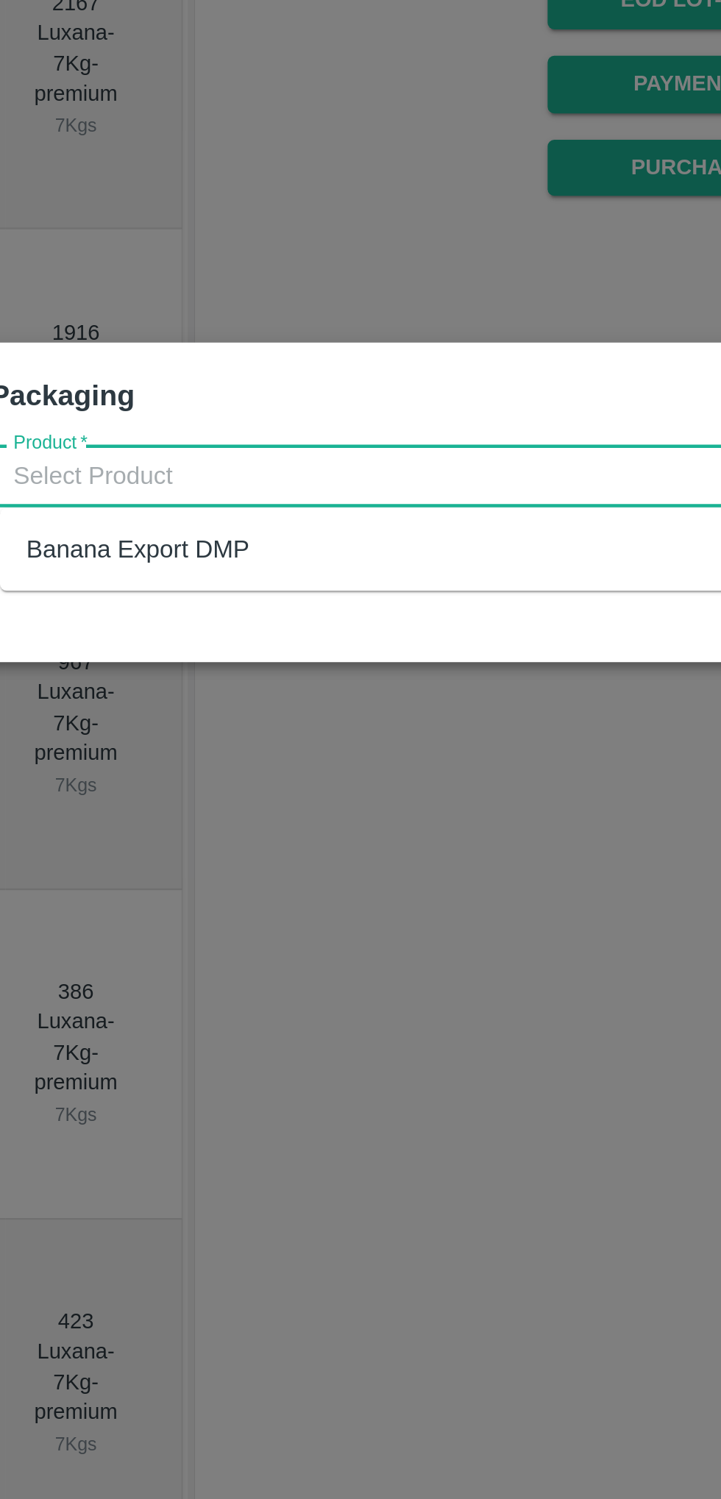
click at [300, 775] on div "Banana Export DMP" at bounding box center [365, 770] width 444 height 25
type input "Banana Export DMP"
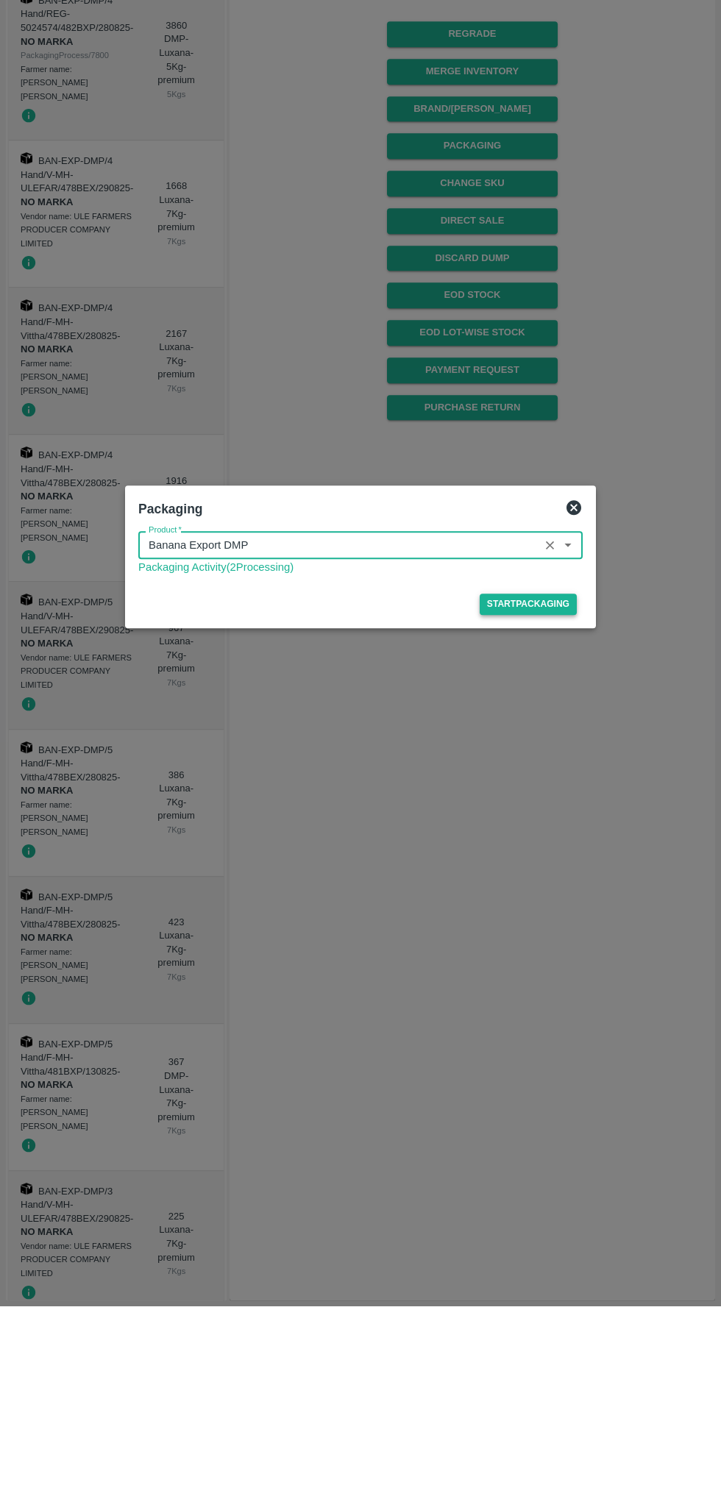
click at [546, 792] on button "Start Packaging" at bounding box center [528, 796] width 97 height 21
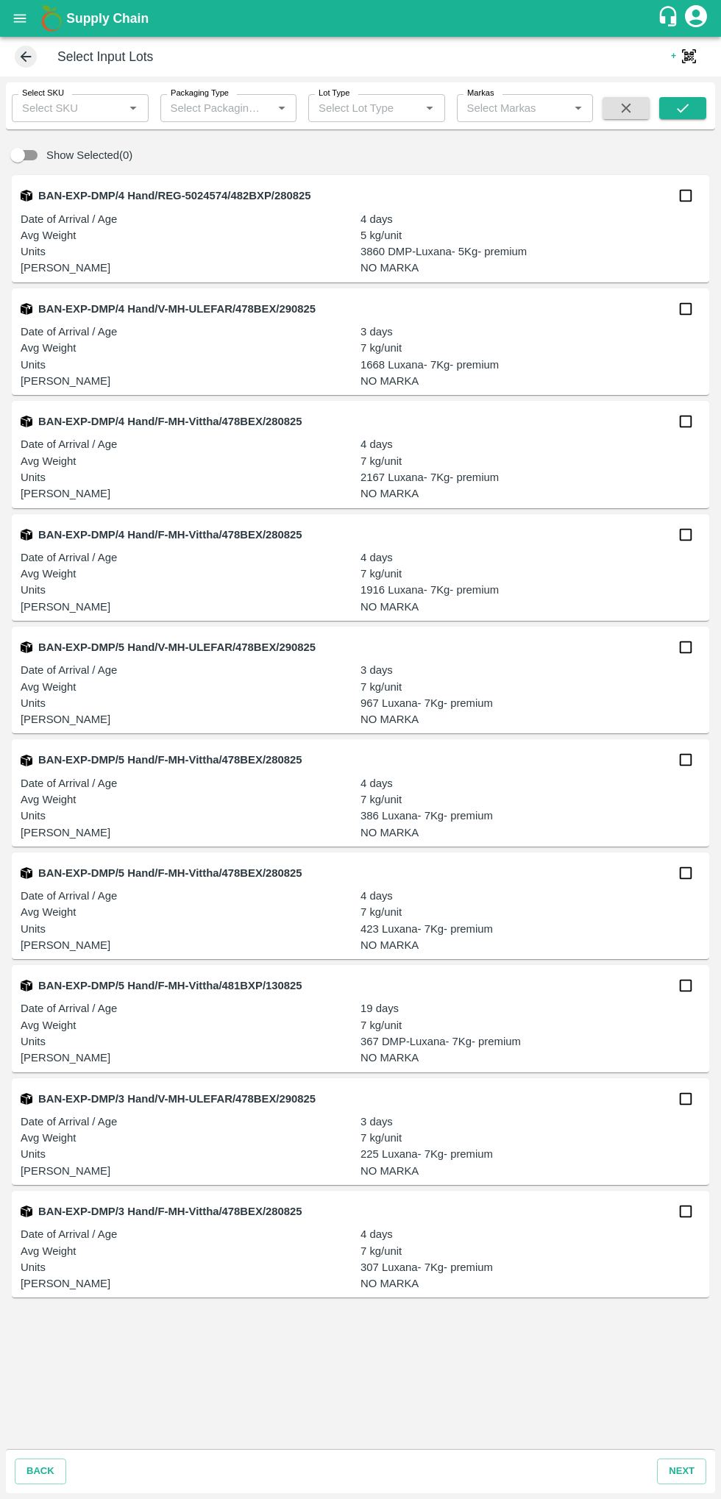
click at [93, 107] on input "Select SKU" at bounding box center [68, 108] width 104 height 19
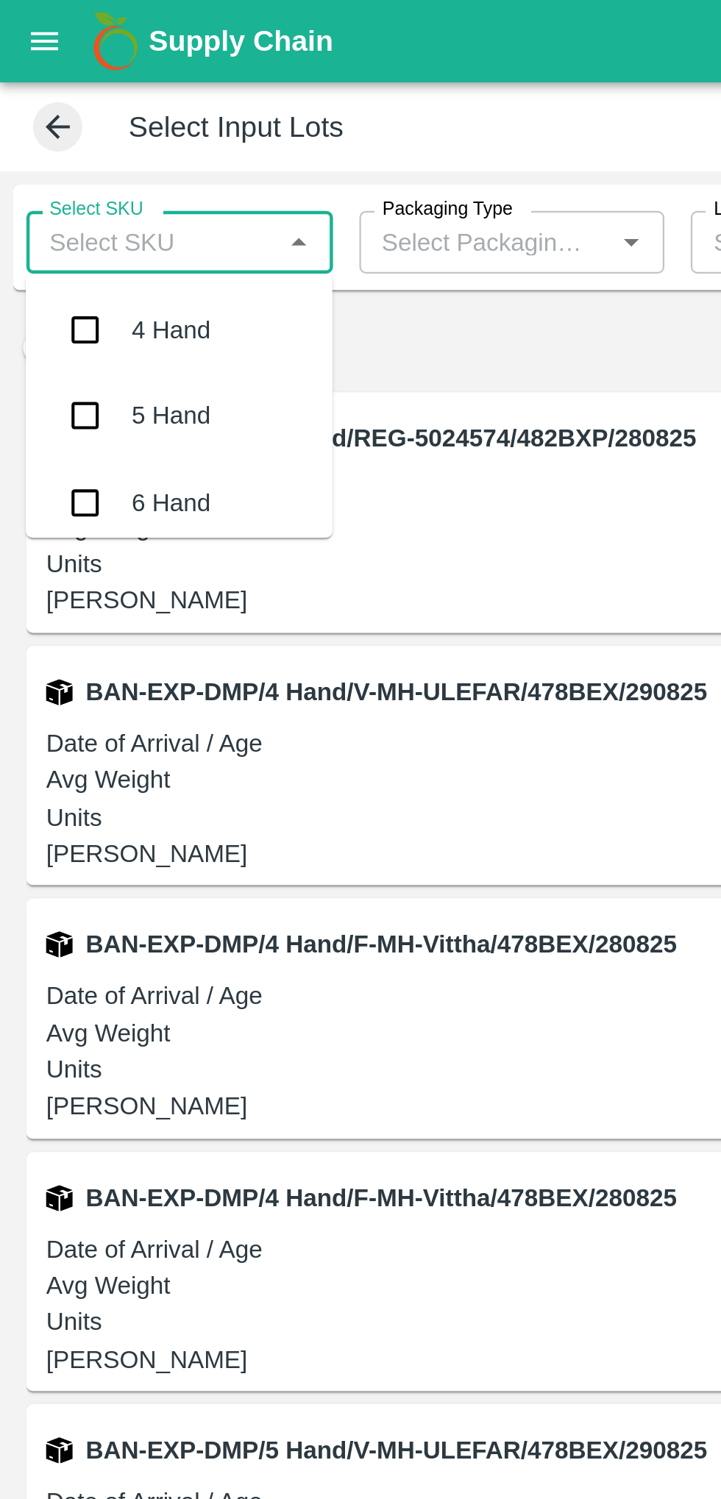
click at [83, 145] on div "4 Hand" at bounding box center [76, 147] width 35 height 16
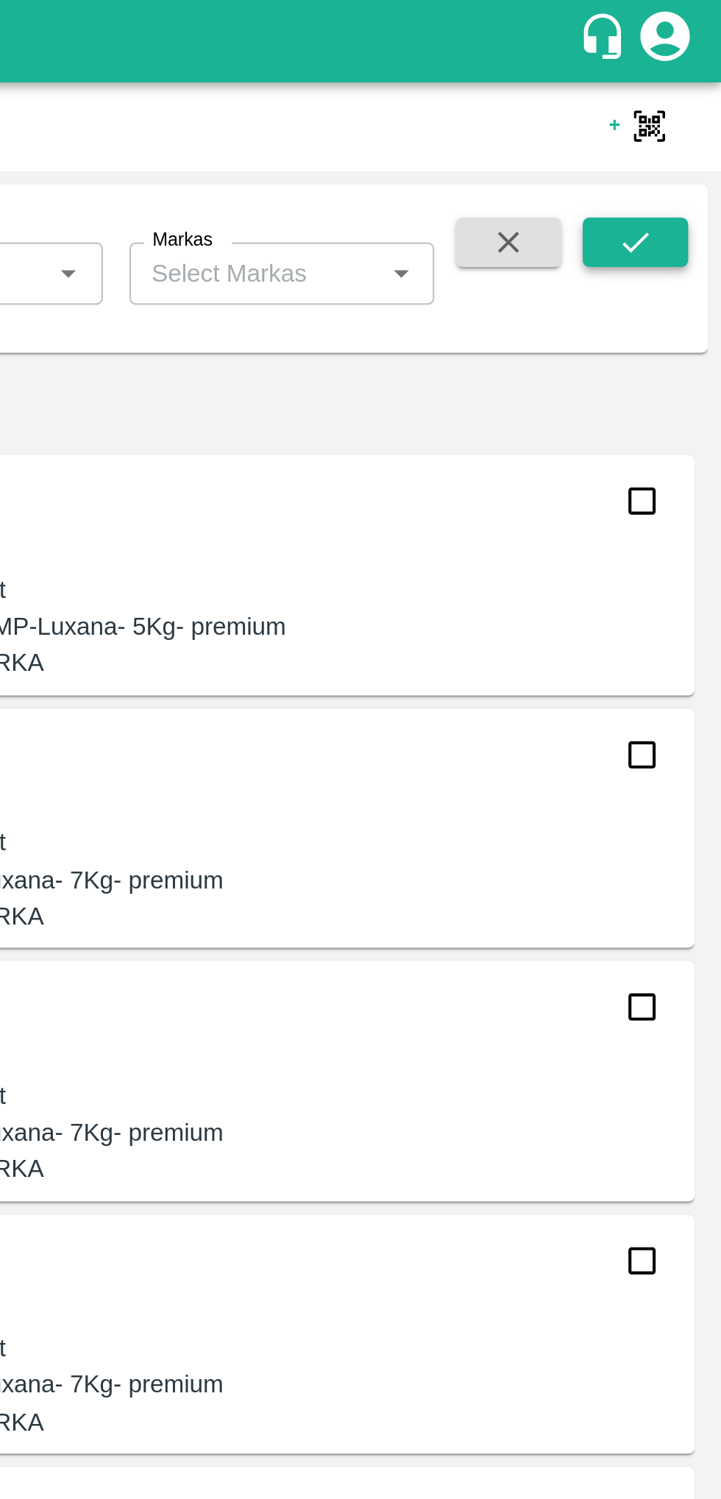
click at [687, 103] on icon "submit" at bounding box center [683, 108] width 16 height 16
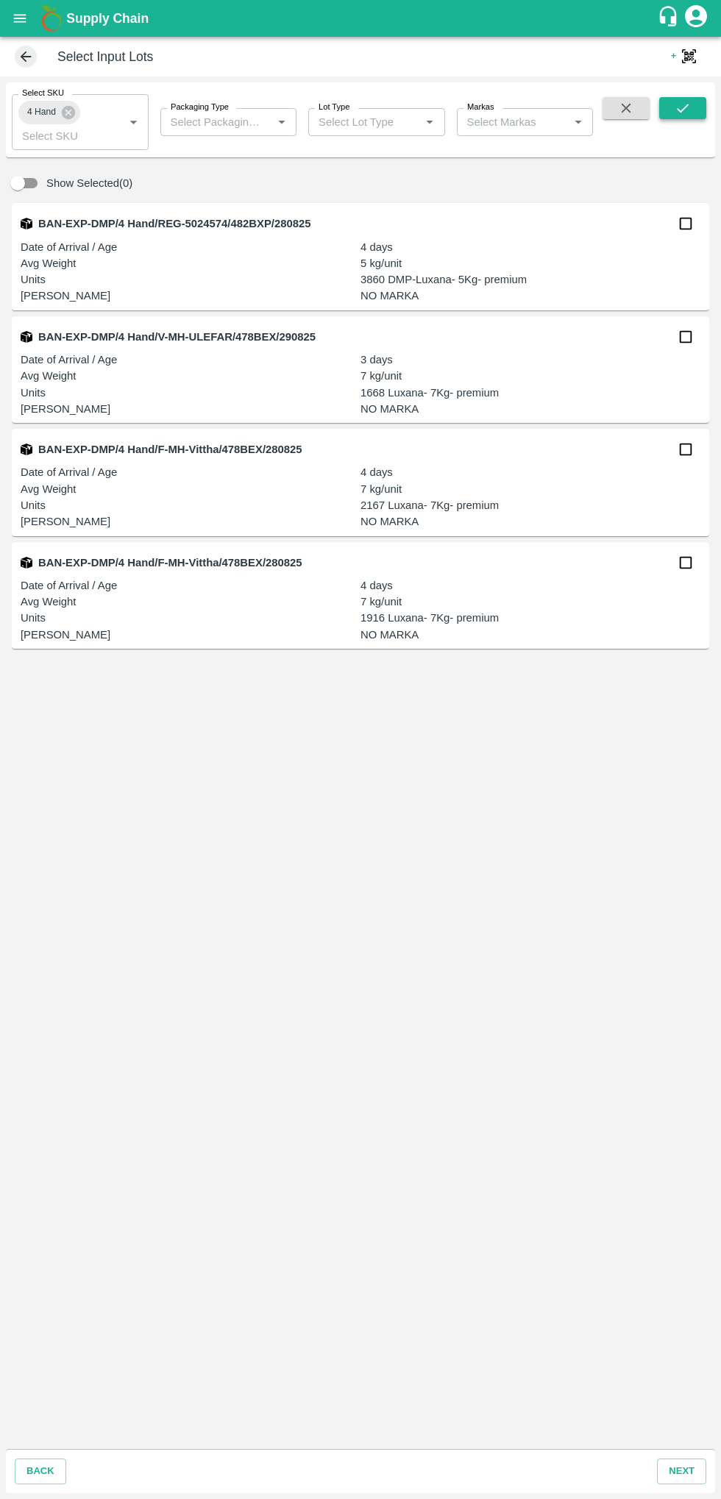
click at [683, 108] on icon "submit" at bounding box center [683, 108] width 16 height 16
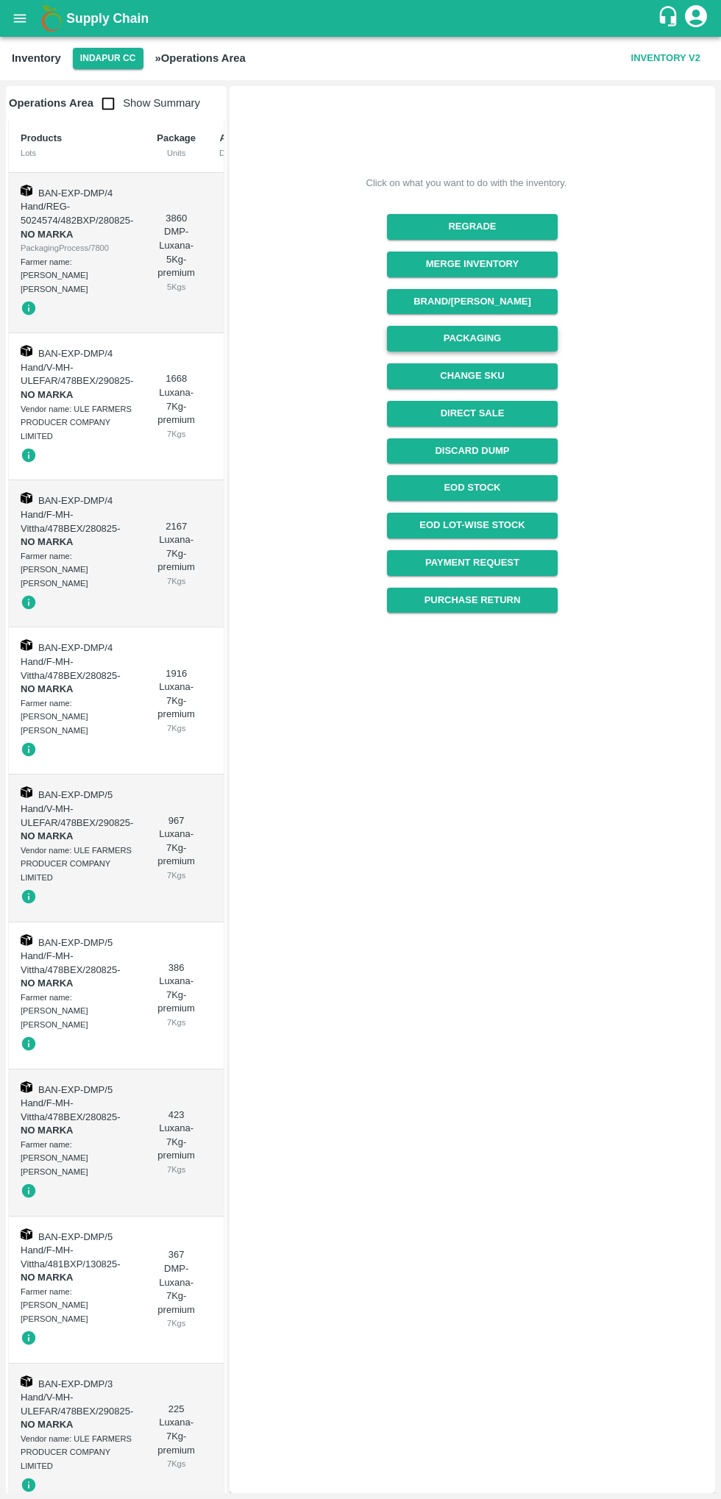
click at [518, 330] on button "Packaging" at bounding box center [472, 339] width 170 height 26
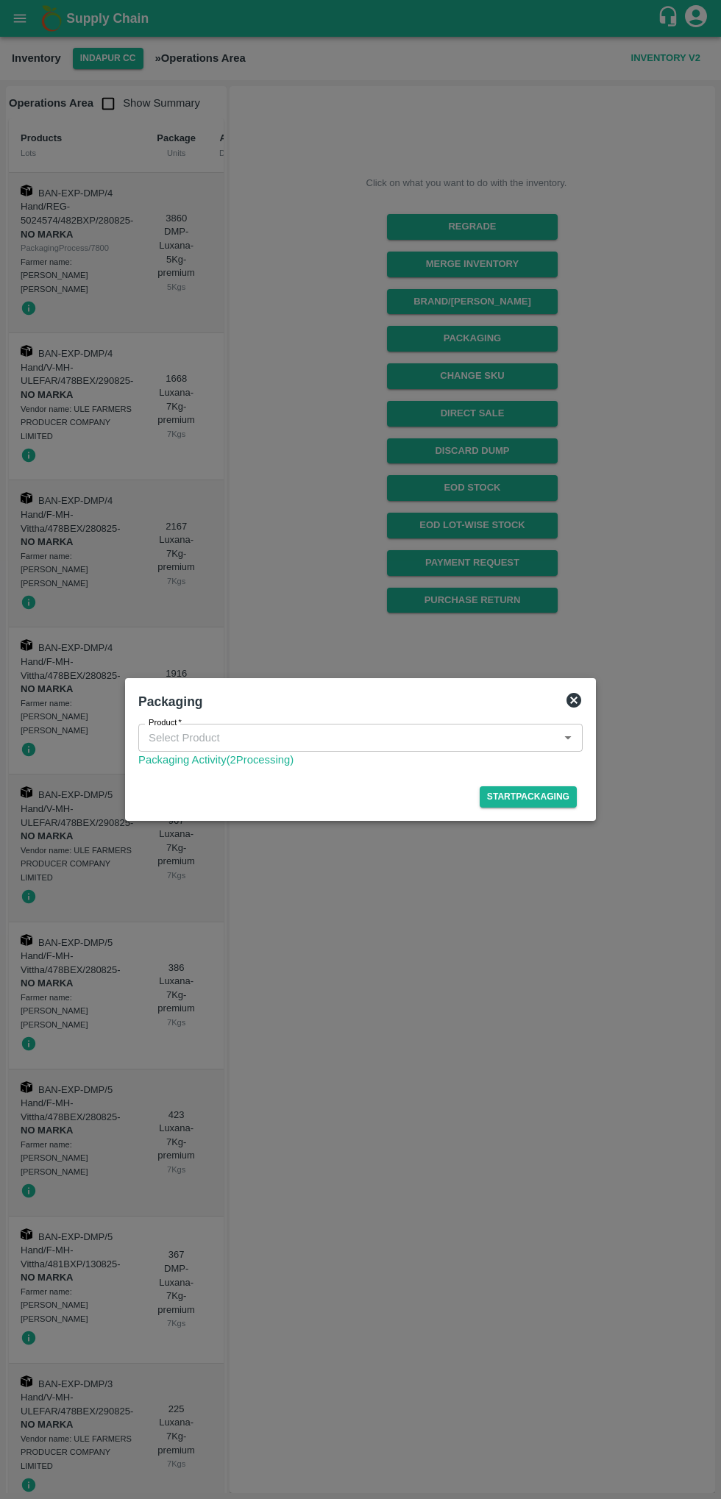
click at [509, 1124] on div at bounding box center [360, 749] width 721 height 1499
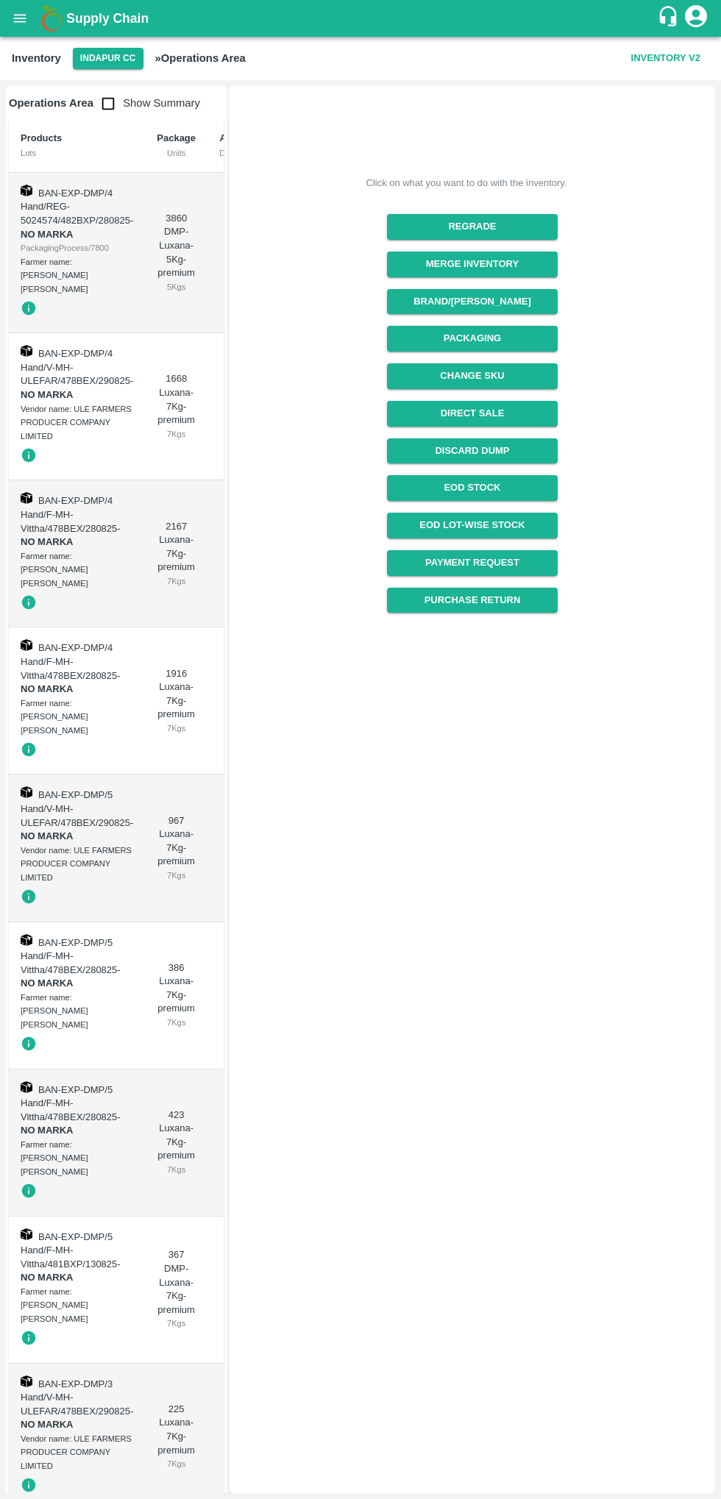
click at [665, 57] on button "Inventory V2" at bounding box center [665, 59] width 81 height 26
